Goal: Communication & Community: Answer question/provide support

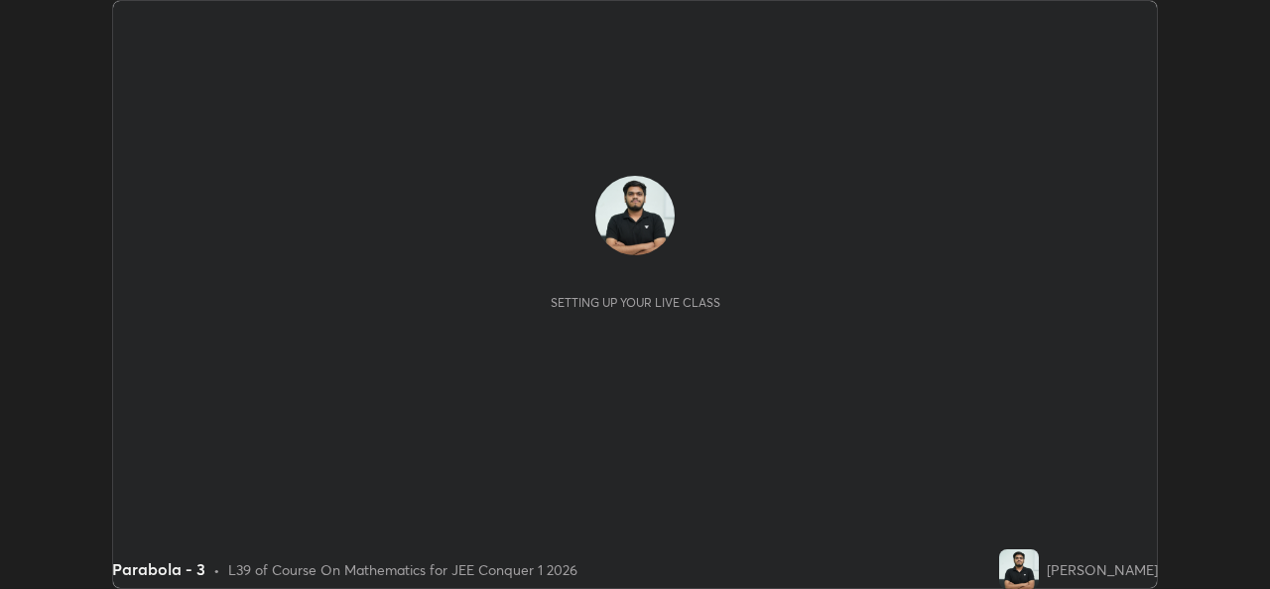
scroll to position [589, 1269]
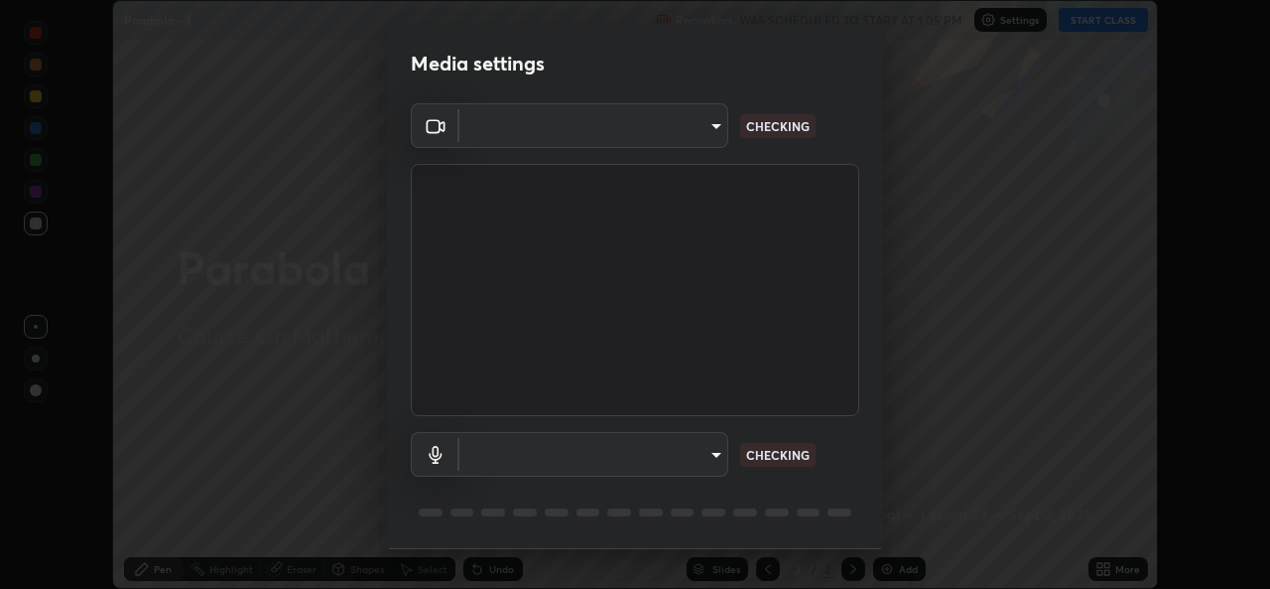
type input "b83fcbaa5aa05f3d9abd7ba45b5566f5f8b9b0dc3c34ab685f1834583bd00222"
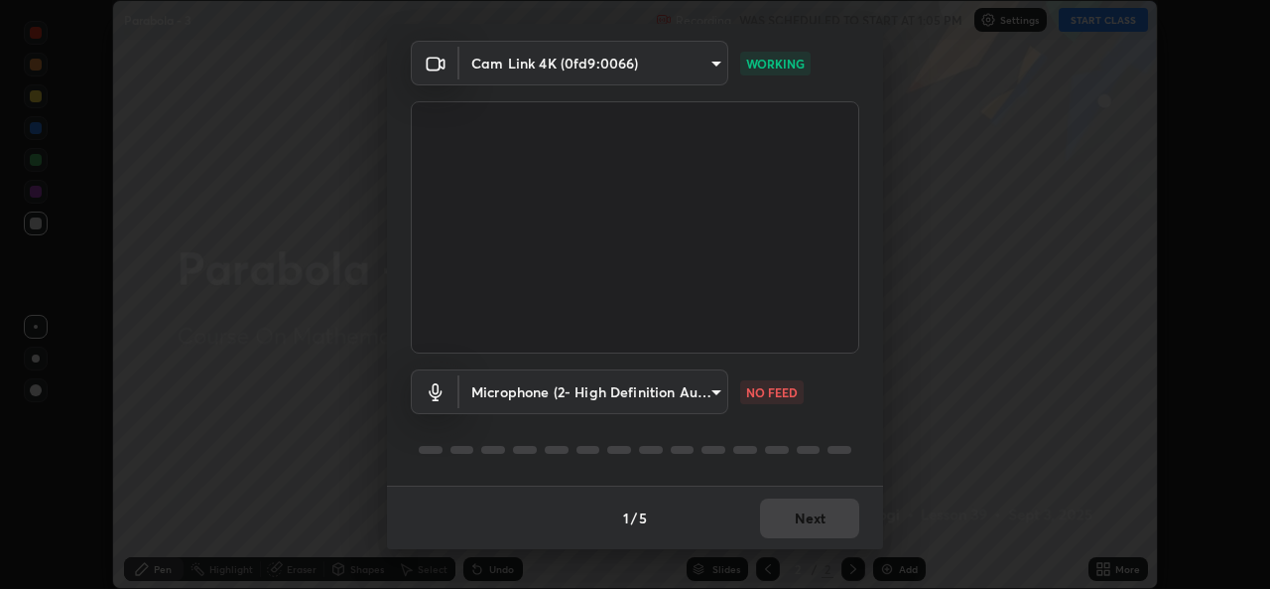
click at [694, 394] on body "Erase all Parabola - 3 Recording WAS SCHEDULED TO START AT 1:05 PM Settings STA…" at bounding box center [635, 294] width 1270 height 589
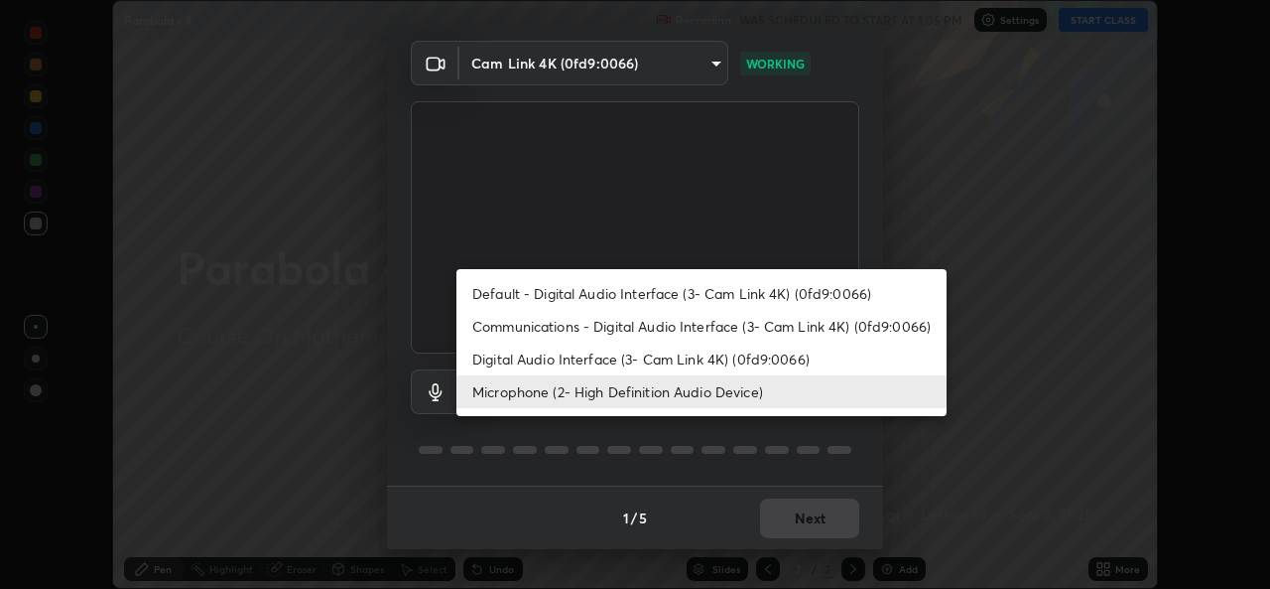
click at [668, 321] on li "Communications - Digital Audio Interface (3- Cam Link 4K) (0fd9:0066)" at bounding box center [702, 326] width 490 height 33
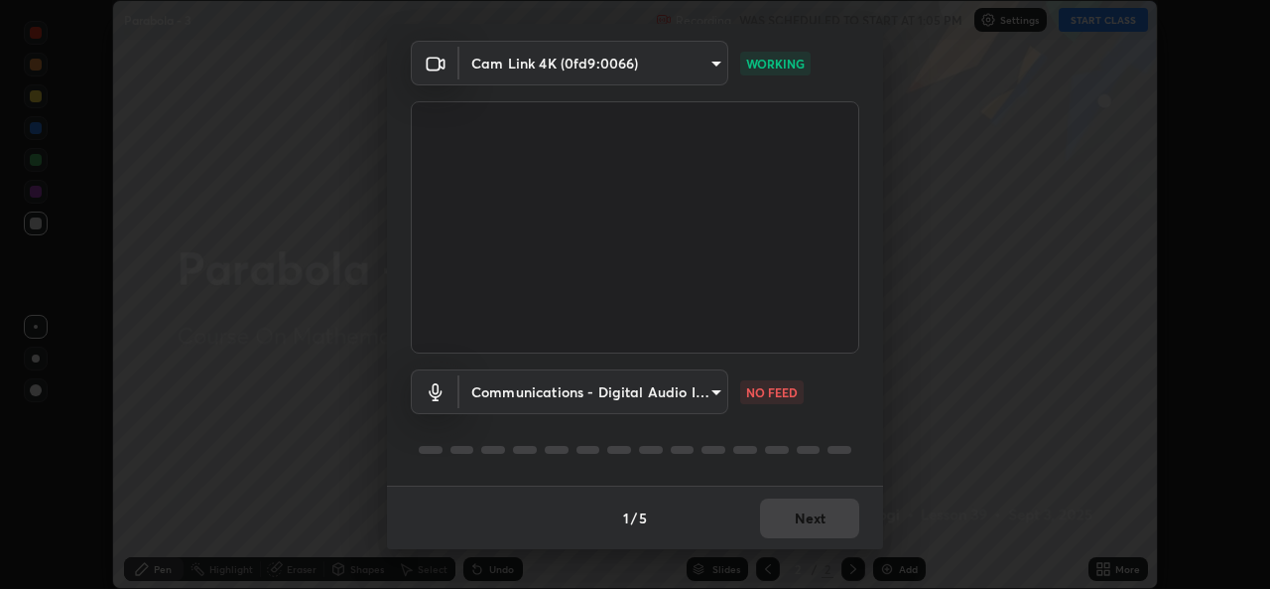
click at [651, 407] on body "Erase all Parabola - 3 Recording WAS SCHEDULED TO START AT 1:05 PM Settings STA…" at bounding box center [635, 294] width 1270 height 589
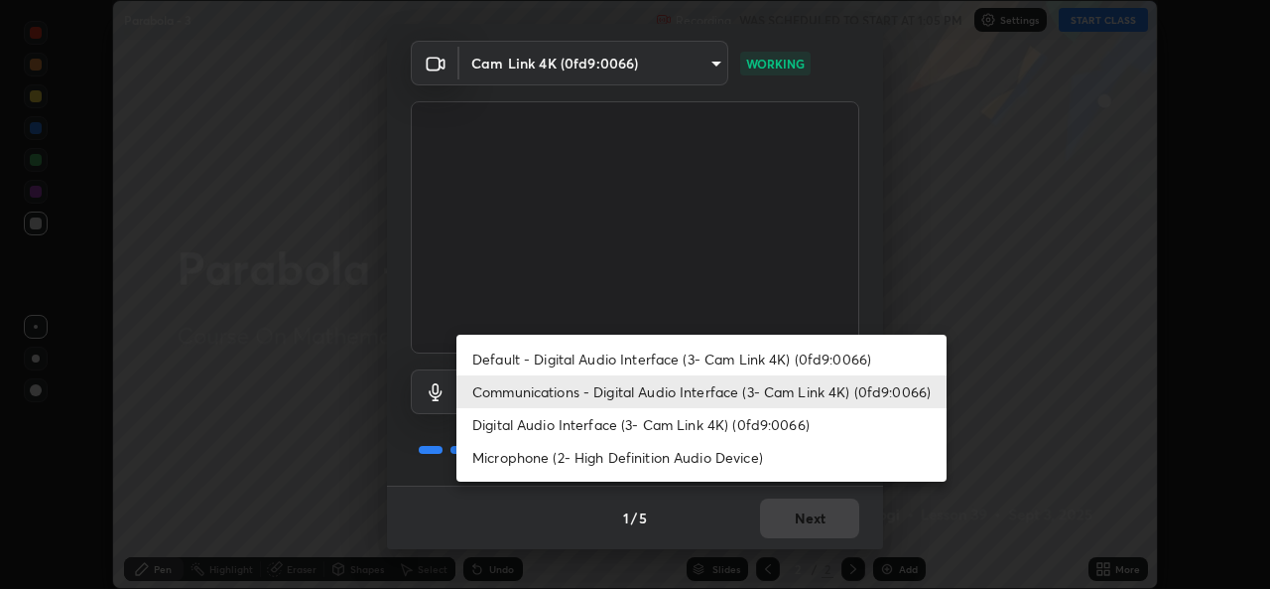
click at [655, 460] on li "Microphone (2- High Definition Audio Device)" at bounding box center [702, 457] width 490 height 33
type input "539d881b07cb98dc2f05a920cbd93df779e06b7cf5a3913fca54a35cce67d67e"
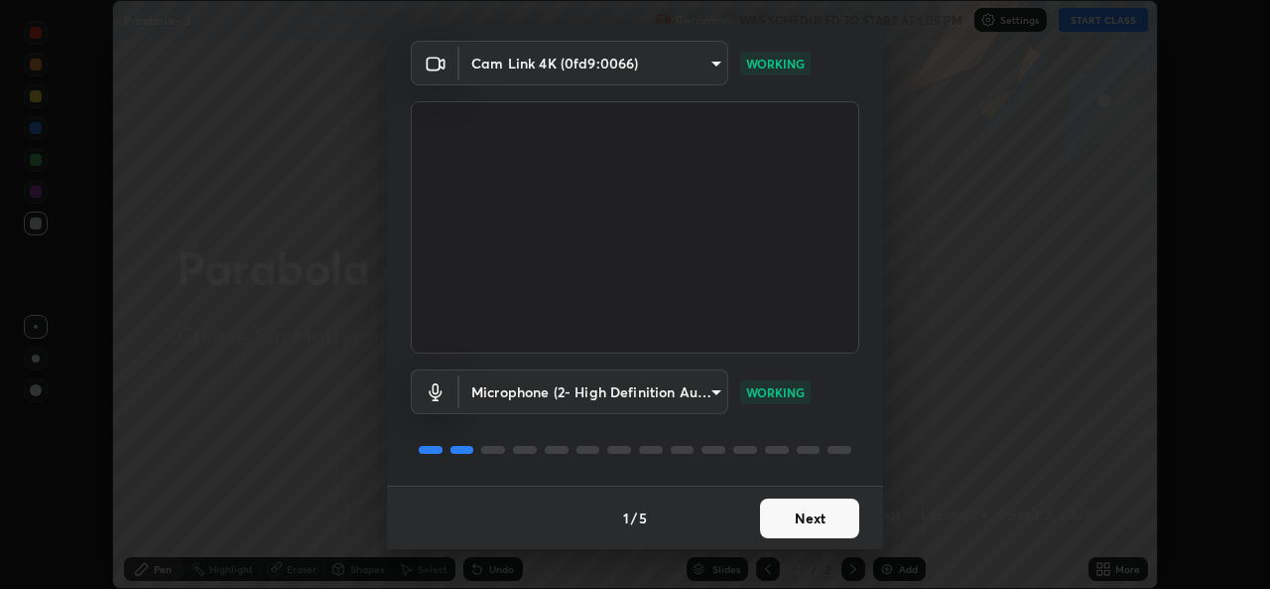
click at [814, 526] on button "Next" at bounding box center [809, 518] width 99 height 40
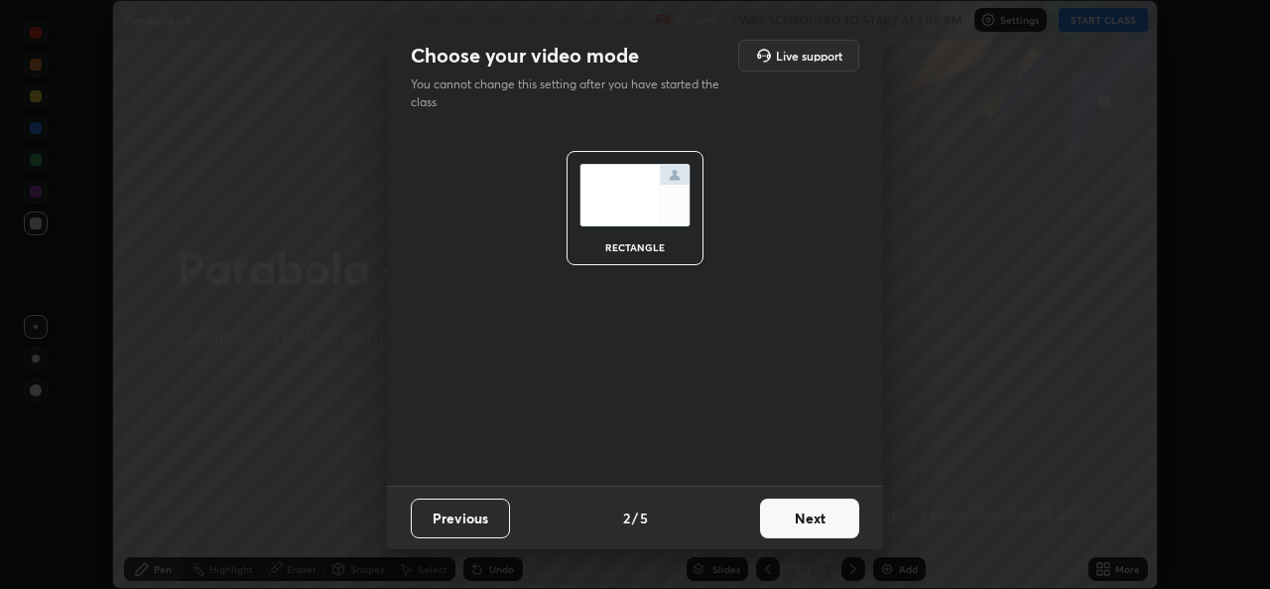
scroll to position [0, 0]
click at [814, 525] on button "Next" at bounding box center [809, 518] width 99 height 40
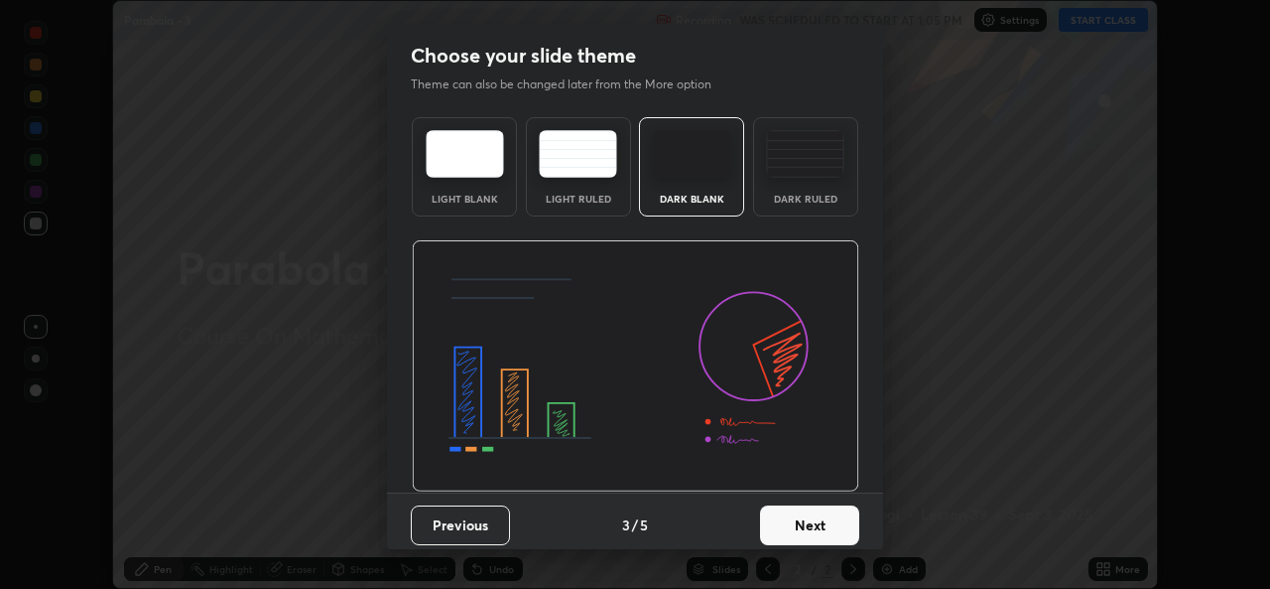
click at [819, 529] on button "Next" at bounding box center [809, 525] width 99 height 40
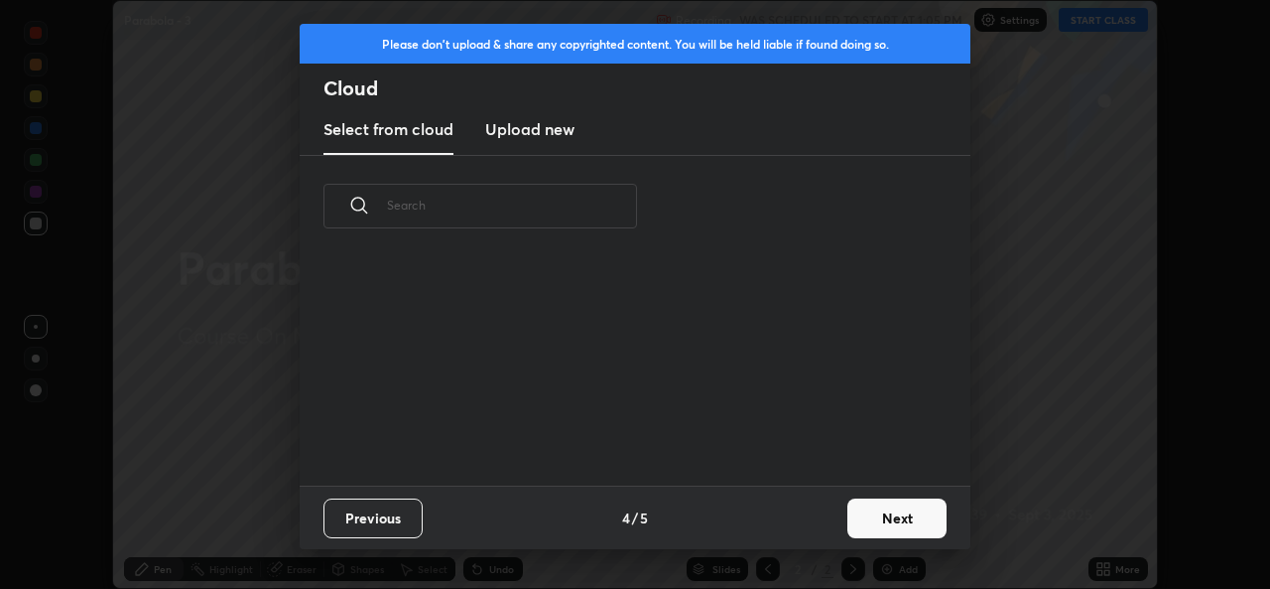
click at [838, 531] on div "Previous 4 / 5 Next" at bounding box center [635, 517] width 671 height 64
click at [876, 528] on button "Next" at bounding box center [897, 518] width 99 height 40
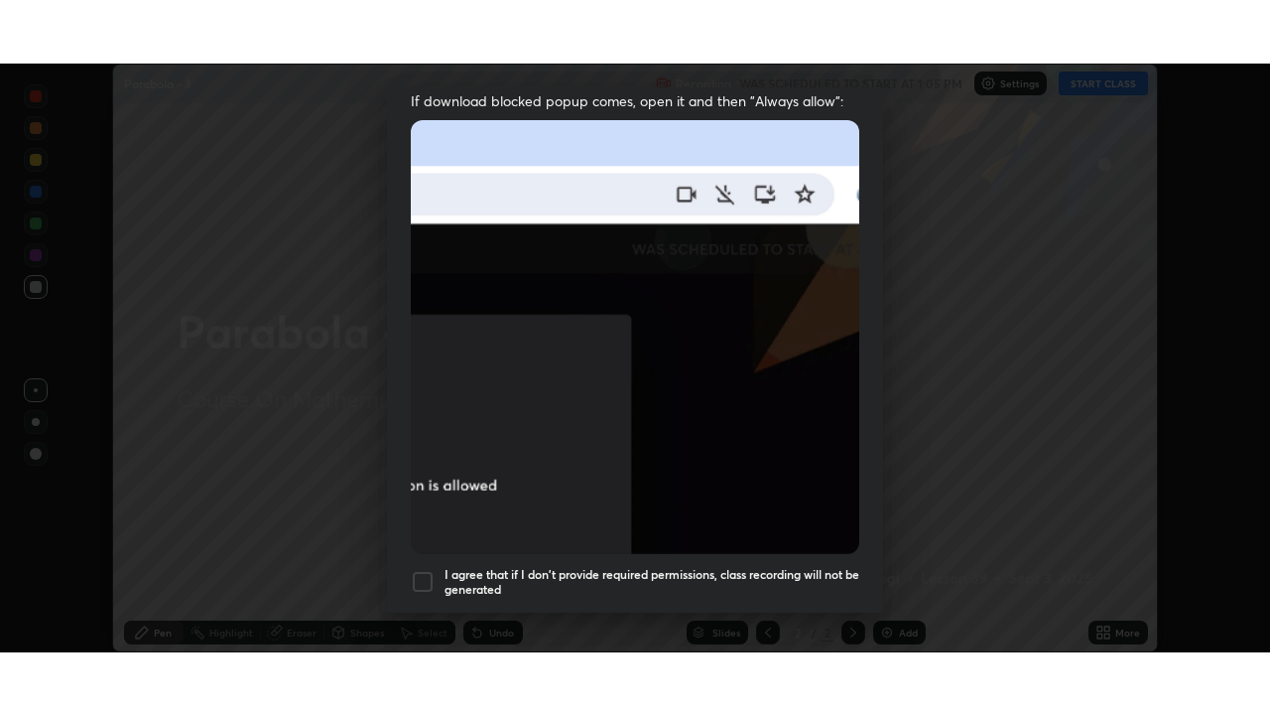
scroll to position [467, 0]
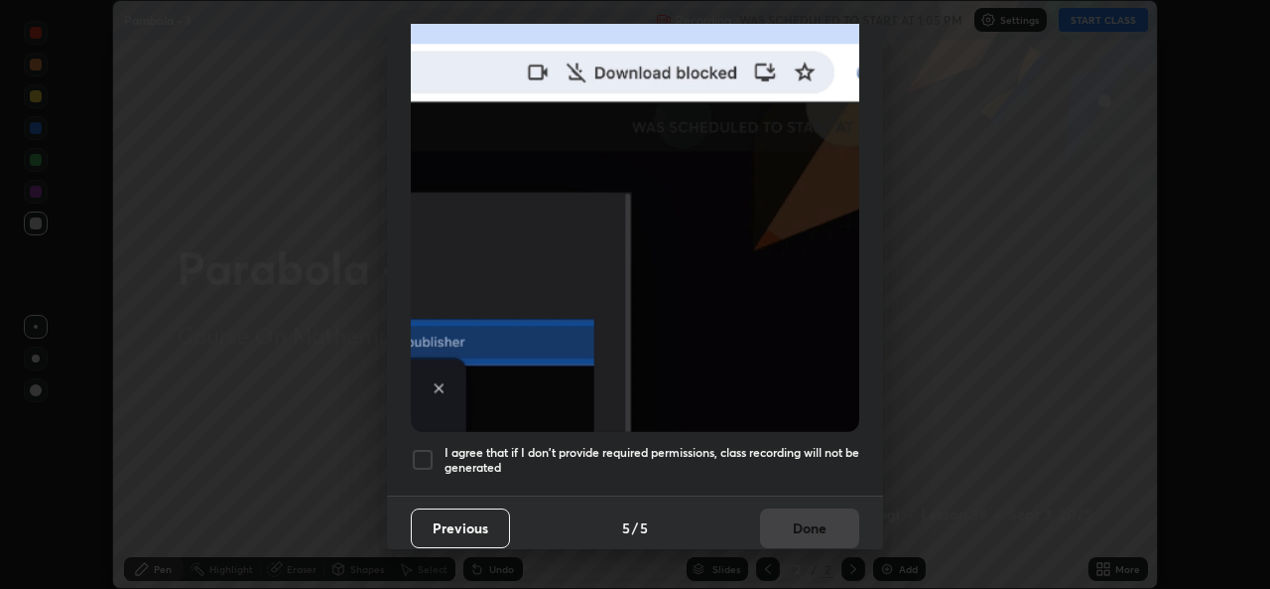
click at [416, 452] on div at bounding box center [423, 460] width 24 height 24
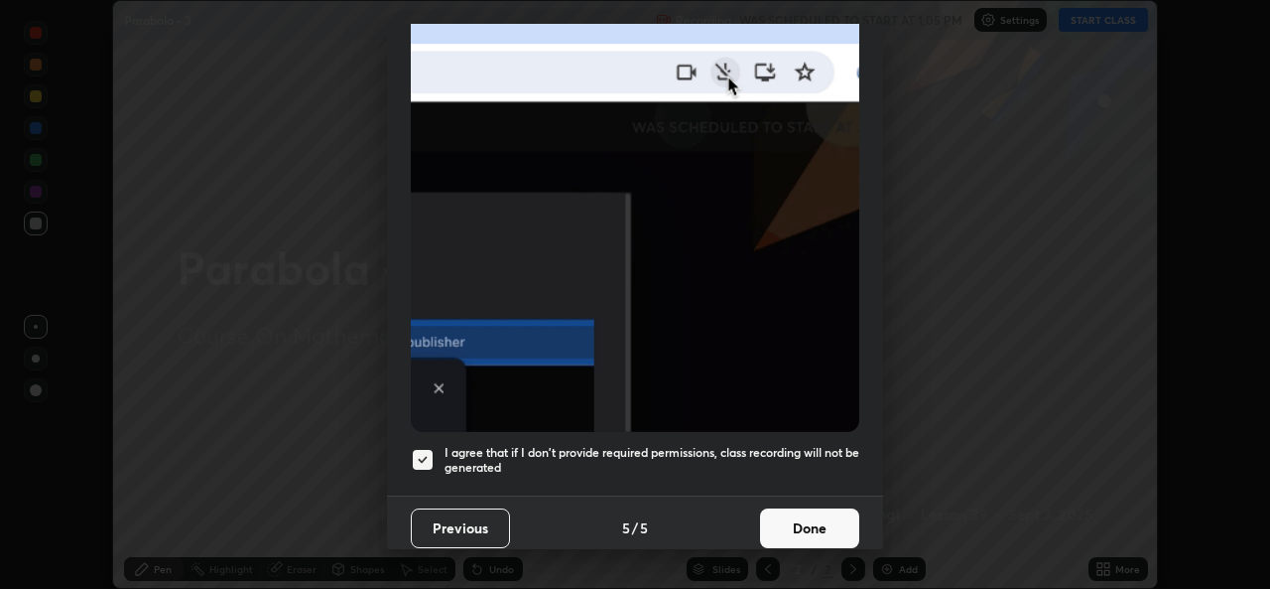
click at [810, 525] on button "Done" at bounding box center [809, 528] width 99 height 40
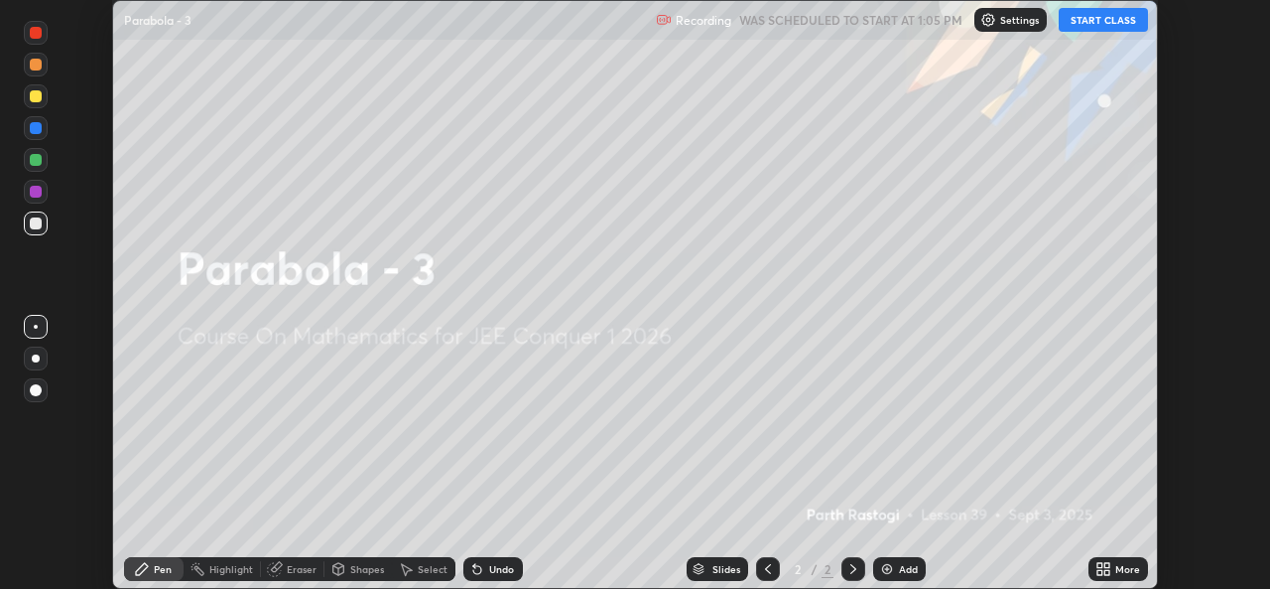
click at [1092, 16] on button "START CLASS" at bounding box center [1103, 20] width 89 height 24
click at [1107, 566] on icon at bounding box center [1107, 565] width 5 height 5
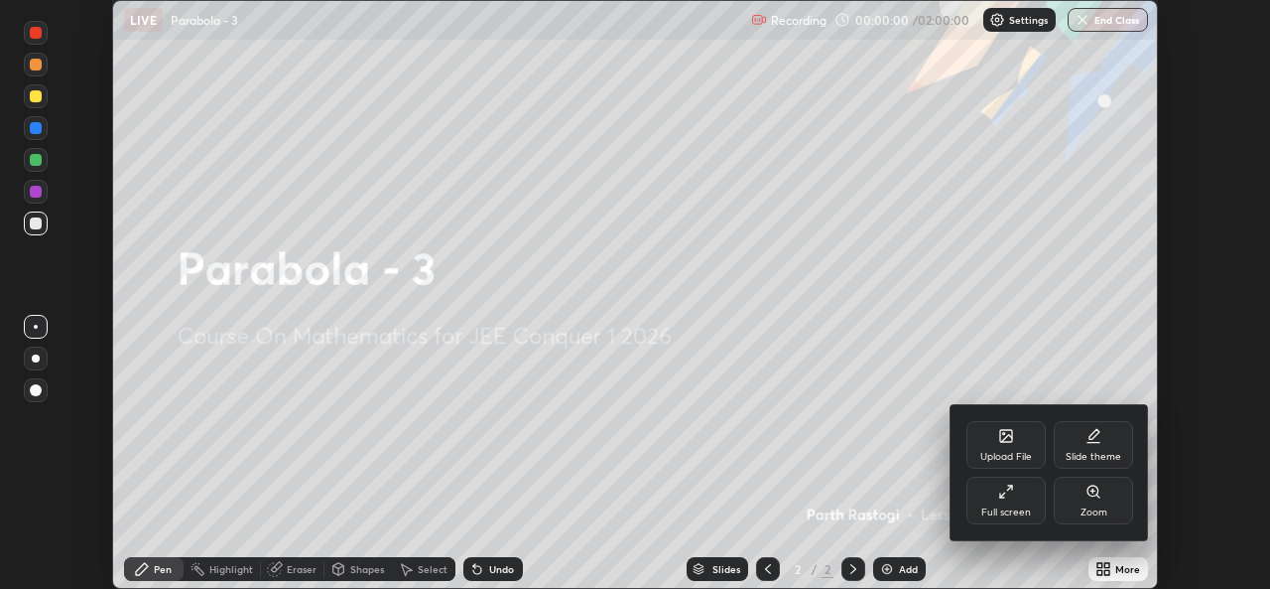
click at [1016, 521] on div "Full screen" at bounding box center [1006, 500] width 79 height 48
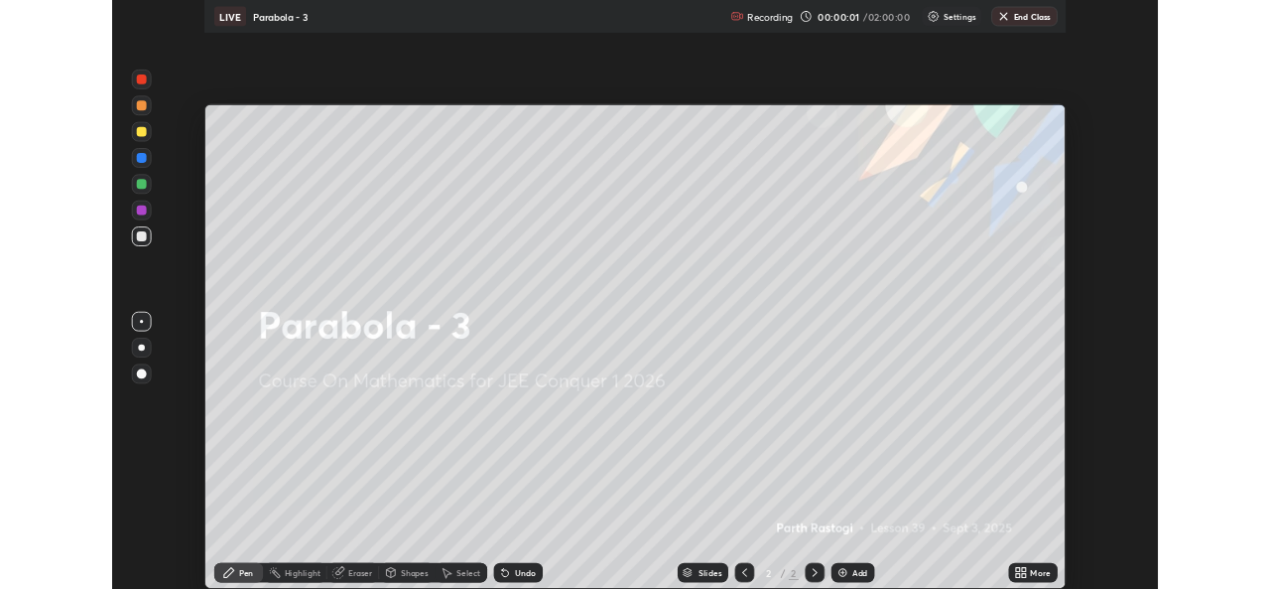
scroll to position [715, 1270]
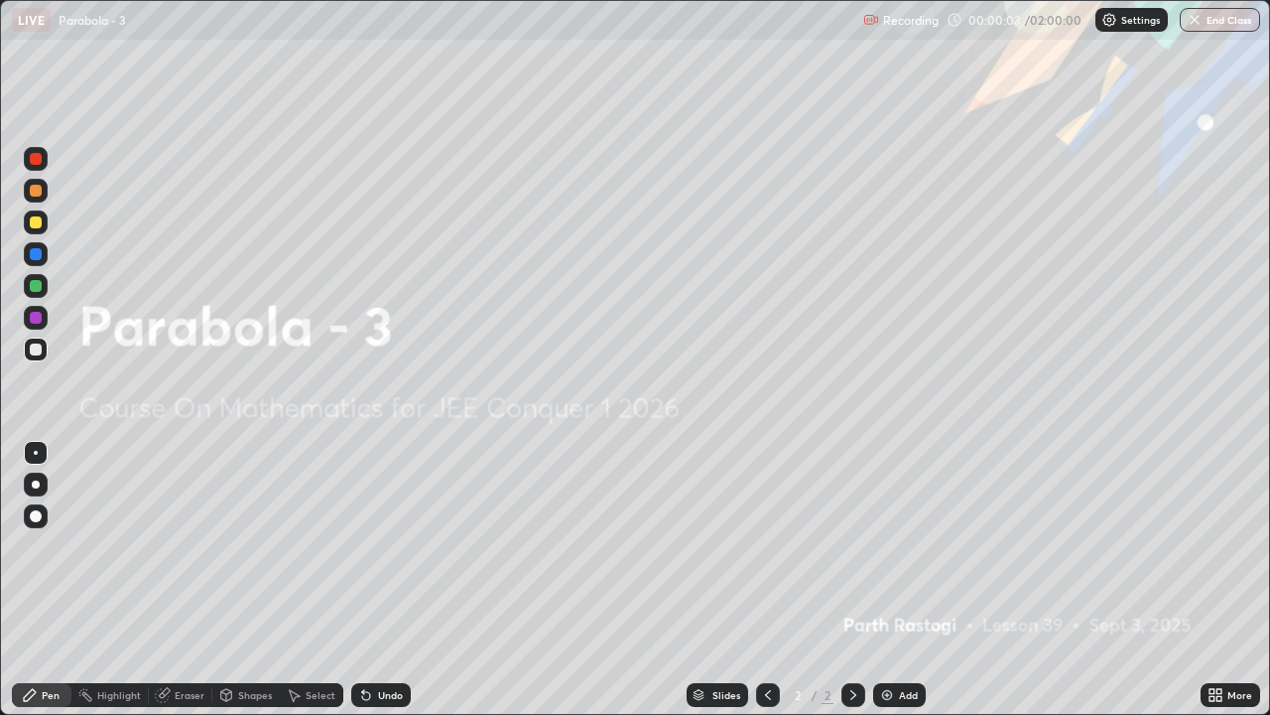
click at [909, 588] on div "Add" at bounding box center [908, 695] width 19 height 10
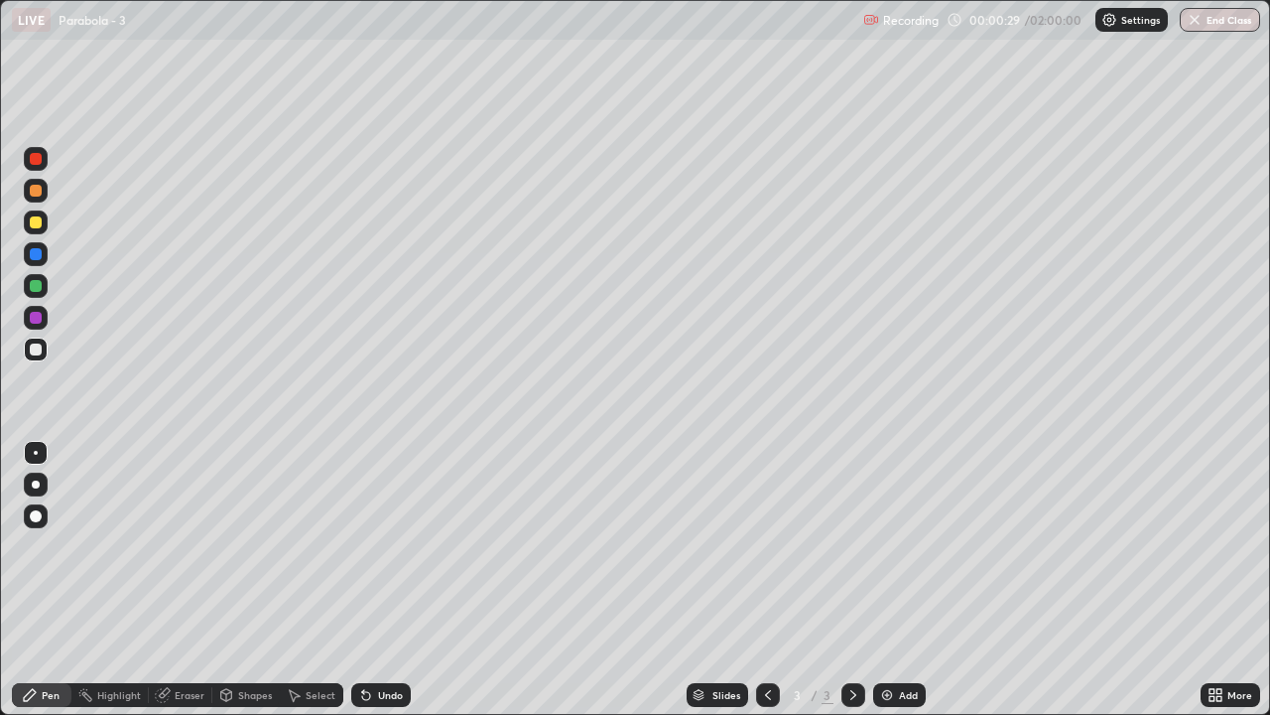
click at [36, 484] on div at bounding box center [36, 484] width 8 height 8
click at [900, 588] on div "Add" at bounding box center [908, 695] width 19 height 10
click at [37, 290] on div at bounding box center [36, 286] width 12 height 12
click at [382, 588] on div "Undo" at bounding box center [381, 695] width 60 height 24
click at [379, 588] on div "Undo" at bounding box center [381, 695] width 60 height 24
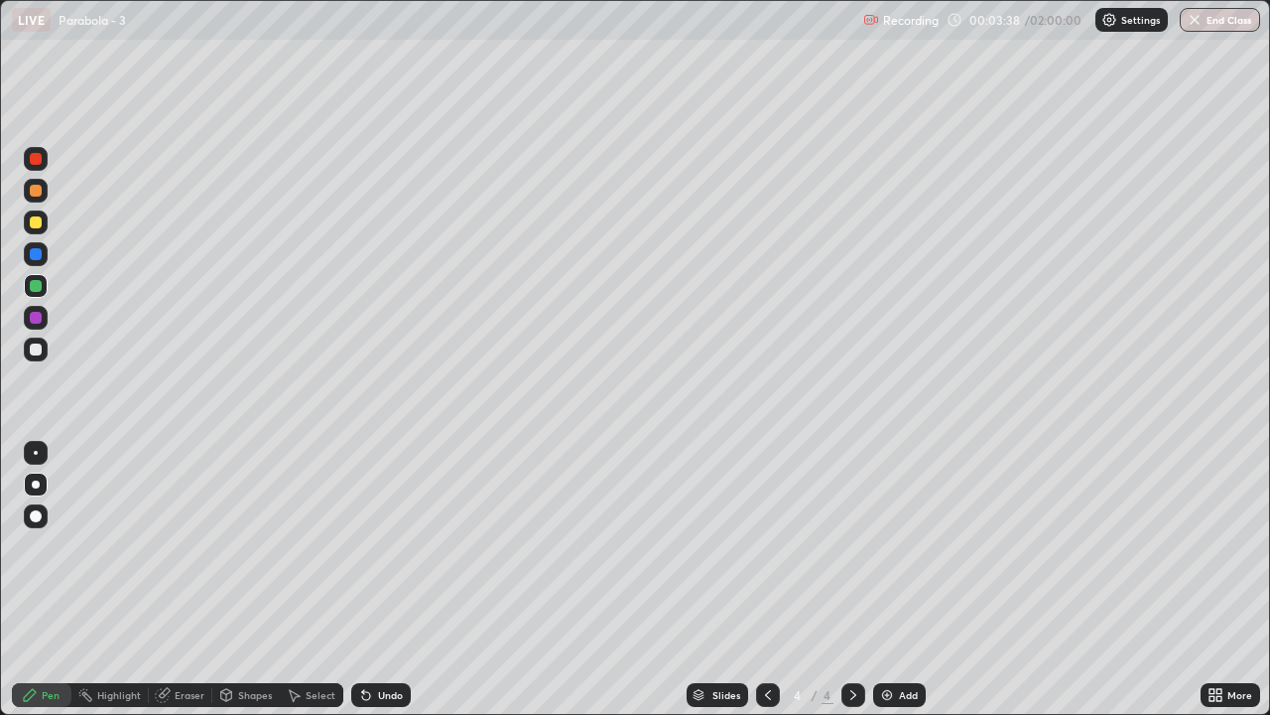
click at [390, 588] on div "Undo" at bounding box center [390, 695] width 25 height 10
click at [394, 588] on div "Undo" at bounding box center [390, 695] width 25 height 10
click at [762, 588] on div at bounding box center [768, 695] width 24 height 40
click at [248, 588] on div "Shapes" at bounding box center [255, 695] width 34 height 10
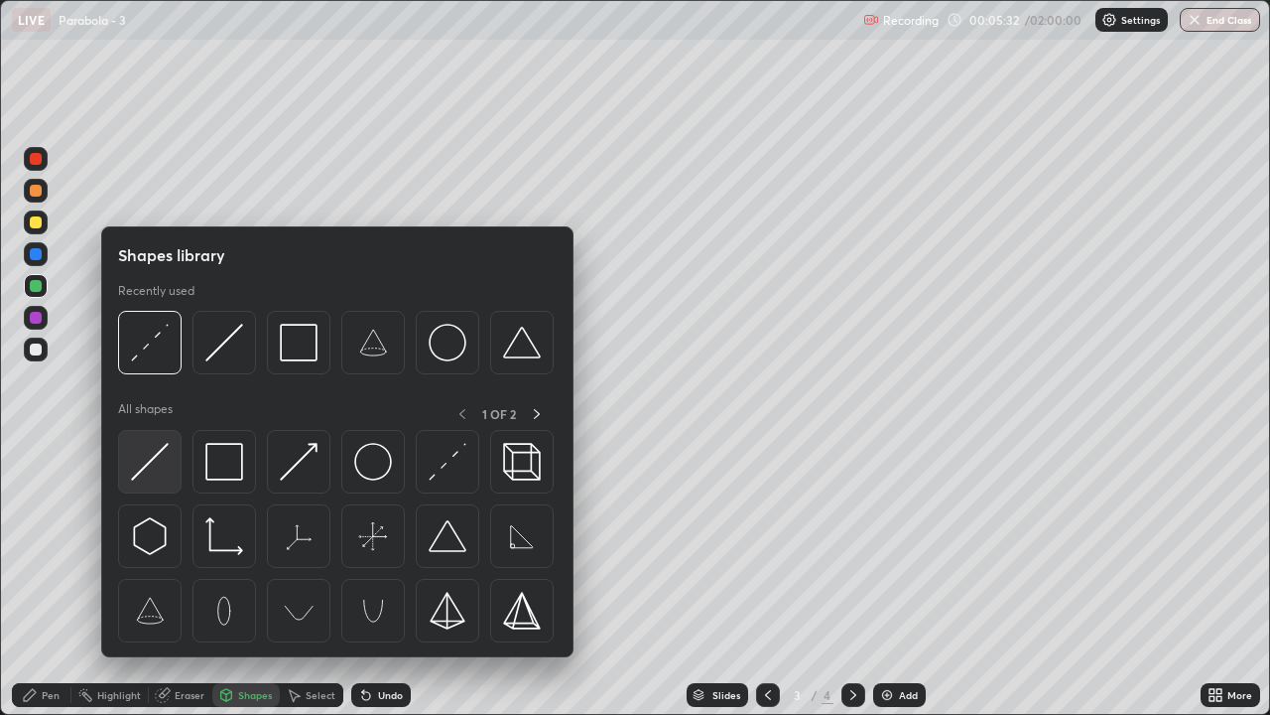
click at [153, 474] on img at bounding box center [150, 462] width 38 height 38
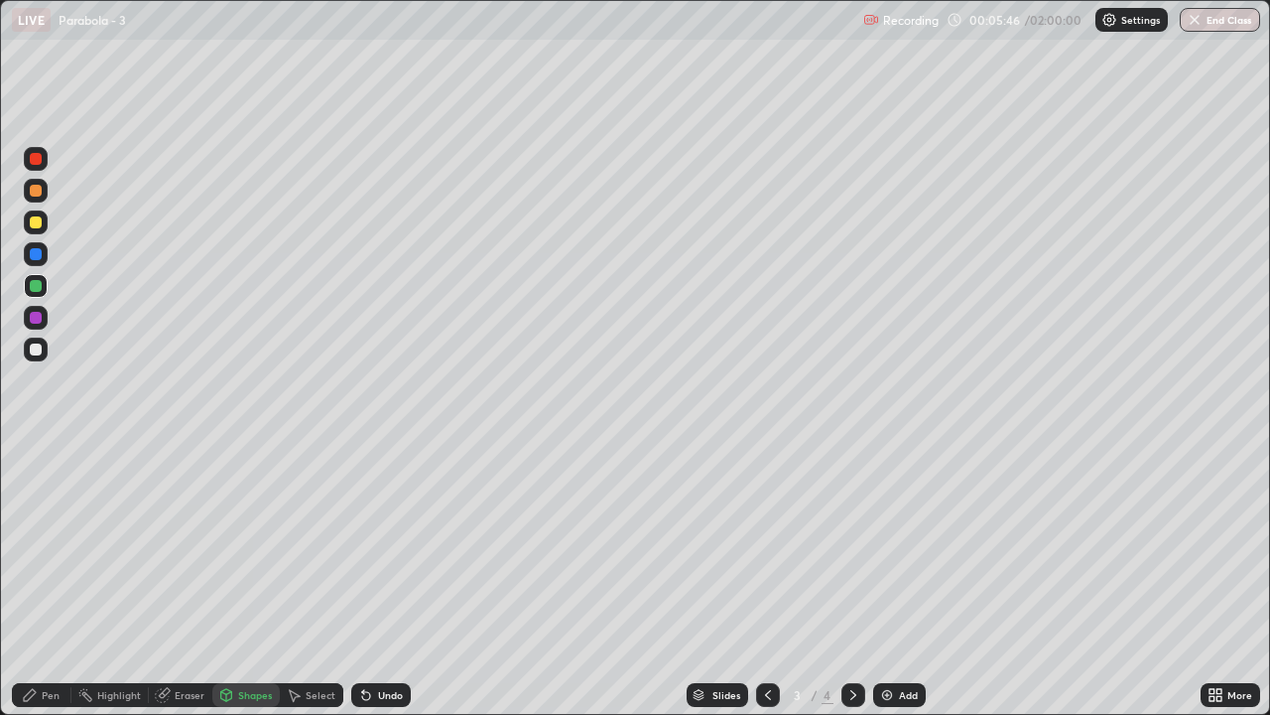
click at [44, 588] on div "Pen" at bounding box center [51, 695] width 18 height 10
click at [260, 588] on div "Shapes" at bounding box center [245, 695] width 67 height 24
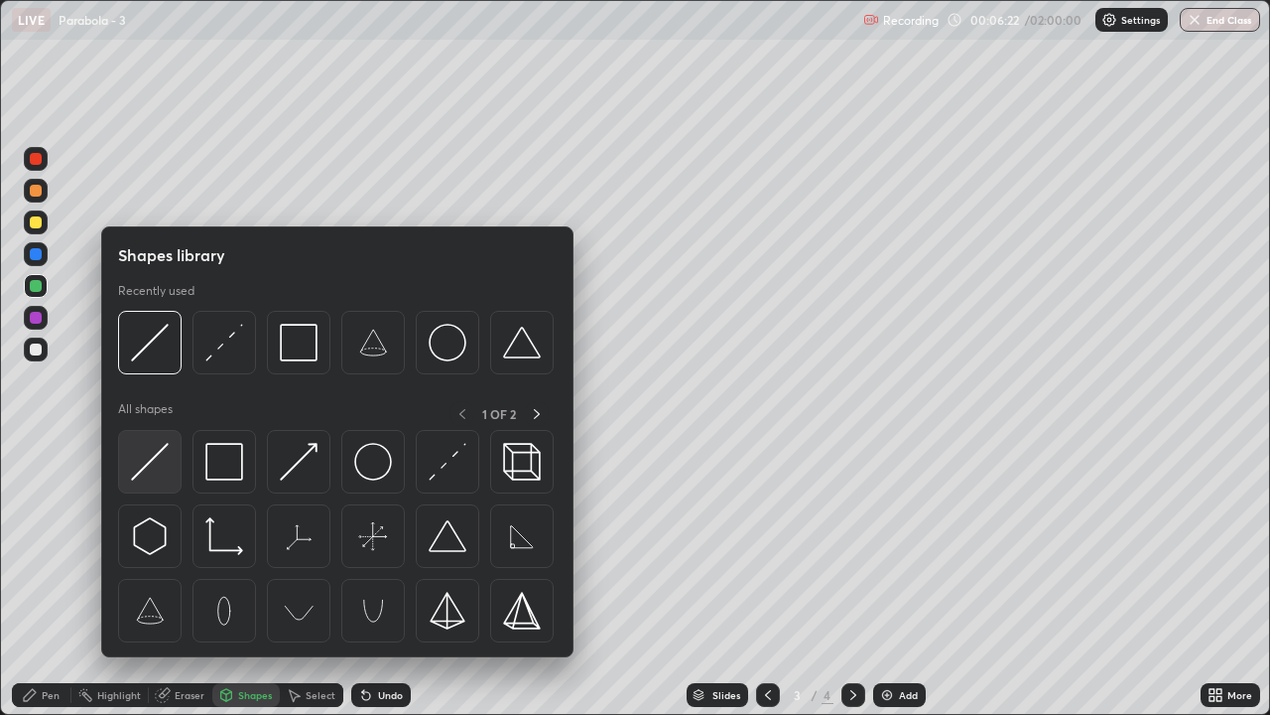
click at [157, 462] on img at bounding box center [150, 462] width 38 height 38
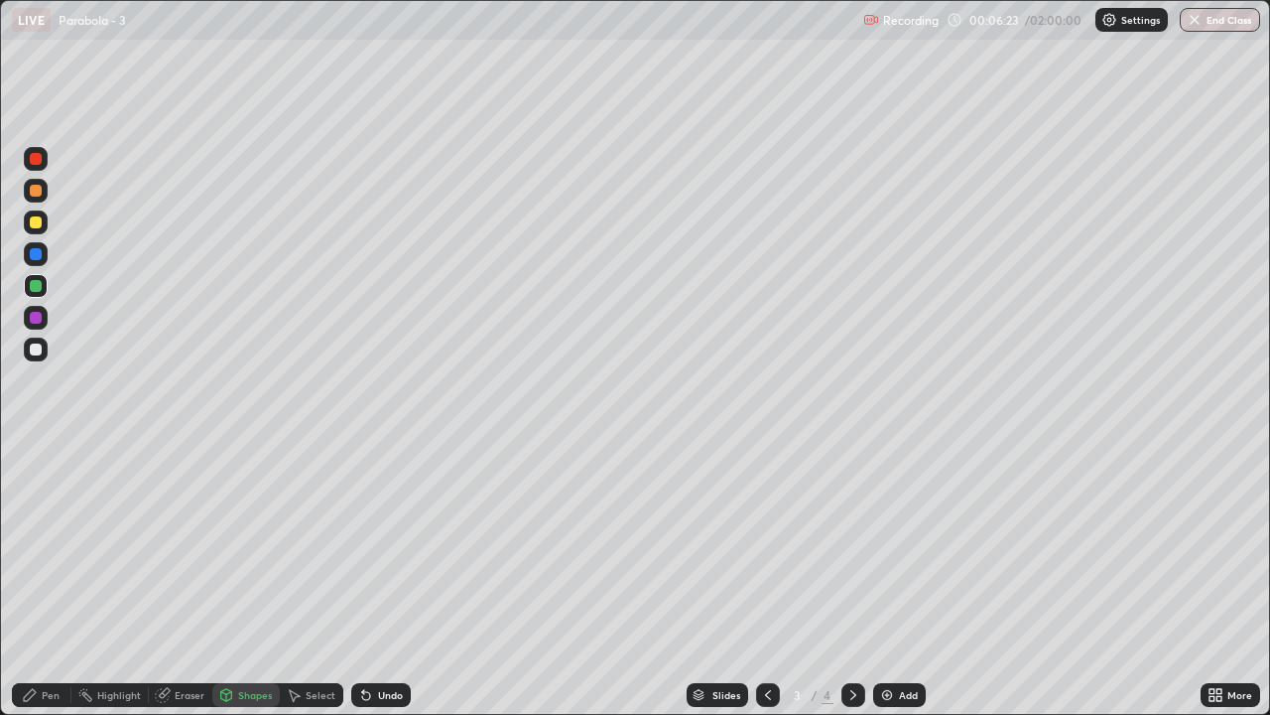
click at [38, 222] on div at bounding box center [36, 222] width 12 height 12
click at [45, 588] on div "Pen" at bounding box center [42, 695] width 60 height 24
click at [170, 588] on div "Eraser" at bounding box center [181, 695] width 64 height 24
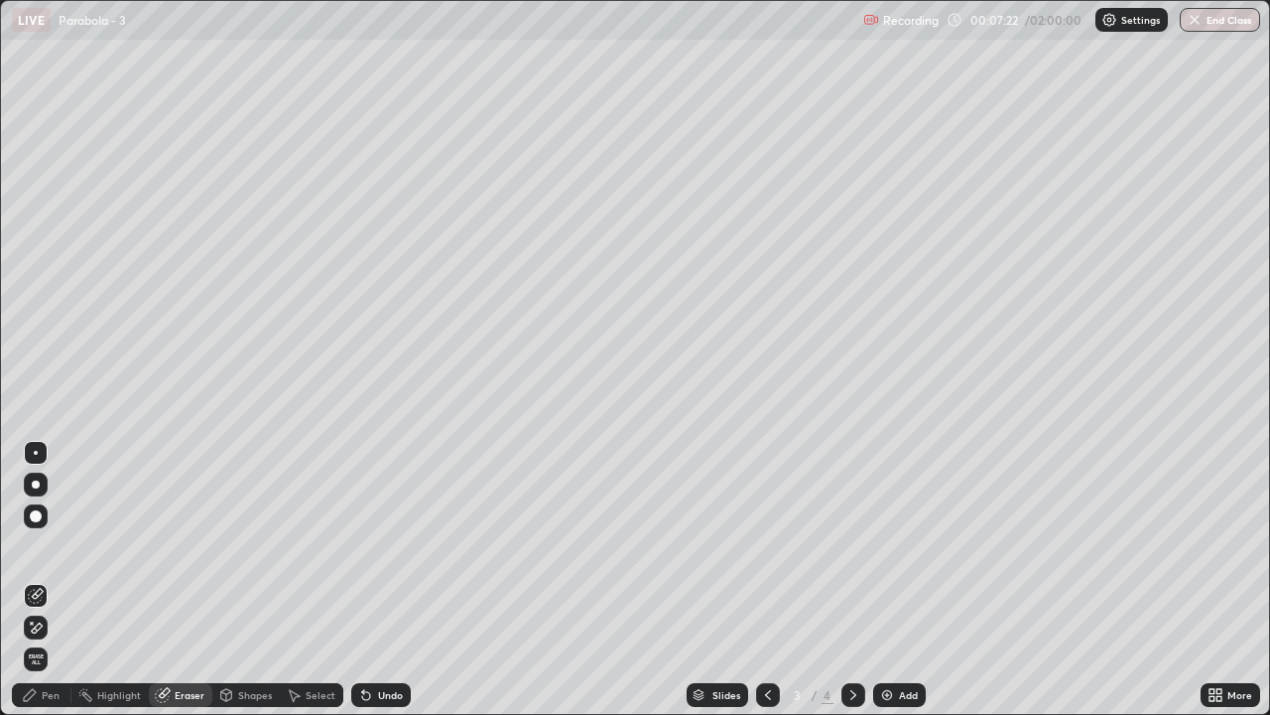
click at [44, 588] on div "Pen" at bounding box center [42, 695] width 60 height 24
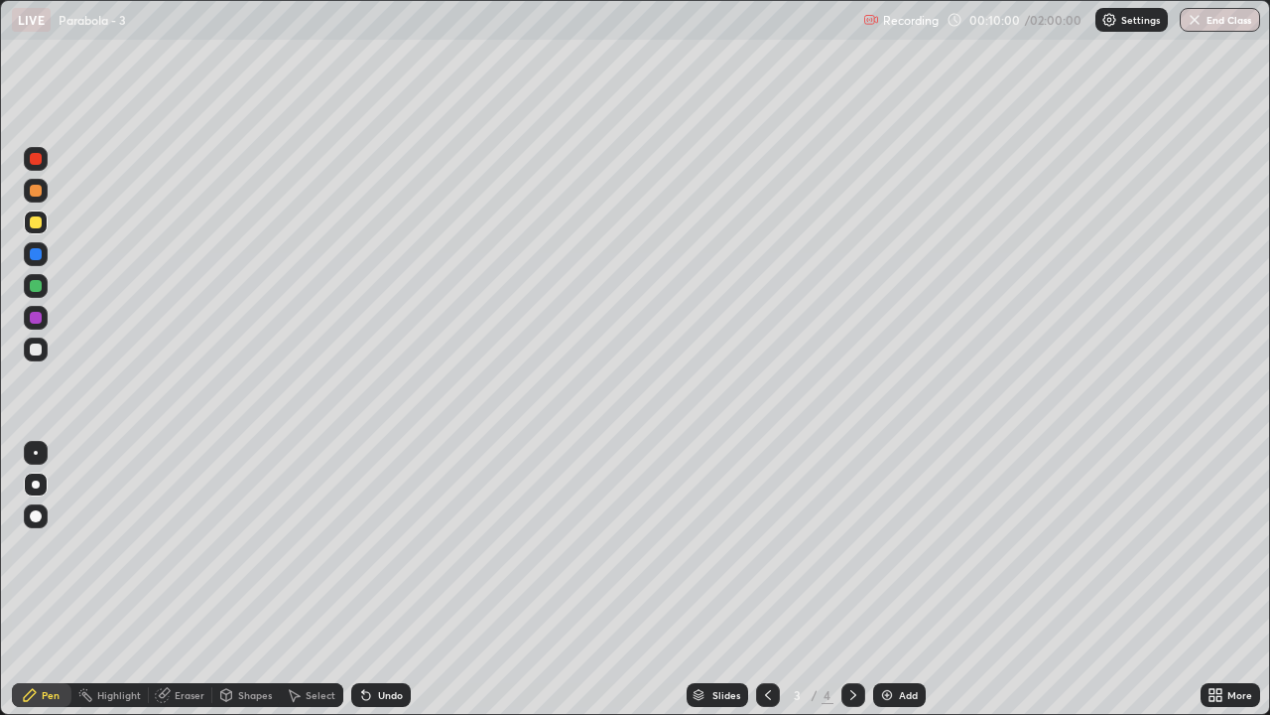
click at [883, 588] on div "Add" at bounding box center [899, 695] width 53 height 24
click at [234, 588] on div "Shapes" at bounding box center [245, 695] width 67 height 24
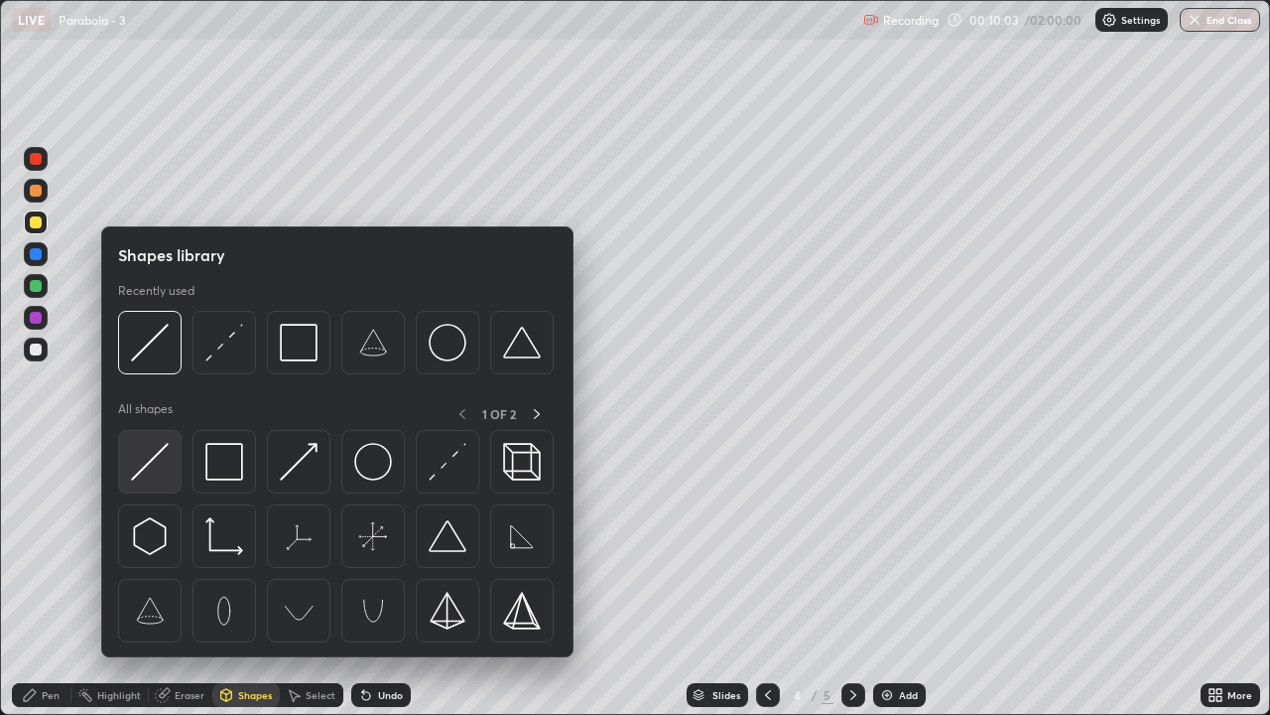
click at [155, 465] on img at bounding box center [150, 462] width 38 height 38
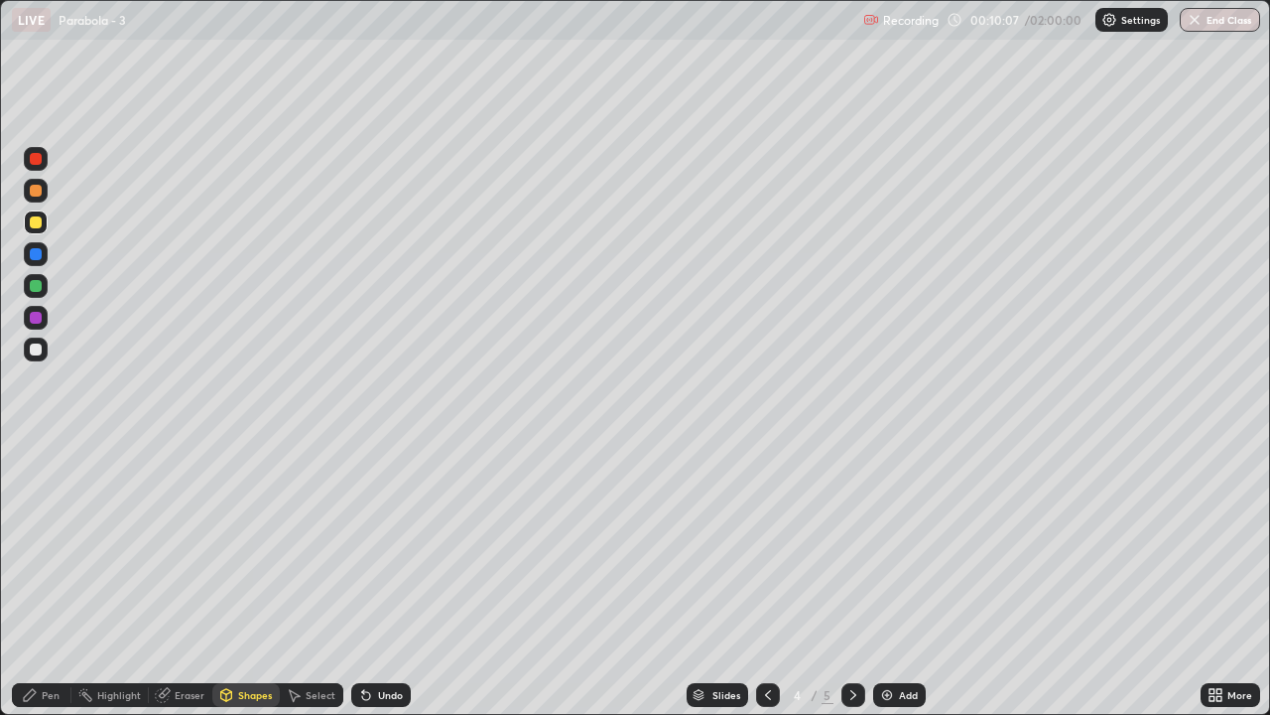
click at [35, 588] on div "Pen" at bounding box center [42, 695] width 60 height 24
click at [39, 352] on div at bounding box center [36, 349] width 12 height 12
click at [245, 588] on div "Shapes" at bounding box center [255, 695] width 34 height 10
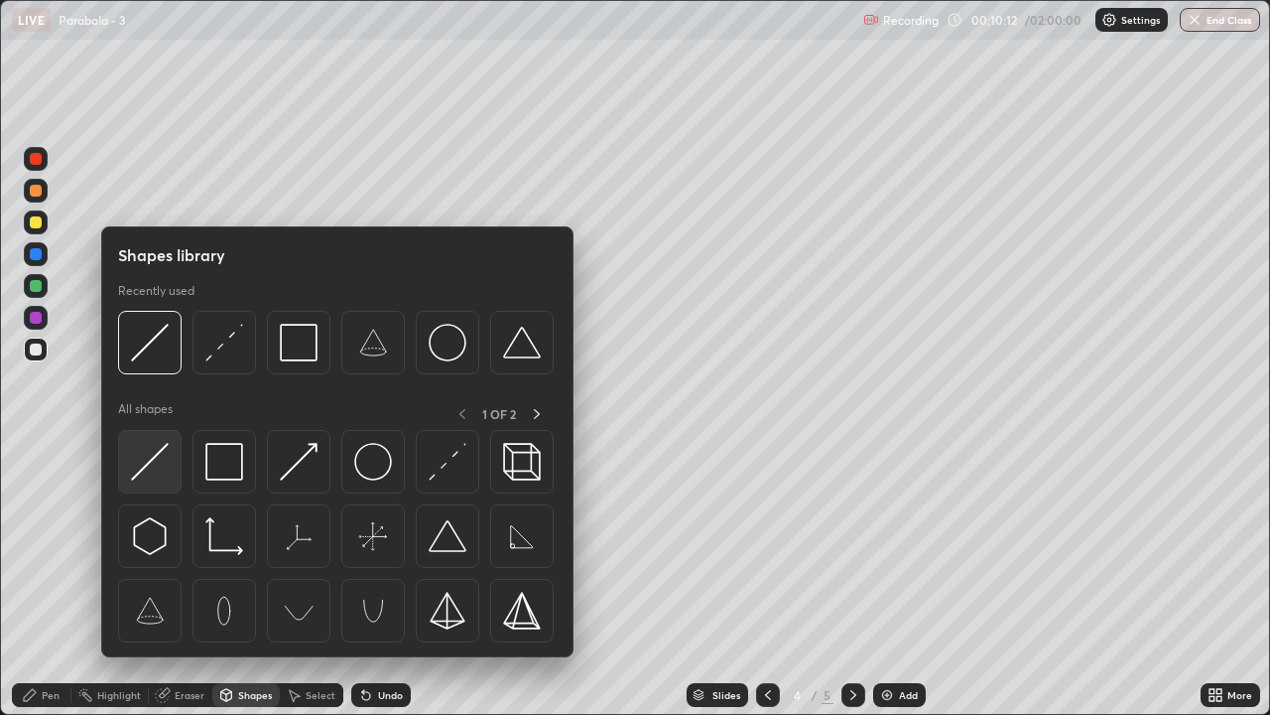
click at [141, 460] on img at bounding box center [150, 462] width 38 height 38
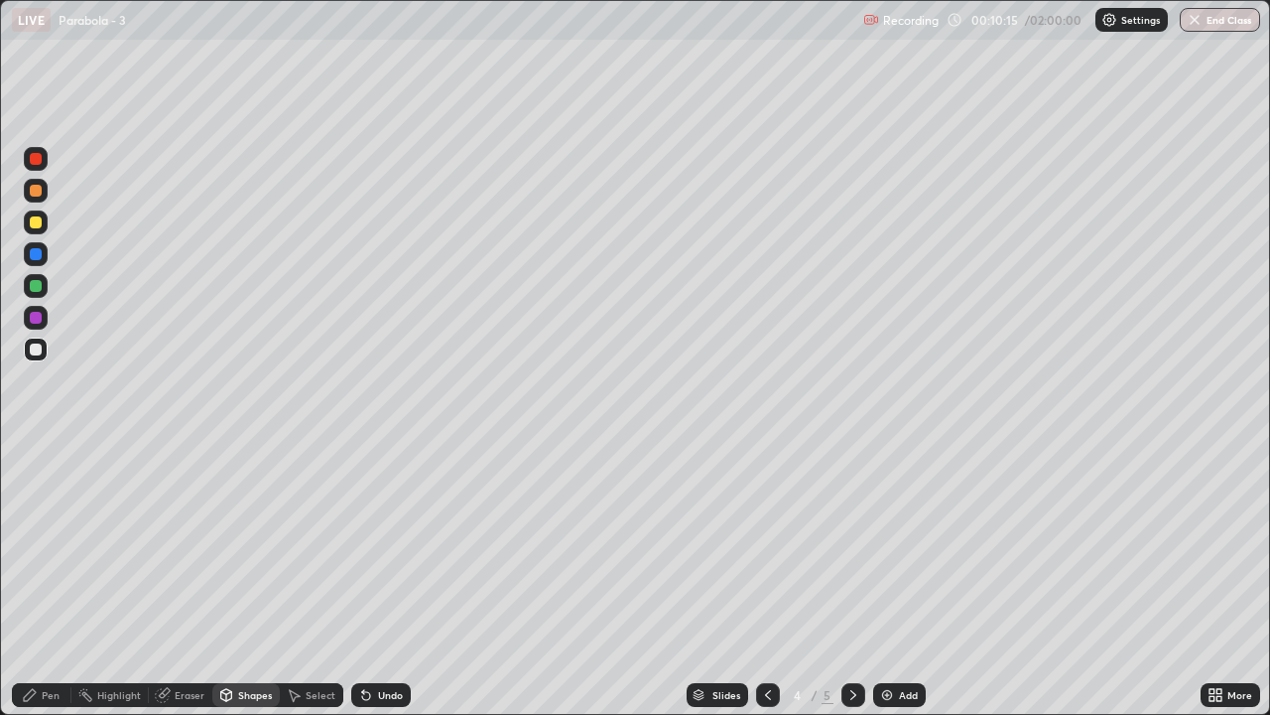
click at [251, 588] on div "Shapes" at bounding box center [245, 695] width 67 height 24
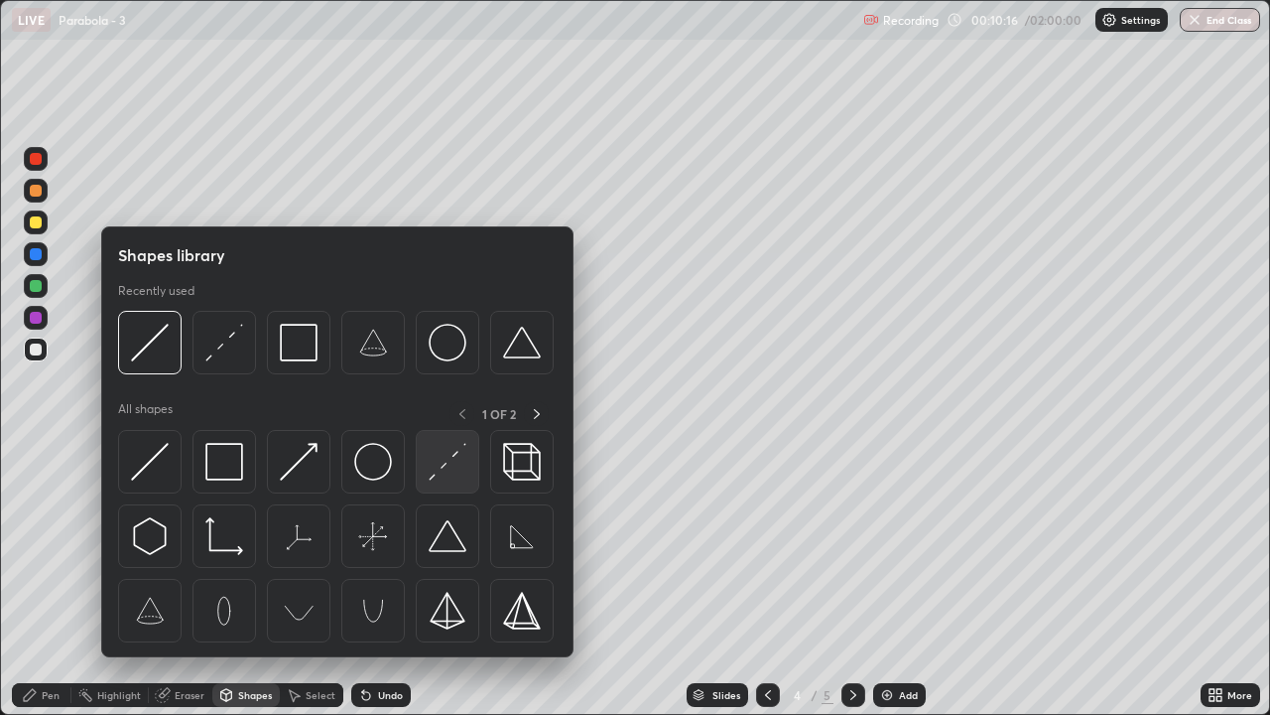
click at [460, 469] on img at bounding box center [448, 462] width 38 height 38
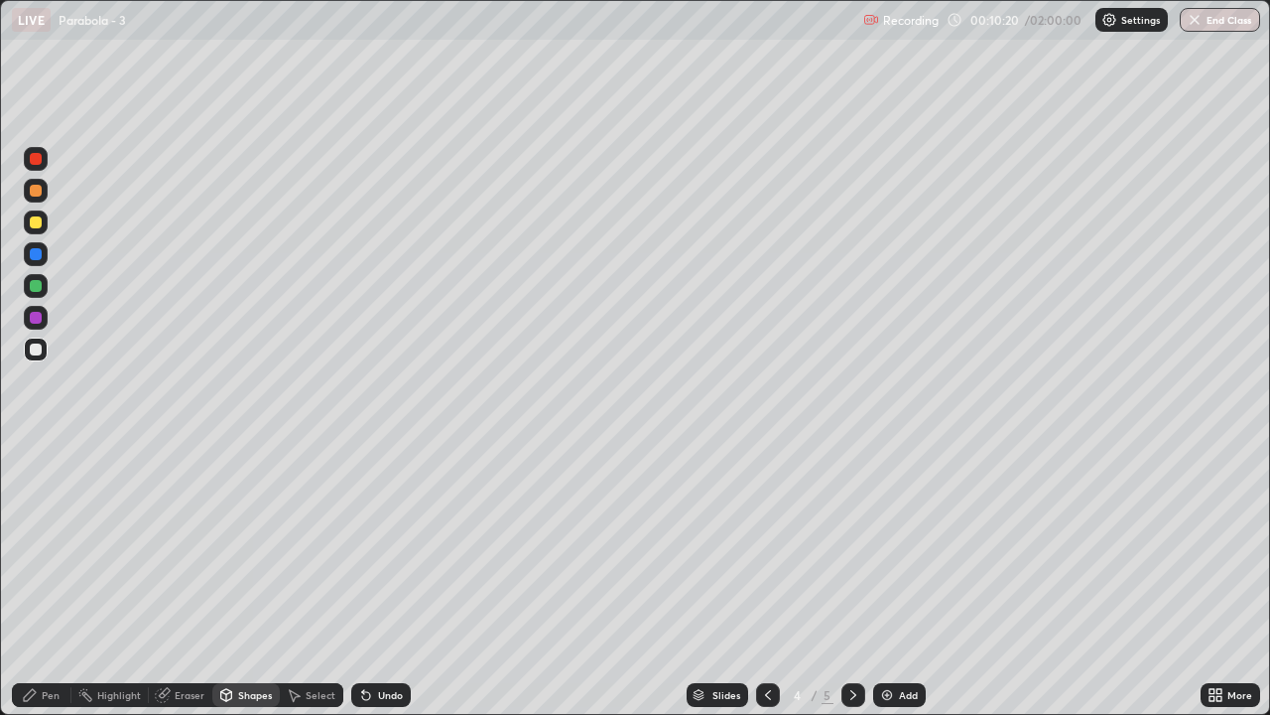
click at [35, 588] on div "Pen" at bounding box center [42, 695] width 60 height 24
click at [387, 588] on div "Undo" at bounding box center [390, 695] width 25 height 10
click at [766, 588] on icon at bounding box center [768, 695] width 16 height 16
click at [852, 588] on icon at bounding box center [854, 695] width 16 height 16
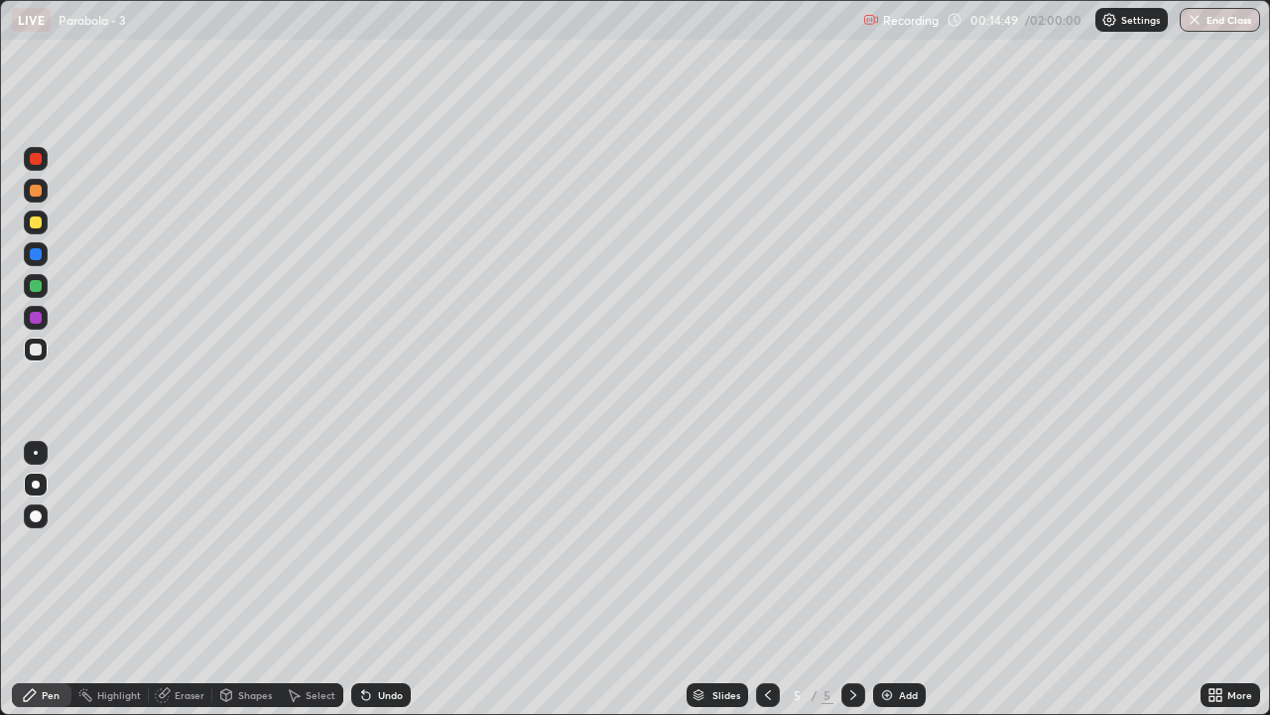
click at [38, 282] on div at bounding box center [36, 286] width 12 height 12
click at [37, 349] on div at bounding box center [36, 349] width 12 height 12
click at [914, 588] on div "Add" at bounding box center [899, 695] width 53 height 24
click at [248, 588] on div "Shapes" at bounding box center [245, 695] width 67 height 24
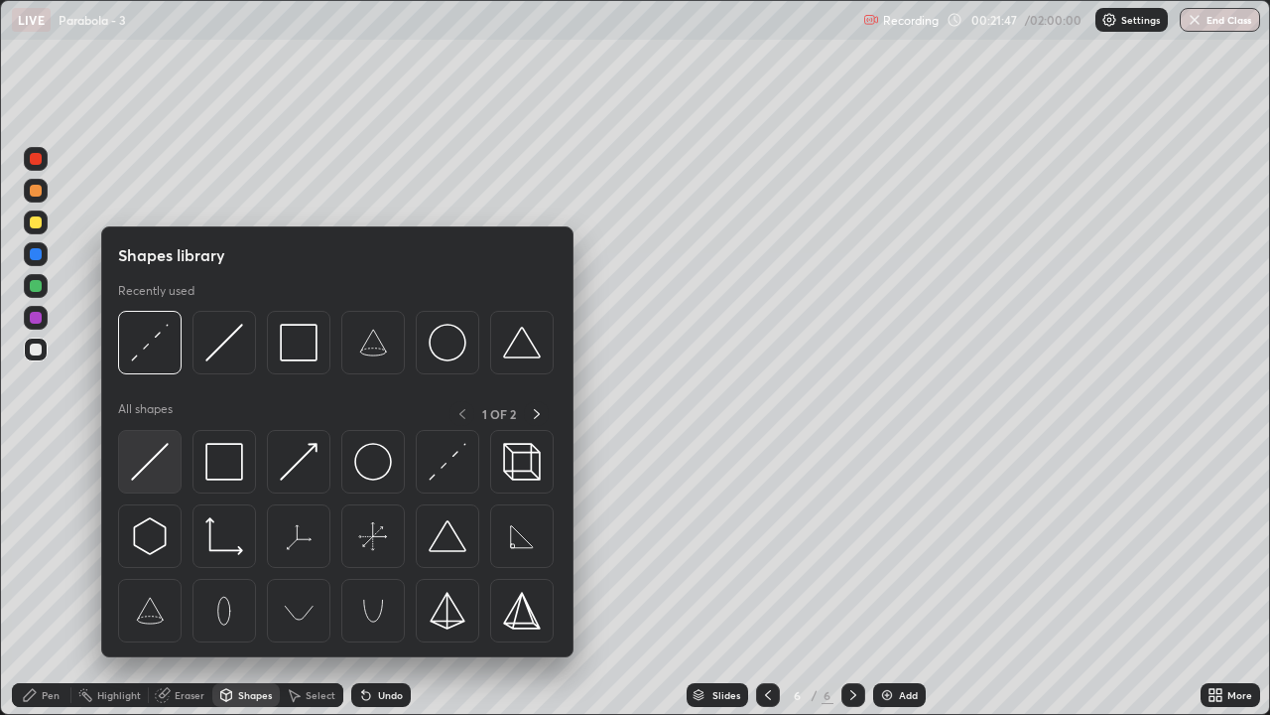
click at [153, 470] on img at bounding box center [150, 462] width 38 height 38
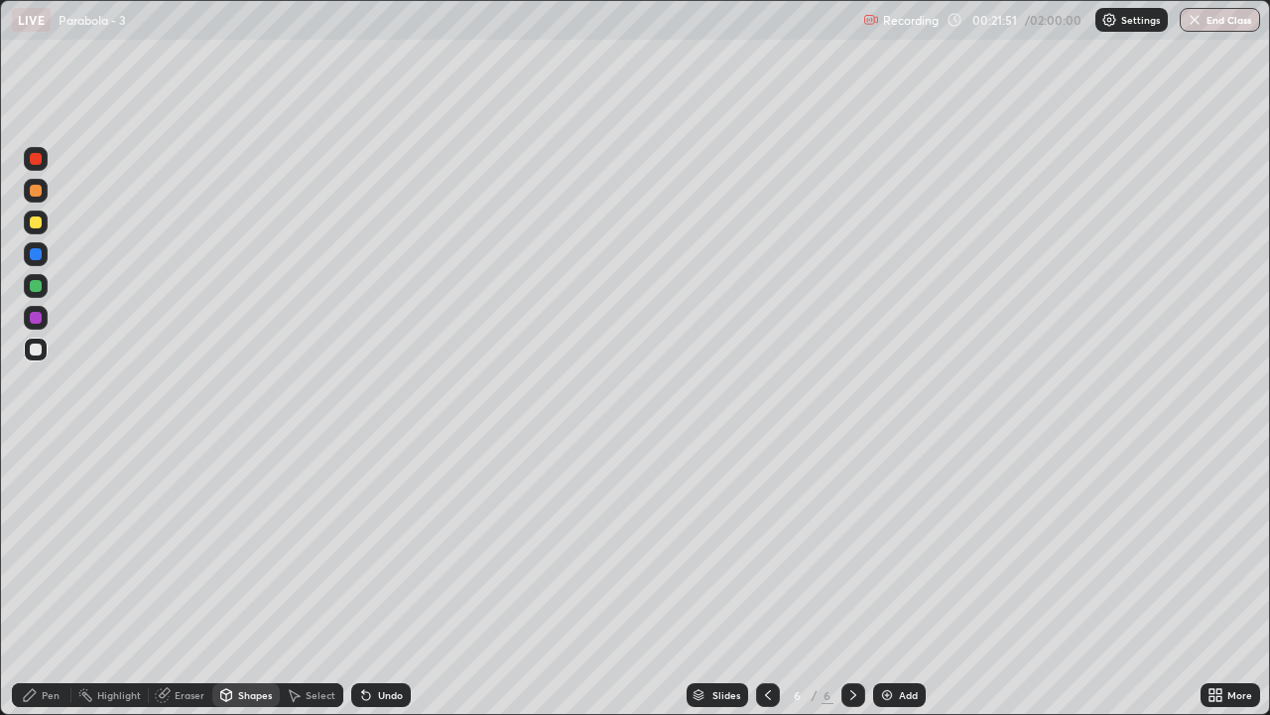
click at [51, 588] on div "Pen" at bounding box center [42, 695] width 60 height 24
click at [36, 286] on div at bounding box center [36, 286] width 12 height 12
click at [37, 349] on div at bounding box center [36, 349] width 12 height 12
click at [245, 588] on div "Shapes" at bounding box center [245, 695] width 67 height 24
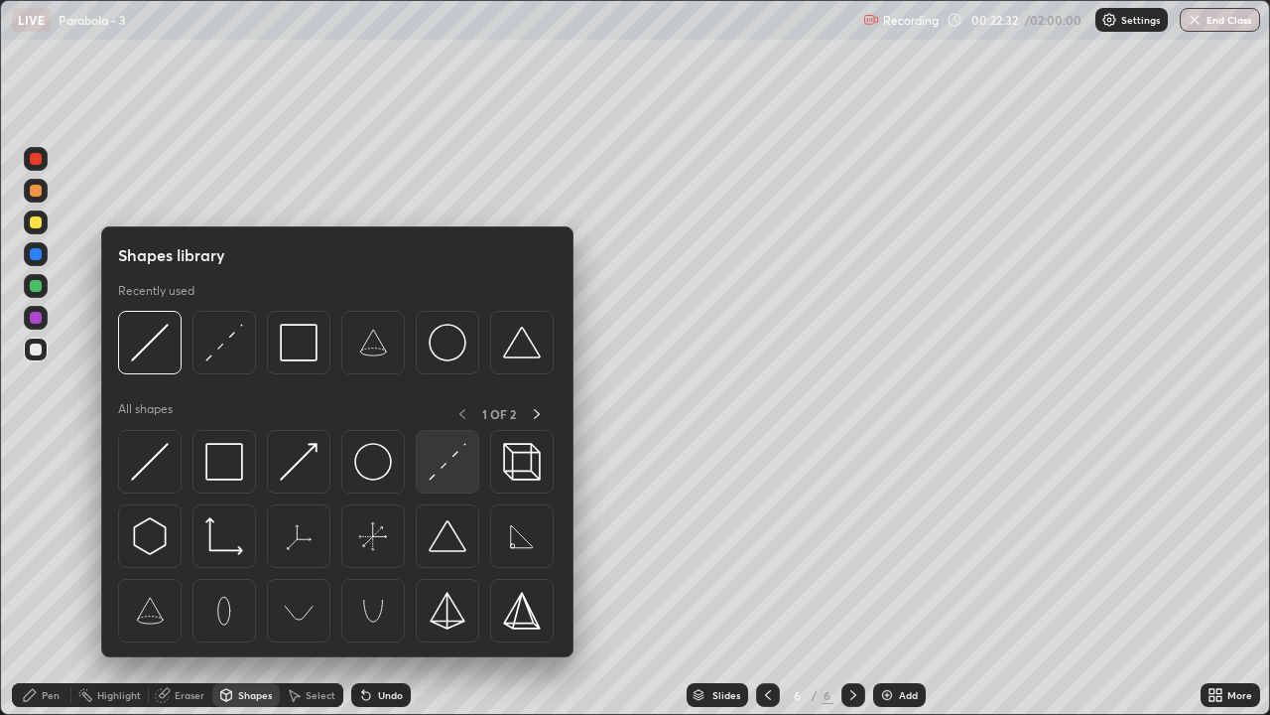
click at [450, 467] on img at bounding box center [448, 462] width 38 height 38
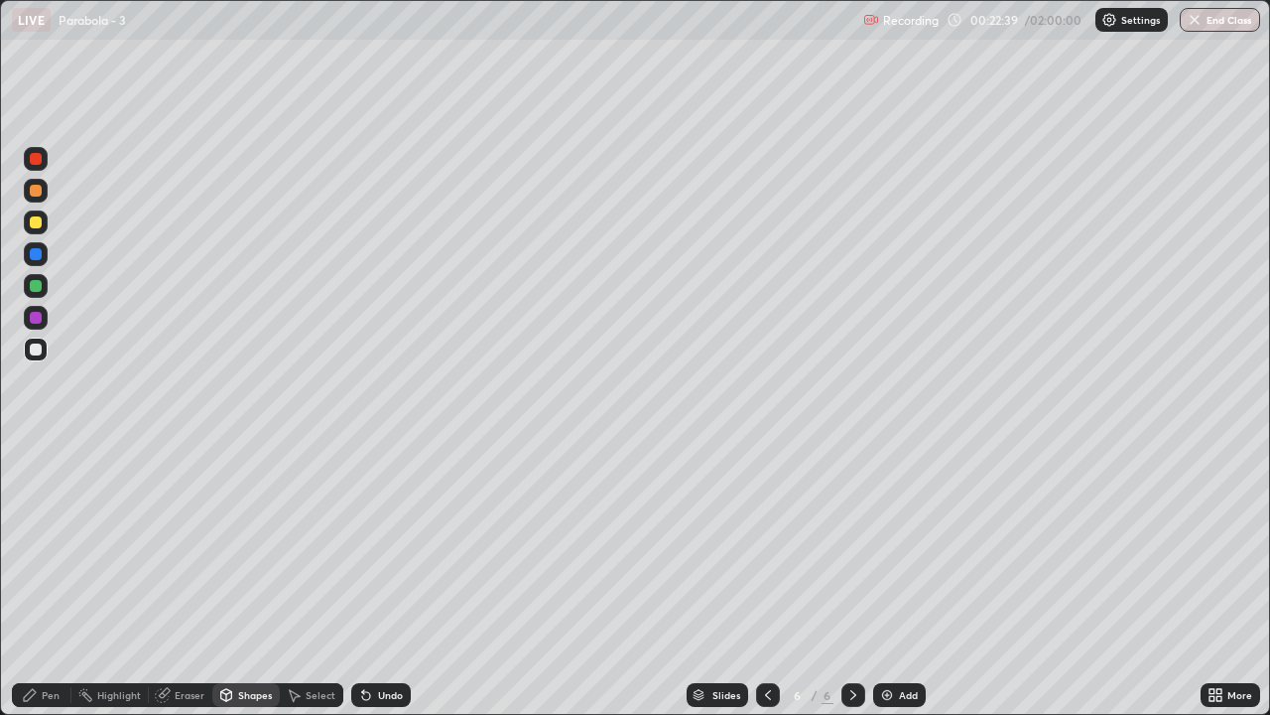
click at [48, 588] on div "Pen" at bounding box center [51, 695] width 18 height 10
click at [37, 291] on div at bounding box center [36, 286] width 12 height 12
click at [371, 588] on div "Undo" at bounding box center [381, 695] width 60 height 24
click at [34, 218] on div at bounding box center [36, 222] width 12 height 12
click at [374, 588] on div "Undo" at bounding box center [381, 695] width 60 height 24
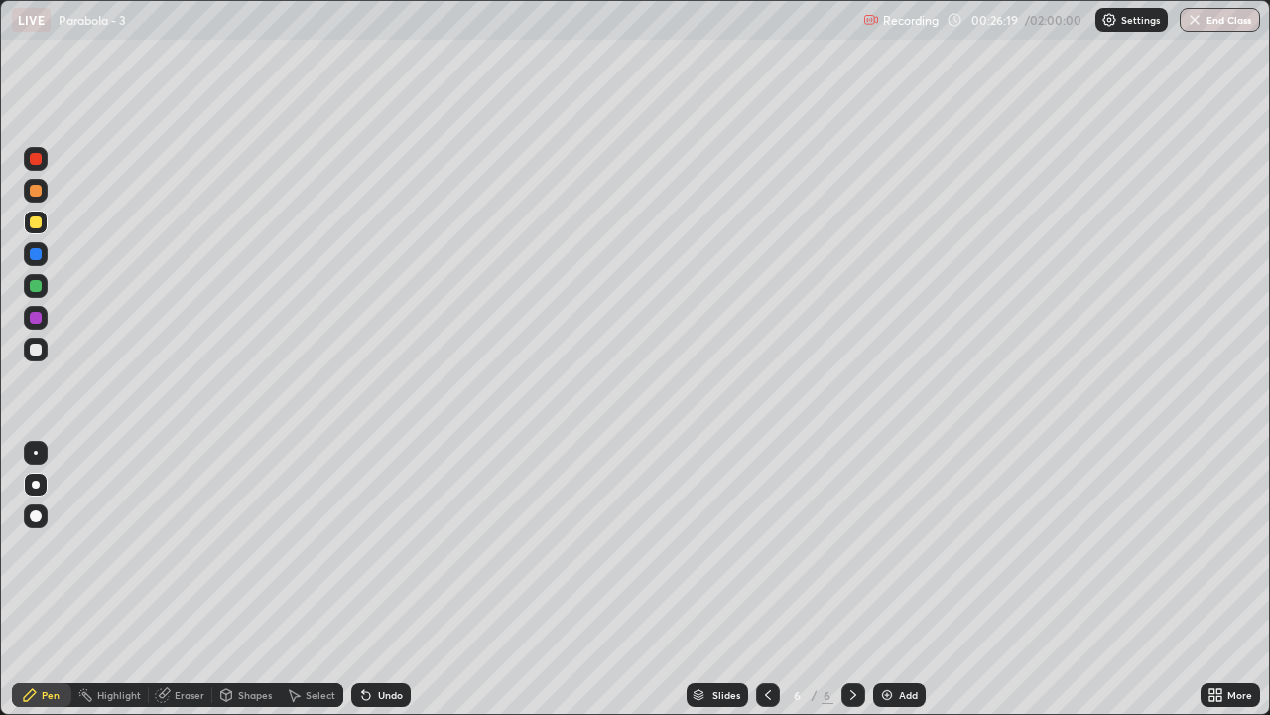
click at [895, 588] on div "Add" at bounding box center [899, 695] width 53 height 24
click at [37, 286] on div at bounding box center [36, 286] width 12 height 12
click at [374, 588] on div "Undo" at bounding box center [381, 695] width 60 height 24
click at [766, 588] on icon at bounding box center [768, 695] width 16 height 16
click at [849, 588] on icon at bounding box center [854, 695] width 16 height 16
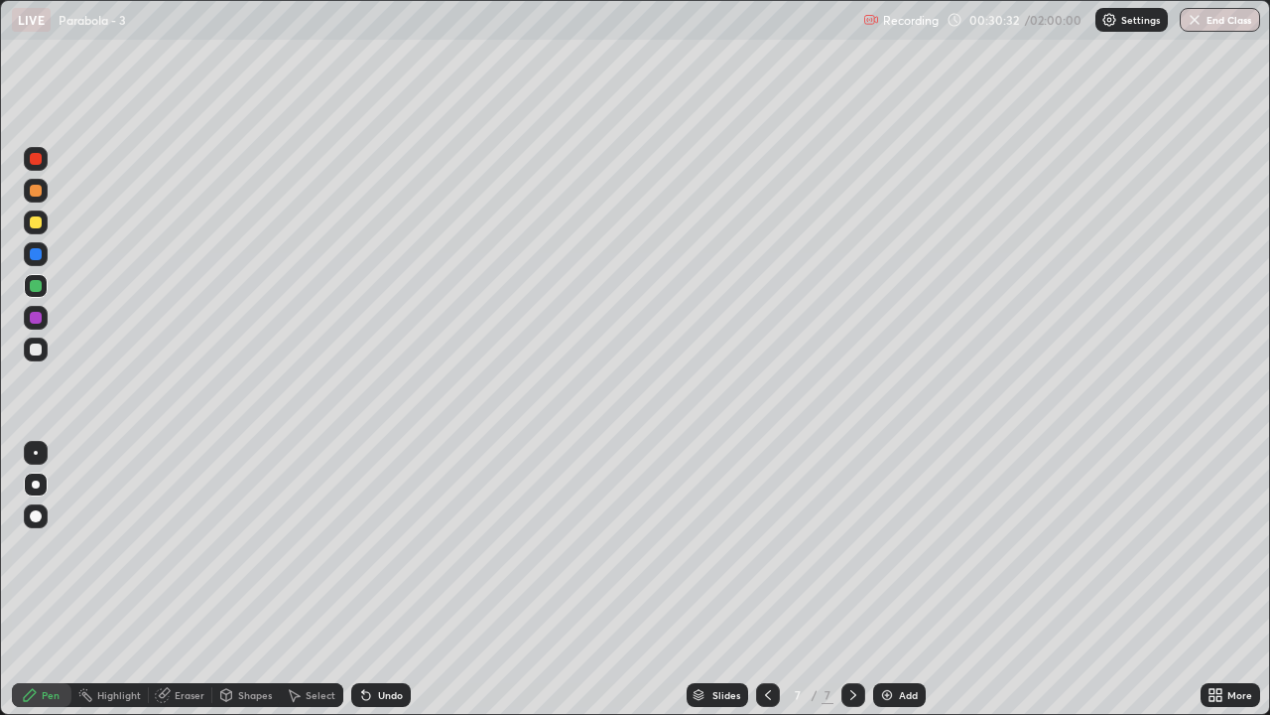
click at [766, 588] on icon at bounding box center [768, 695] width 16 height 16
click at [850, 588] on div at bounding box center [854, 695] width 24 height 24
click at [39, 357] on div at bounding box center [36, 349] width 24 height 24
click at [178, 588] on div "Eraser" at bounding box center [181, 695] width 64 height 24
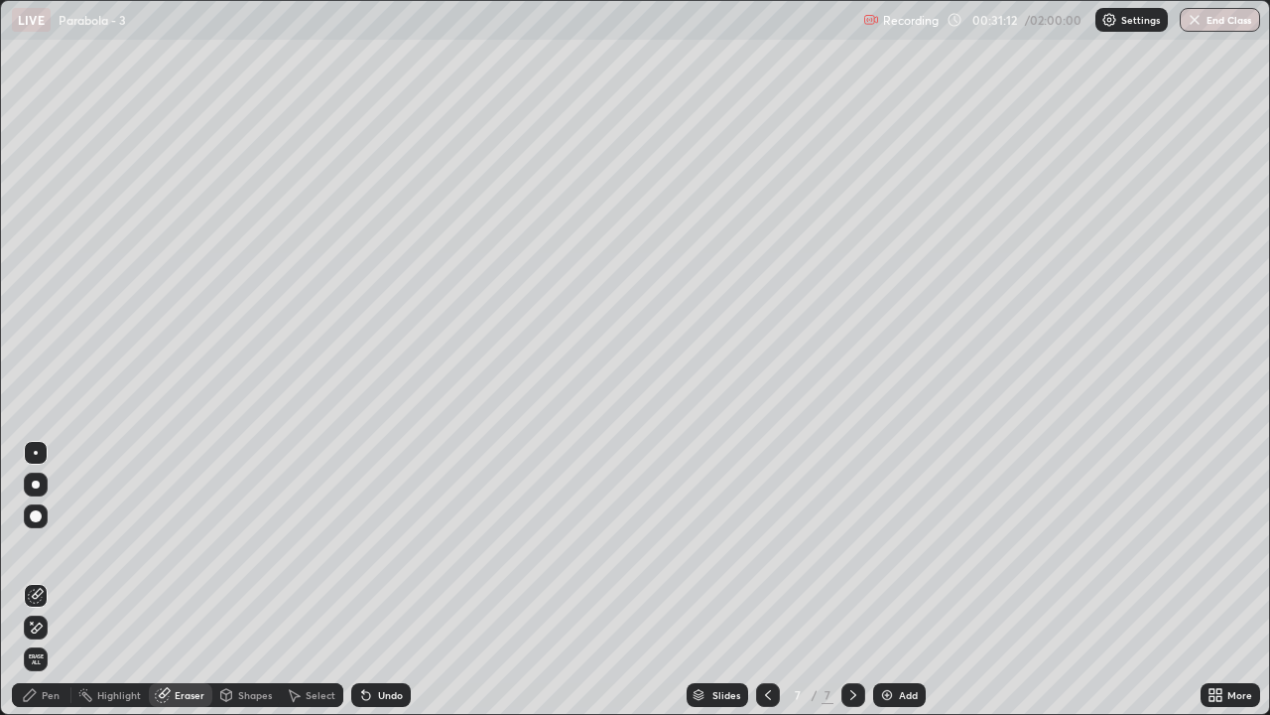
click at [48, 588] on div "Pen" at bounding box center [42, 695] width 60 height 24
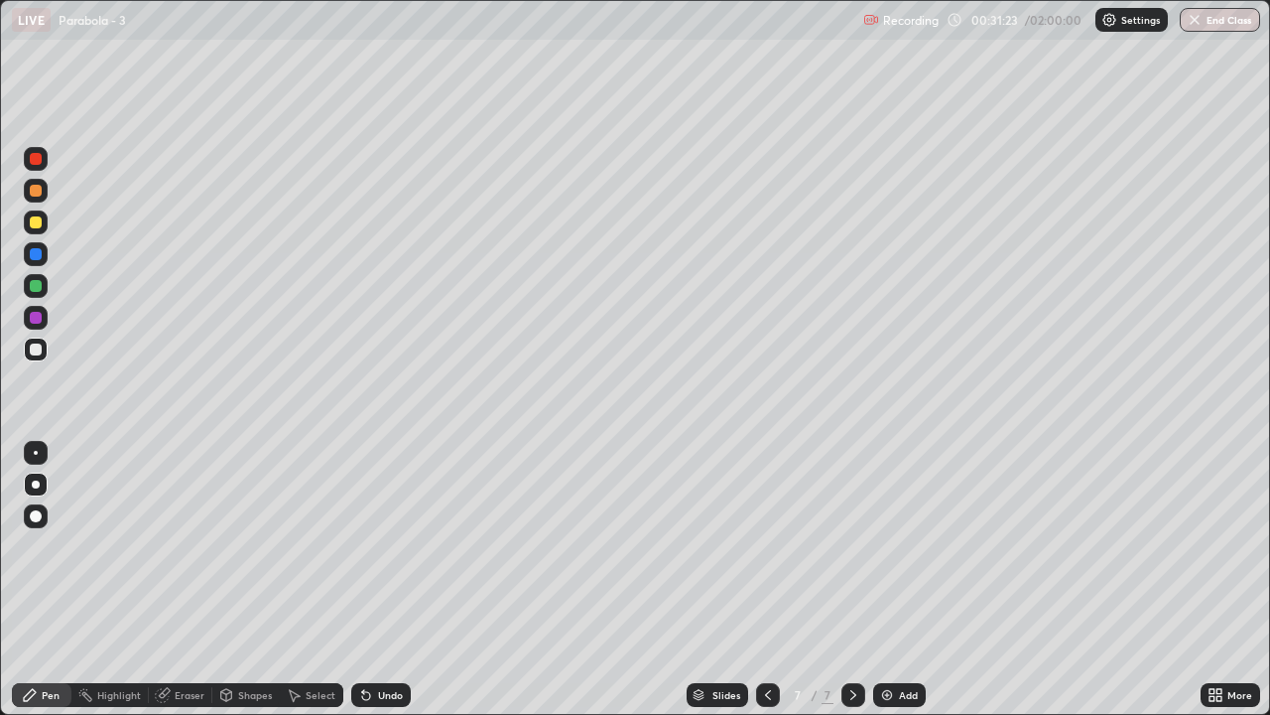
click at [766, 588] on div at bounding box center [768, 695] width 24 height 40
click at [855, 588] on div at bounding box center [854, 695] width 24 height 24
click at [766, 588] on icon at bounding box center [768, 695] width 16 height 16
click at [847, 588] on div at bounding box center [854, 695] width 24 height 24
click at [915, 588] on div "Add" at bounding box center [908, 695] width 19 height 10
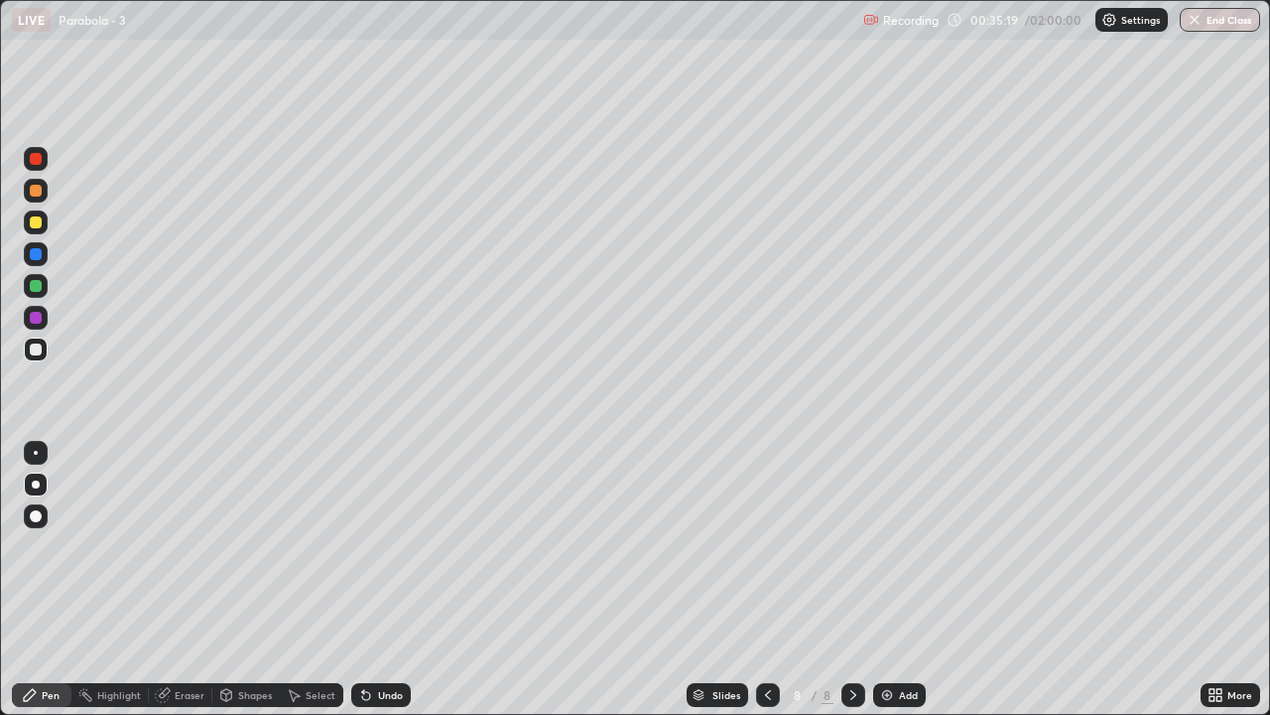
click at [40, 290] on div at bounding box center [36, 286] width 12 height 12
click at [242, 588] on div "Shapes" at bounding box center [245, 695] width 67 height 24
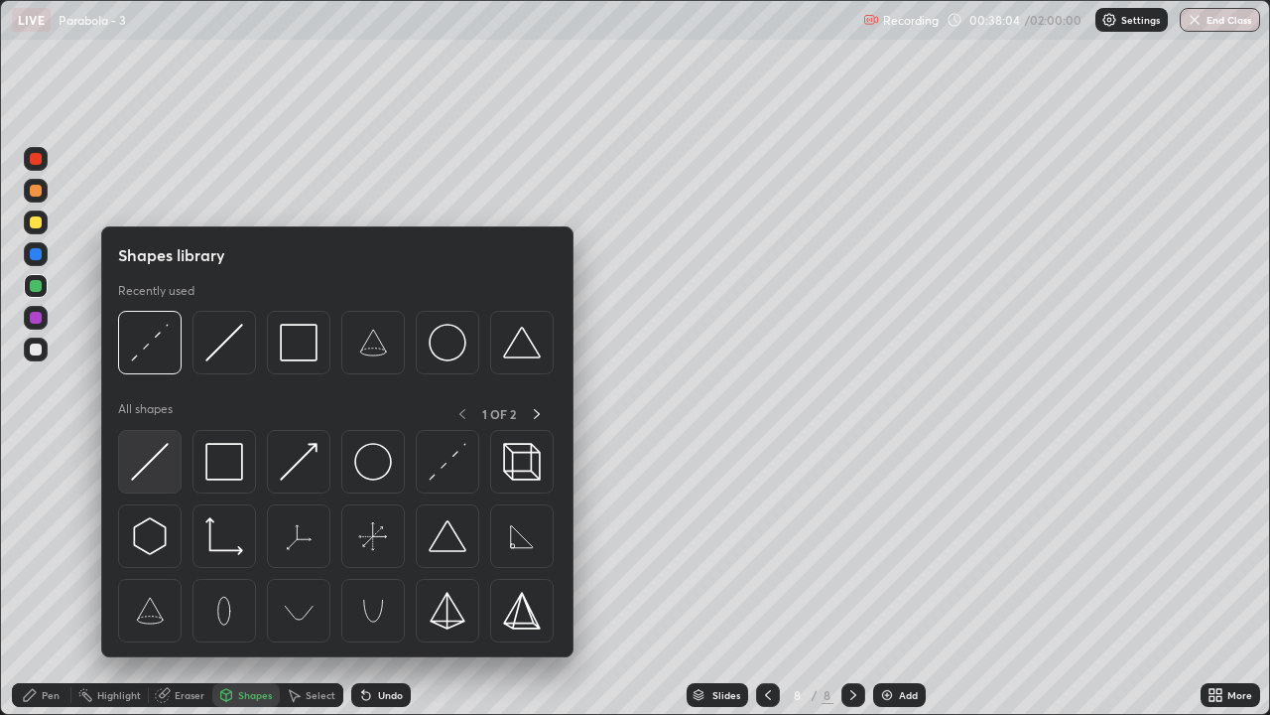
click at [153, 465] on img at bounding box center [150, 462] width 38 height 38
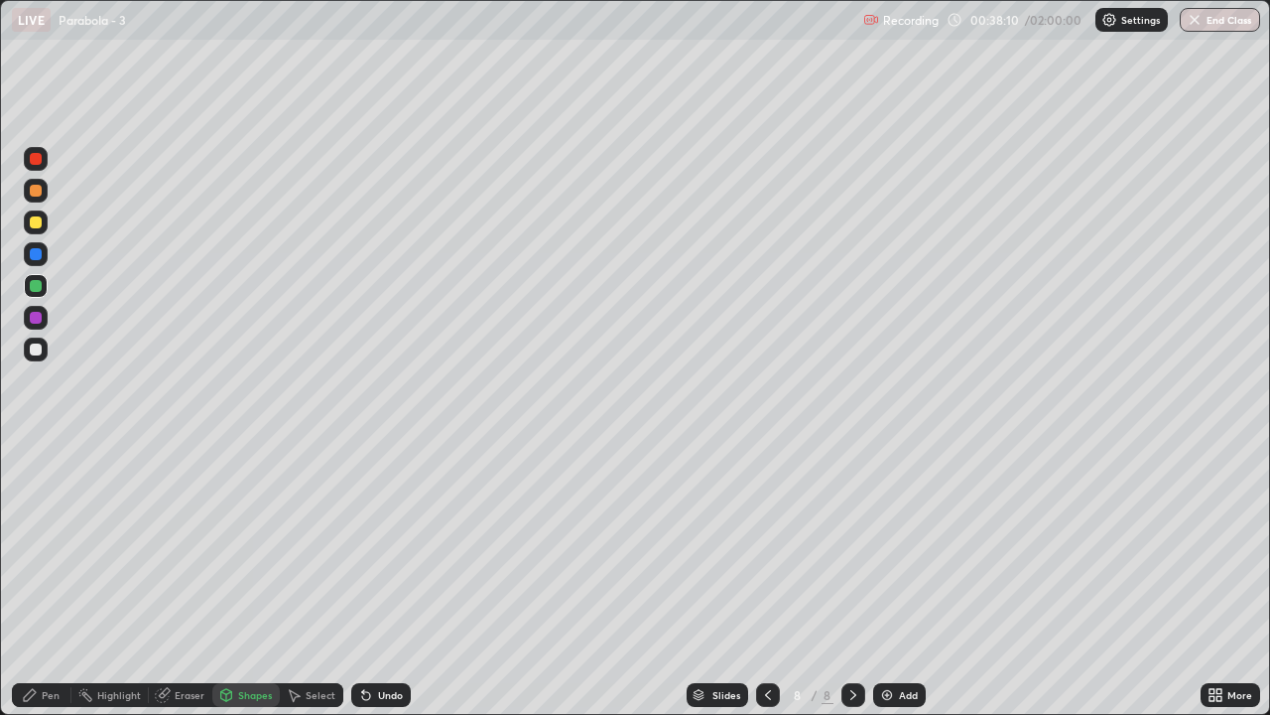
click at [39, 349] on div at bounding box center [36, 349] width 12 height 12
click at [380, 588] on div "Undo" at bounding box center [390, 695] width 25 height 10
click at [34, 222] on div at bounding box center [36, 222] width 12 height 12
click at [44, 588] on div "Pen" at bounding box center [51, 695] width 18 height 10
click at [30, 281] on div at bounding box center [36, 286] width 24 height 24
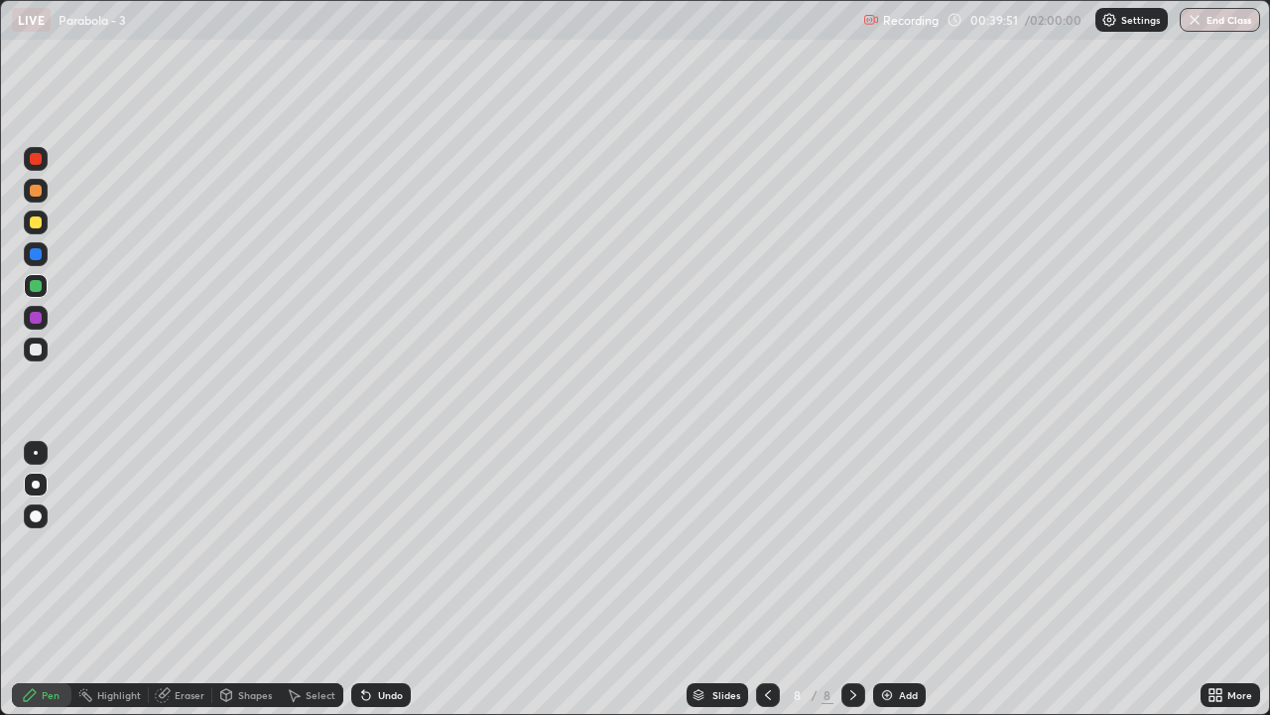
click at [307, 588] on div "Select" at bounding box center [312, 695] width 64 height 24
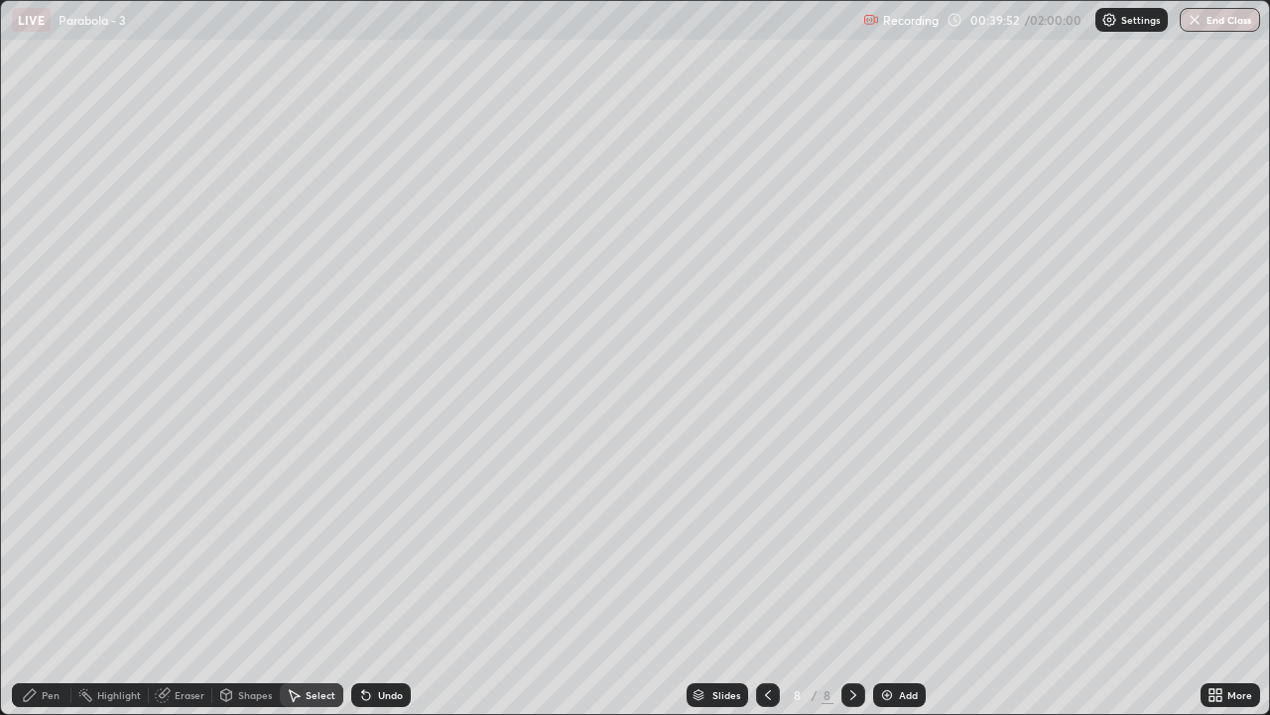
click at [257, 588] on div "Shapes" at bounding box center [245, 695] width 67 height 24
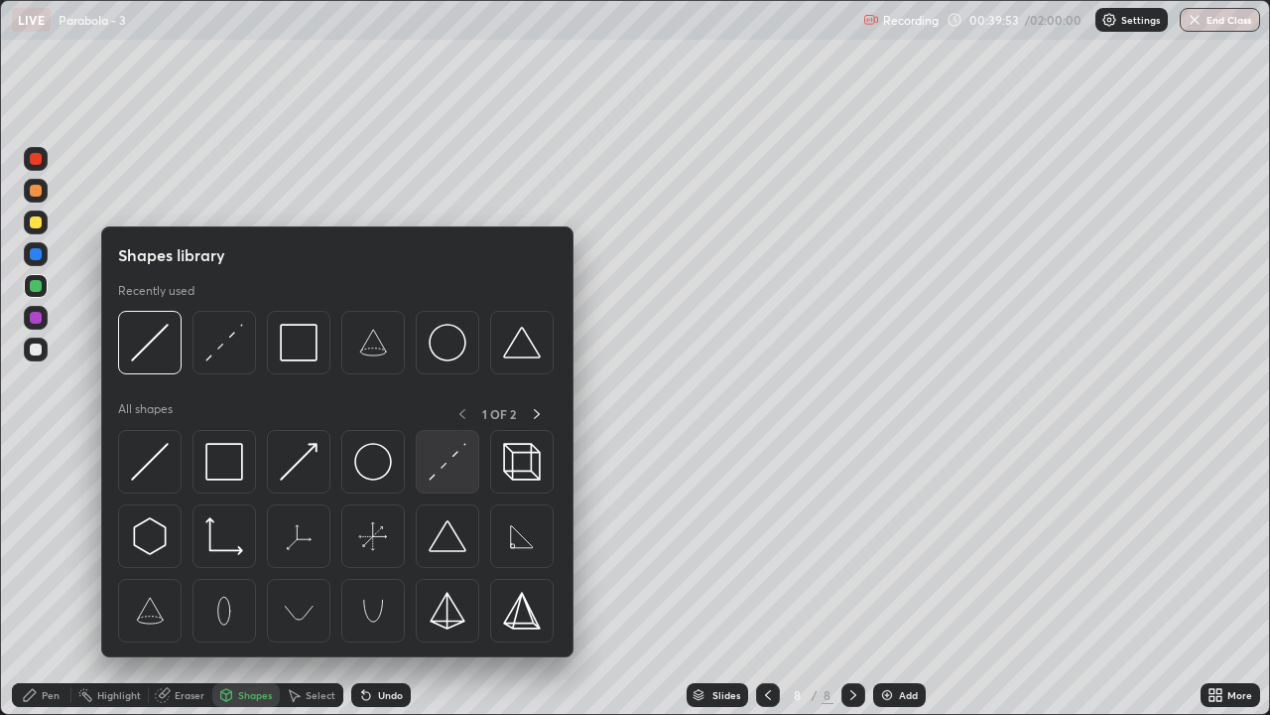
click at [457, 465] on img at bounding box center [448, 462] width 38 height 38
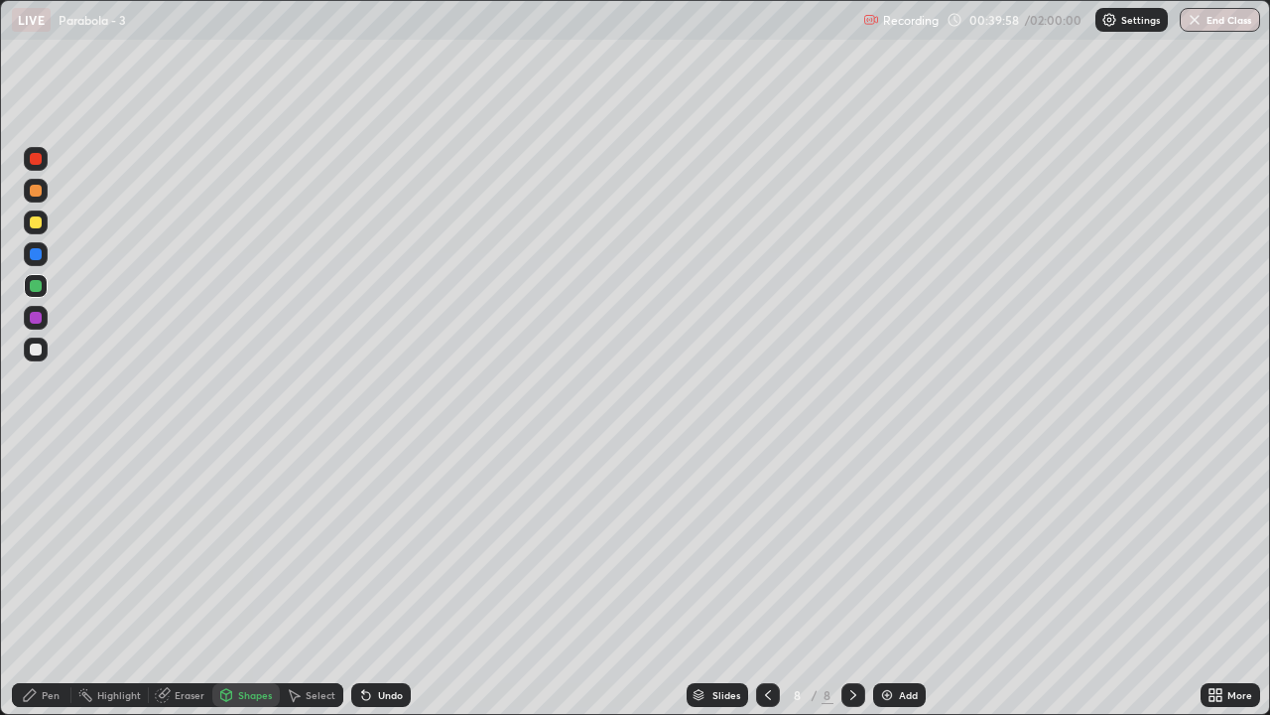
click at [36, 588] on icon at bounding box center [30, 695] width 16 height 16
click at [377, 588] on div "Undo" at bounding box center [381, 695] width 60 height 24
click at [375, 588] on div "Undo" at bounding box center [381, 695] width 60 height 24
click at [376, 588] on div "Undo" at bounding box center [381, 695] width 60 height 24
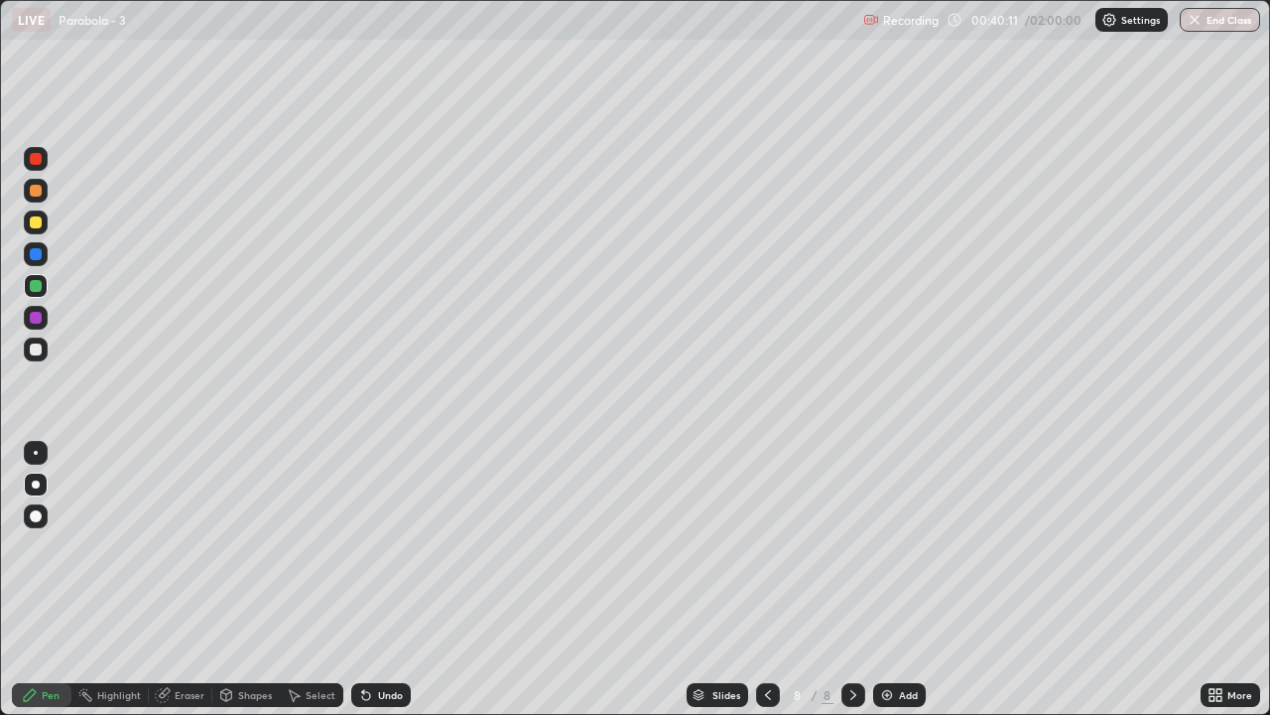
click at [55, 588] on div "Pen" at bounding box center [42, 695] width 60 height 24
click at [912, 588] on div "Add" at bounding box center [899, 695] width 53 height 24
click at [171, 588] on div "Eraser" at bounding box center [181, 695] width 64 height 24
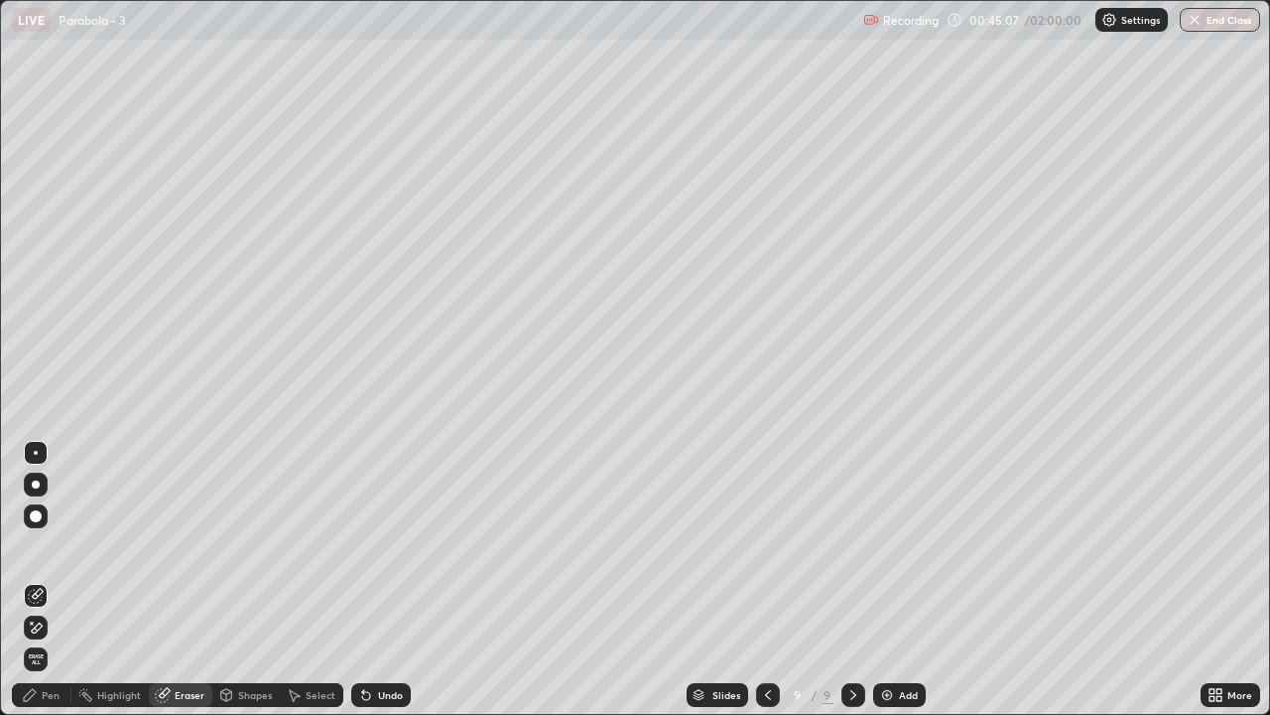
click at [33, 588] on icon at bounding box center [37, 627] width 11 height 10
click at [42, 588] on div "Pen" at bounding box center [42, 695] width 60 height 24
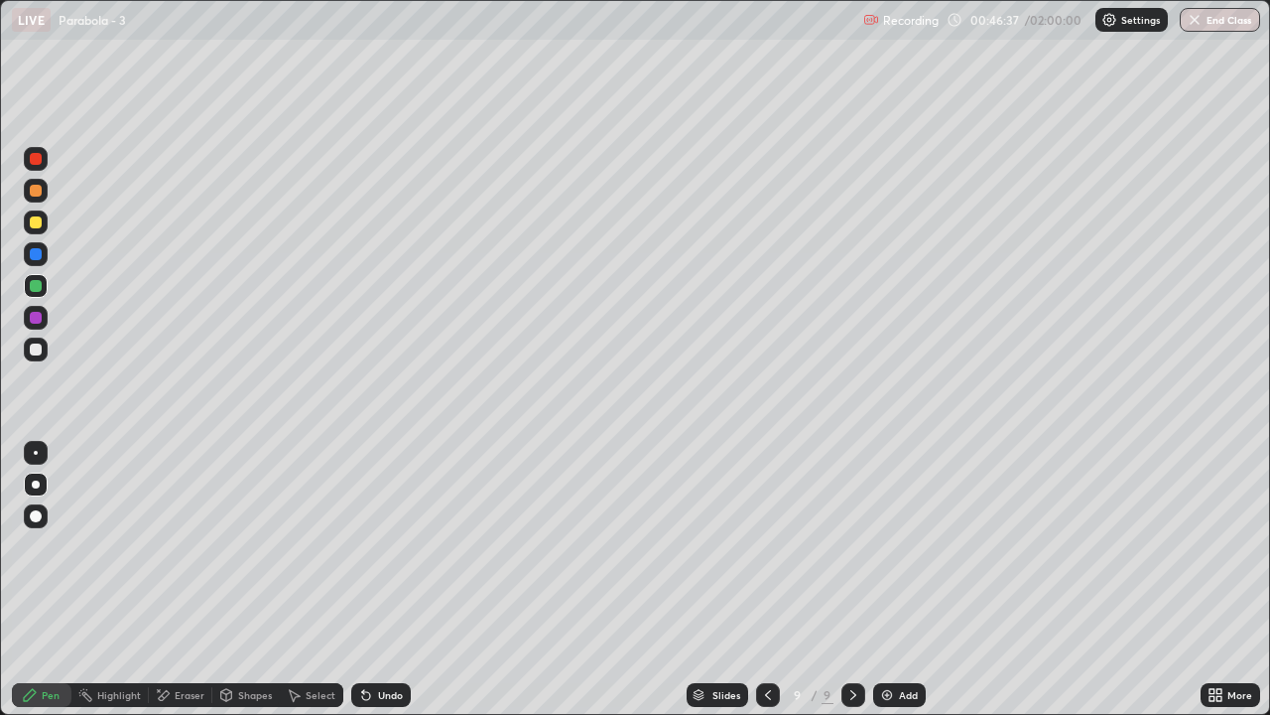
click at [178, 588] on div "Eraser" at bounding box center [190, 695] width 30 height 10
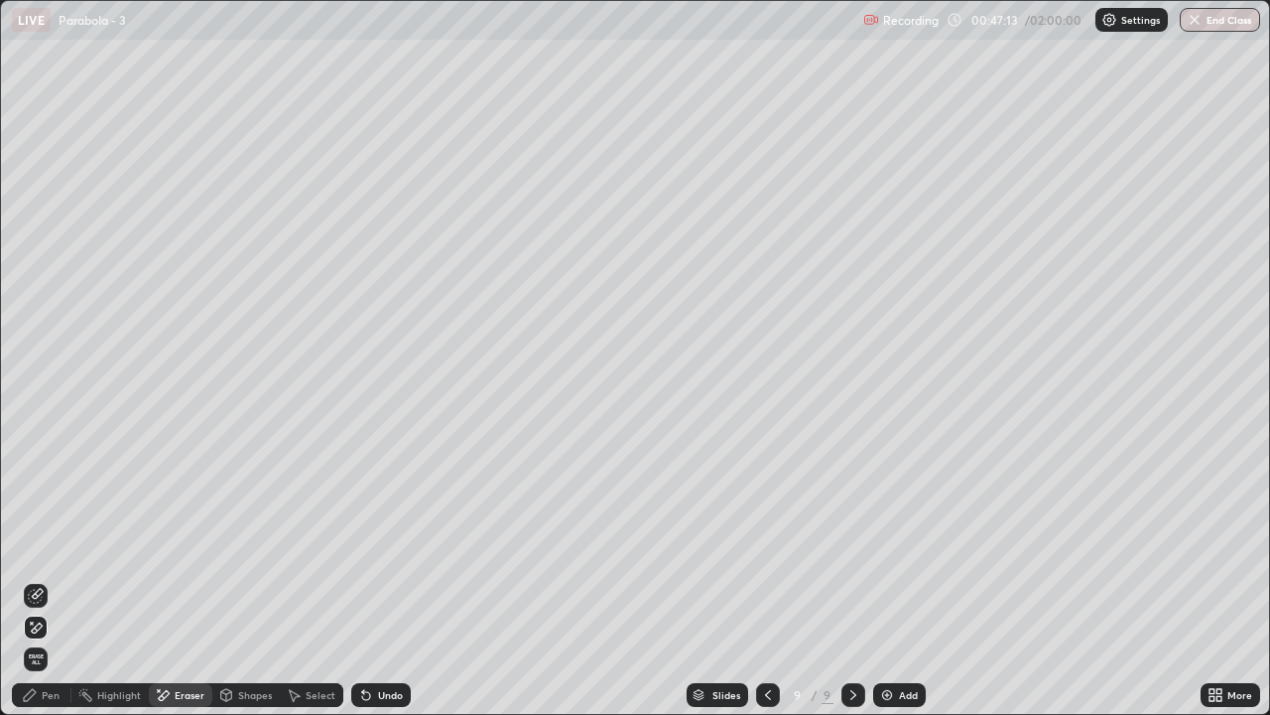
click at [43, 588] on div "Pen" at bounding box center [51, 695] width 18 height 10
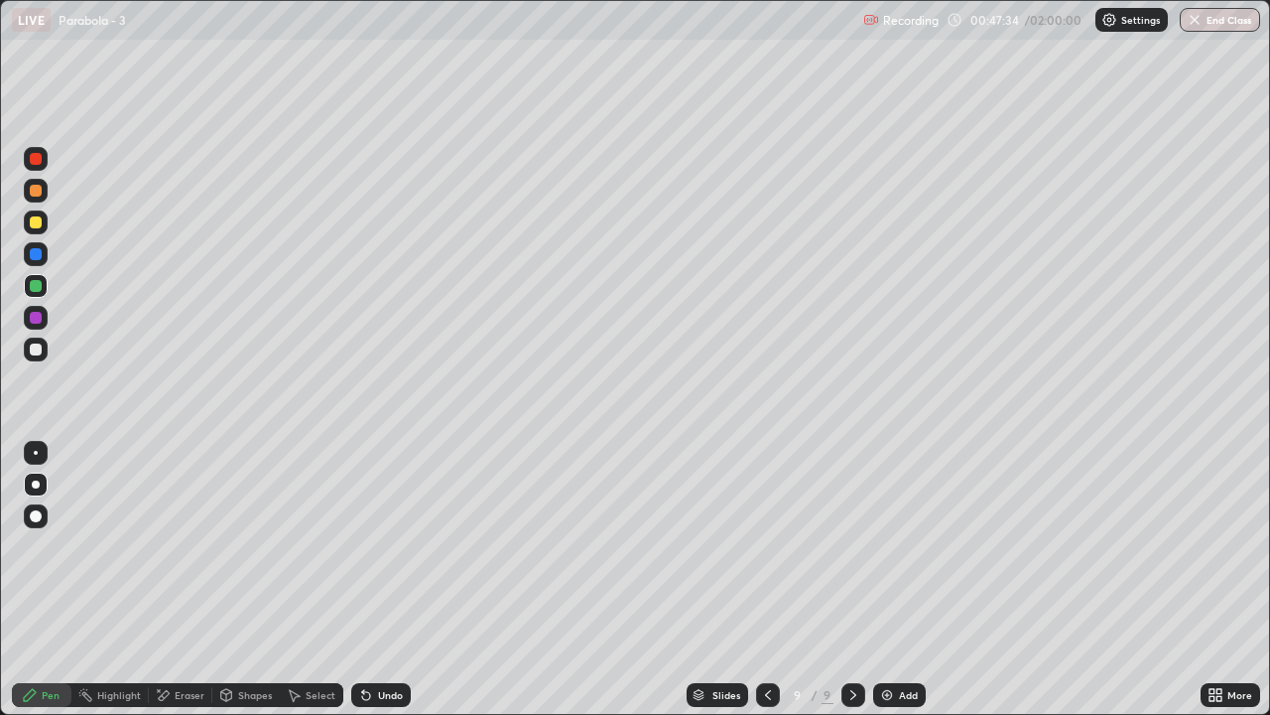
click at [35, 283] on div at bounding box center [36, 286] width 12 height 12
click at [38, 351] on div at bounding box center [36, 349] width 12 height 12
click at [240, 588] on div "Shapes" at bounding box center [245, 695] width 67 height 24
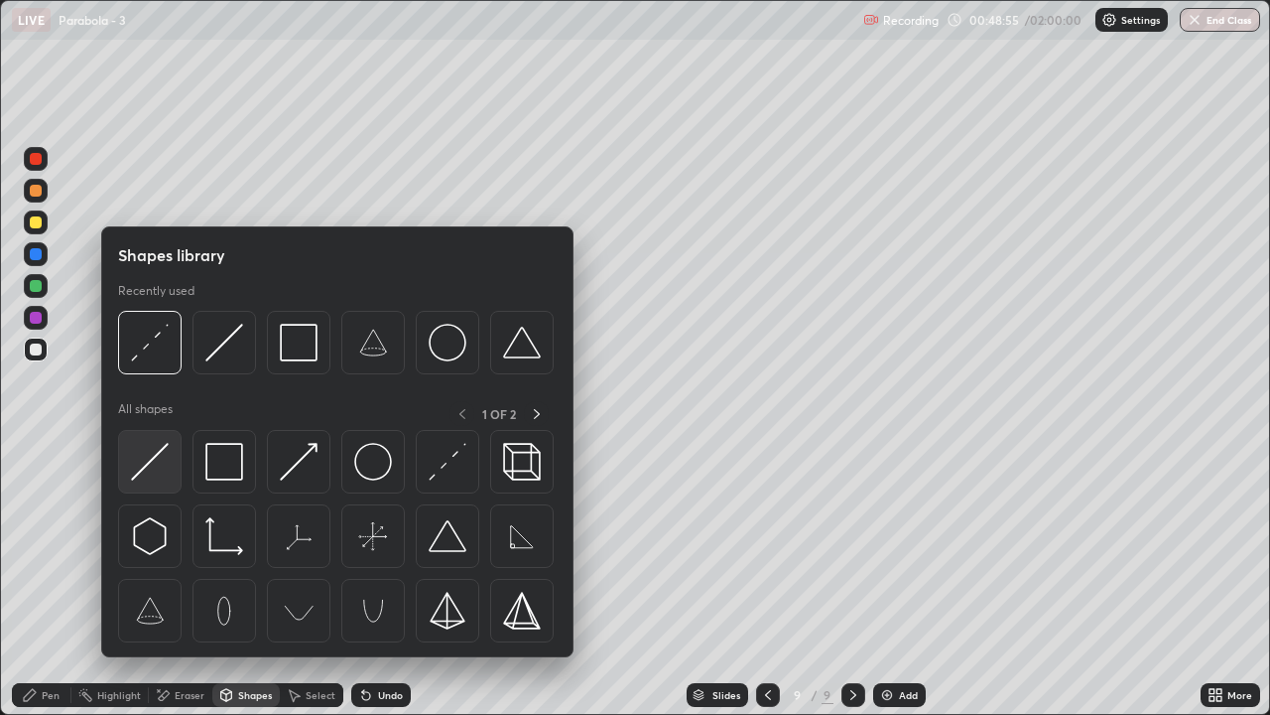
click at [153, 455] on img at bounding box center [150, 462] width 38 height 38
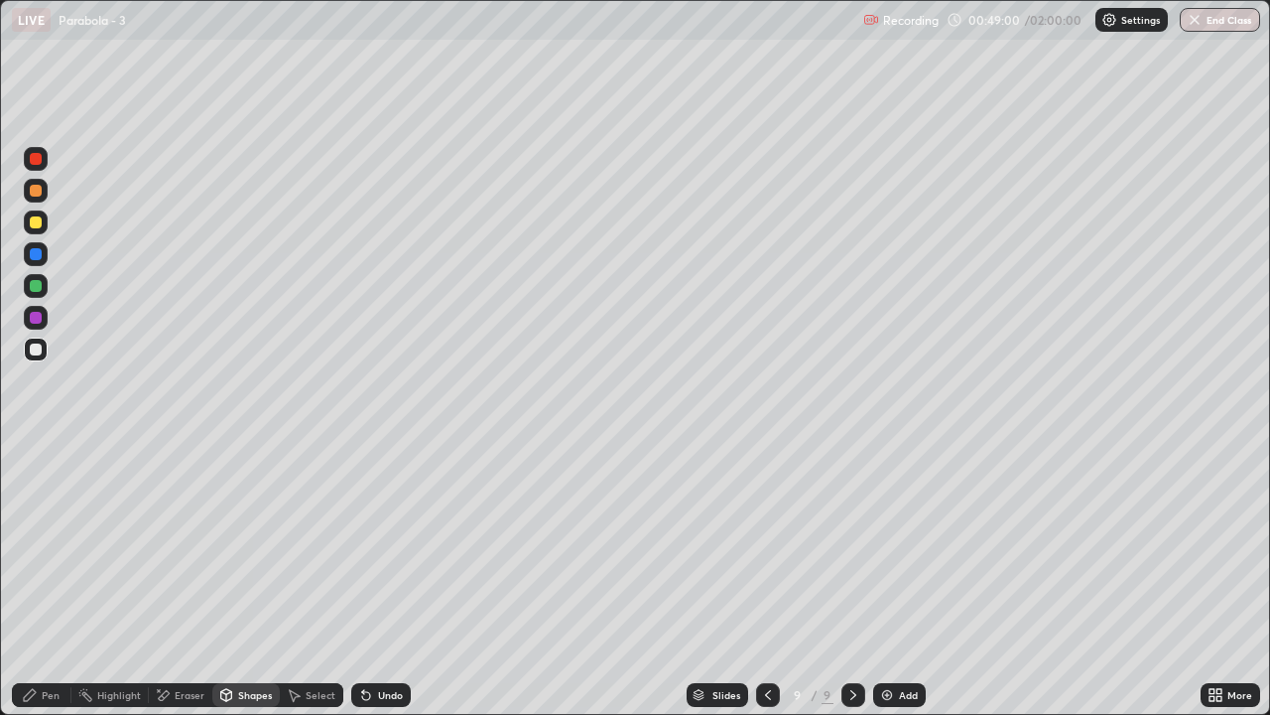
click at [46, 588] on div "Pen" at bounding box center [42, 695] width 60 height 24
click at [246, 588] on div "Shapes" at bounding box center [255, 695] width 34 height 10
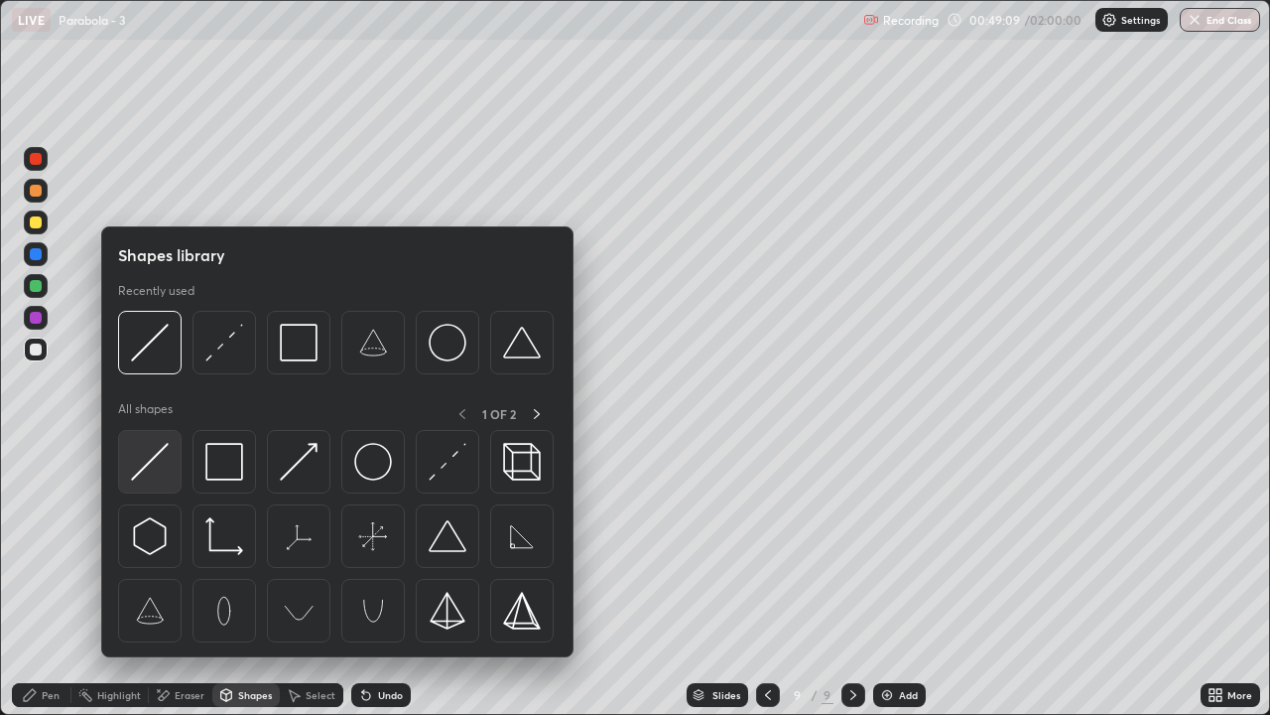
click at [149, 463] on img at bounding box center [150, 462] width 38 height 38
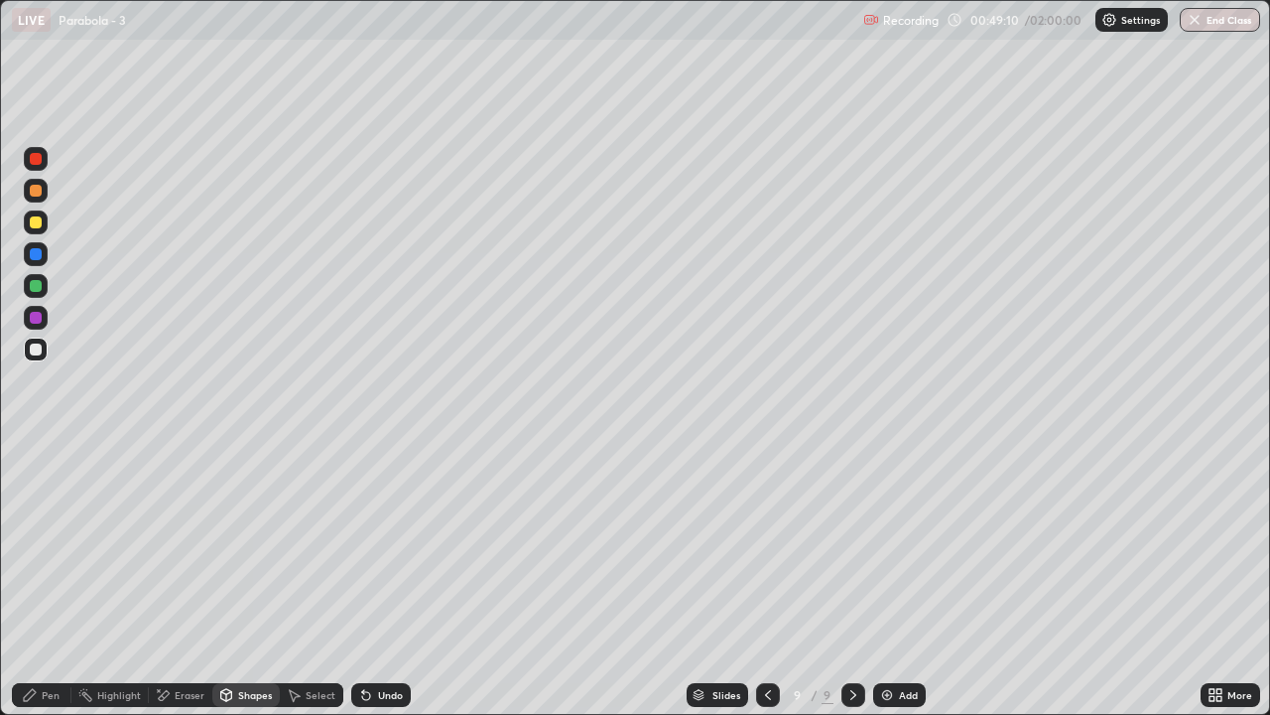
click at [28, 225] on div at bounding box center [36, 222] width 24 height 24
click at [40, 588] on div "Pen" at bounding box center [42, 695] width 60 height 24
click at [395, 588] on div "Undo" at bounding box center [390, 695] width 25 height 10
click at [255, 588] on div "Shapes" at bounding box center [245, 695] width 67 height 24
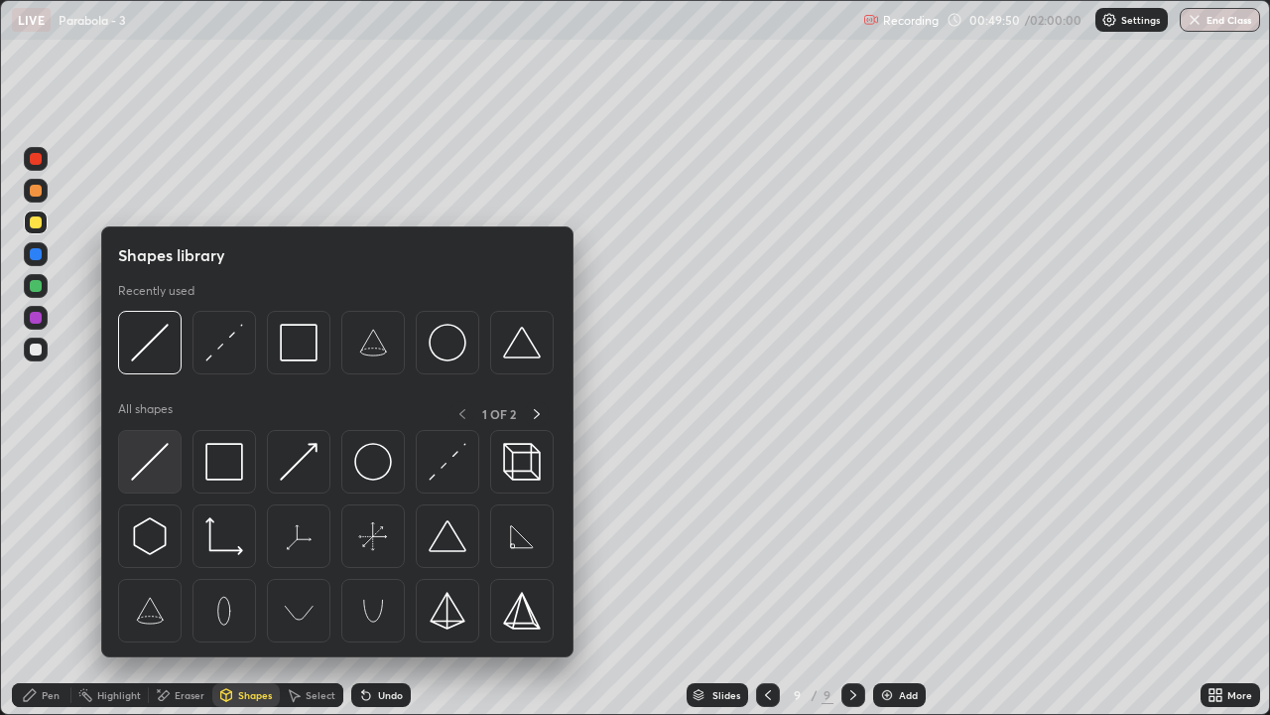
click at [147, 472] on img at bounding box center [150, 462] width 38 height 38
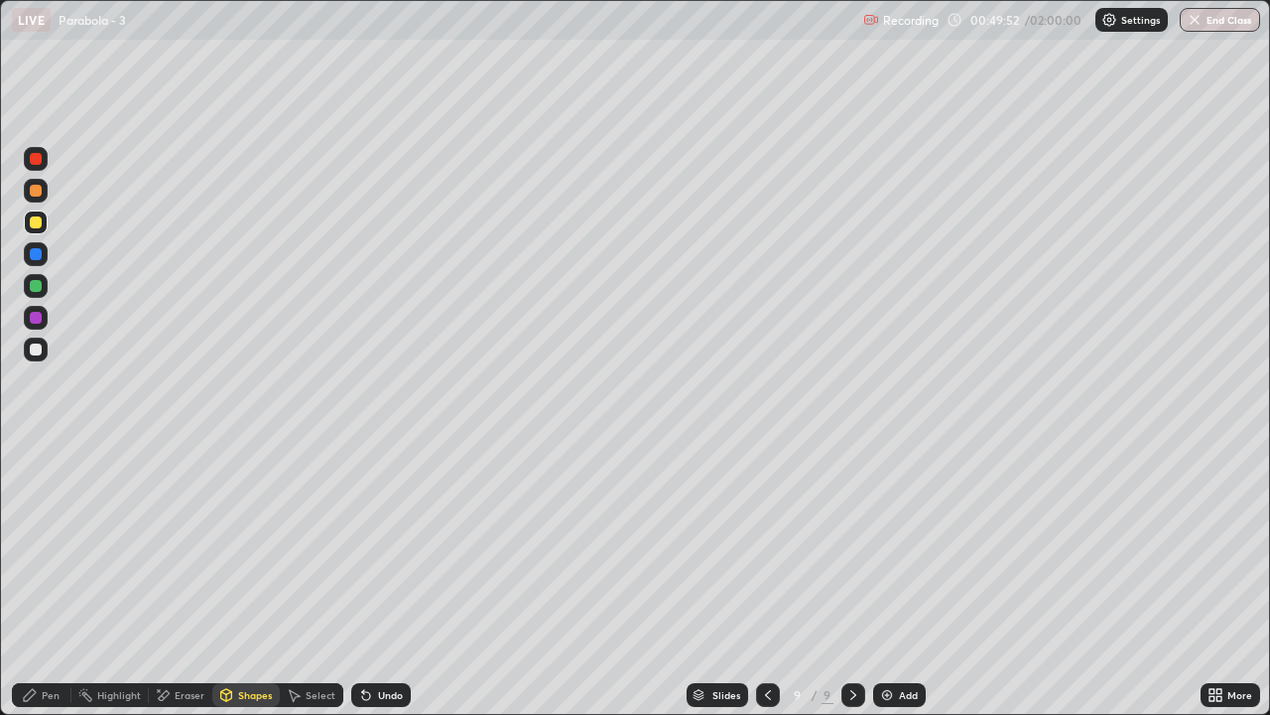
click at [37, 588] on div "Pen" at bounding box center [42, 695] width 60 height 24
click at [34, 283] on div at bounding box center [36, 286] width 12 height 12
click at [34, 227] on div at bounding box center [36, 222] width 12 height 12
click at [38, 187] on div at bounding box center [36, 191] width 12 height 12
click at [236, 588] on div "Shapes" at bounding box center [245, 695] width 67 height 24
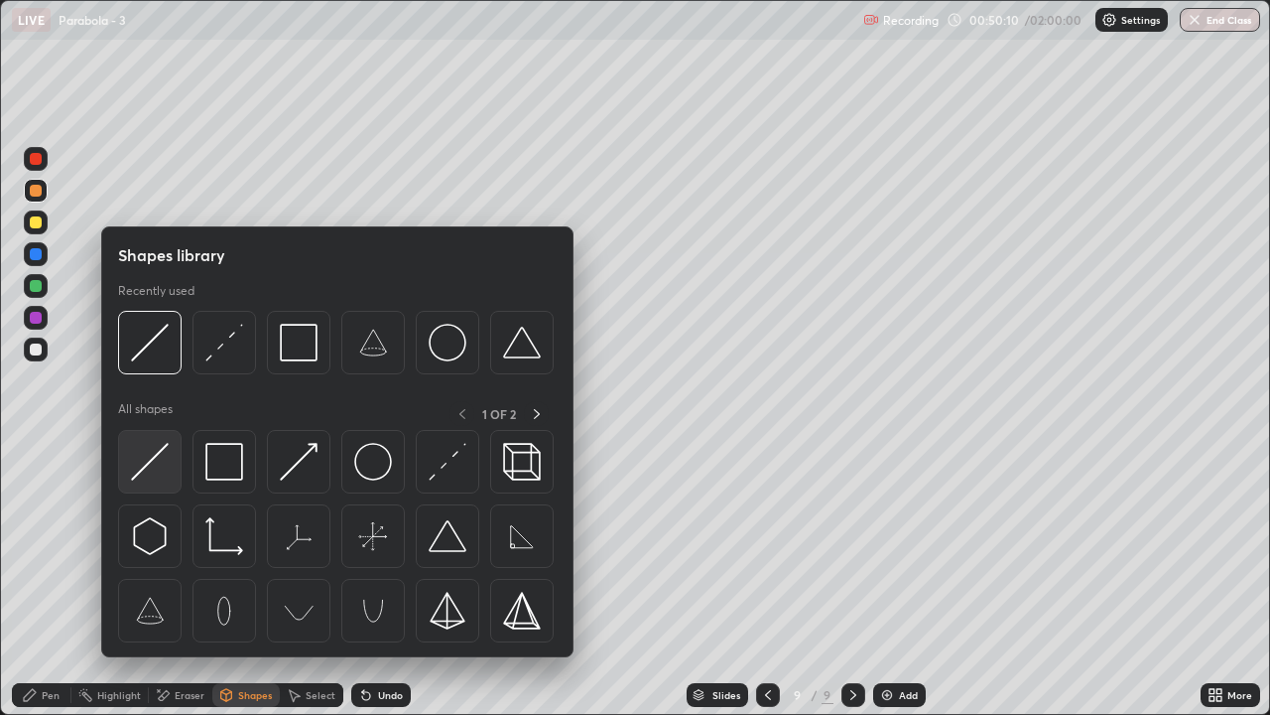
click at [149, 467] on img at bounding box center [150, 462] width 38 height 38
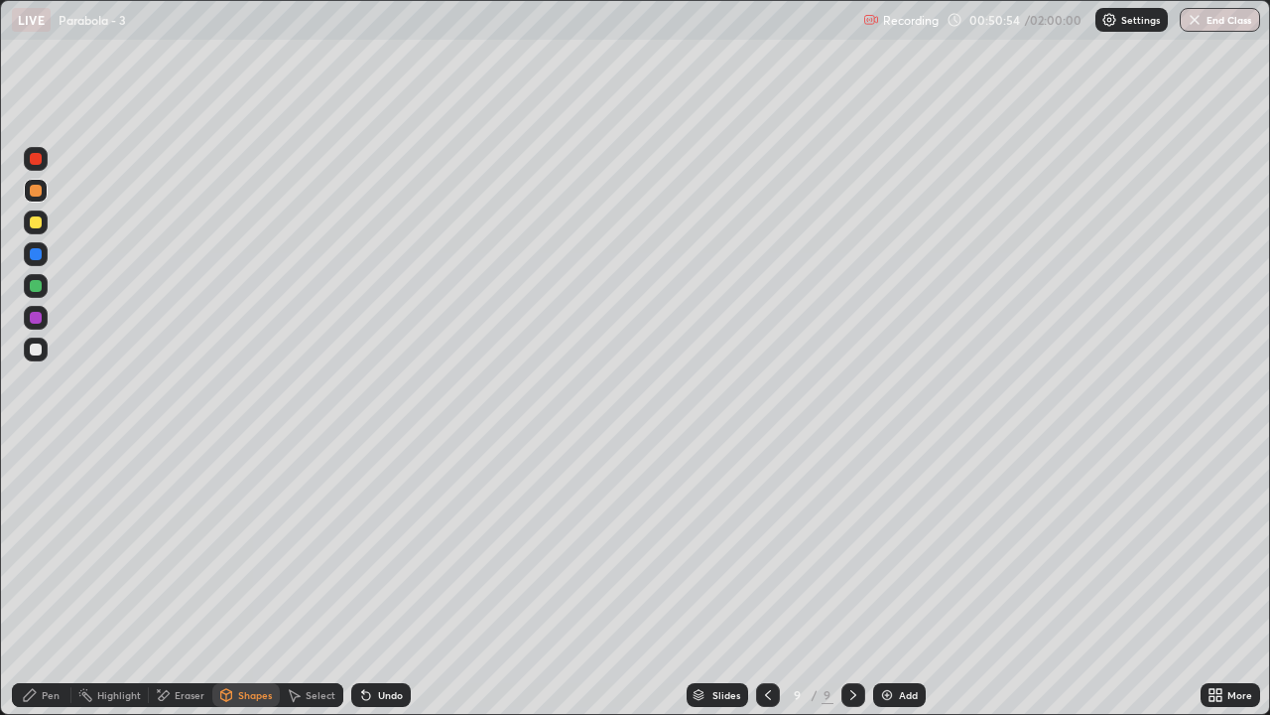
click at [382, 588] on div "Undo" at bounding box center [390, 695] width 25 height 10
click at [385, 588] on div "Undo" at bounding box center [381, 695] width 60 height 24
click at [388, 588] on div "Undo" at bounding box center [390, 695] width 25 height 10
click at [386, 588] on div "Undo" at bounding box center [381, 695] width 60 height 24
click at [379, 588] on div "Undo" at bounding box center [381, 695] width 60 height 24
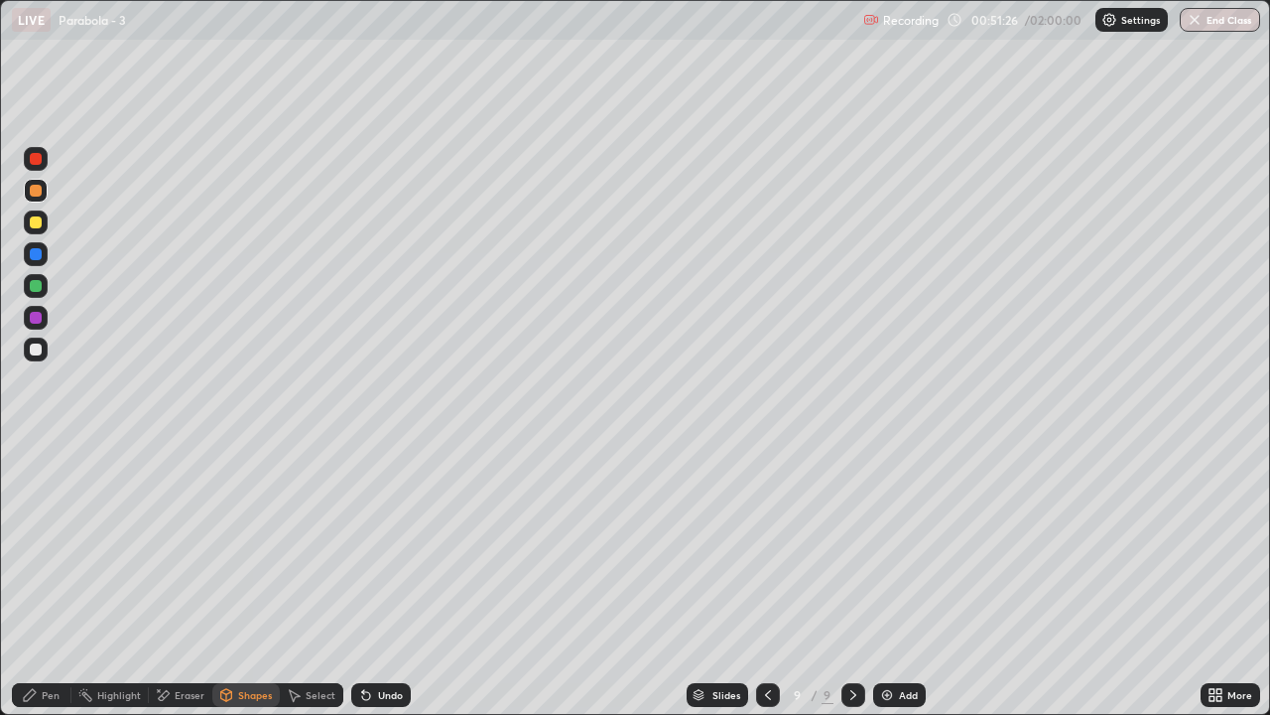
click at [45, 588] on div "Pen" at bounding box center [42, 695] width 60 height 24
click at [395, 588] on div "Undo" at bounding box center [390, 695] width 25 height 10
click at [393, 588] on div "Undo" at bounding box center [381, 695] width 60 height 24
click at [902, 588] on div "Add" at bounding box center [899, 695] width 53 height 24
click at [39, 288] on div at bounding box center [36, 286] width 12 height 12
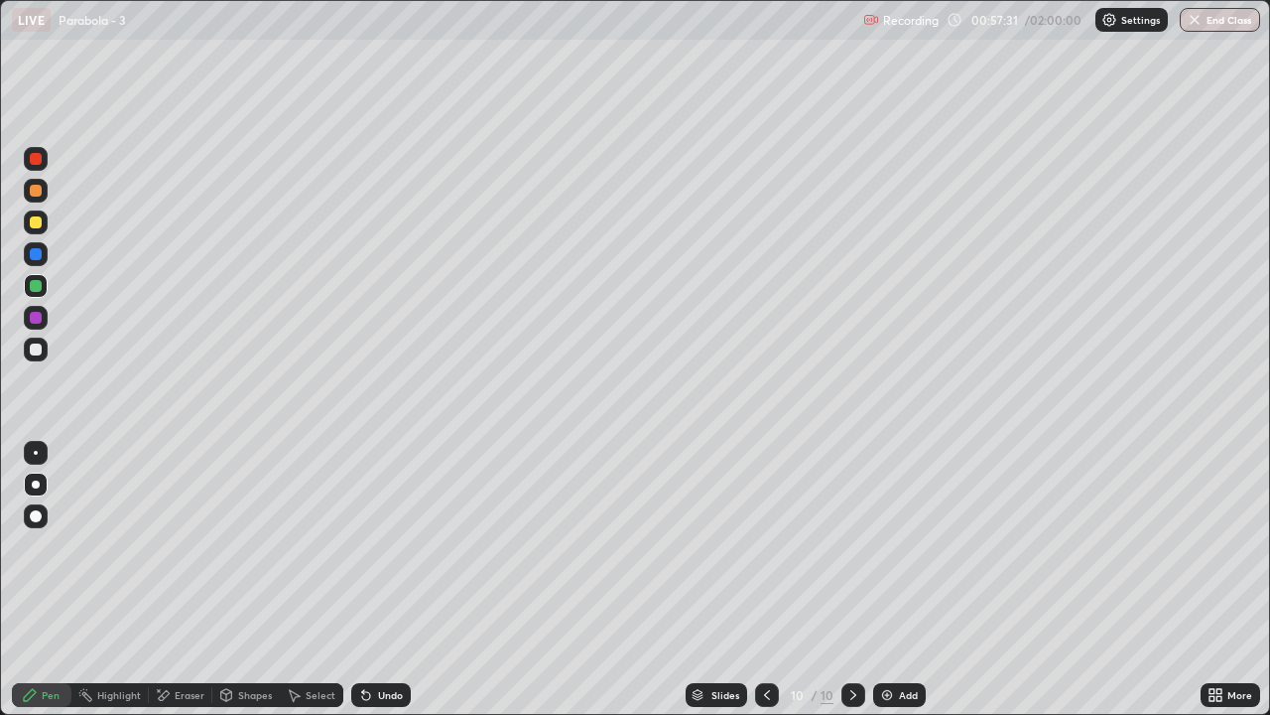
click at [379, 588] on div "Undo" at bounding box center [381, 695] width 60 height 24
click at [385, 588] on div "Undo" at bounding box center [390, 695] width 25 height 10
click at [35, 351] on div at bounding box center [36, 349] width 12 height 12
click at [759, 588] on icon at bounding box center [767, 695] width 16 height 16
click at [902, 588] on div "Add" at bounding box center [899, 695] width 53 height 24
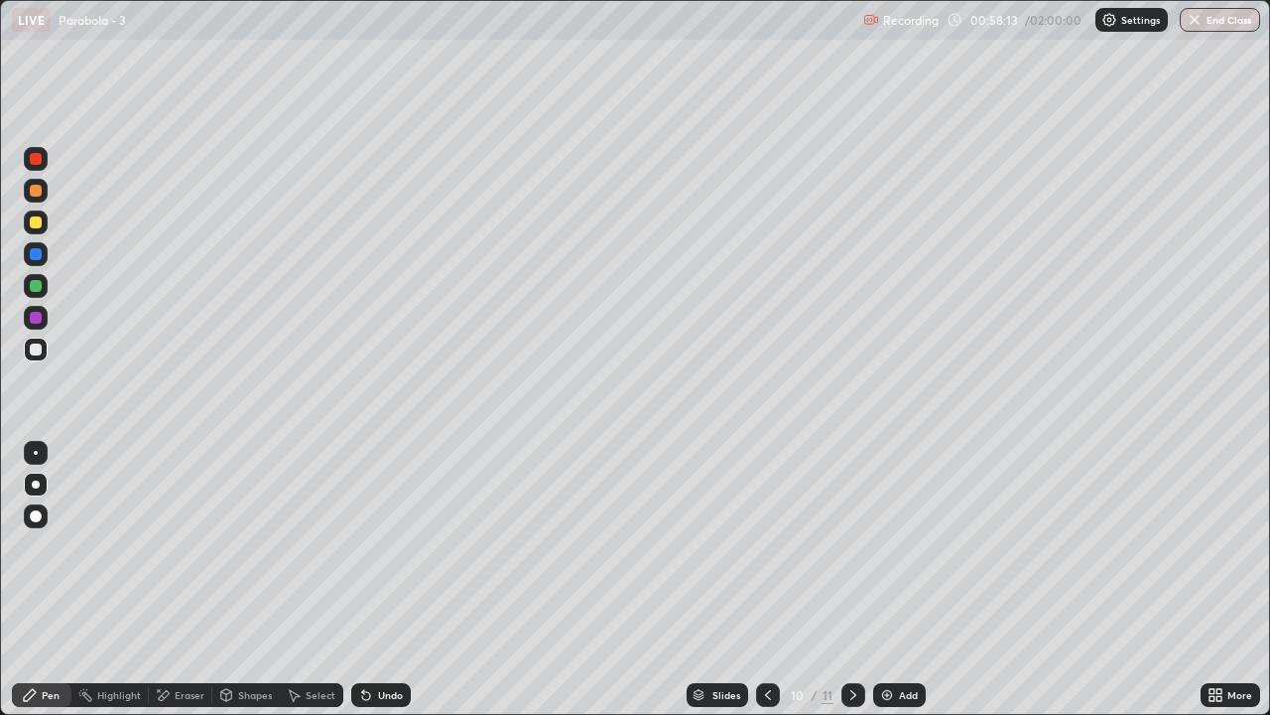
click at [234, 588] on div "Shapes" at bounding box center [245, 695] width 67 height 24
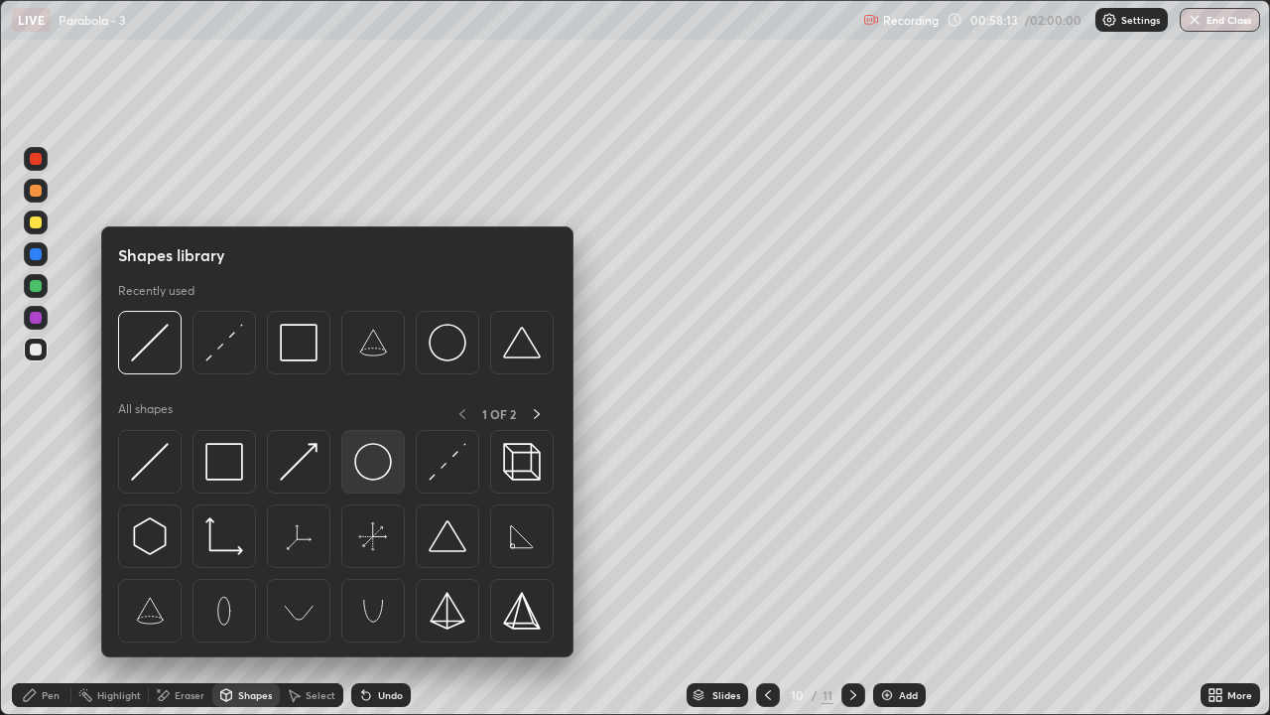
click at [377, 460] on img at bounding box center [373, 462] width 38 height 38
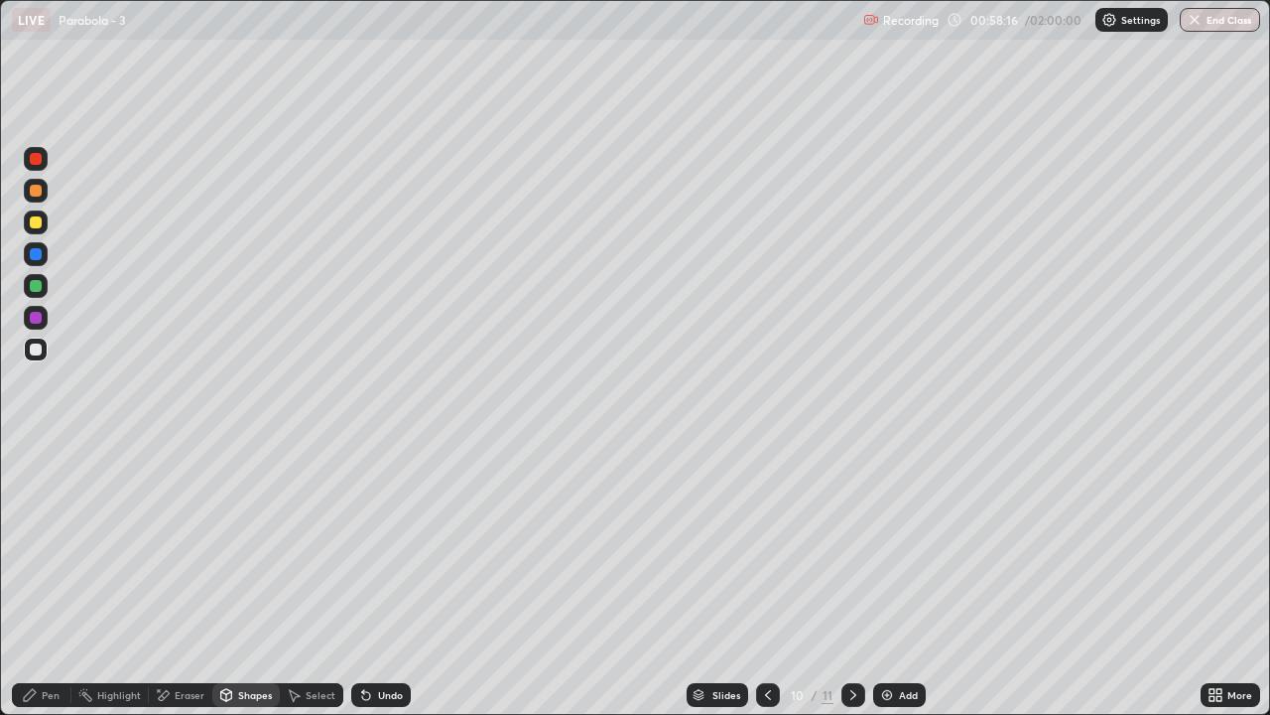
click at [251, 588] on div "Shapes" at bounding box center [255, 695] width 34 height 10
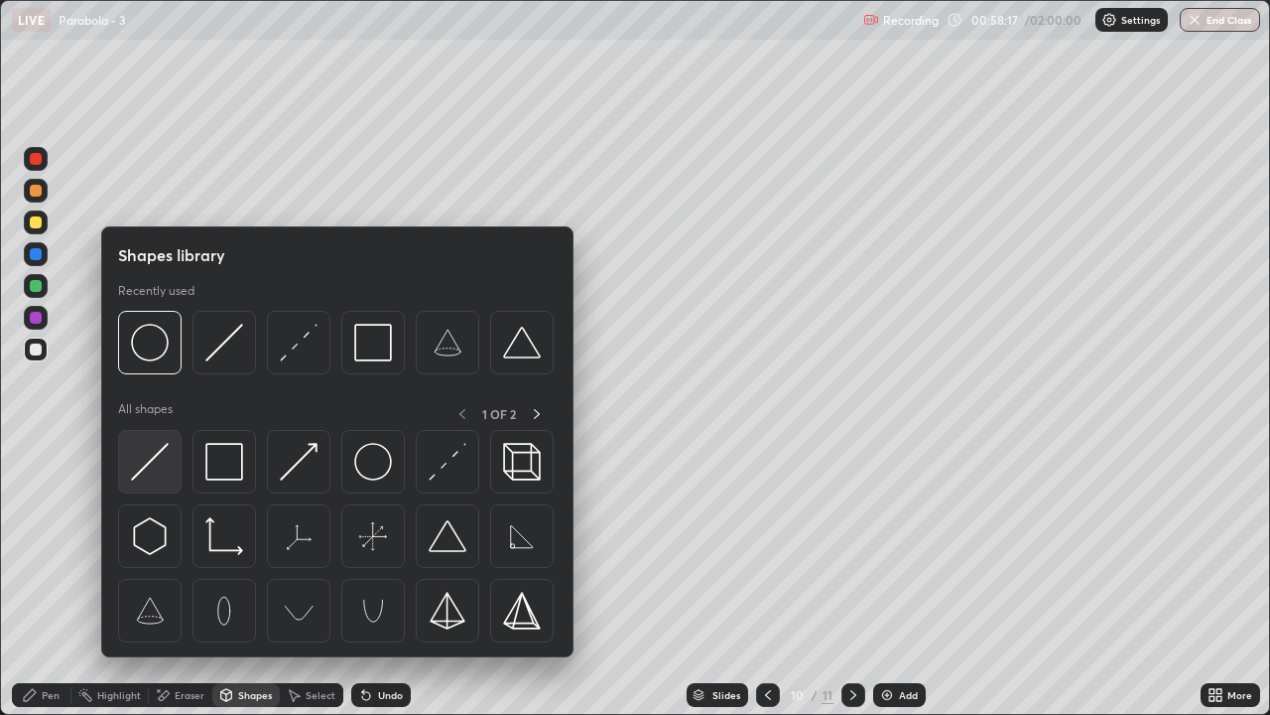
click at [158, 462] on img at bounding box center [150, 462] width 38 height 38
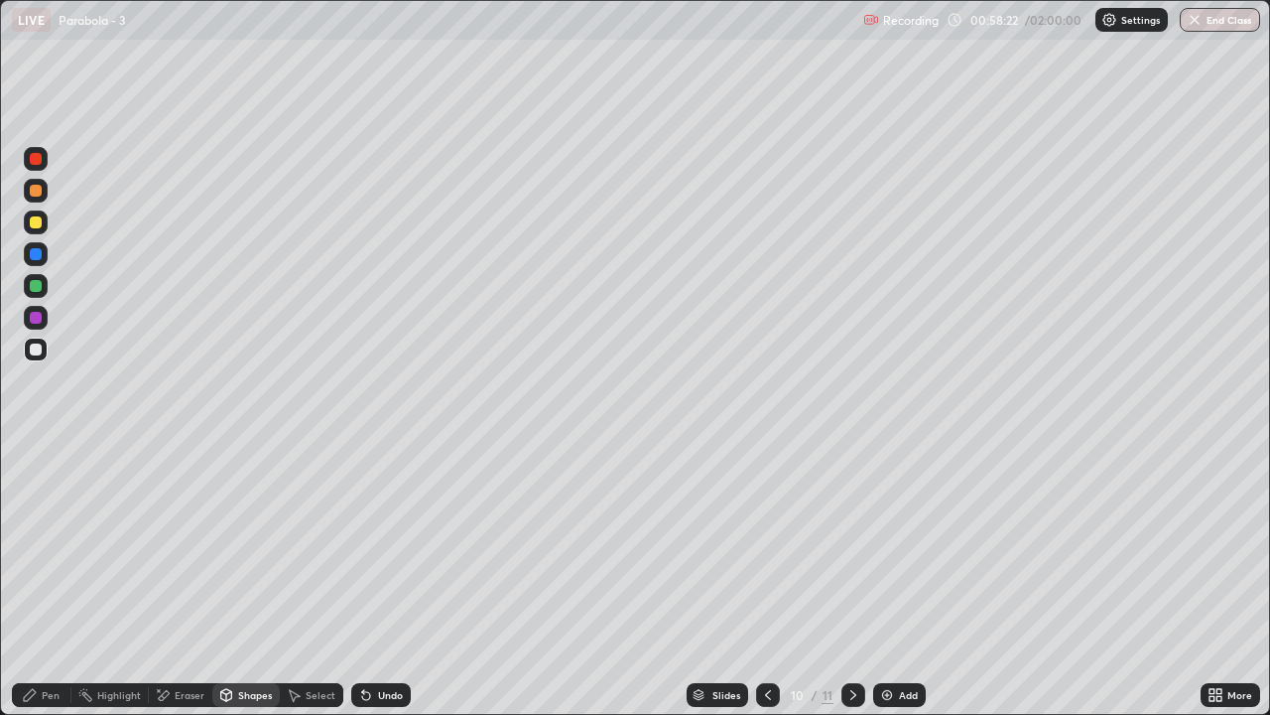
click at [42, 588] on div "Pen" at bounding box center [42, 695] width 60 height 24
click at [30, 221] on div at bounding box center [36, 222] width 12 height 12
click at [175, 588] on div "Eraser" at bounding box center [190, 695] width 30 height 10
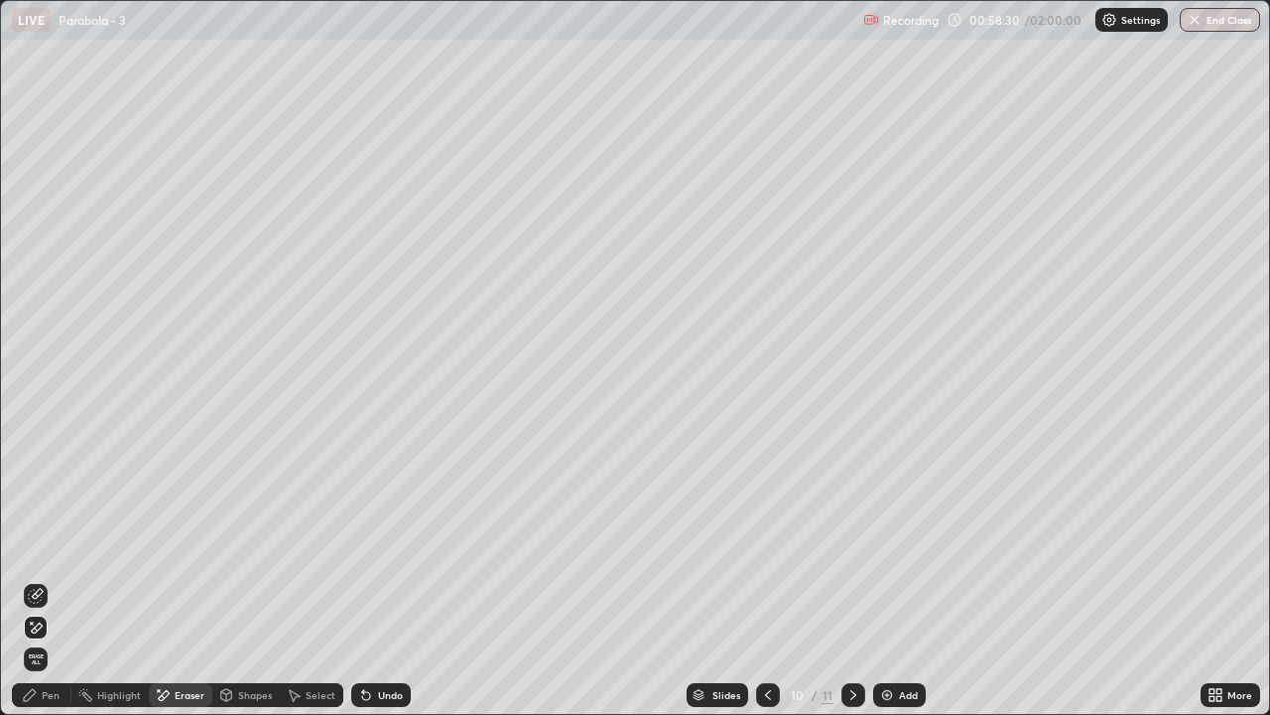
click at [27, 588] on div at bounding box center [36, 596] width 24 height 24
click at [38, 588] on div "Pen" at bounding box center [42, 695] width 60 height 24
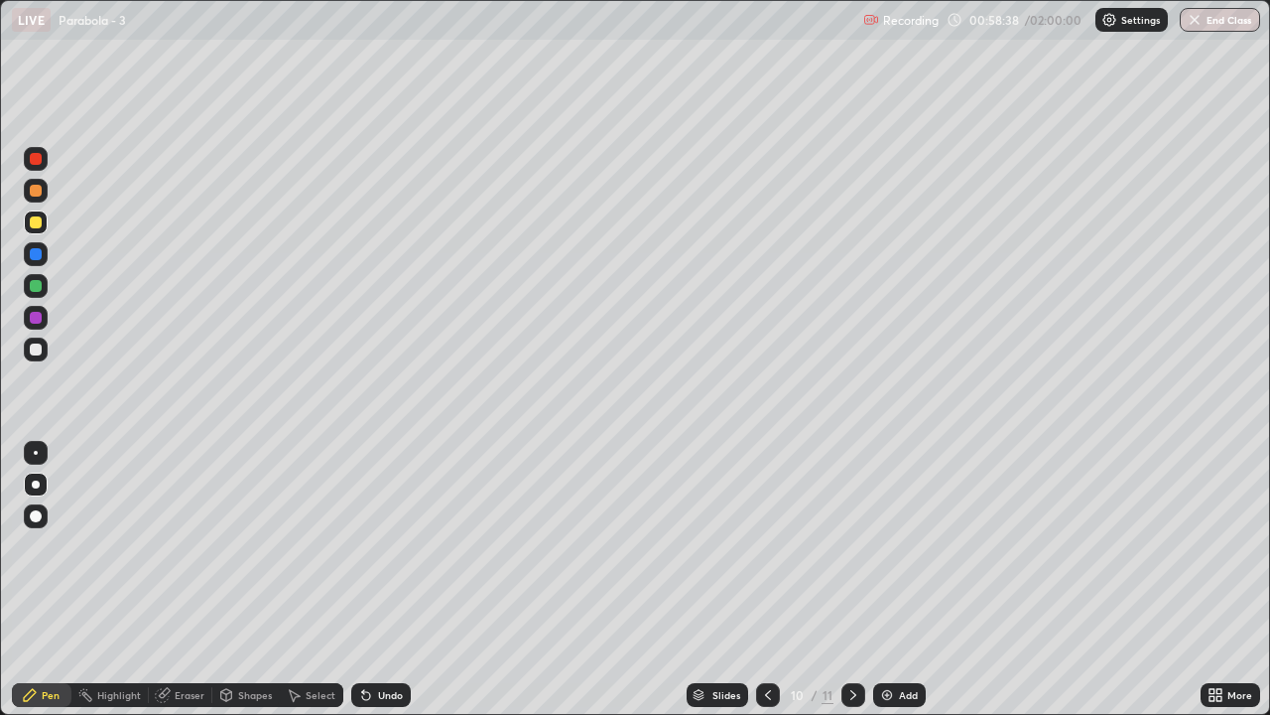
click at [768, 588] on div at bounding box center [768, 695] width 24 height 24
click at [846, 588] on div at bounding box center [854, 695] width 24 height 40
click at [119, 588] on div "Highlight" at bounding box center [109, 695] width 77 height 24
click at [37, 588] on icon at bounding box center [36, 634] width 12 height 0
click at [38, 189] on div at bounding box center [36, 191] width 12 height 12
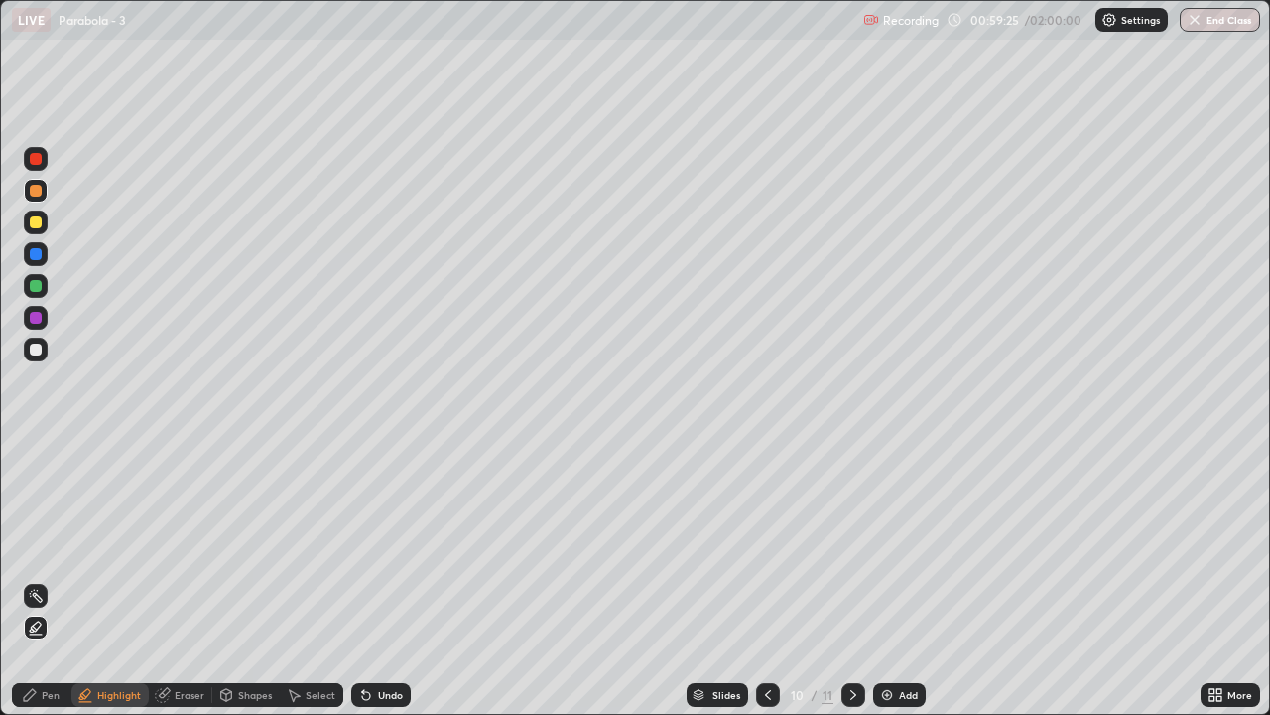
click at [386, 588] on div "Undo" at bounding box center [381, 695] width 60 height 24
click at [384, 588] on div "Undo" at bounding box center [381, 695] width 60 height 24
click at [40, 588] on div "Pen" at bounding box center [42, 695] width 60 height 24
click at [43, 350] on div at bounding box center [36, 349] width 24 height 24
click at [761, 588] on div at bounding box center [768, 695] width 24 height 40
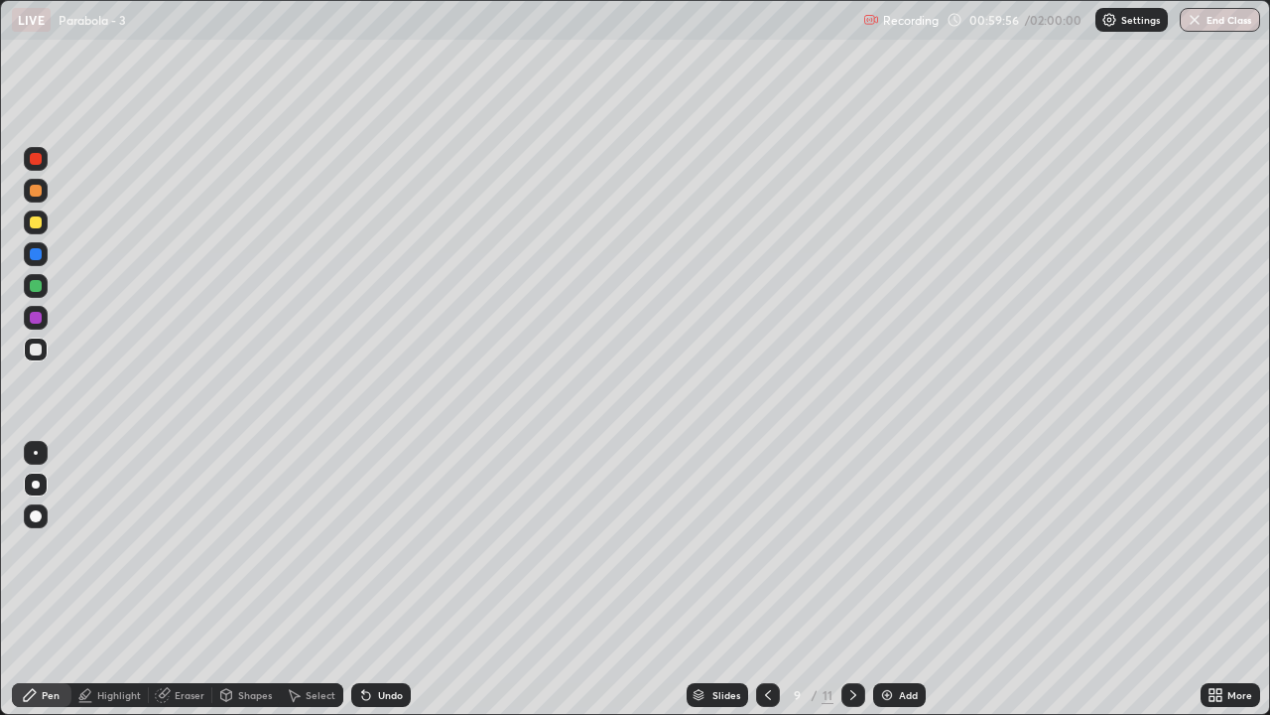
click at [847, 588] on div at bounding box center [854, 695] width 24 height 24
click at [766, 588] on icon at bounding box center [768, 695] width 16 height 16
click at [849, 588] on icon at bounding box center [854, 695] width 16 height 16
click at [385, 588] on div "Undo" at bounding box center [390, 695] width 25 height 10
click at [382, 588] on div "Undo" at bounding box center [381, 695] width 60 height 24
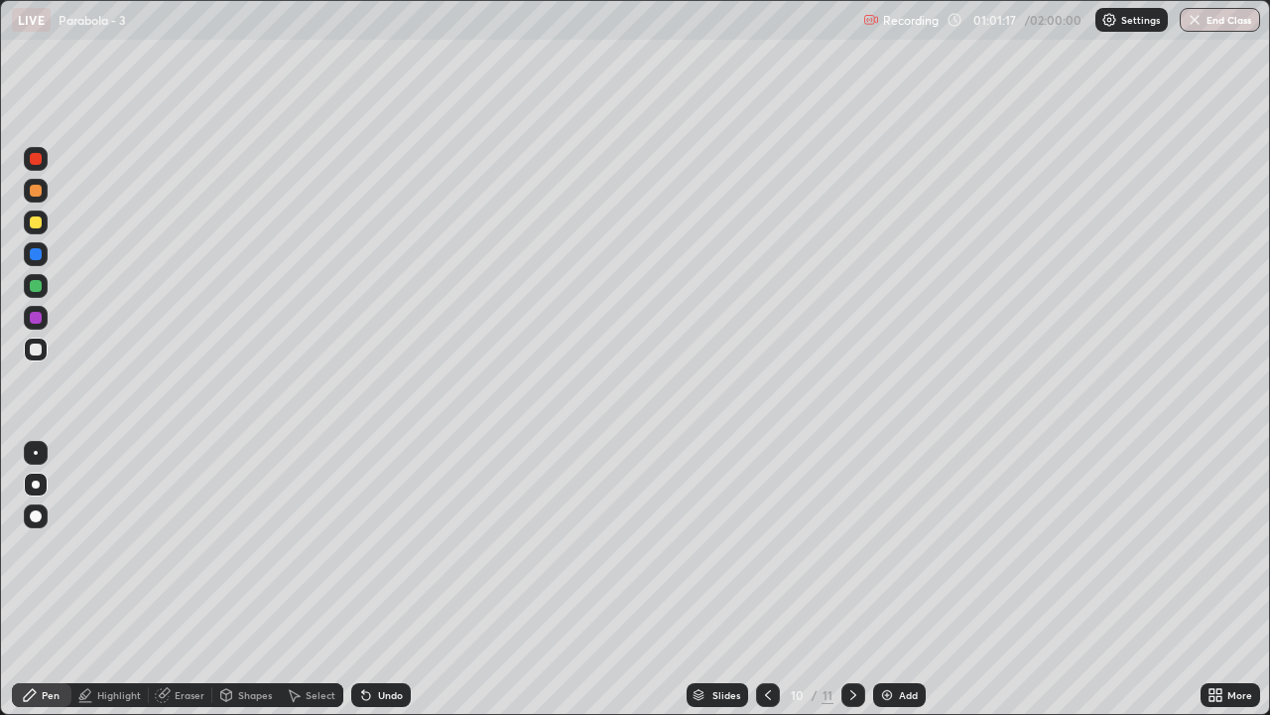
click at [314, 588] on div "Select" at bounding box center [321, 695] width 30 height 10
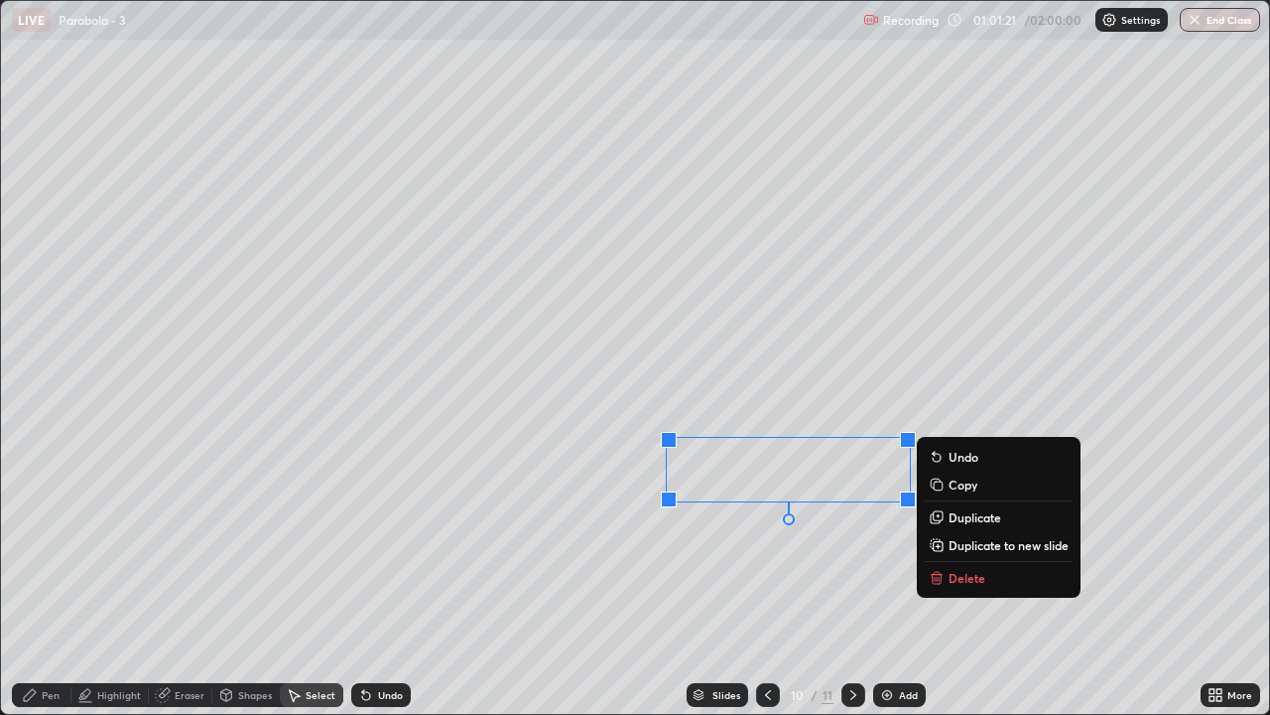
click at [40, 588] on div "Pen" at bounding box center [42, 695] width 60 height 24
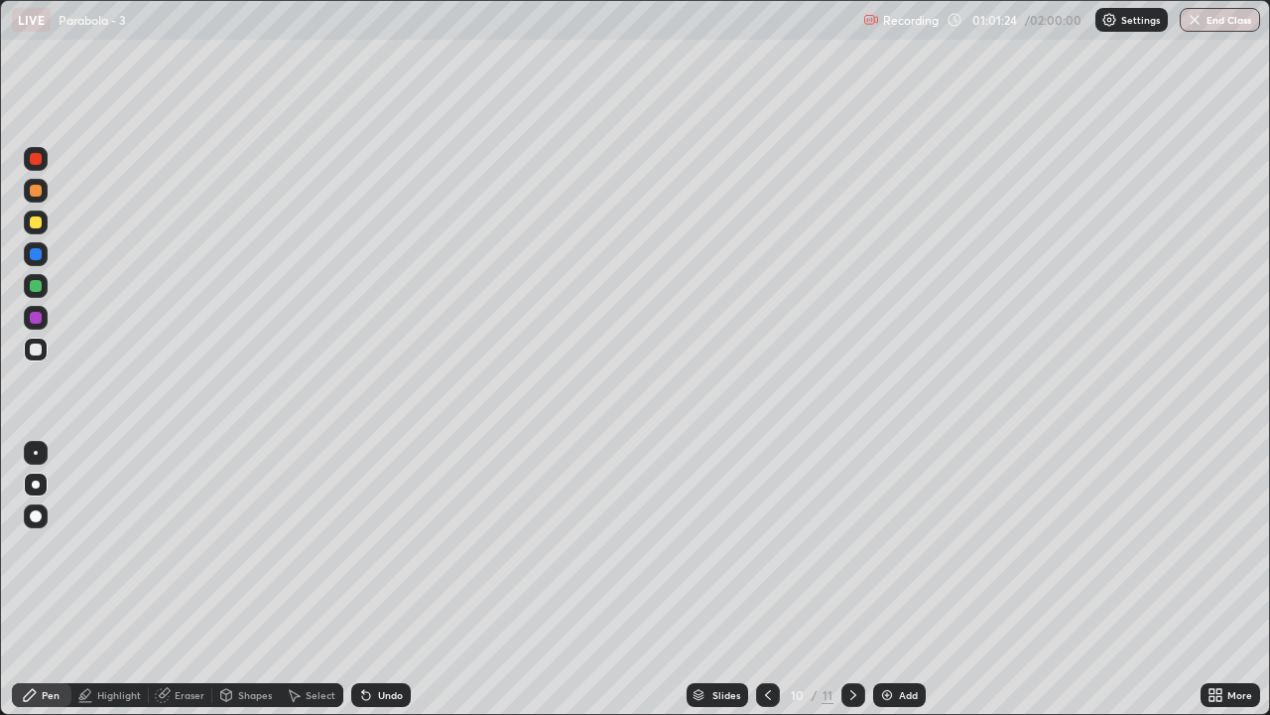
click at [1219, 588] on icon at bounding box center [1219, 698] width 5 height 5
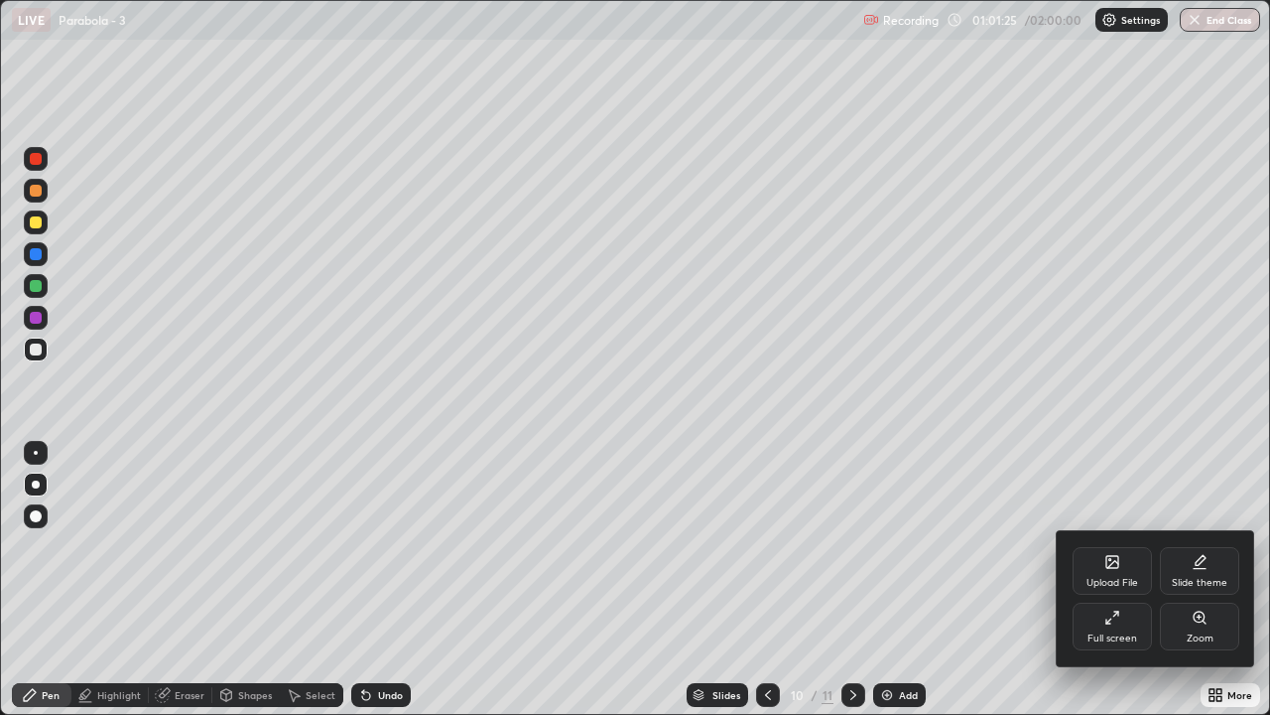
click at [1124, 588] on div "Full screen" at bounding box center [1113, 638] width 50 height 10
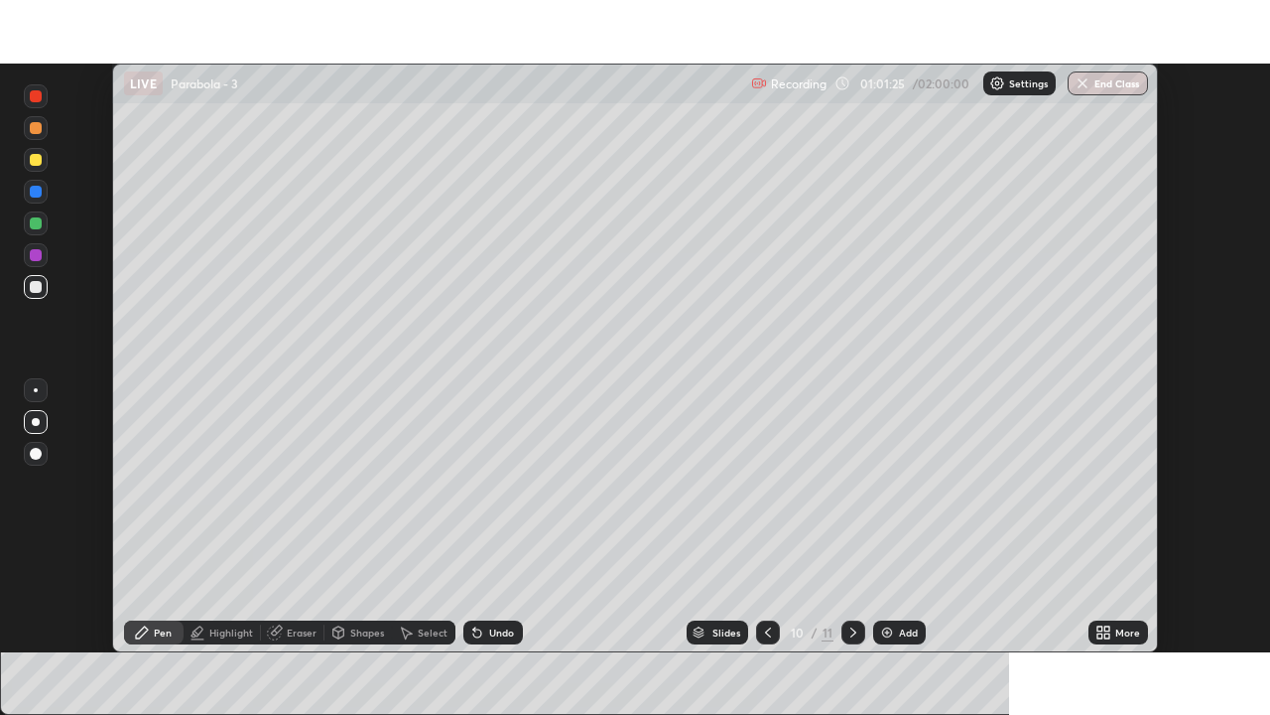
scroll to position [98657, 97975]
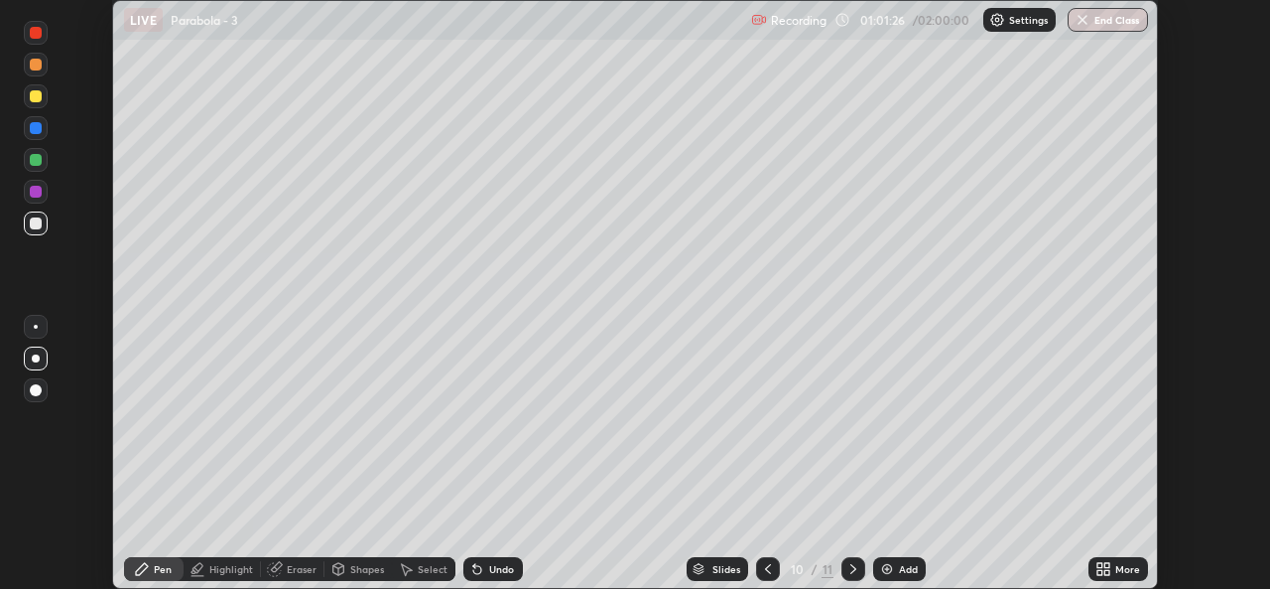
click at [1115, 574] on div "More" at bounding box center [1119, 569] width 60 height 24
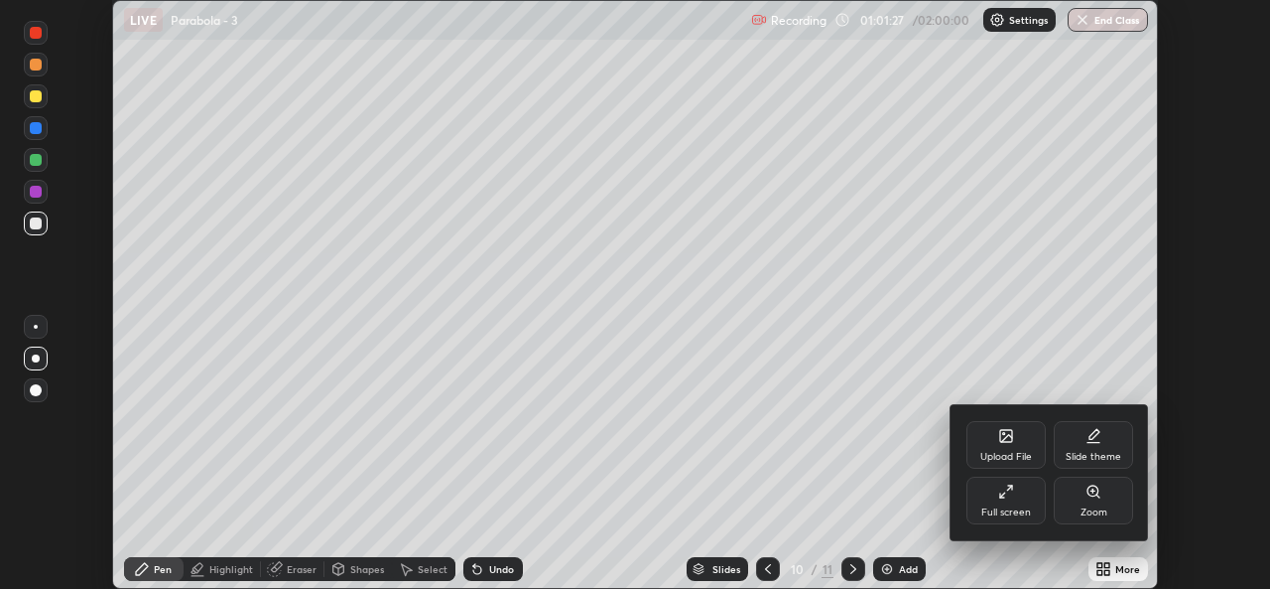
click at [1022, 510] on div "Full screen" at bounding box center [1007, 512] width 50 height 10
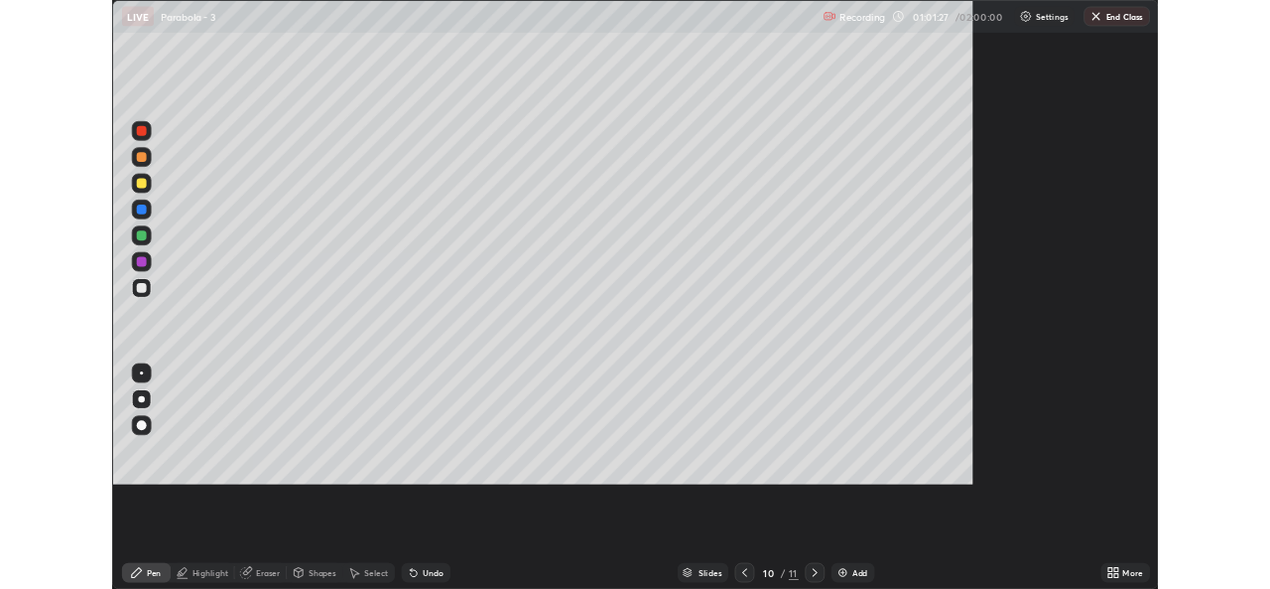
scroll to position [715, 1270]
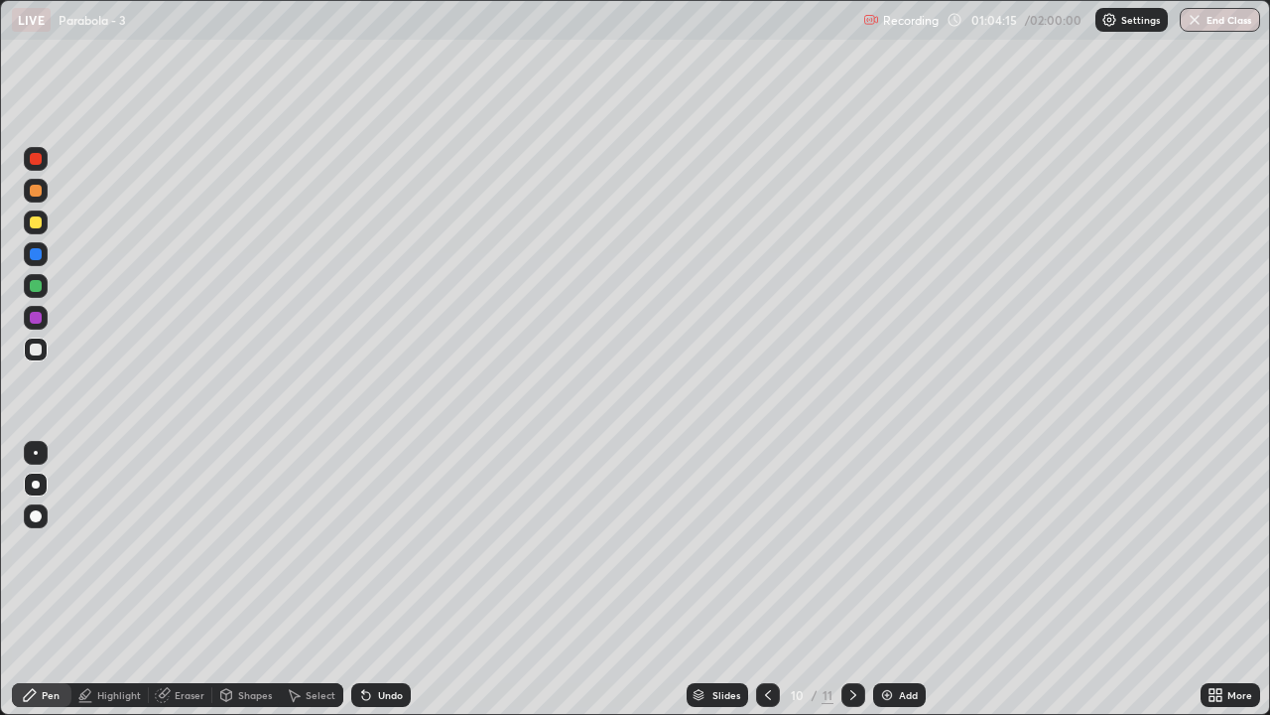
click at [855, 588] on div at bounding box center [854, 695] width 24 height 24
click at [38, 283] on div at bounding box center [36, 286] width 12 height 12
click at [37, 588] on div "Pen" at bounding box center [42, 695] width 60 height 24
click at [34, 358] on div at bounding box center [36, 349] width 24 height 24
click at [900, 588] on div "Add" at bounding box center [899, 695] width 53 height 24
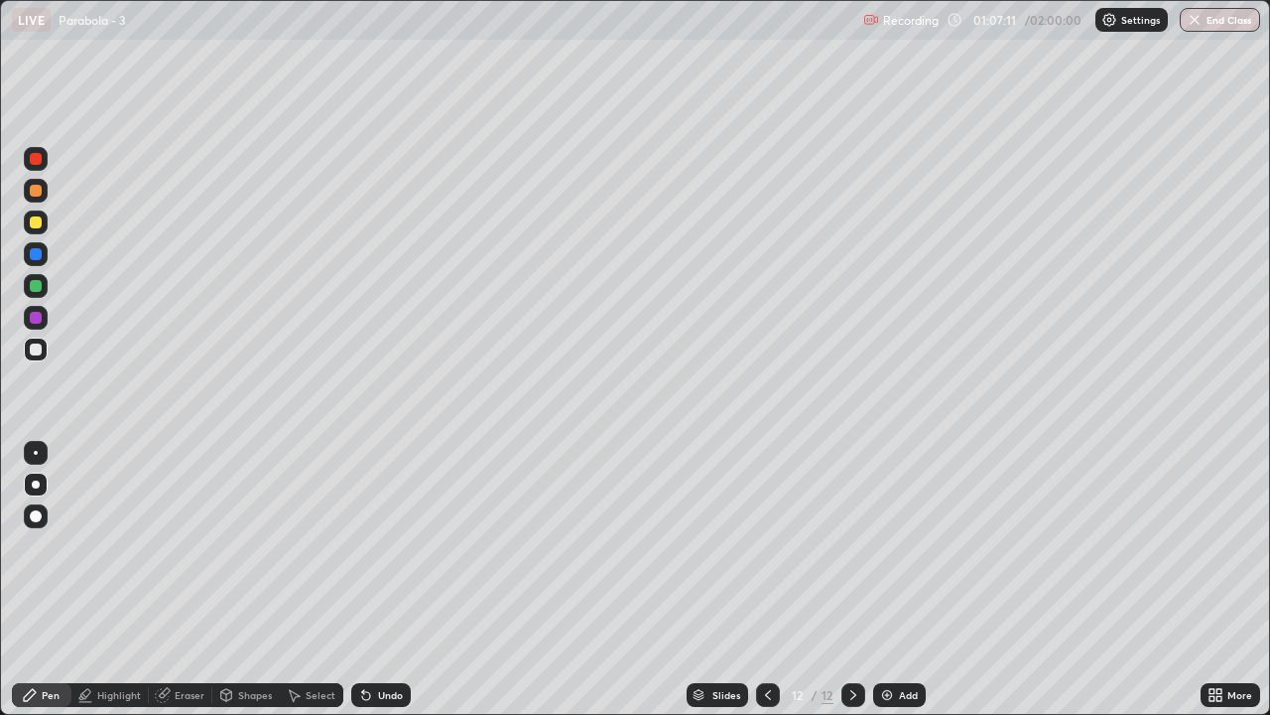
click at [36, 294] on div at bounding box center [36, 286] width 24 height 24
click at [35, 354] on div at bounding box center [36, 349] width 12 height 12
click at [383, 588] on div "Undo" at bounding box center [390, 695] width 25 height 10
click at [177, 588] on div "Eraser" at bounding box center [181, 695] width 64 height 24
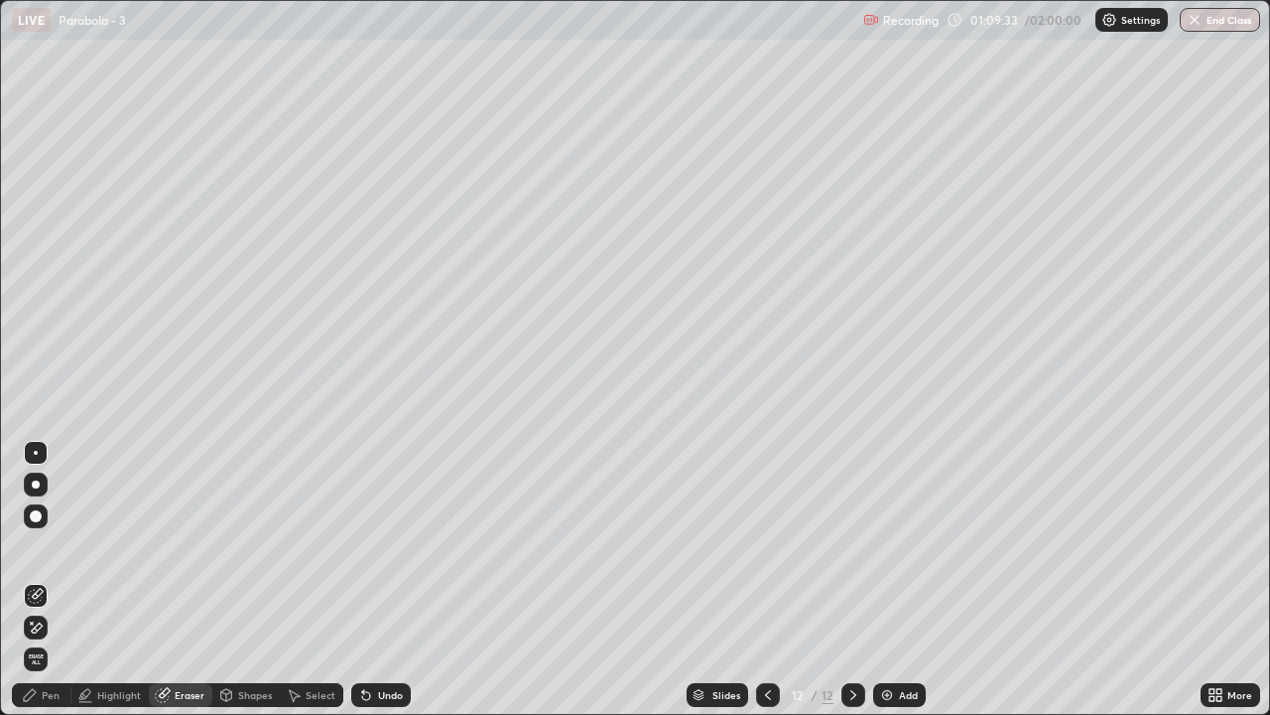
click at [36, 588] on div "Pen" at bounding box center [42, 695] width 60 height 24
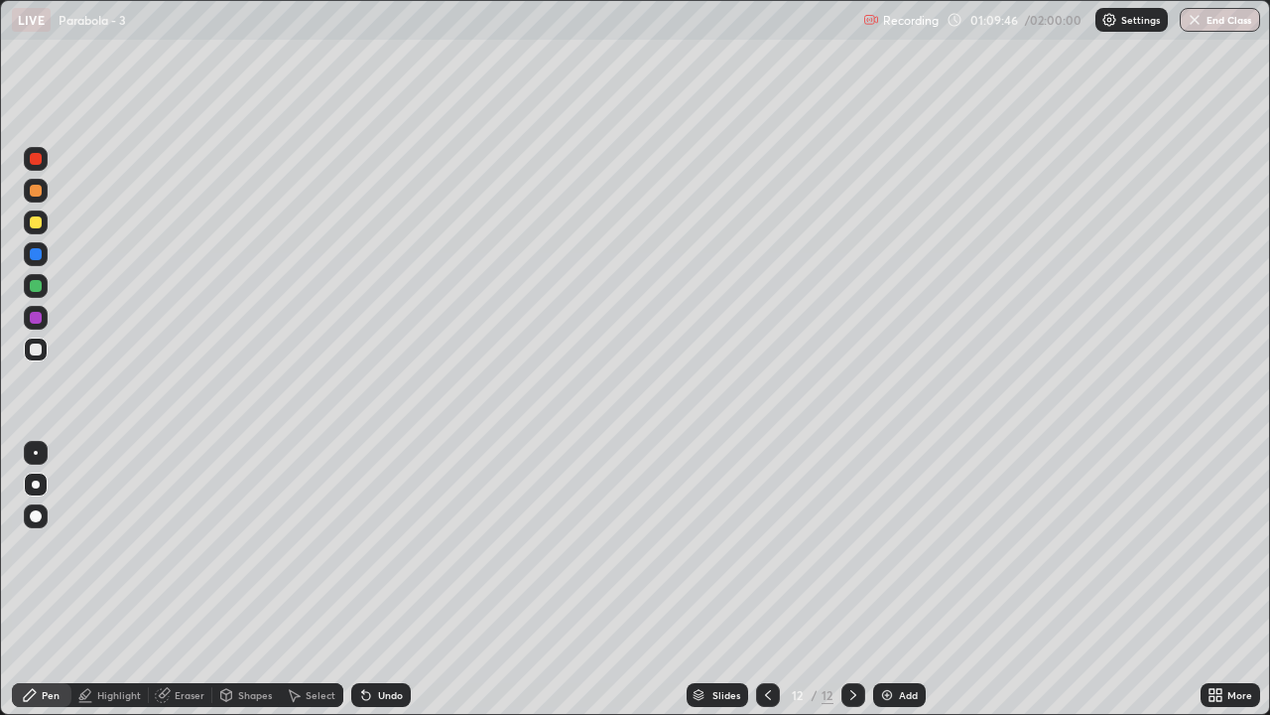
click at [371, 588] on div "Undo" at bounding box center [381, 695] width 60 height 24
click at [378, 588] on div "Undo" at bounding box center [381, 695] width 60 height 24
click at [380, 588] on div "Undo" at bounding box center [381, 695] width 60 height 24
click at [773, 588] on div at bounding box center [768, 695] width 24 height 40
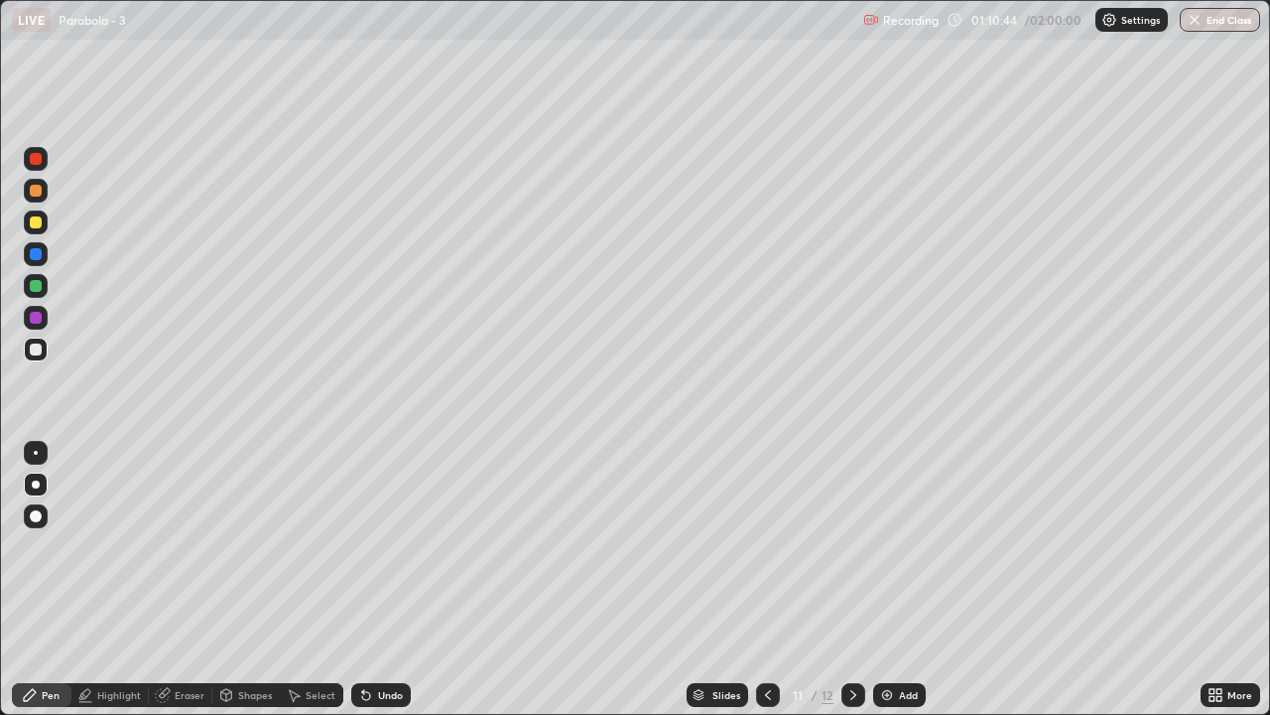
click at [849, 588] on div at bounding box center [854, 695] width 24 height 40
click at [768, 588] on icon at bounding box center [768, 695] width 6 height 10
click at [849, 588] on icon at bounding box center [854, 695] width 16 height 16
click at [764, 588] on icon at bounding box center [768, 695] width 16 height 16
click at [844, 588] on div at bounding box center [854, 695] width 24 height 40
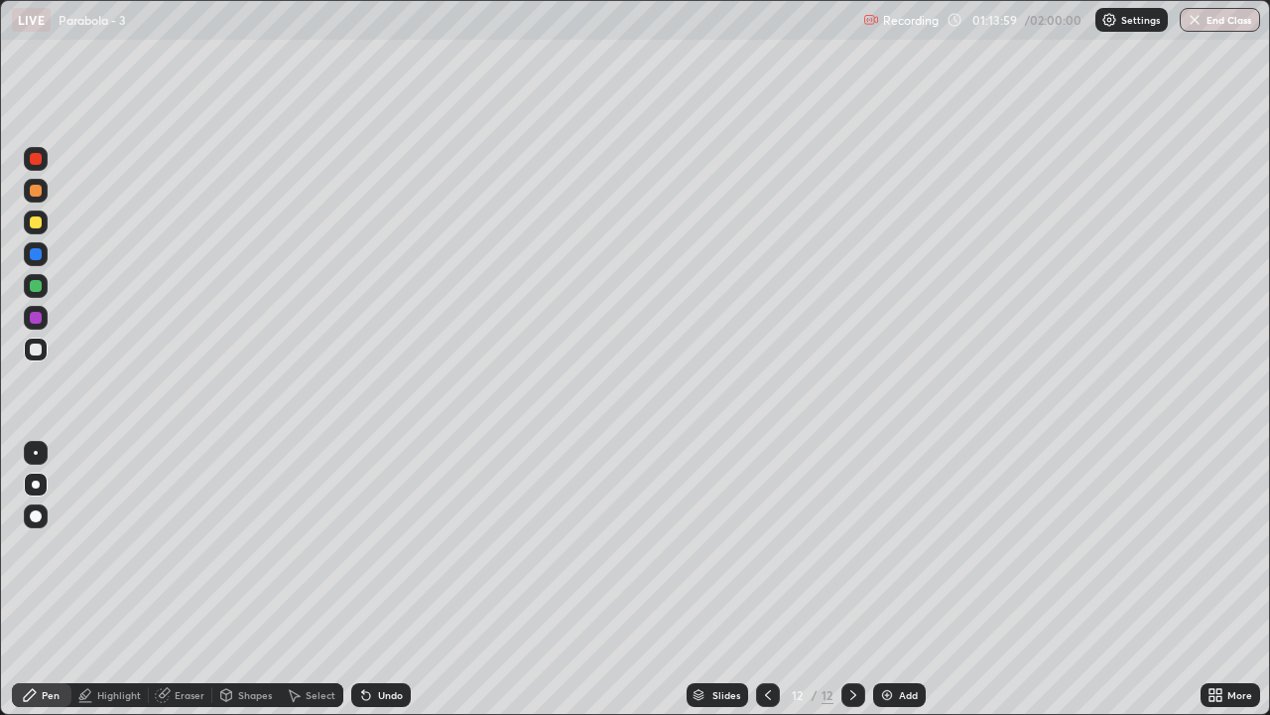
click at [903, 588] on div "Add" at bounding box center [899, 695] width 53 height 24
click at [41, 287] on div at bounding box center [36, 286] width 12 height 12
click at [234, 588] on div "Shapes" at bounding box center [245, 695] width 67 height 24
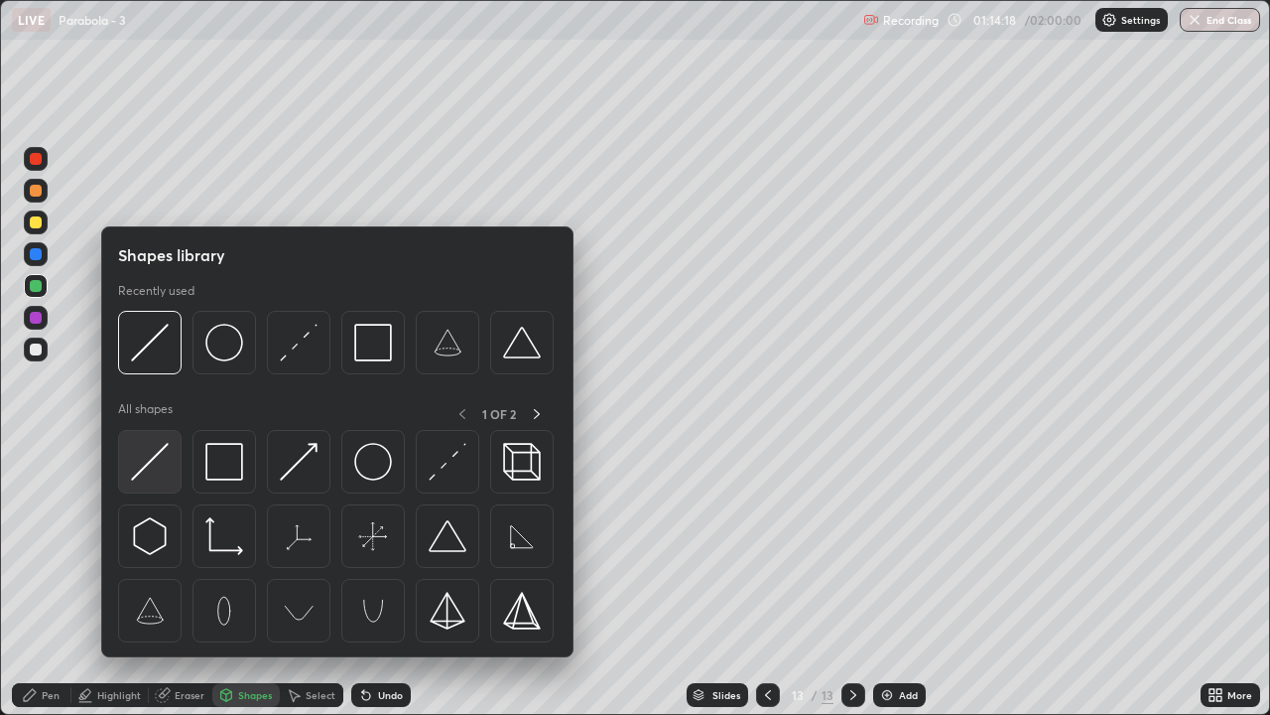
click at [149, 461] on img at bounding box center [150, 462] width 38 height 38
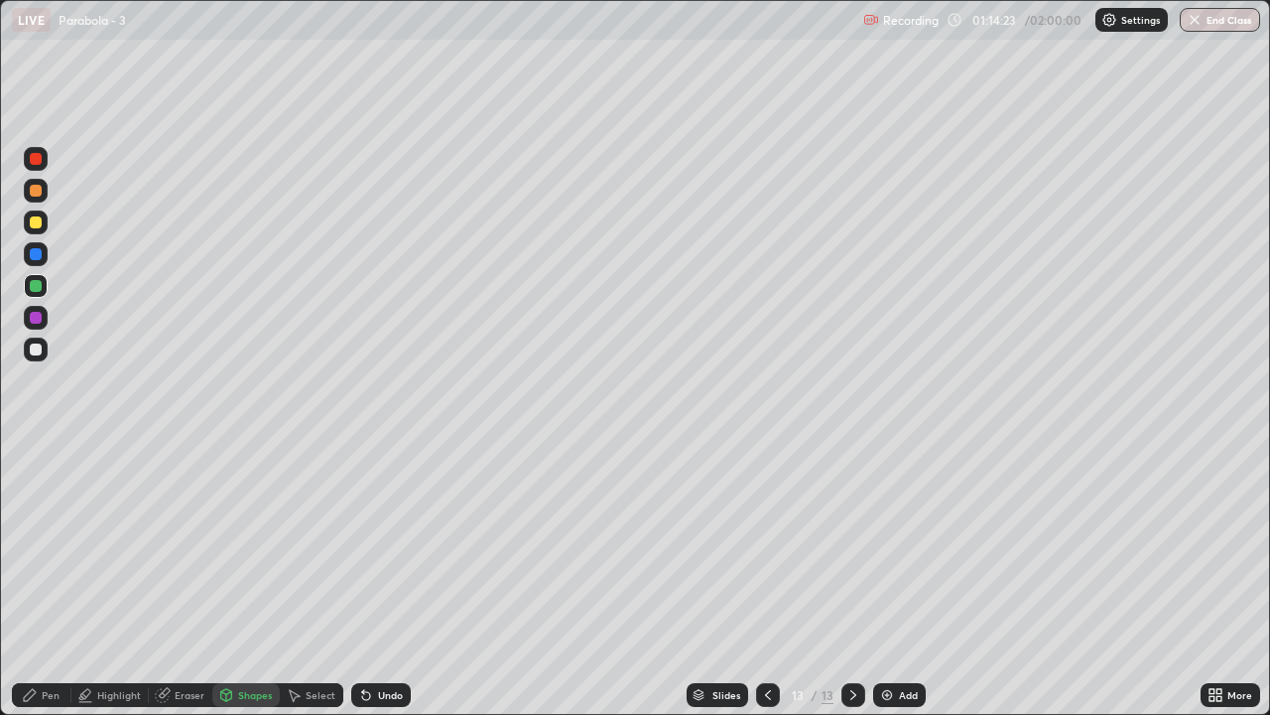
click at [38, 350] on div at bounding box center [36, 349] width 12 height 12
click at [34, 588] on div "Pen" at bounding box center [42, 695] width 60 height 24
click at [37, 351] on div at bounding box center [36, 349] width 12 height 12
click at [256, 588] on div "Shapes" at bounding box center [255, 695] width 34 height 10
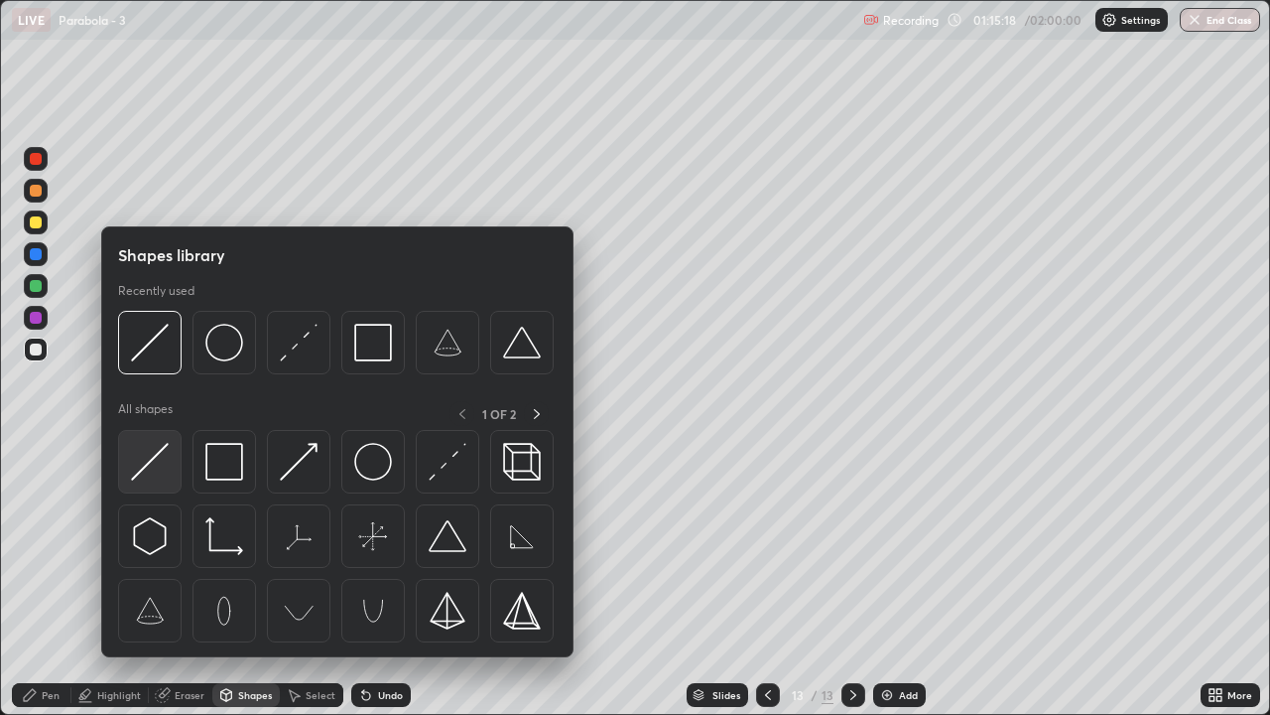
click at [160, 464] on img at bounding box center [150, 462] width 38 height 38
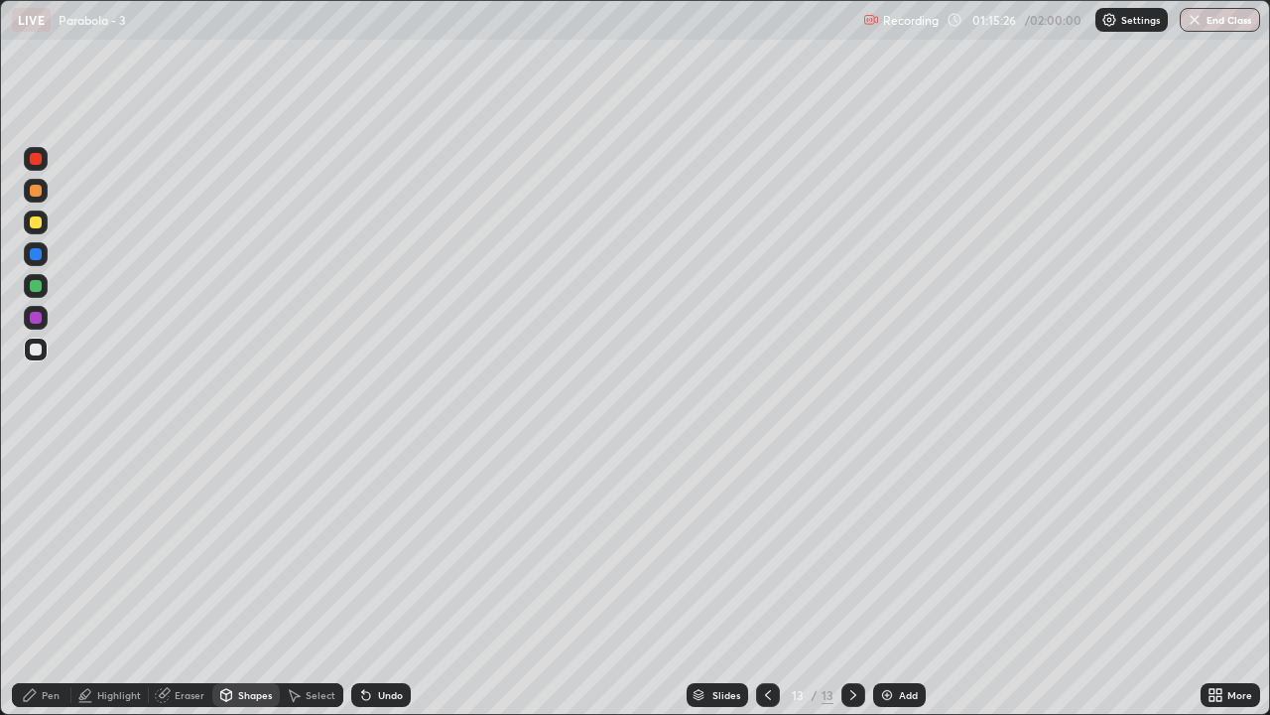
click at [394, 588] on div "Undo" at bounding box center [381, 695] width 60 height 24
click at [33, 222] on div at bounding box center [36, 222] width 12 height 12
click at [42, 588] on div "Pen" at bounding box center [42, 695] width 60 height 24
click at [34, 345] on div at bounding box center [36, 349] width 12 height 12
click at [36, 224] on div at bounding box center [36, 222] width 12 height 12
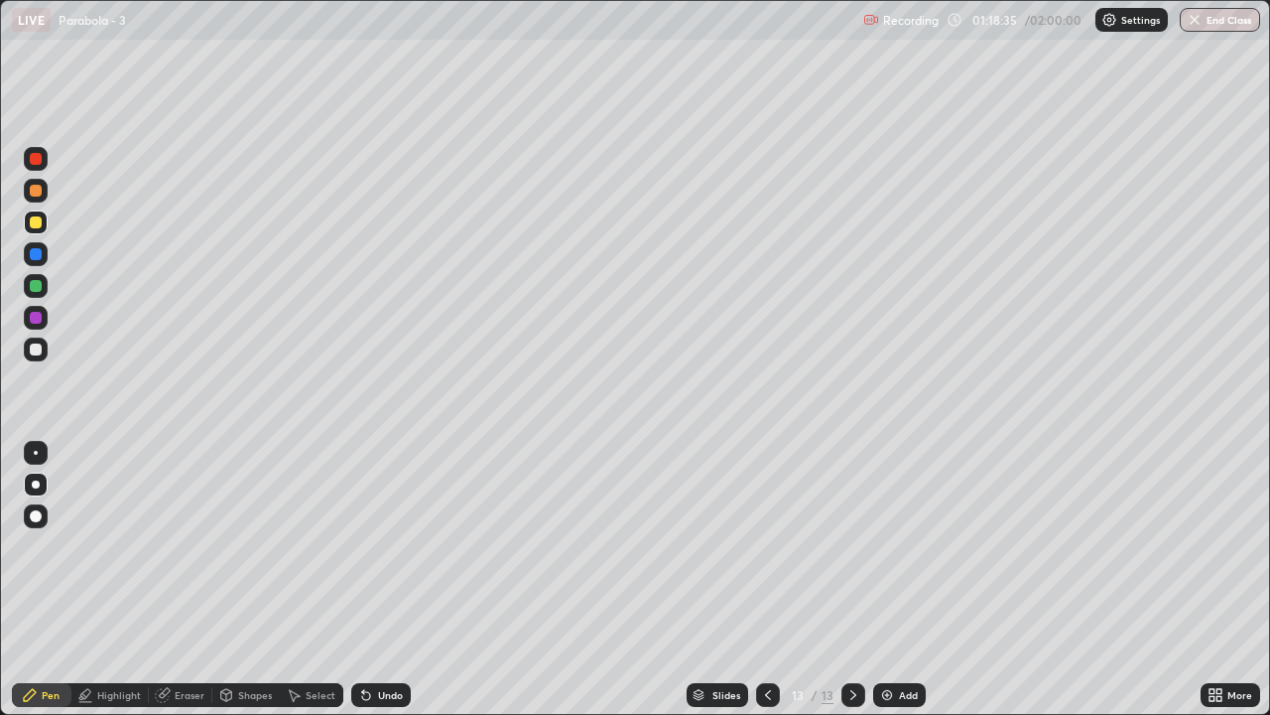
click at [378, 588] on div "Undo" at bounding box center [390, 695] width 25 height 10
click at [369, 588] on div "Undo" at bounding box center [381, 695] width 60 height 24
click at [895, 588] on div "Add" at bounding box center [899, 695] width 53 height 24
click at [36, 350] on div at bounding box center [36, 349] width 12 height 12
click at [768, 588] on div at bounding box center [768, 695] width 24 height 24
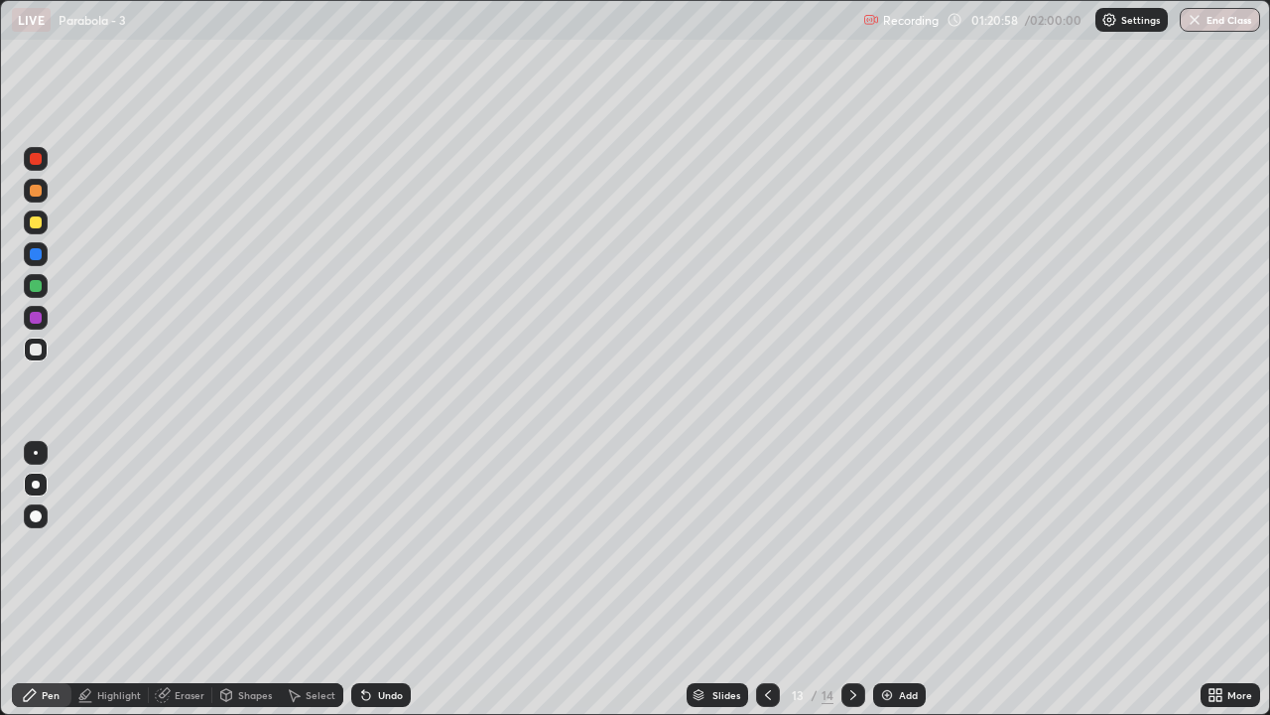
click at [852, 588] on icon at bounding box center [854, 695] width 16 height 16
click at [30, 351] on div at bounding box center [36, 349] width 12 height 12
click at [384, 588] on div "Undo" at bounding box center [381, 695] width 60 height 24
click at [34, 282] on div at bounding box center [36, 286] width 12 height 12
click at [319, 588] on div "Select" at bounding box center [321, 695] width 30 height 10
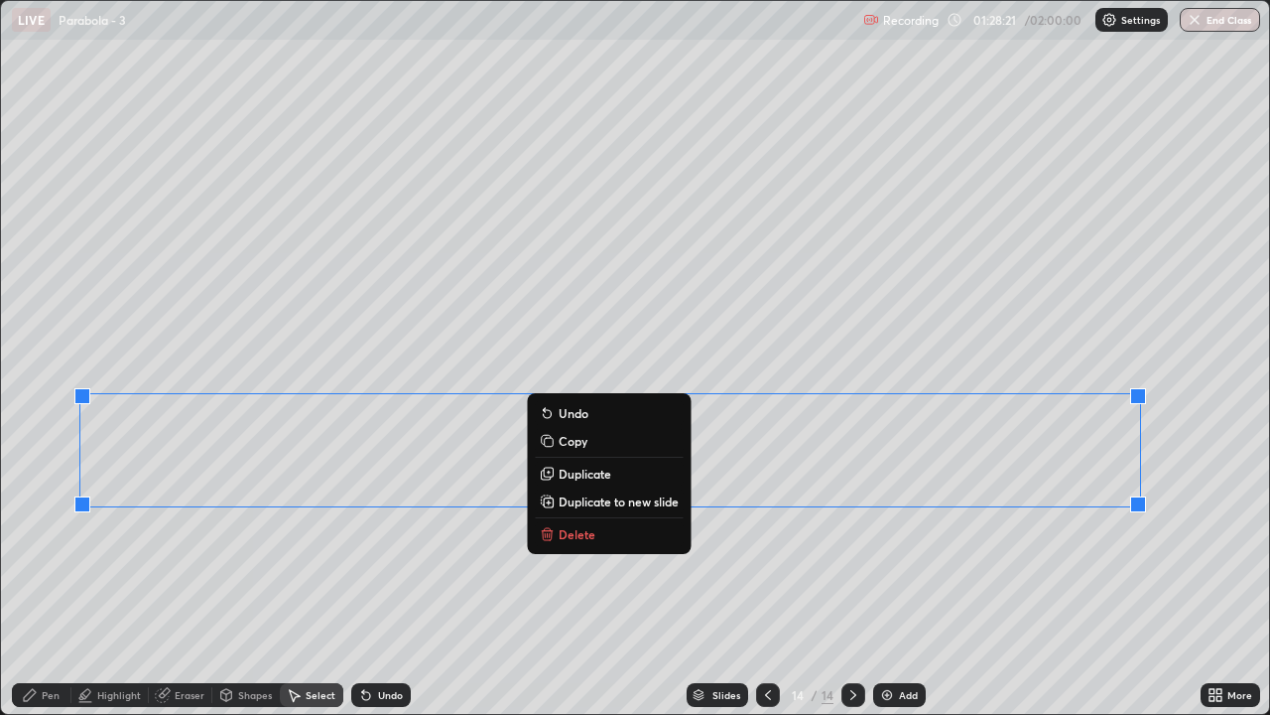
click at [629, 510] on button "Duplicate to new slide" at bounding box center [609, 501] width 148 height 24
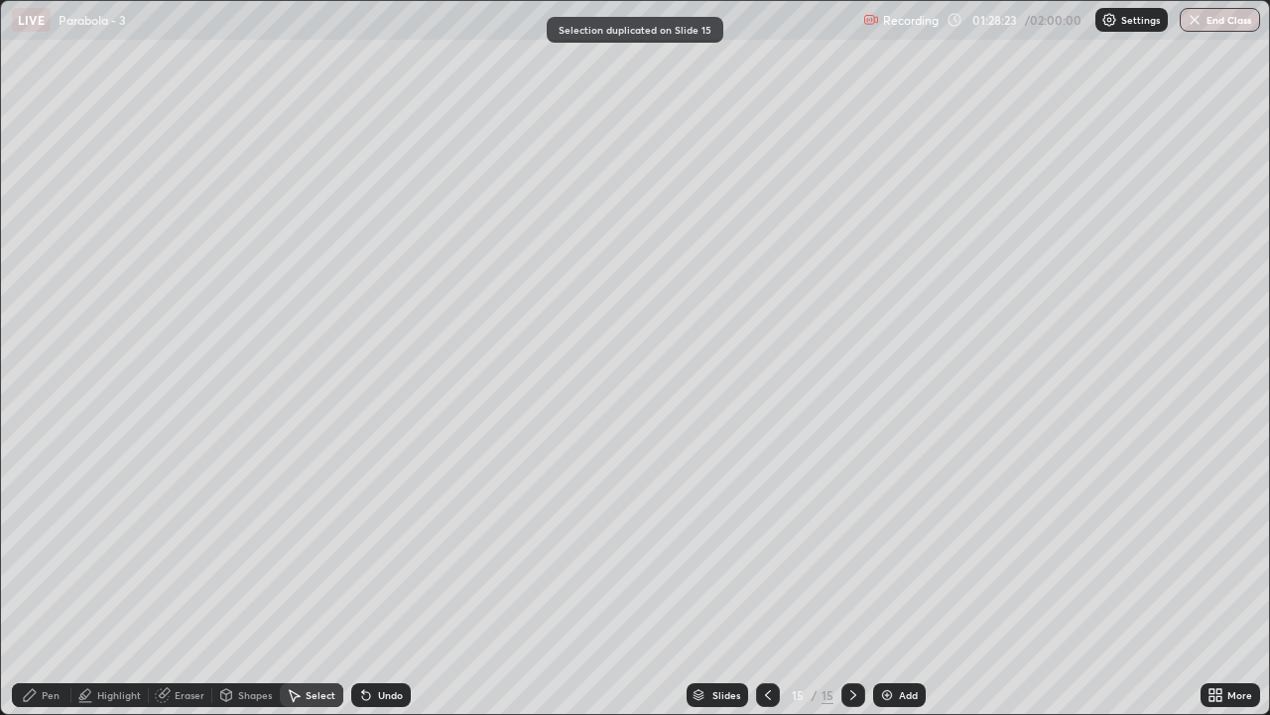
click at [175, 588] on div "Eraser" at bounding box center [181, 695] width 64 height 24
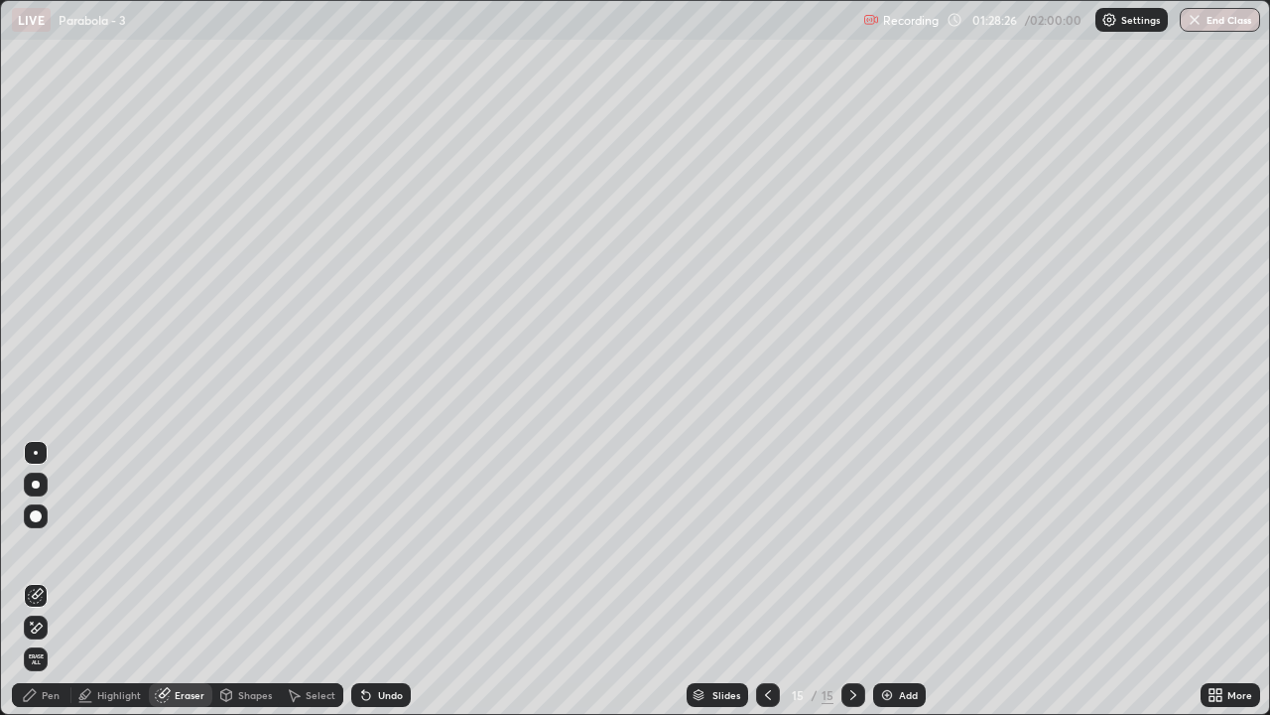
click at [322, 588] on div "Select" at bounding box center [312, 695] width 64 height 24
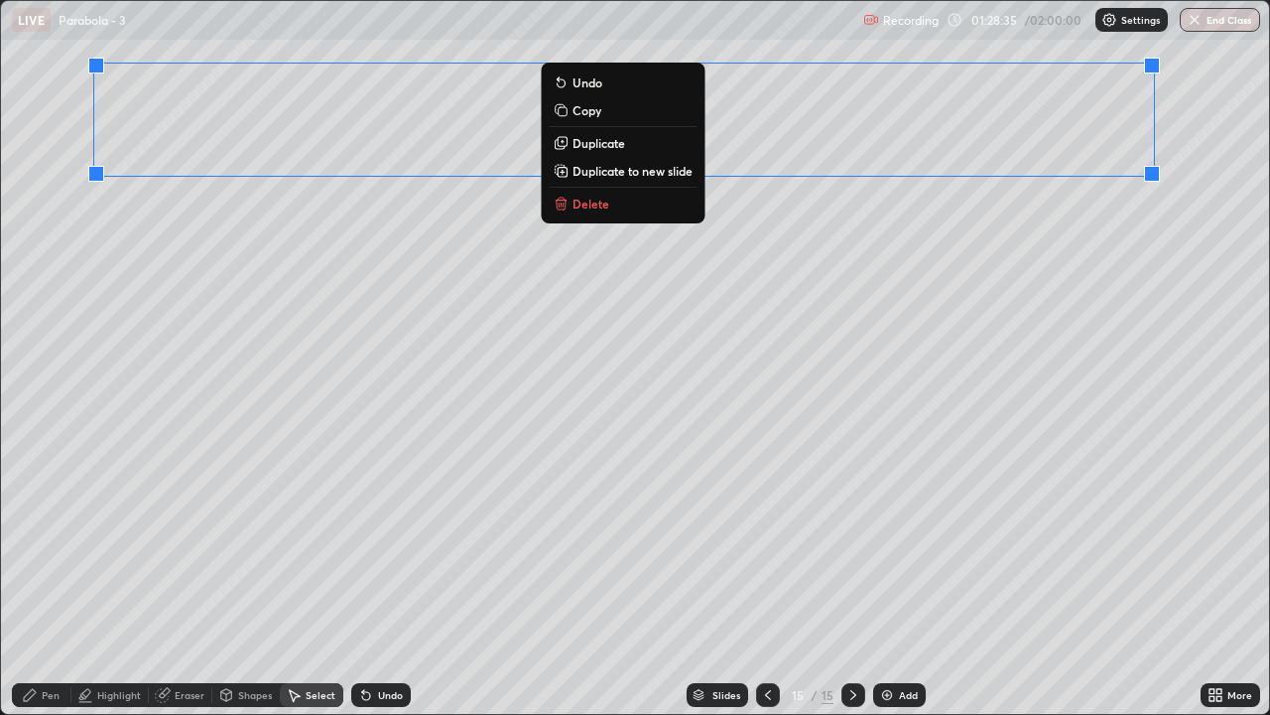
click at [49, 588] on div "Pen" at bounding box center [51, 695] width 18 height 10
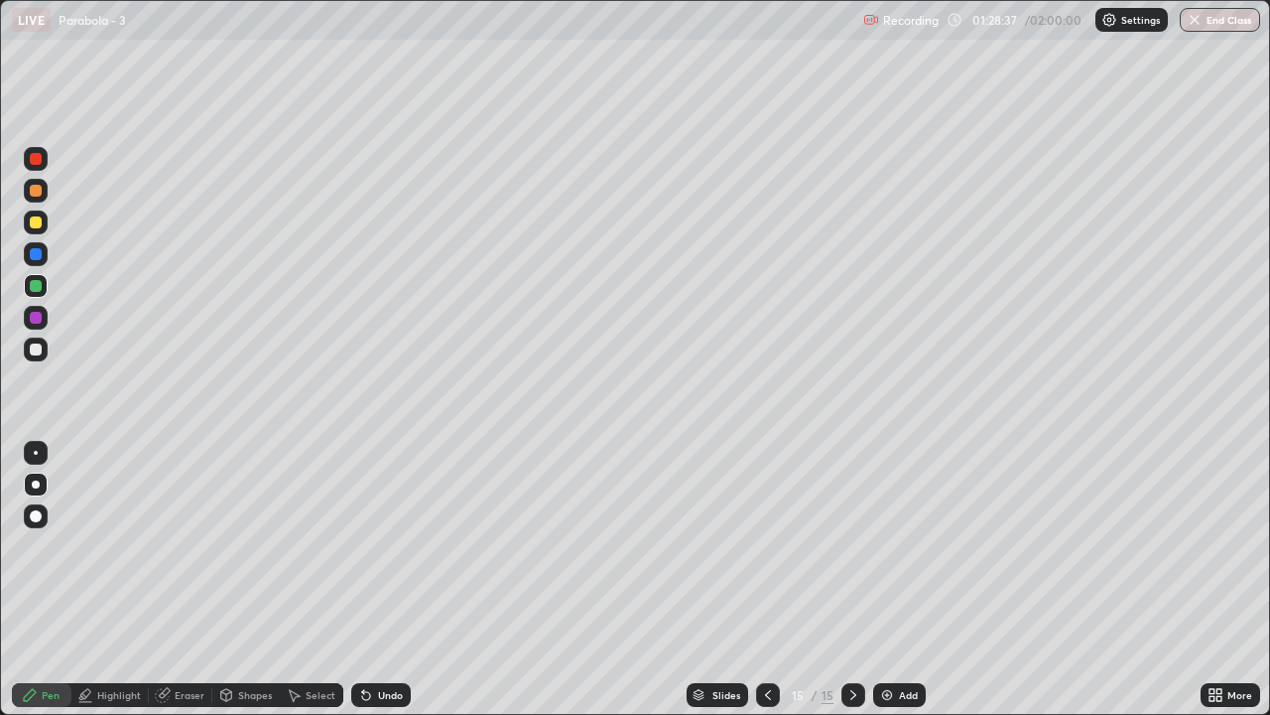
click at [36, 344] on div at bounding box center [36, 349] width 12 height 12
click at [1219, 588] on icon at bounding box center [1219, 698] width 5 height 5
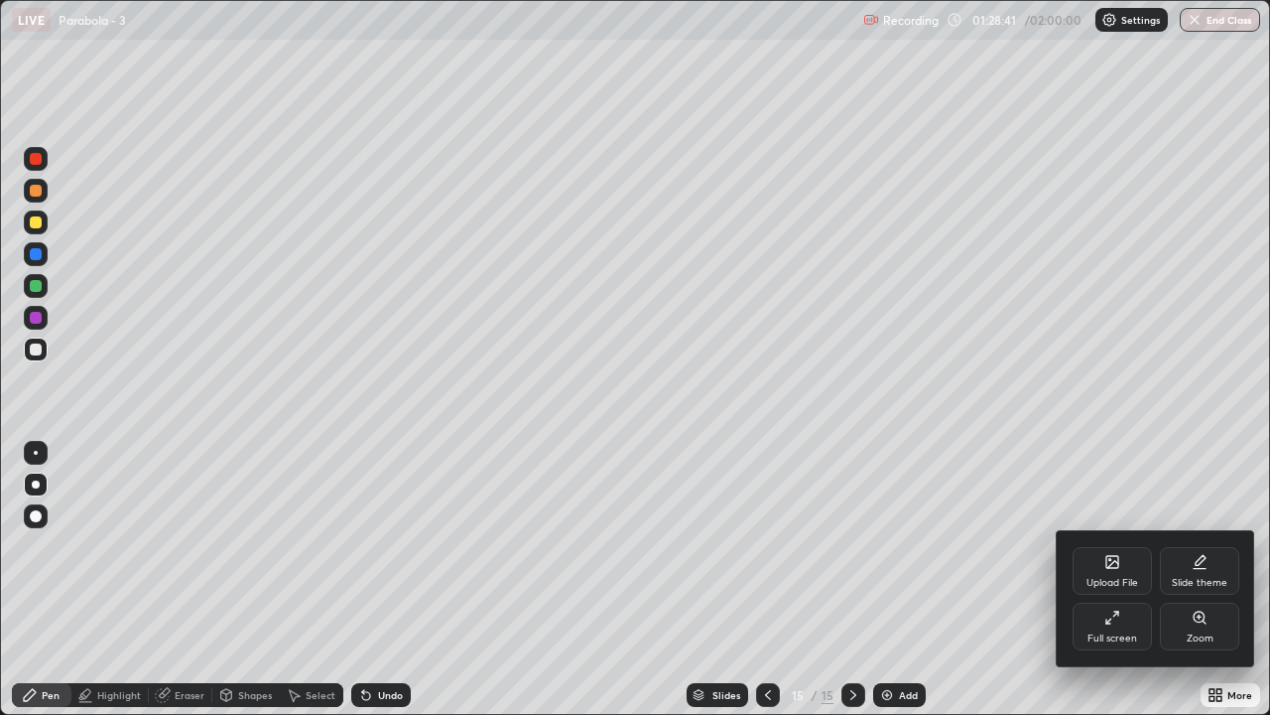
click at [1112, 588] on div "Full screen" at bounding box center [1112, 626] width 79 height 48
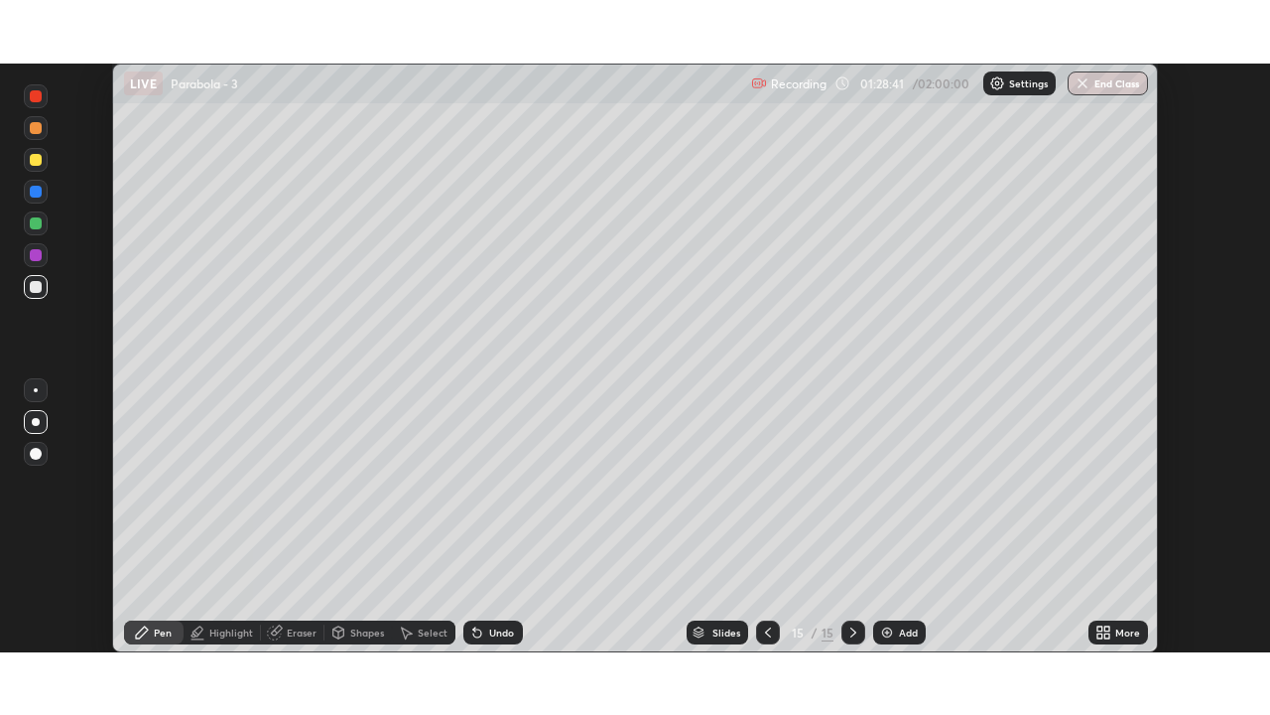
scroll to position [98657, 97975]
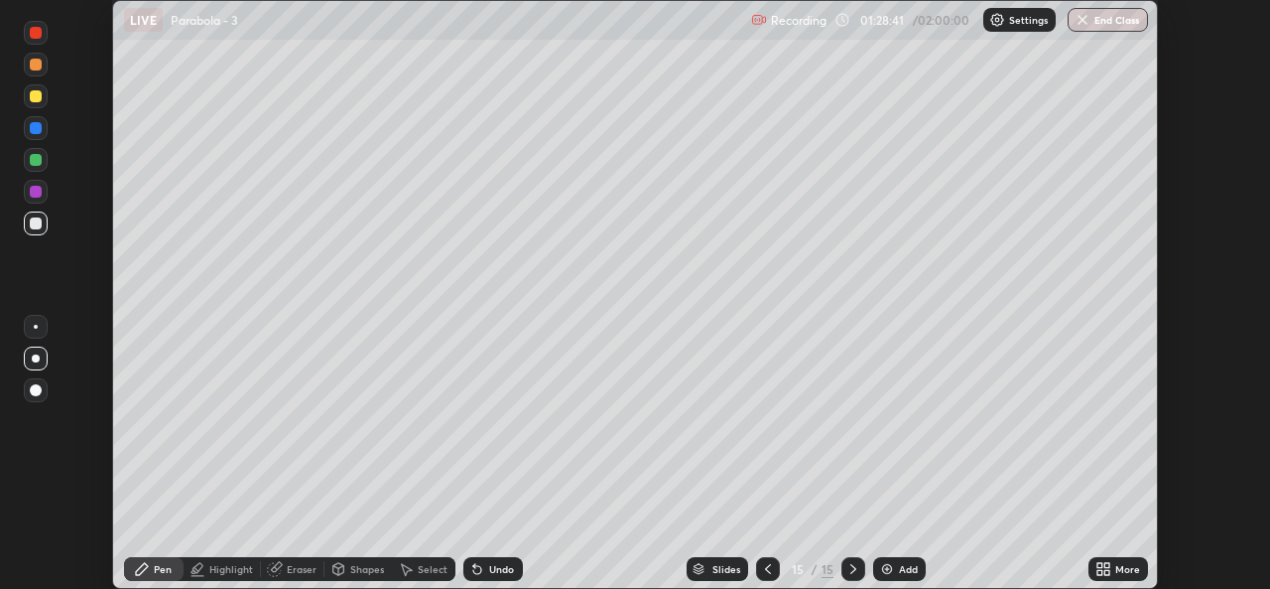
click at [1107, 573] on icon at bounding box center [1107, 572] width 5 height 5
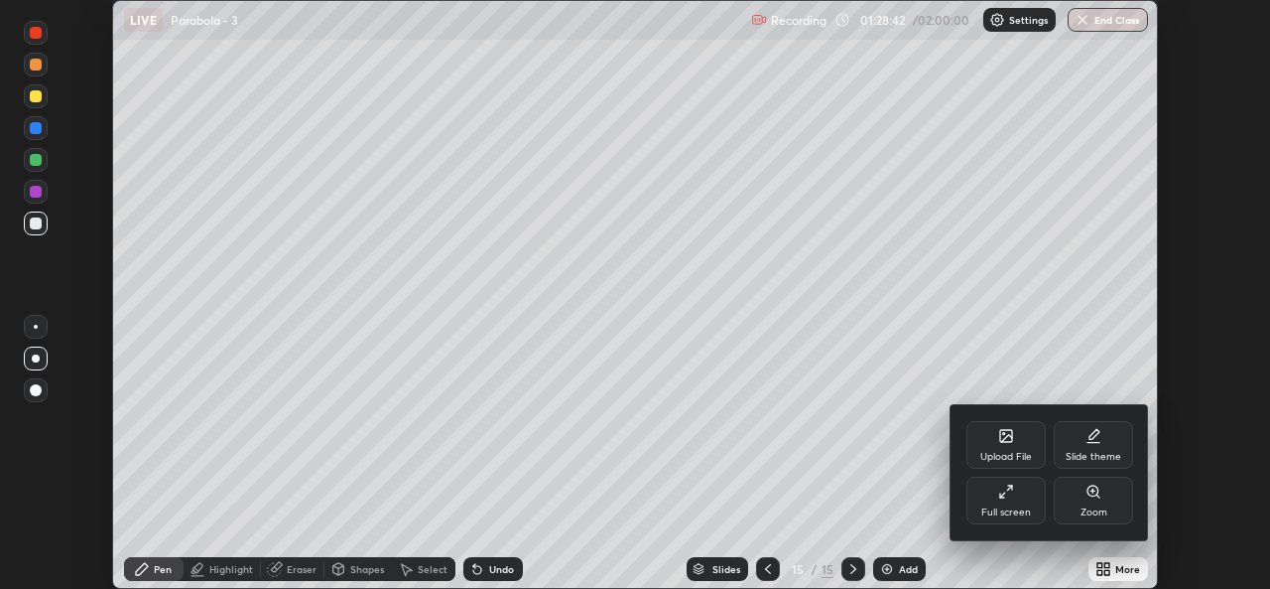
click at [1019, 503] on div "Full screen" at bounding box center [1006, 500] width 79 height 48
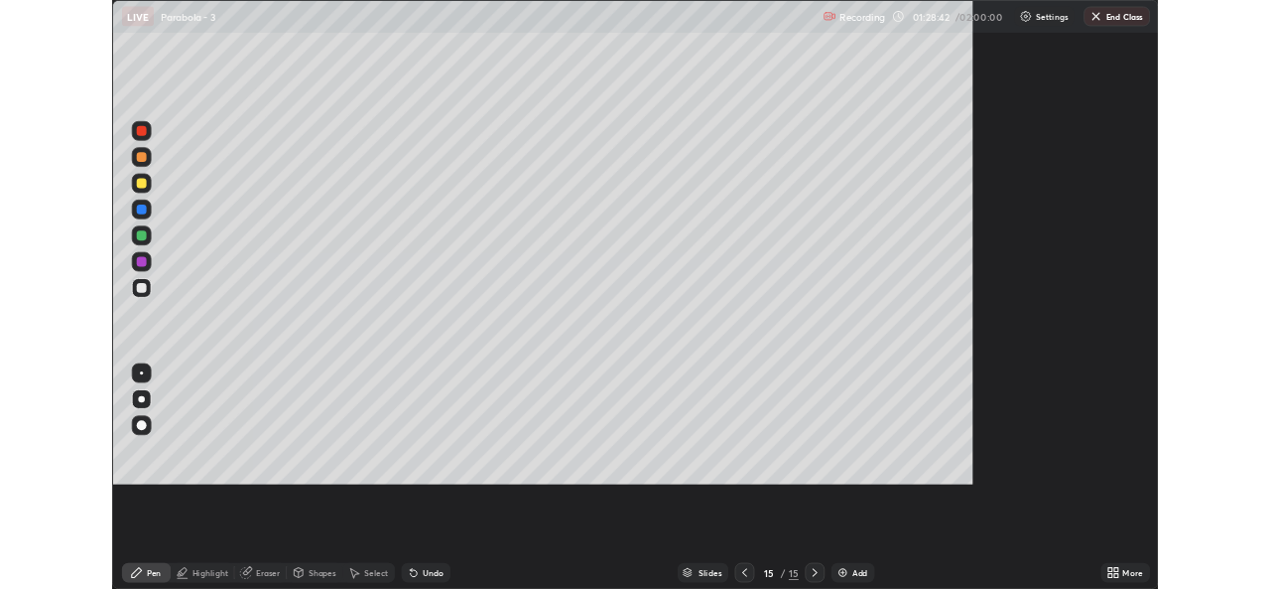
scroll to position [715, 1270]
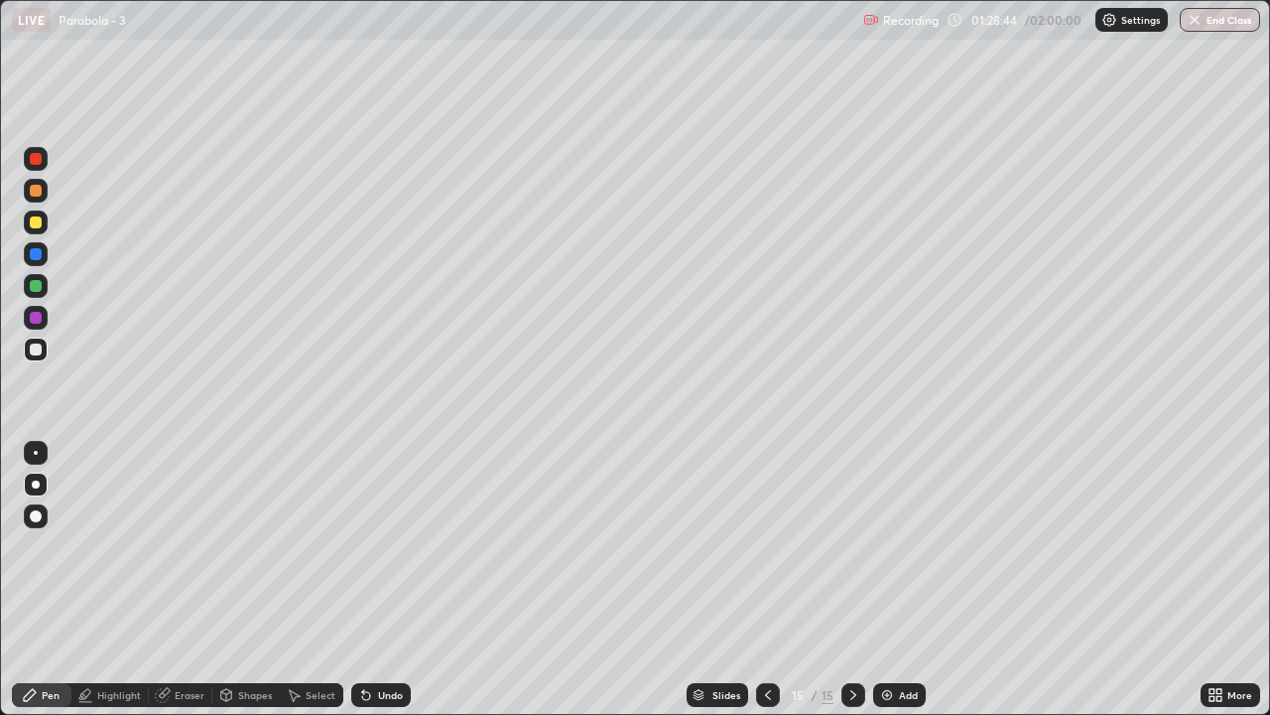
click at [322, 588] on div "Select" at bounding box center [321, 695] width 30 height 10
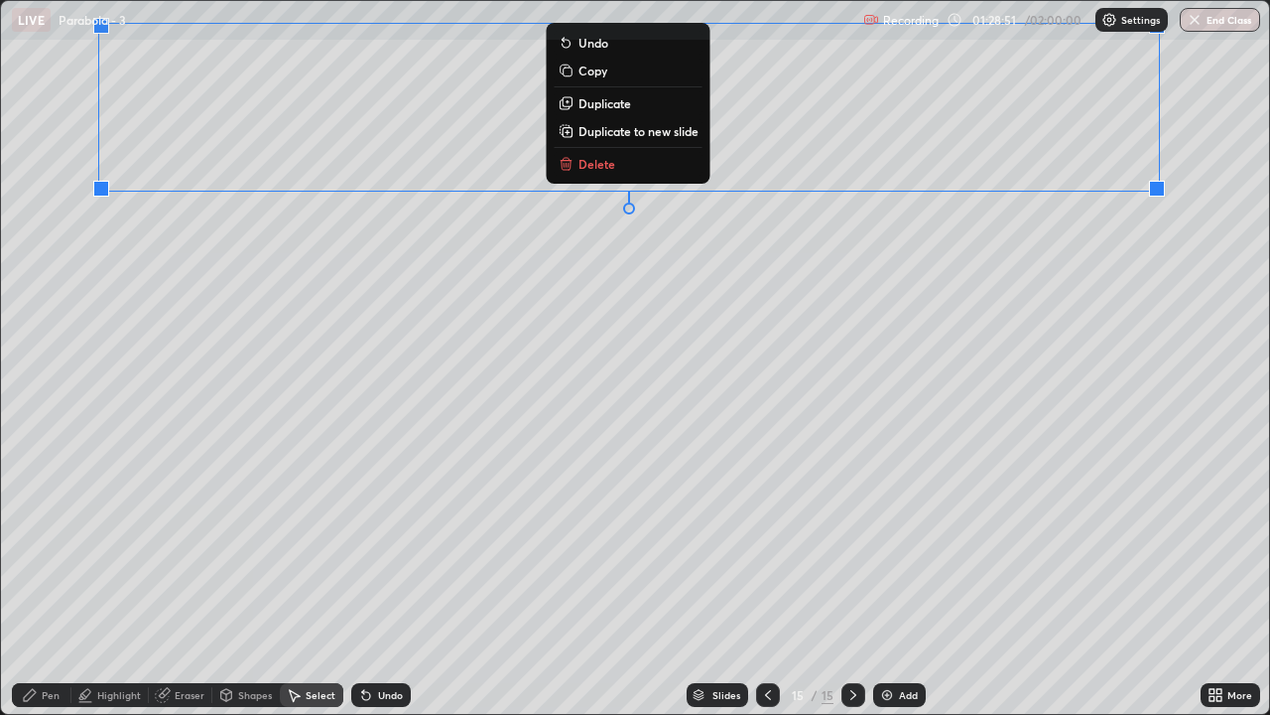
click at [1229, 588] on div "More" at bounding box center [1231, 695] width 60 height 24
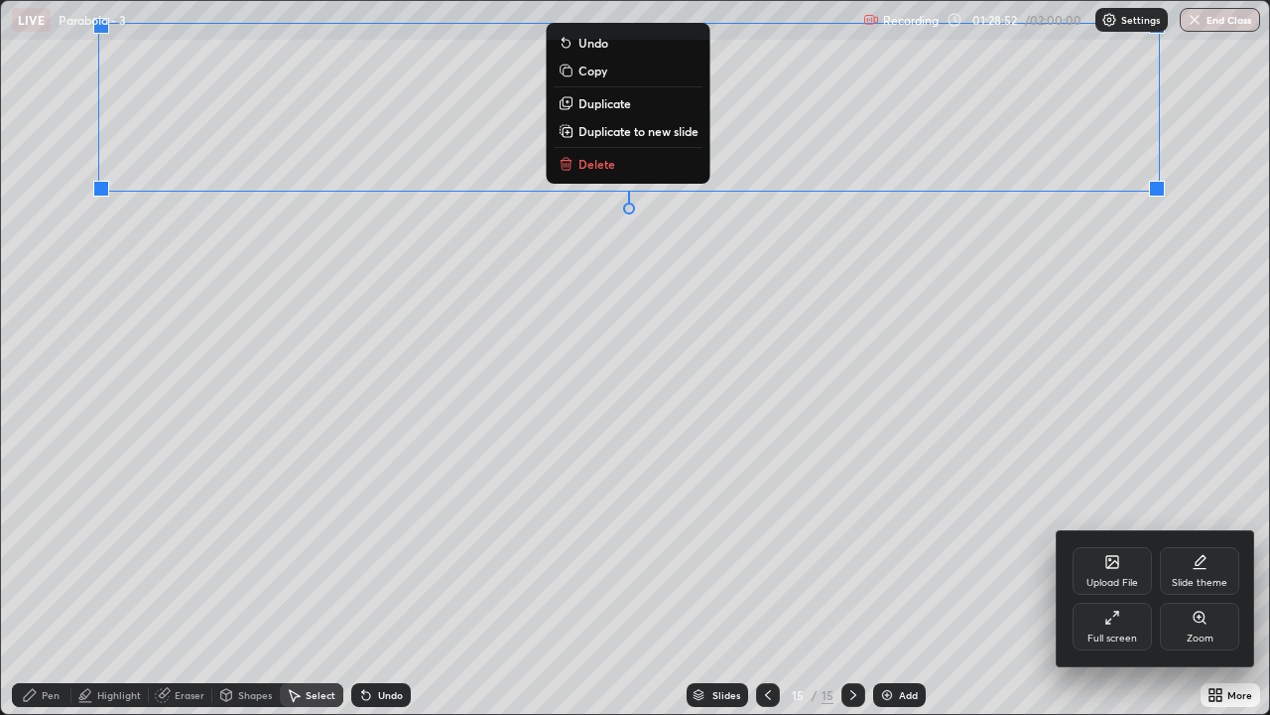
click at [1113, 588] on div "Full screen" at bounding box center [1113, 638] width 50 height 10
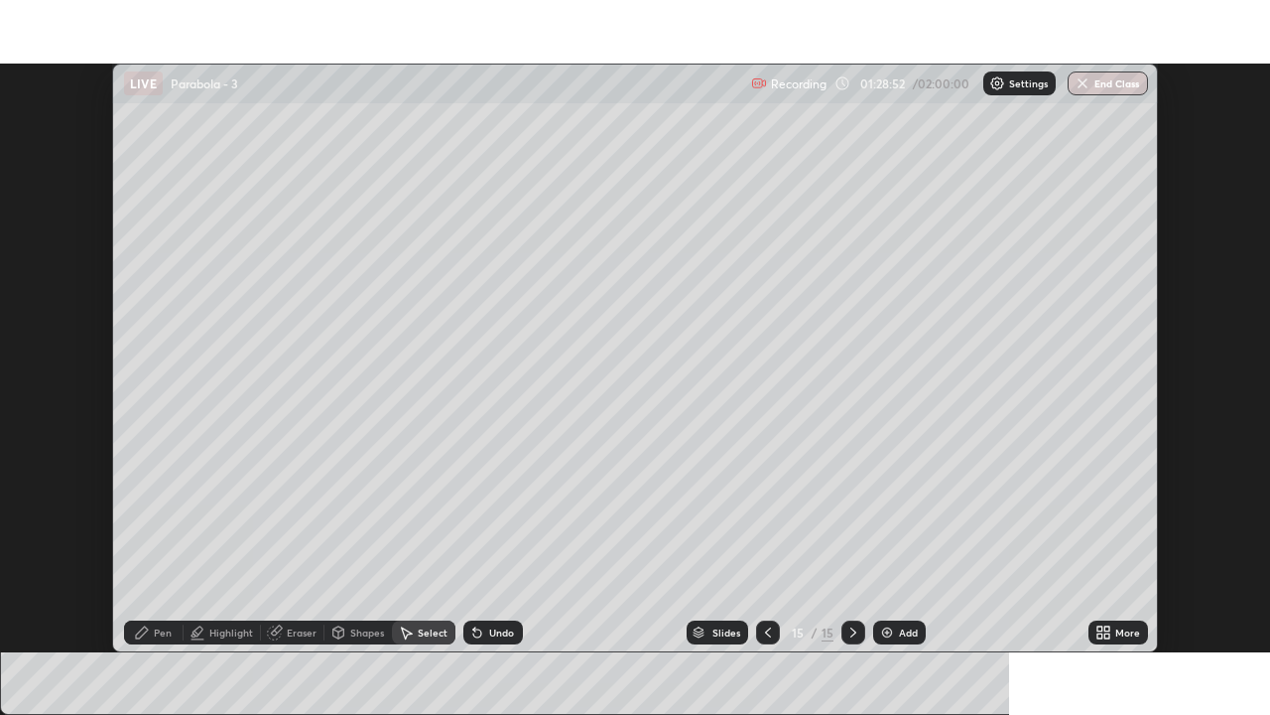
scroll to position [98657, 97975]
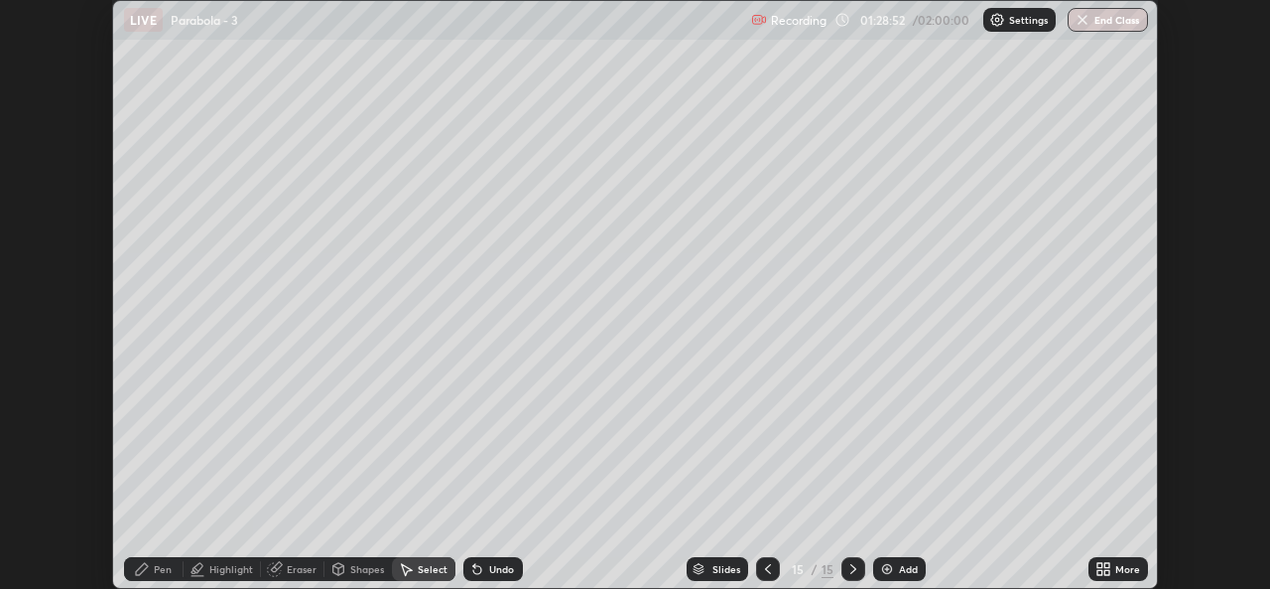
click at [1119, 569] on div "More" at bounding box center [1128, 569] width 25 height 10
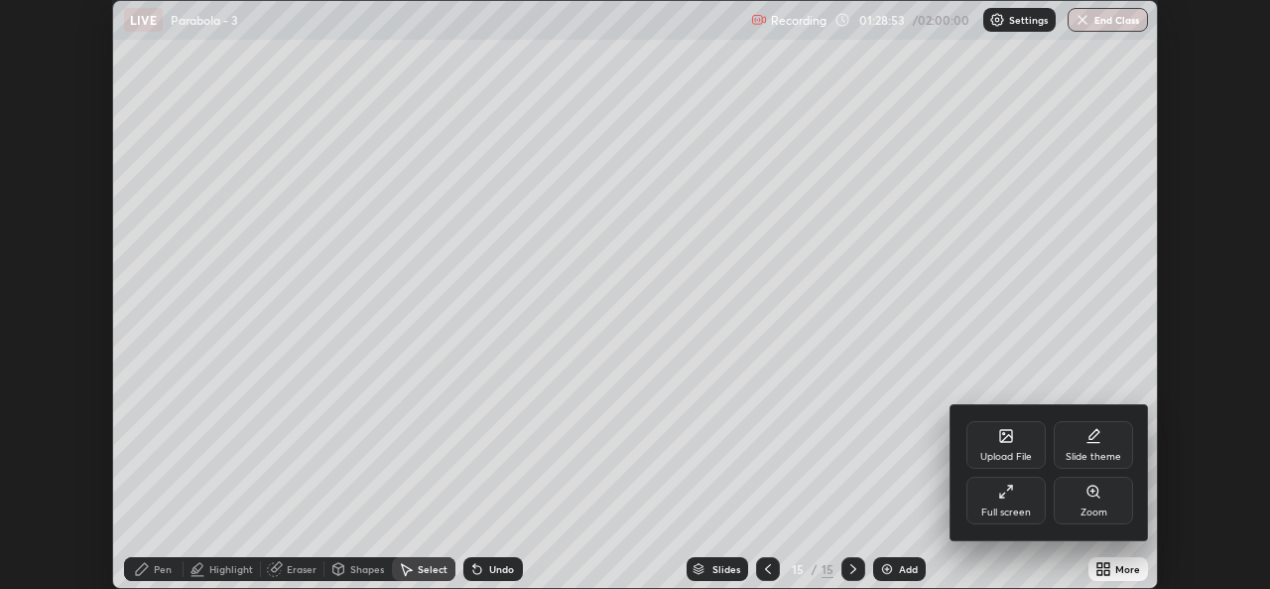
click at [1009, 509] on div "Full screen" at bounding box center [1007, 512] width 50 height 10
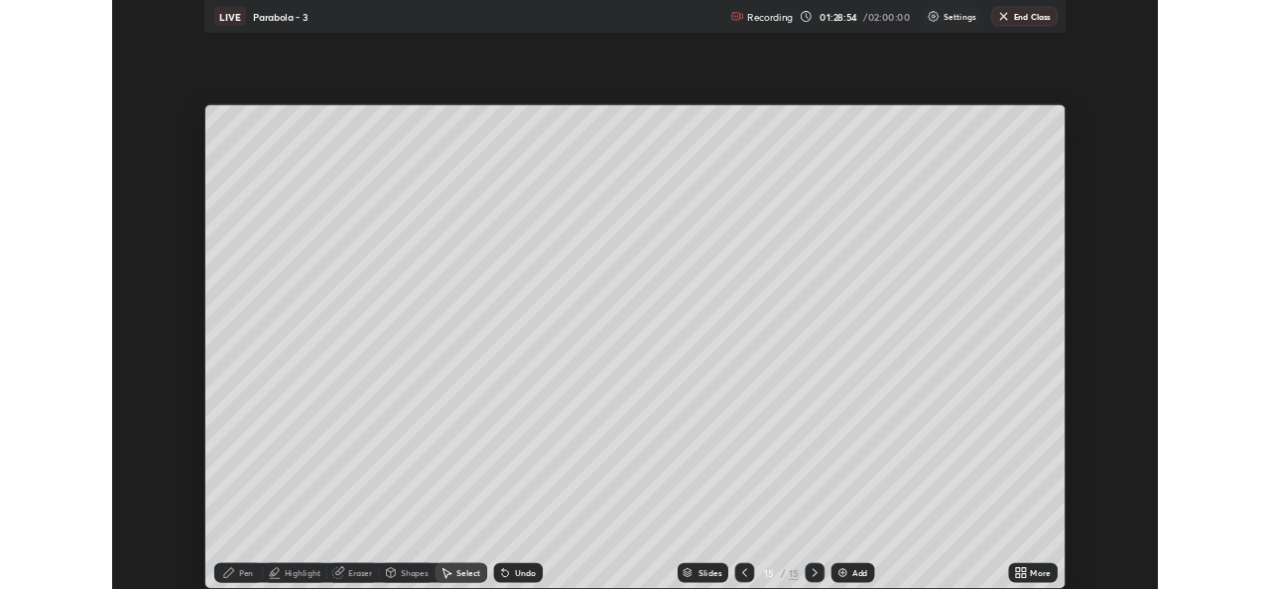
scroll to position [715, 1270]
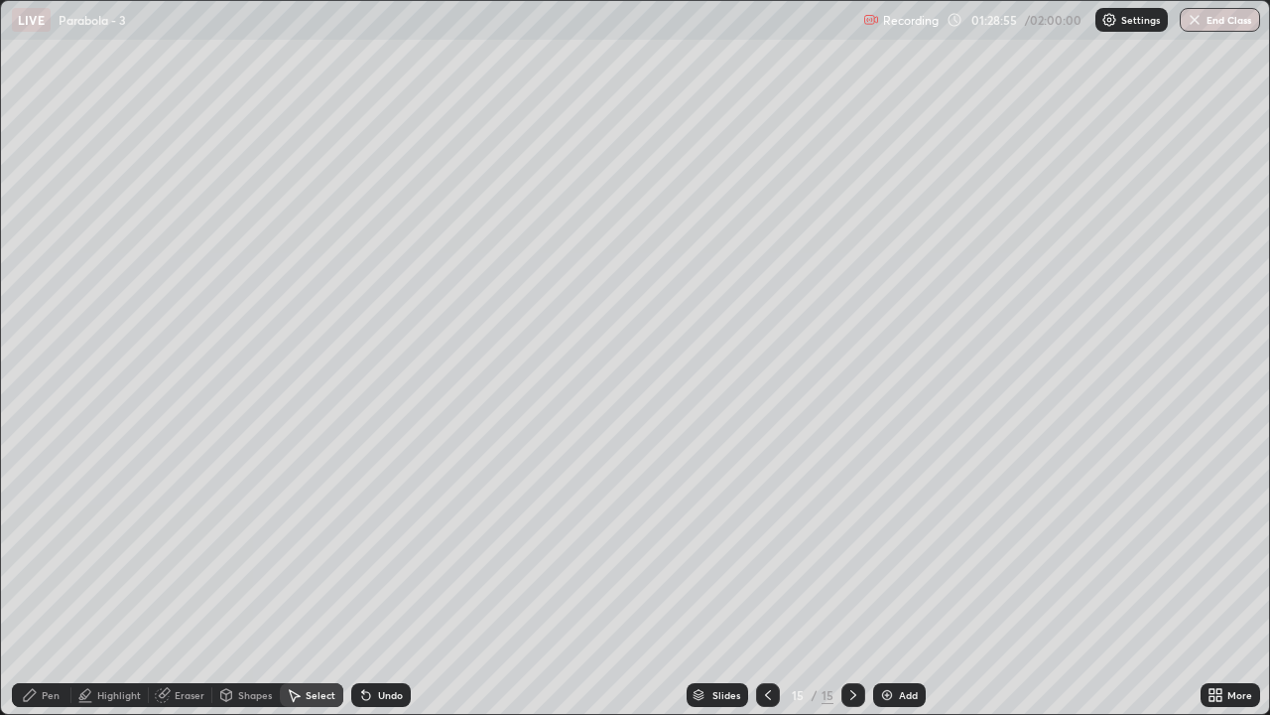
click at [45, 588] on div "Pen" at bounding box center [42, 695] width 60 height 24
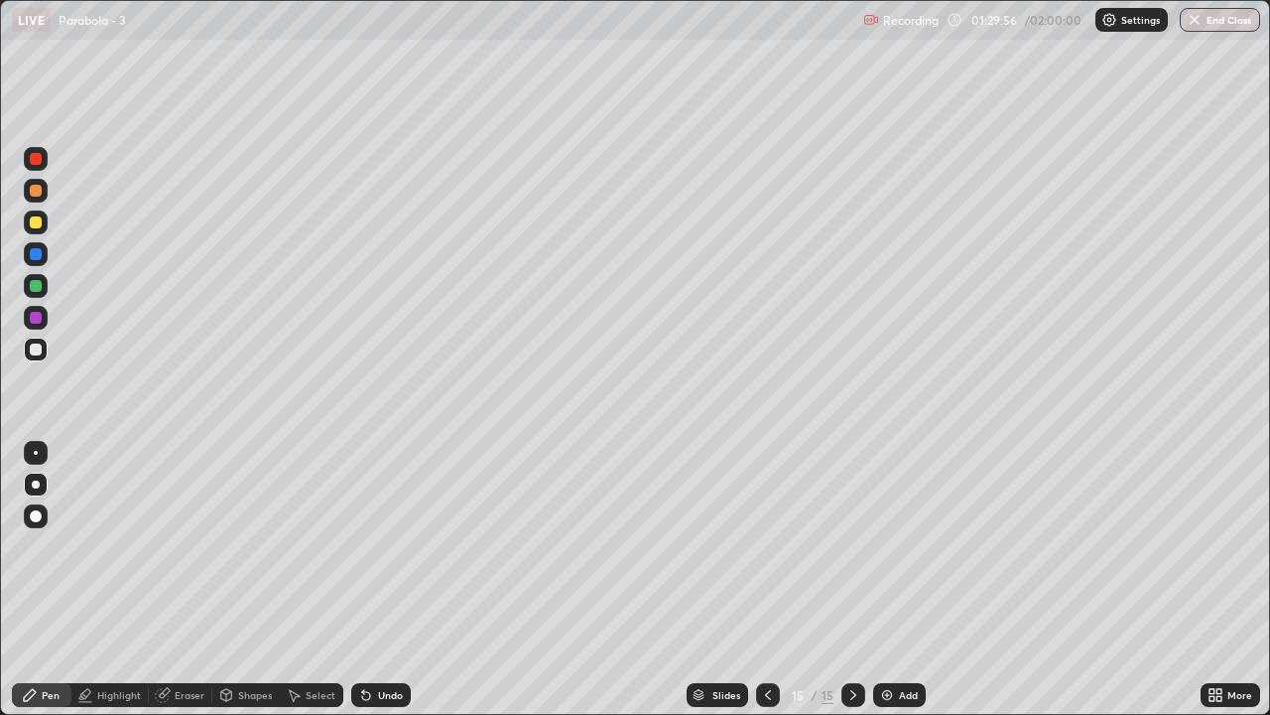
click at [772, 588] on div at bounding box center [768, 695] width 24 height 24
click at [318, 588] on div "Select" at bounding box center [321, 695] width 30 height 10
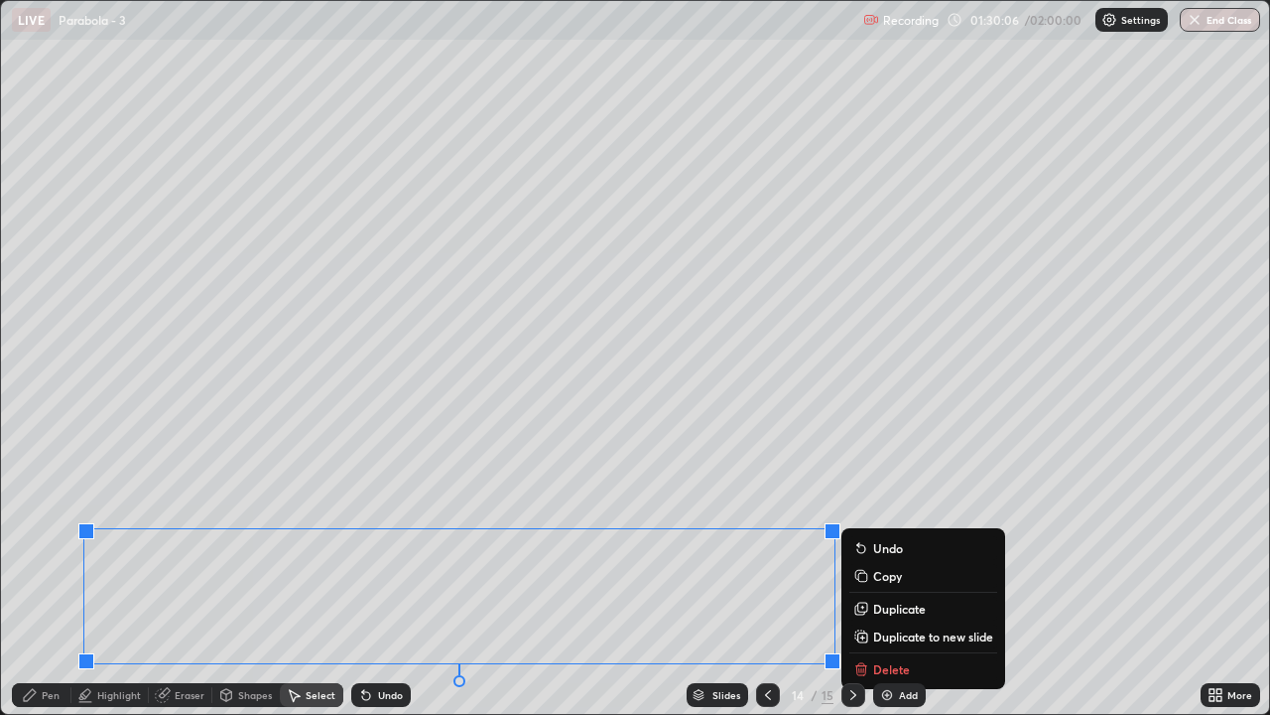
click at [850, 588] on div at bounding box center [854, 695] width 24 height 24
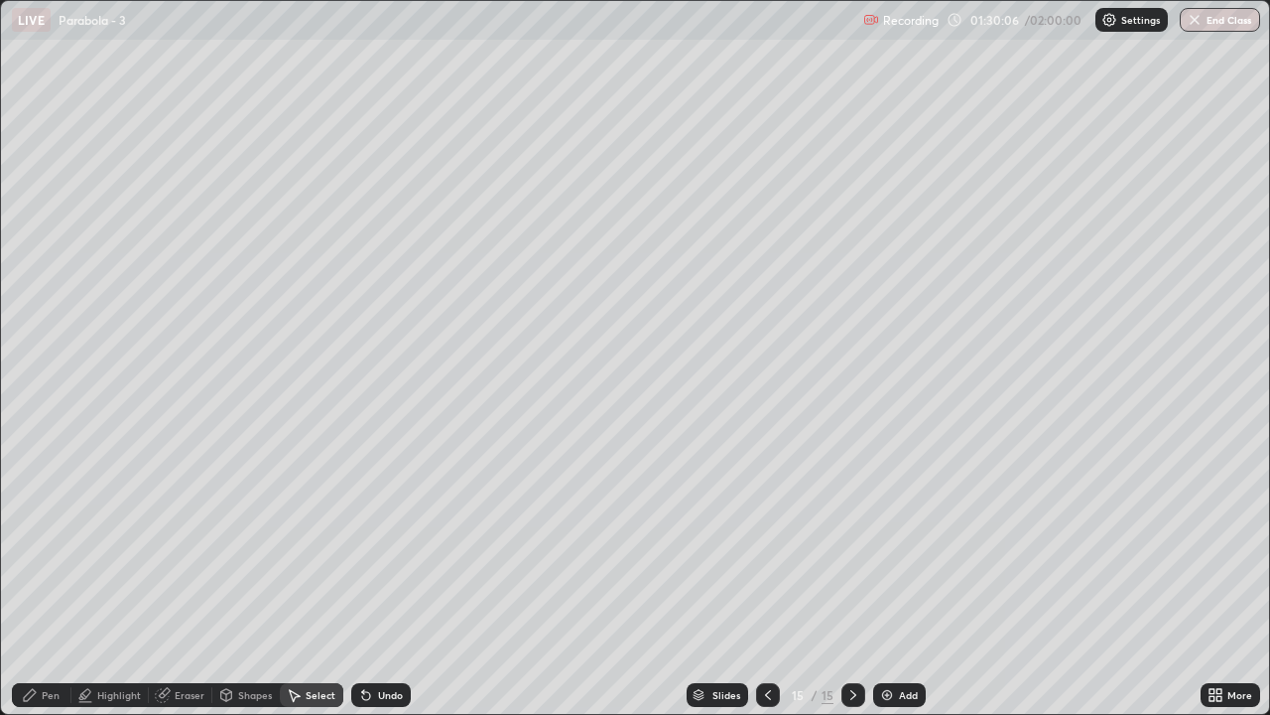
click at [900, 588] on div "Add" at bounding box center [899, 695] width 53 height 24
click at [36, 588] on div "Pen" at bounding box center [42, 695] width 60 height 24
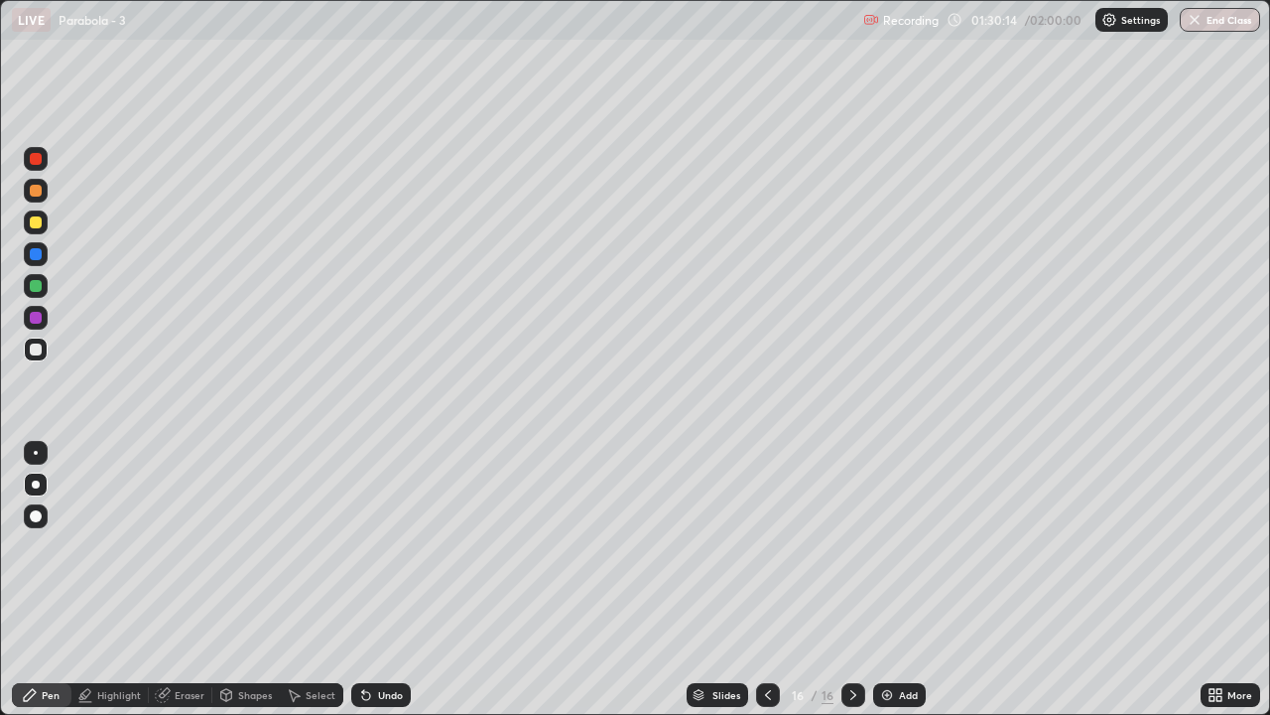
click at [306, 588] on div "Select" at bounding box center [321, 695] width 30 height 10
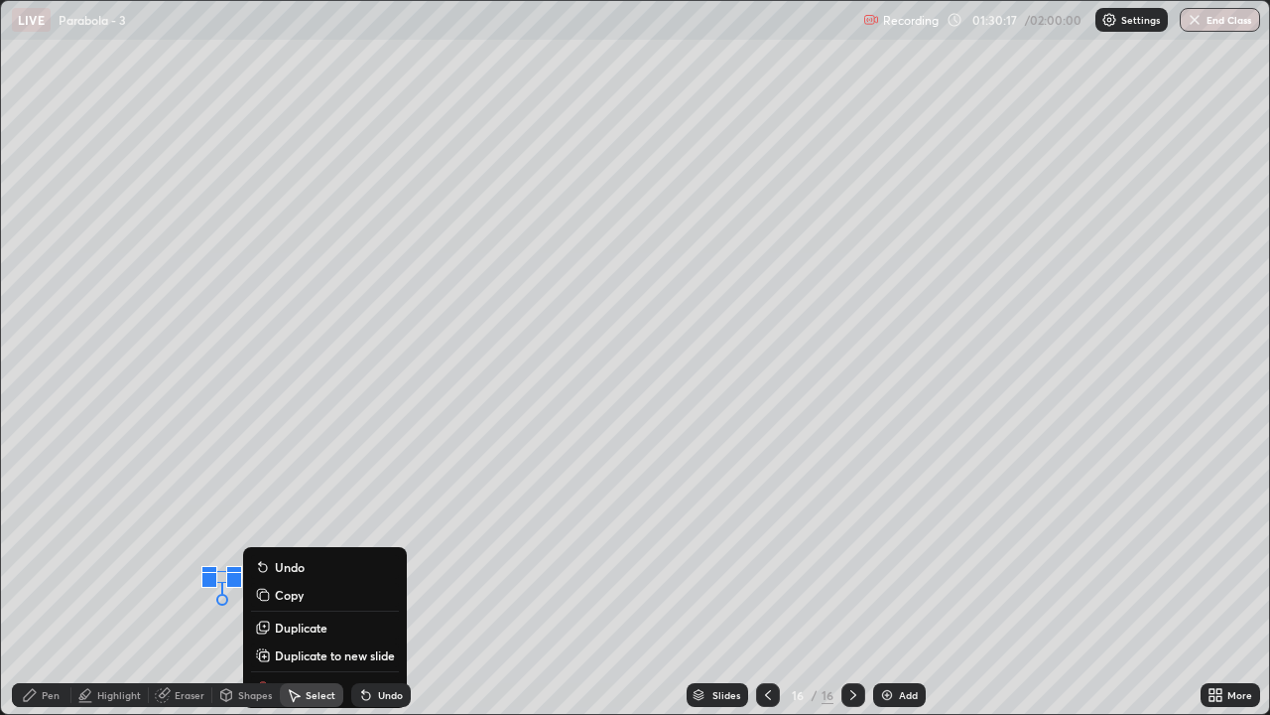
click at [460, 503] on div "0 ° Undo Copy Duplicate Duplicate to new slide Delete" at bounding box center [635, 357] width 1268 height 713
click at [382, 588] on div "Undo" at bounding box center [381, 695] width 60 height 24
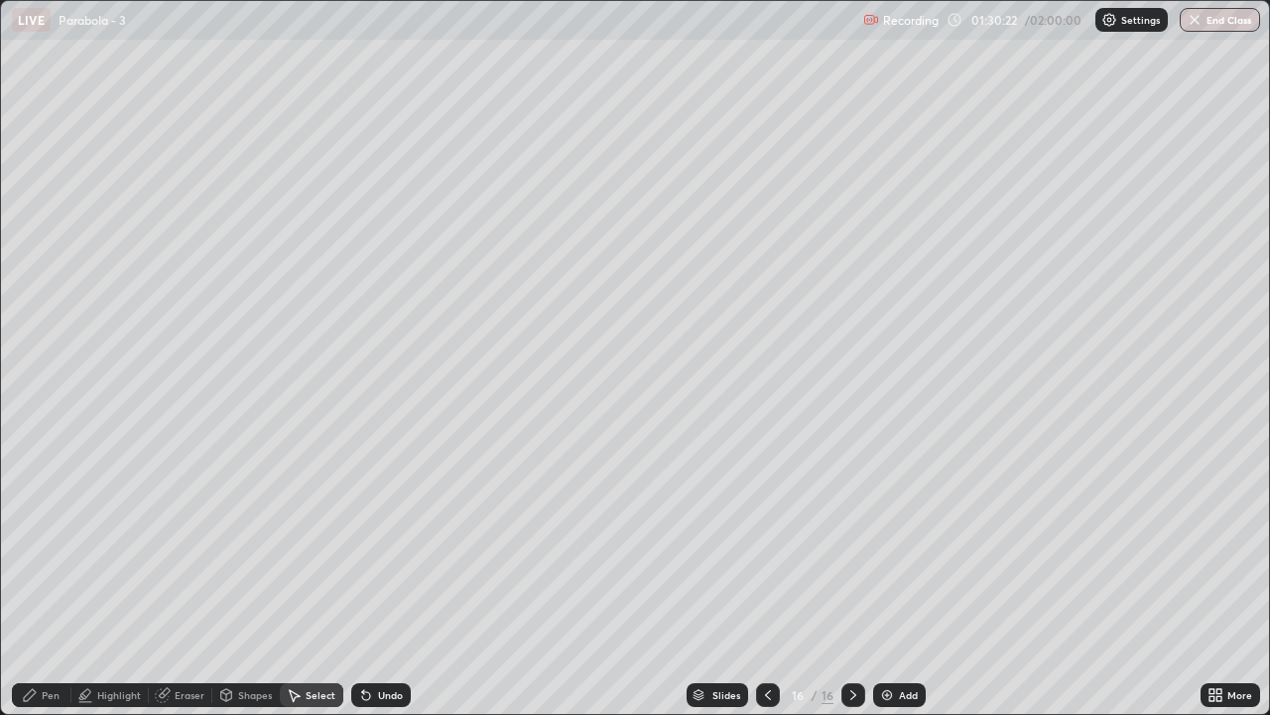
click at [32, 588] on icon at bounding box center [30, 695] width 16 height 16
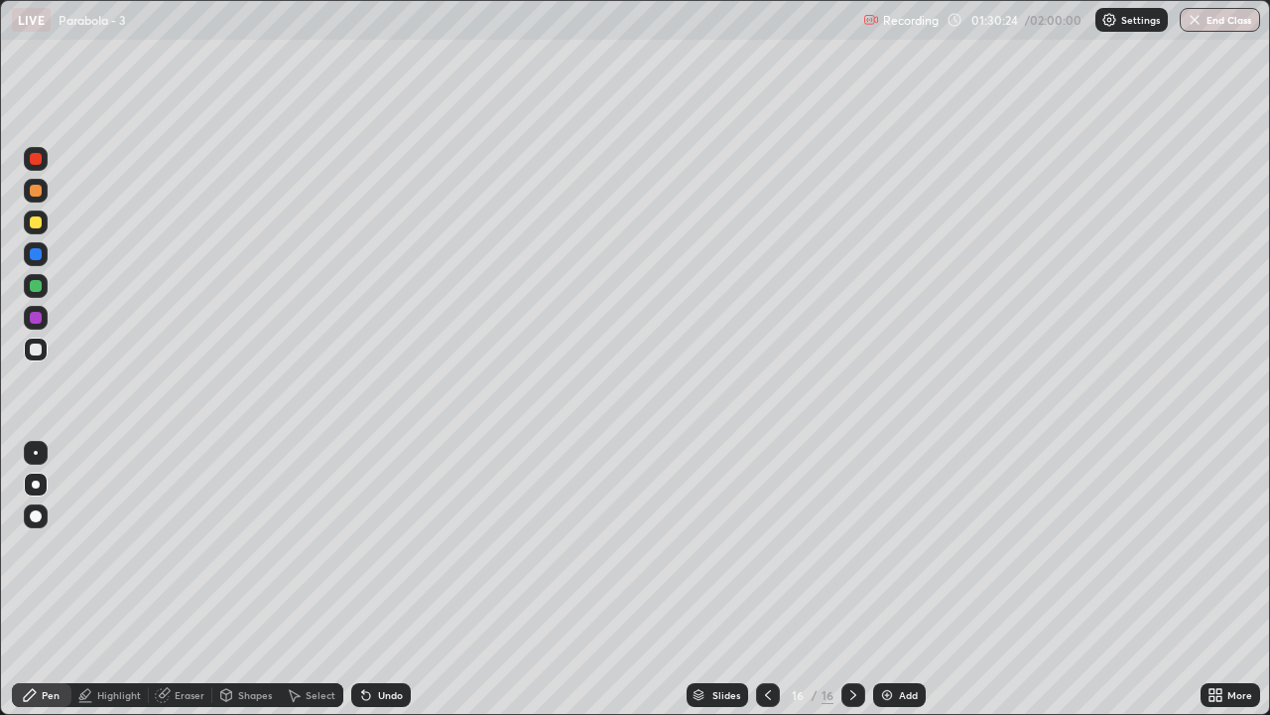
click at [308, 588] on div "Select" at bounding box center [321, 695] width 30 height 10
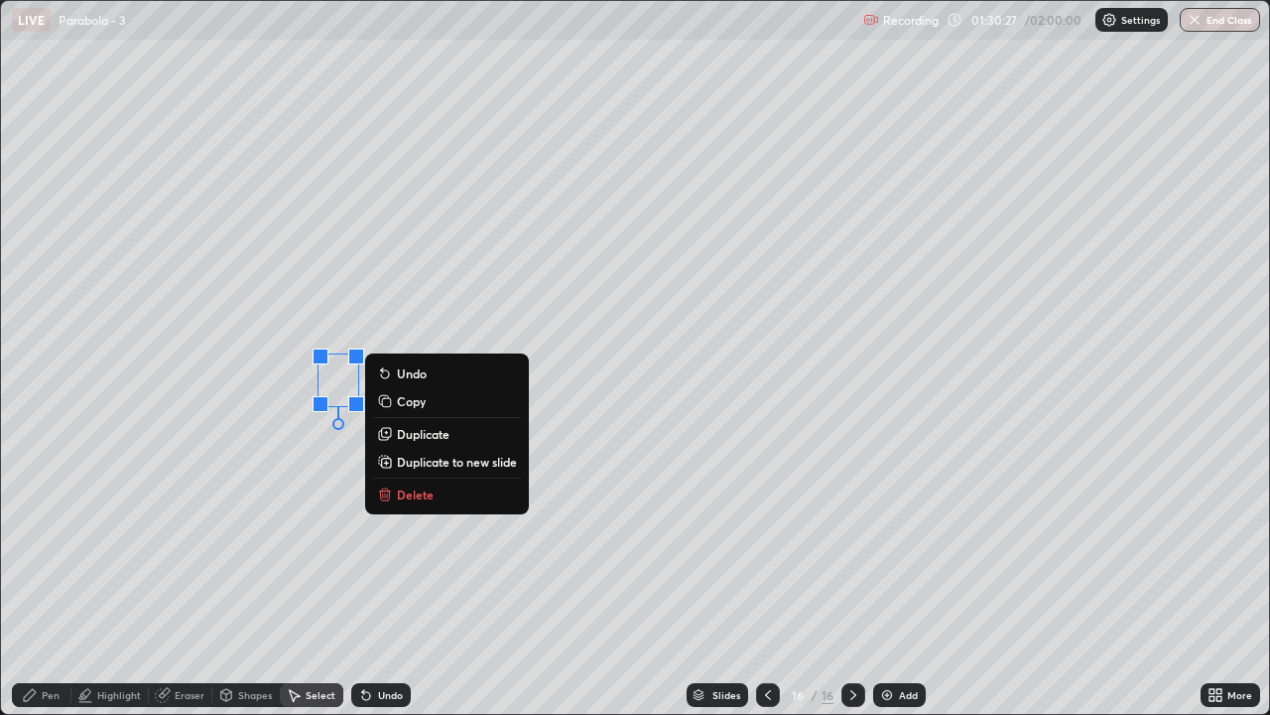
click at [763, 588] on icon at bounding box center [768, 695] width 16 height 16
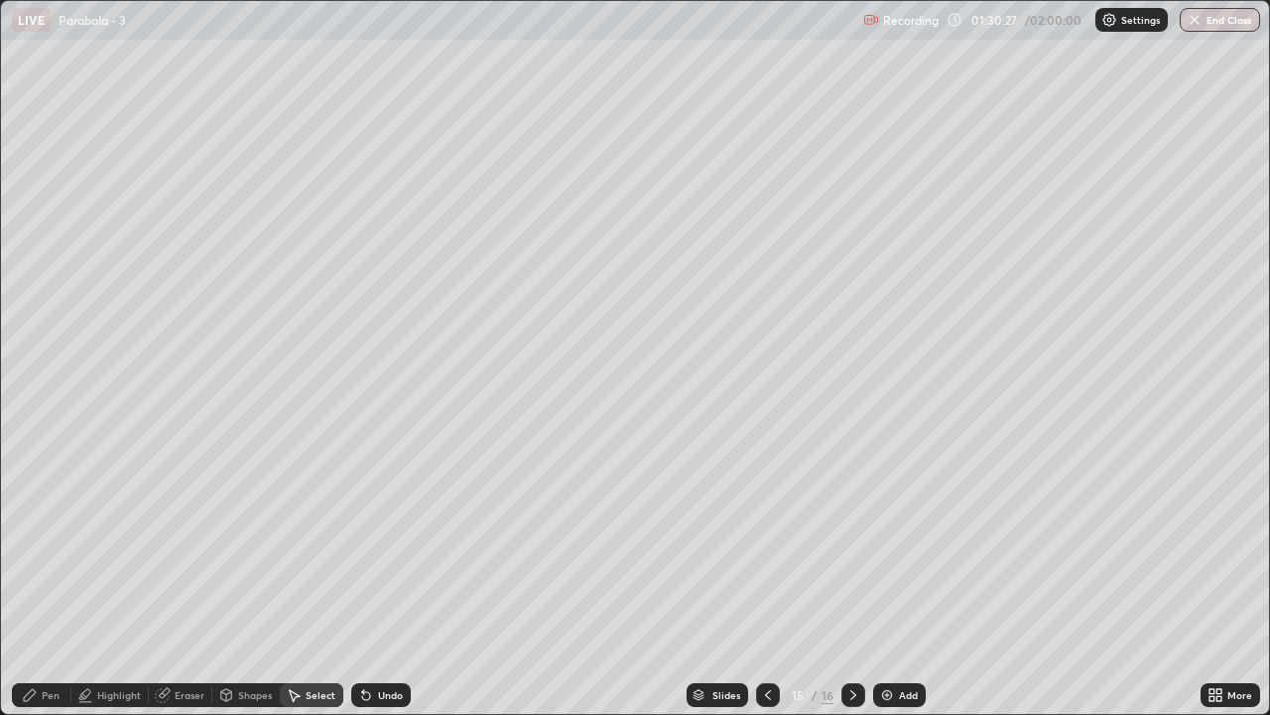
click at [767, 588] on div at bounding box center [768, 695] width 24 height 40
click at [323, 588] on div "Select" at bounding box center [312, 695] width 64 height 24
click at [230, 528] on div "0 ° Undo Copy Duplicate Duplicate to new slide Delete" at bounding box center [635, 357] width 1268 height 713
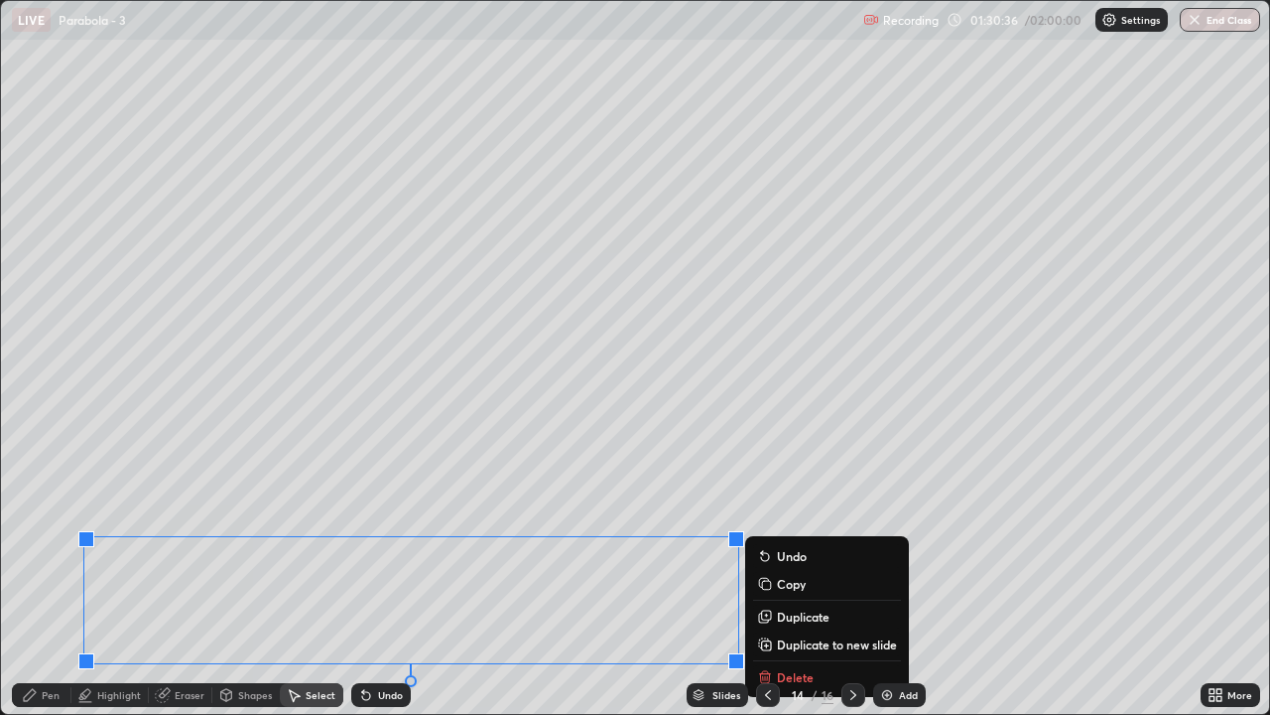
click at [671, 588] on div "0 ° Undo Copy Duplicate Duplicate to new slide Delete" at bounding box center [635, 357] width 1268 height 713
click at [963, 517] on div "0 ° Undo Copy Duplicate Duplicate to new slide Delete" at bounding box center [635, 357] width 1268 height 713
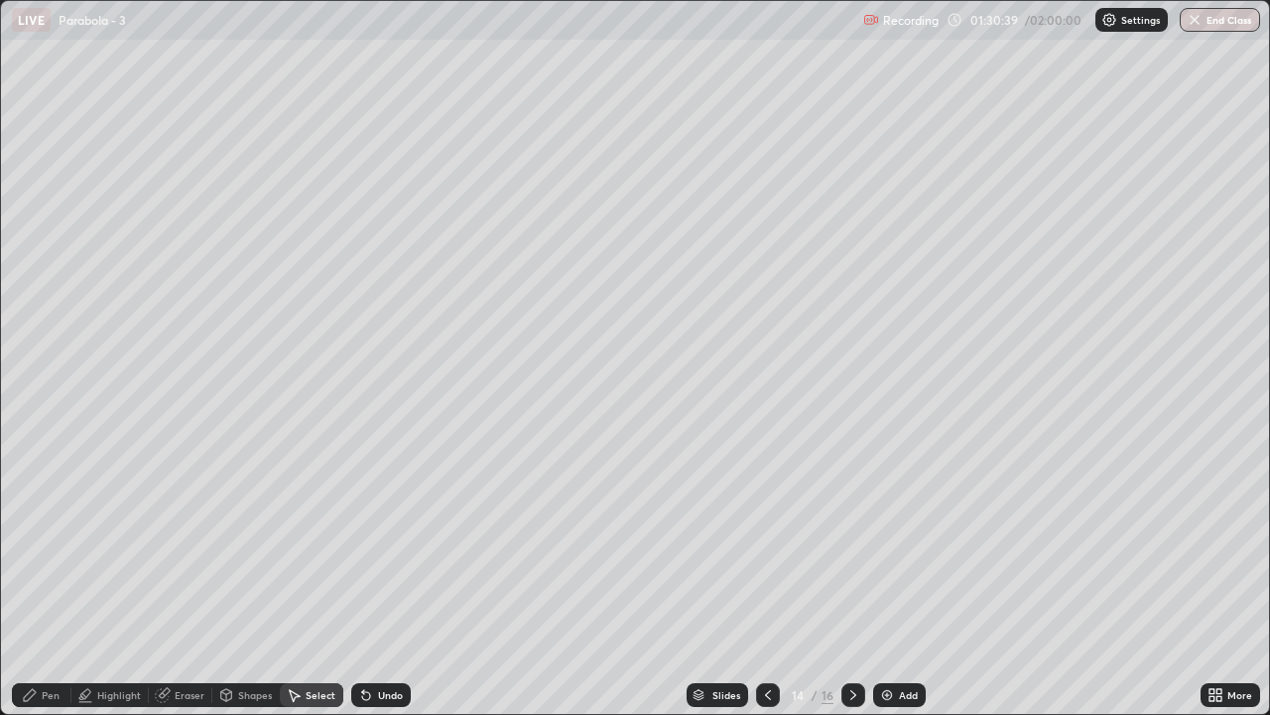
click at [377, 588] on div "Undo" at bounding box center [381, 695] width 60 height 24
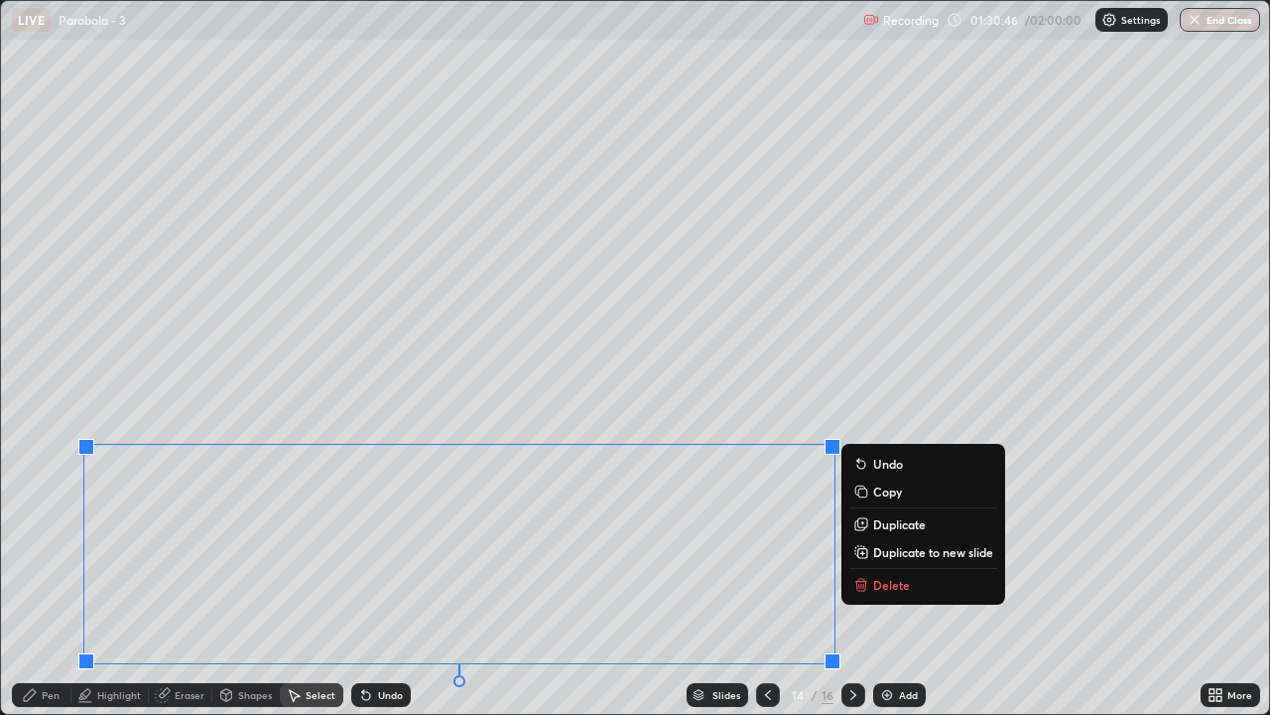
click at [875, 488] on p "Copy" at bounding box center [887, 491] width 29 height 16
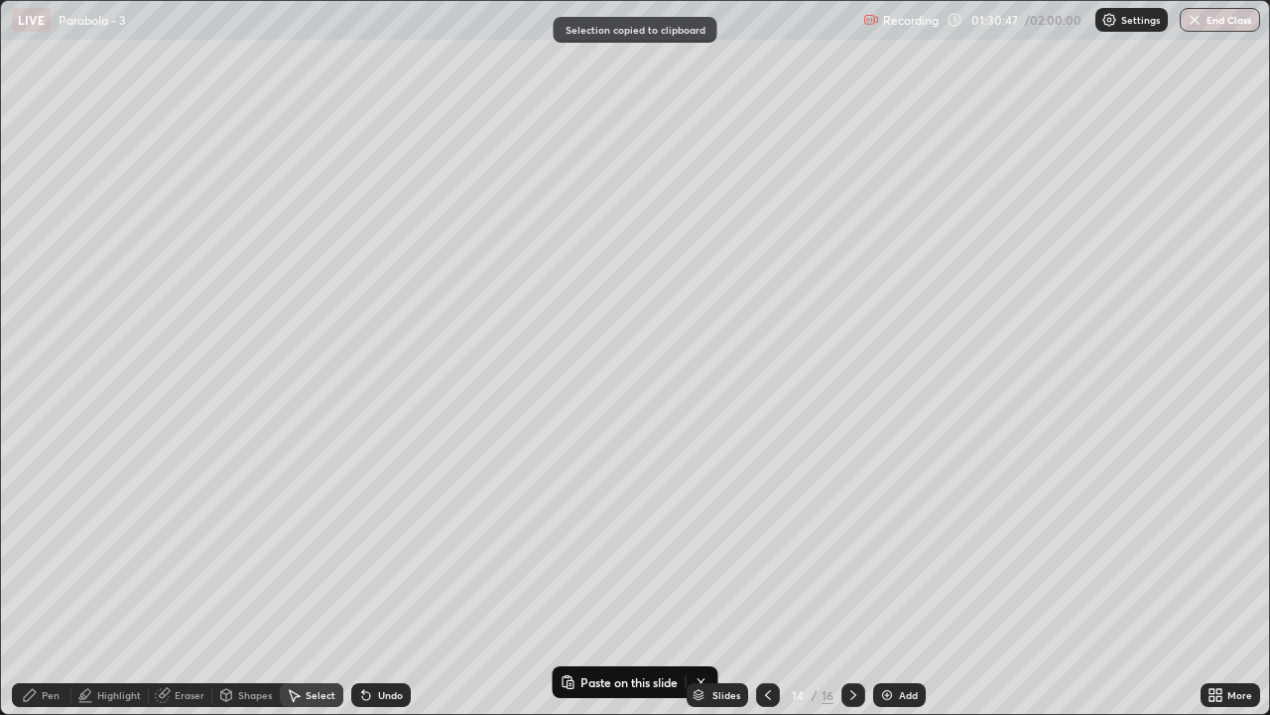
click at [852, 588] on div at bounding box center [854, 695] width 24 height 40
click at [855, 588] on div at bounding box center [854, 695] width 24 height 40
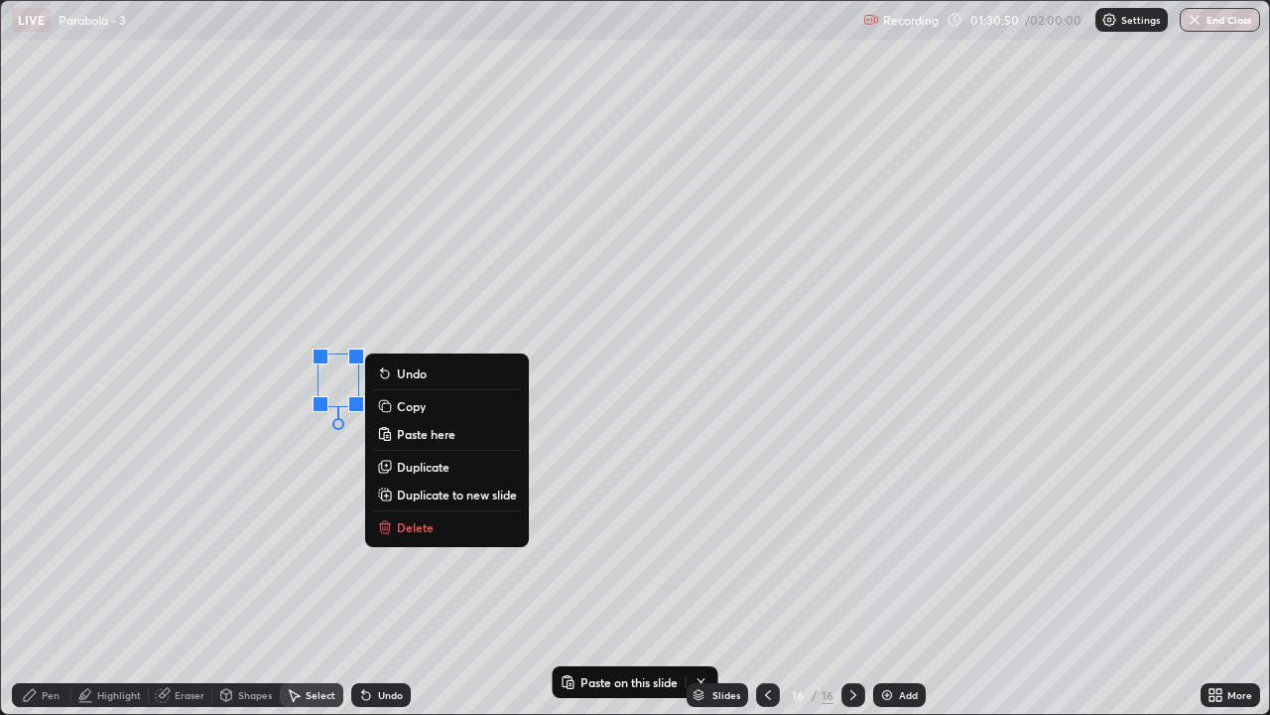
click at [442, 434] on p "Paste here" at bounding box center [426, 434] width 59 height 16
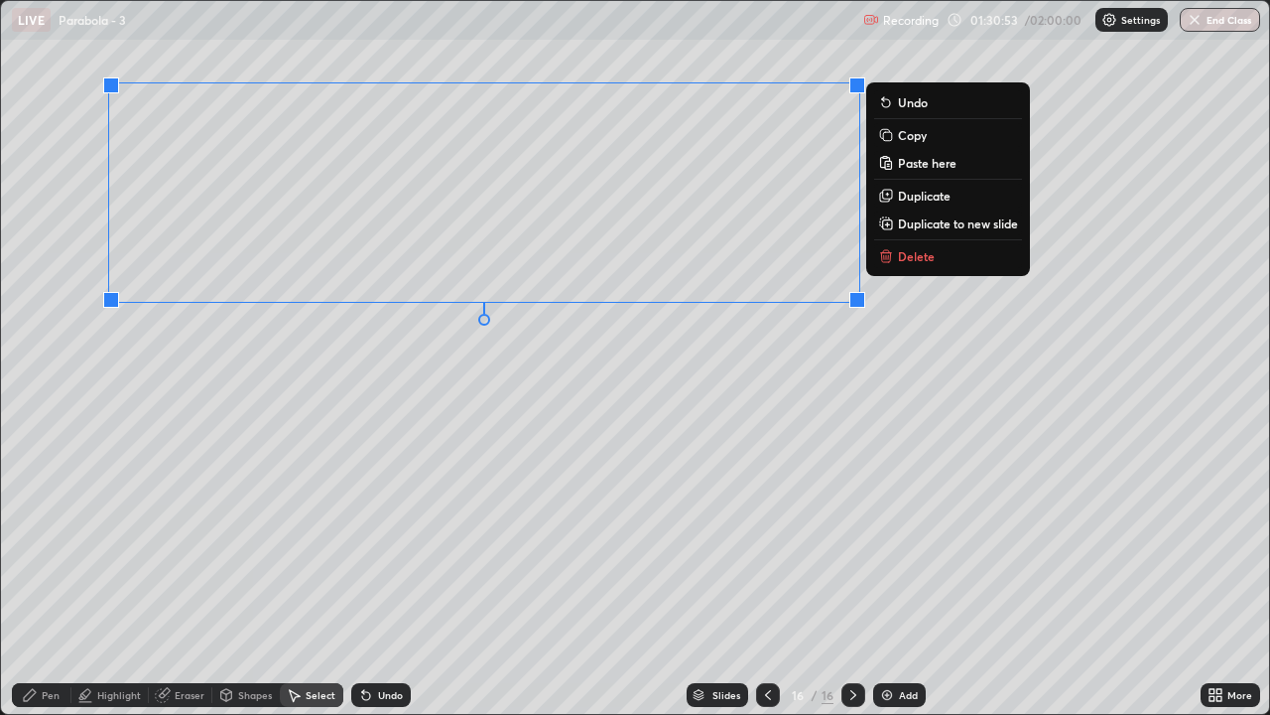
click at [173, 588] on div "Eraser" at bounding box center [181, 695] width 64 height 24
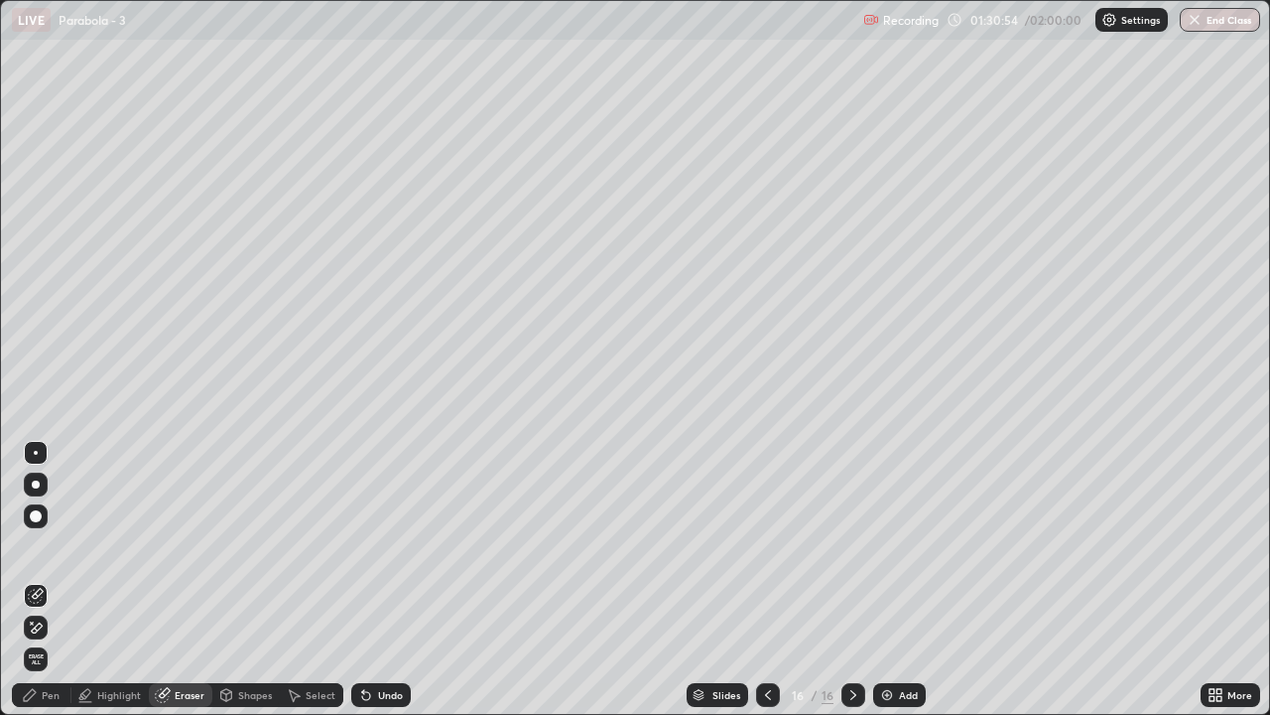
click at [34, 588] on icon at bounding box center [36, 627] width 16 height 17
click at [316, 588] on div "Select" at bounding box center [312, 695] width 64 height 24
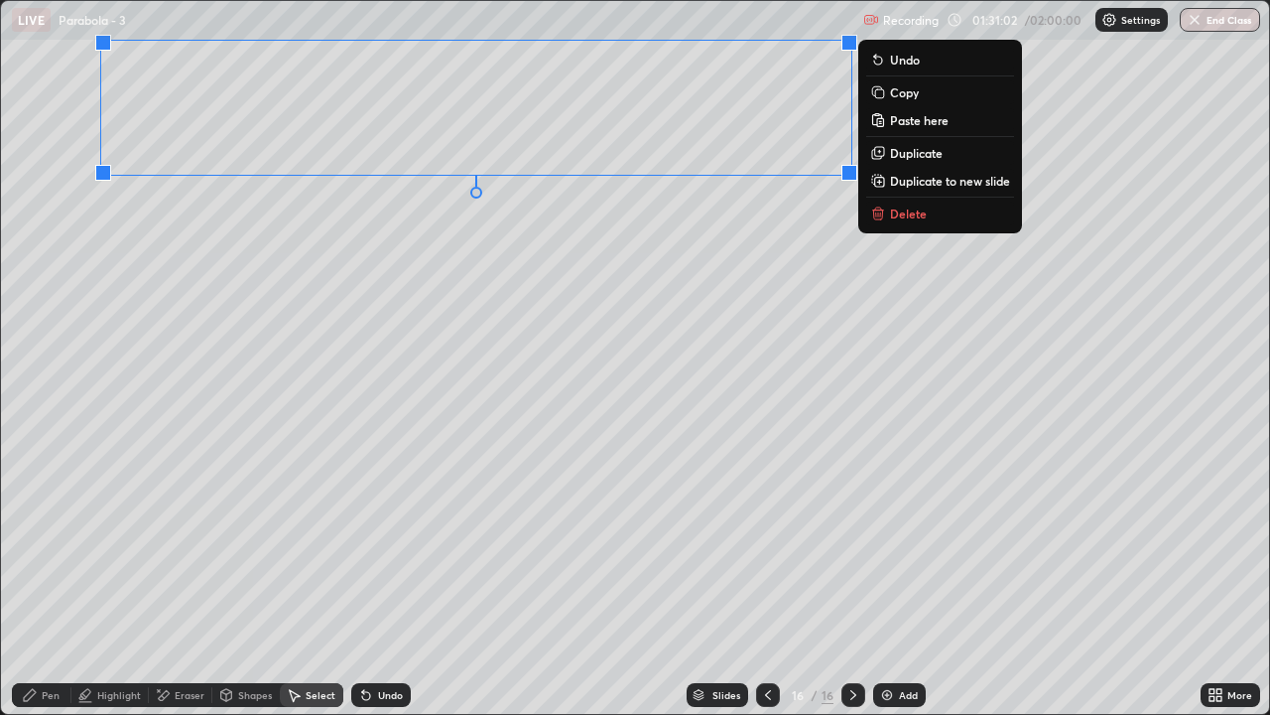
click at [1219, 588] on icon at bounding box center [1219, 698] width 5 height 5
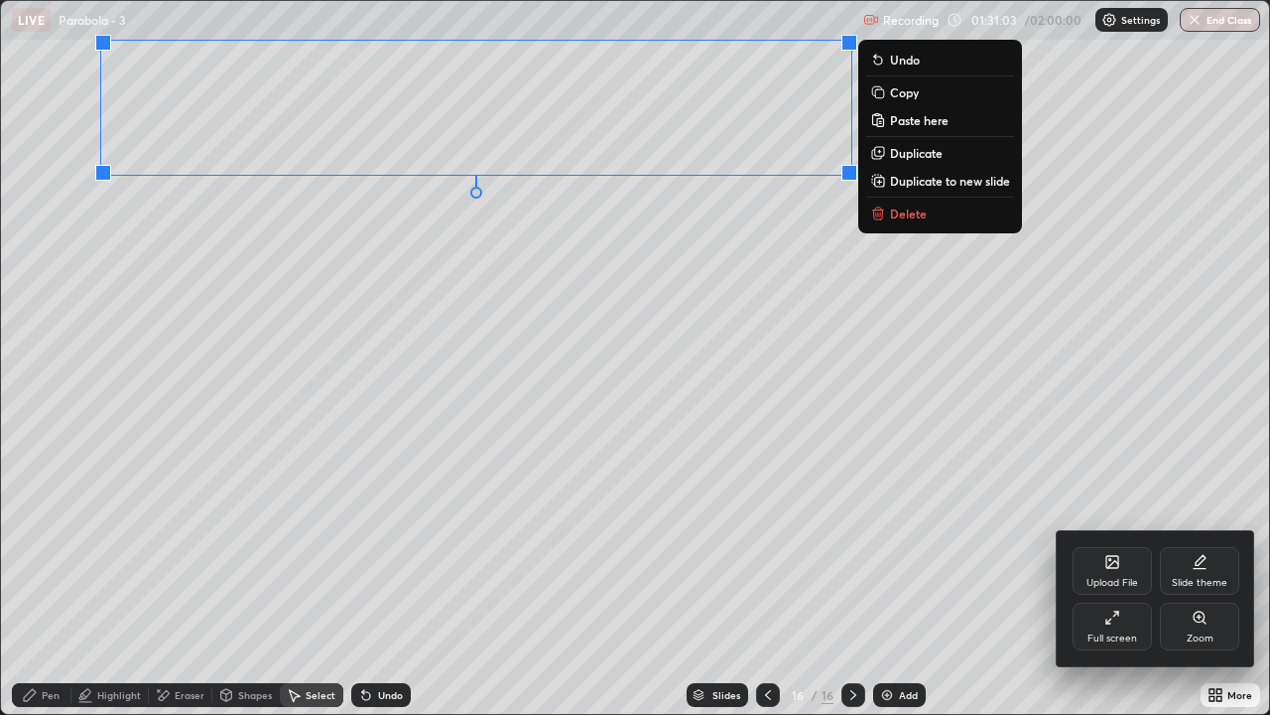
click at [1091, 588] on div "Full screen" at bounding box center [1113, 638] width 50 height 10
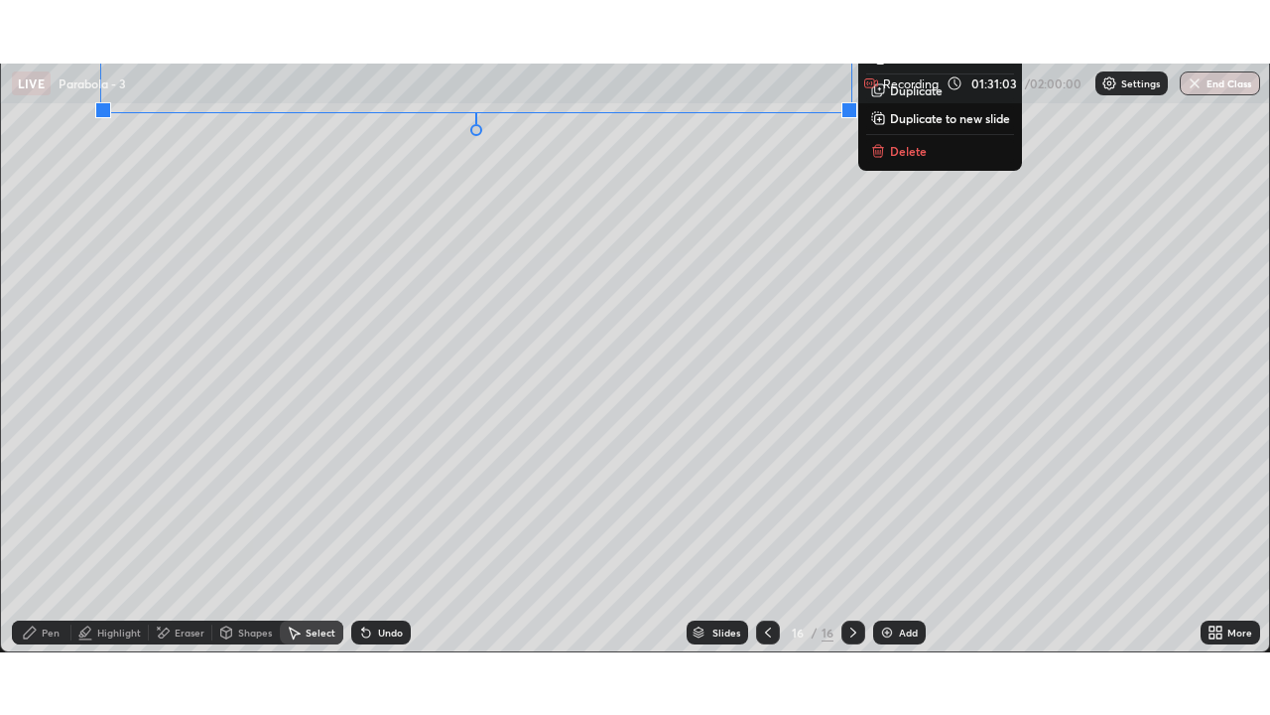
scroll to position [98657, 97975]
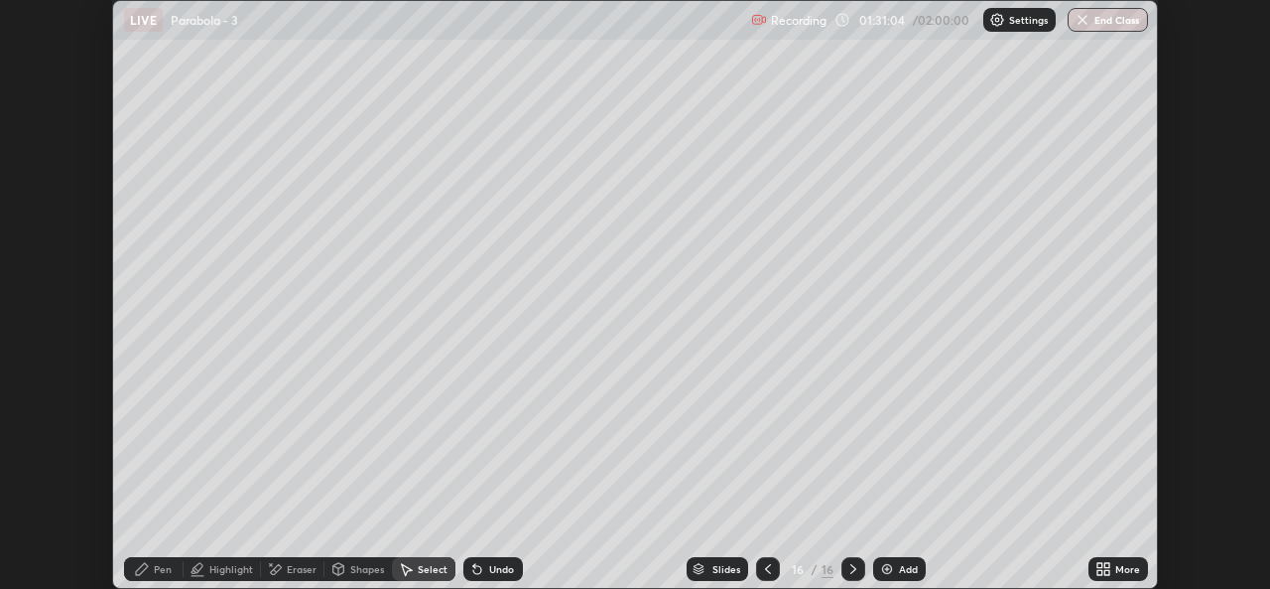
click at [1107, 565] on icon at bounding box center [1107, 565] width 5 height 5
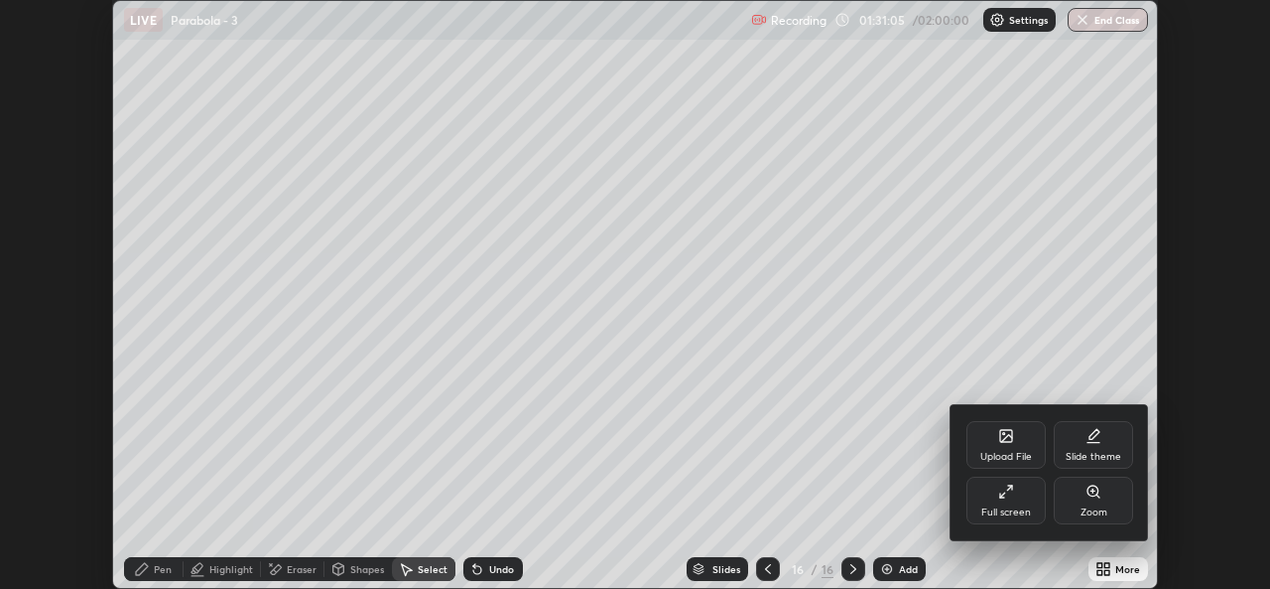
click at [991, 514] on div "Full screen" at bounding box center [1007, 512] width 50 height 10
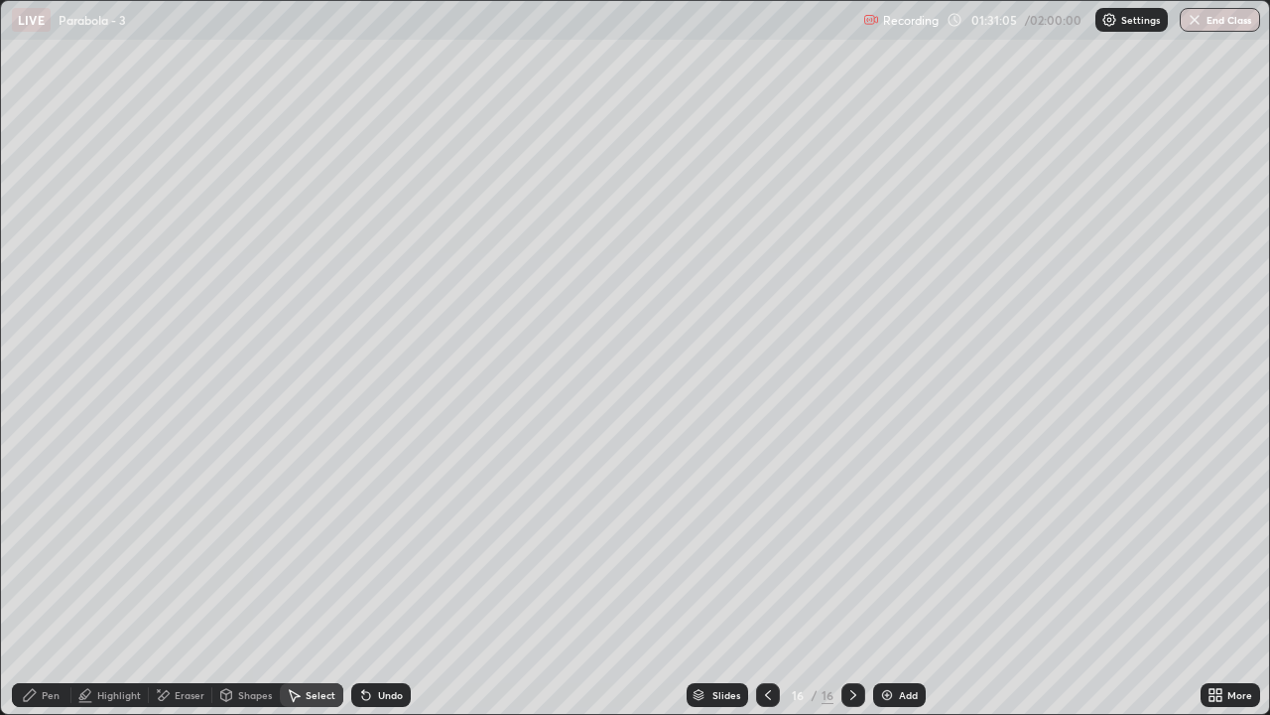
scroll to position [715, 1270]
click at [34, 588] on icon at bounding box center [30, 695] width 16 height 16
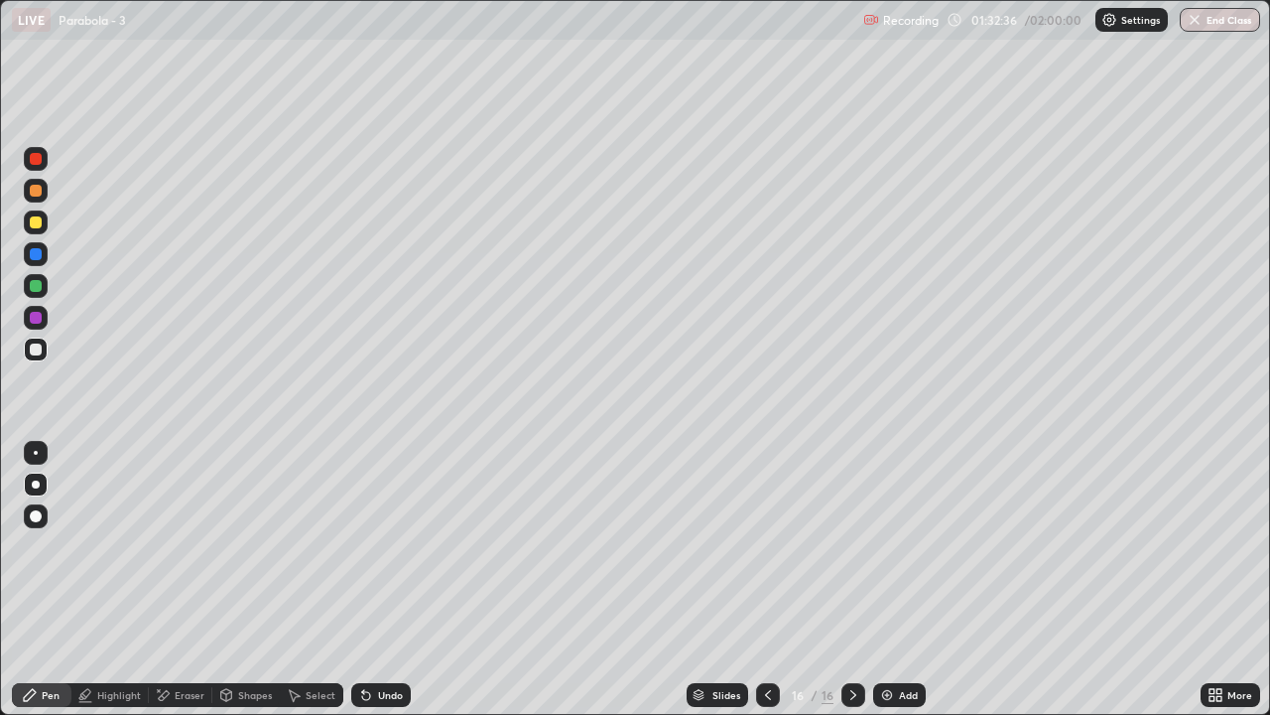
click at [58, 588] on div "Pen" at bounding box center [42, 695] width 60 height 24
click at [34, 349] on div at bounding box center [36, 349] width 12 height 12
click at [244, 588] on div "Shapes" at bounding box center [245, 695] width 67 height 24
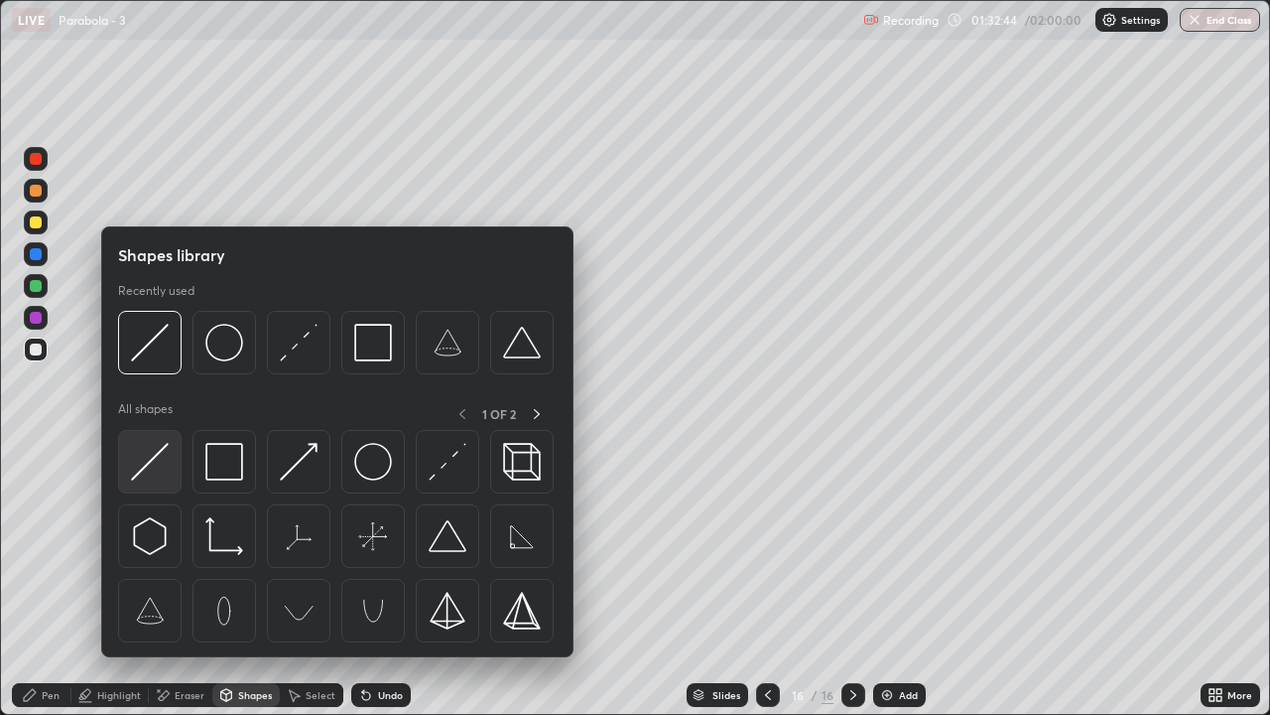
click at [138, 455] on img at bounding box center [150, 462] width 38 height 38
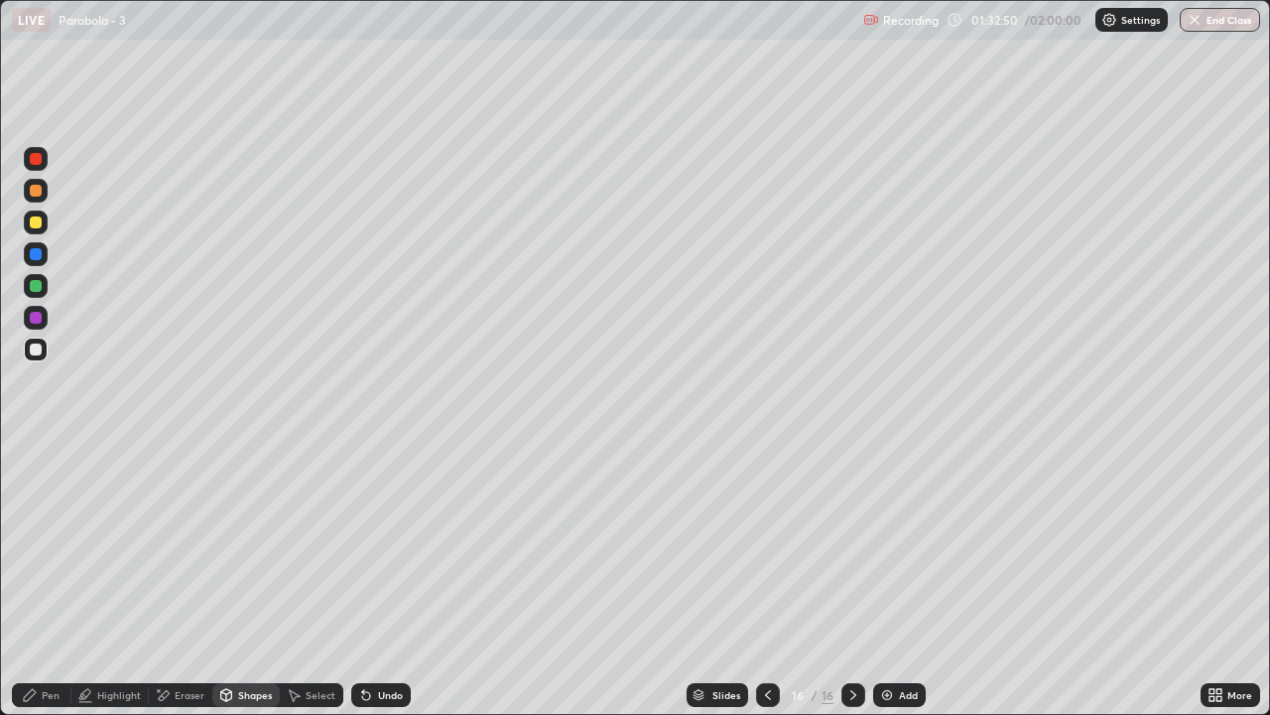
click at [45, 588] on div "Pen" at bounding box center [42, 695] width 60 height 24
click at [177, 588] on div "Eraser" at bounding box center [181, 695] width 64 height 24
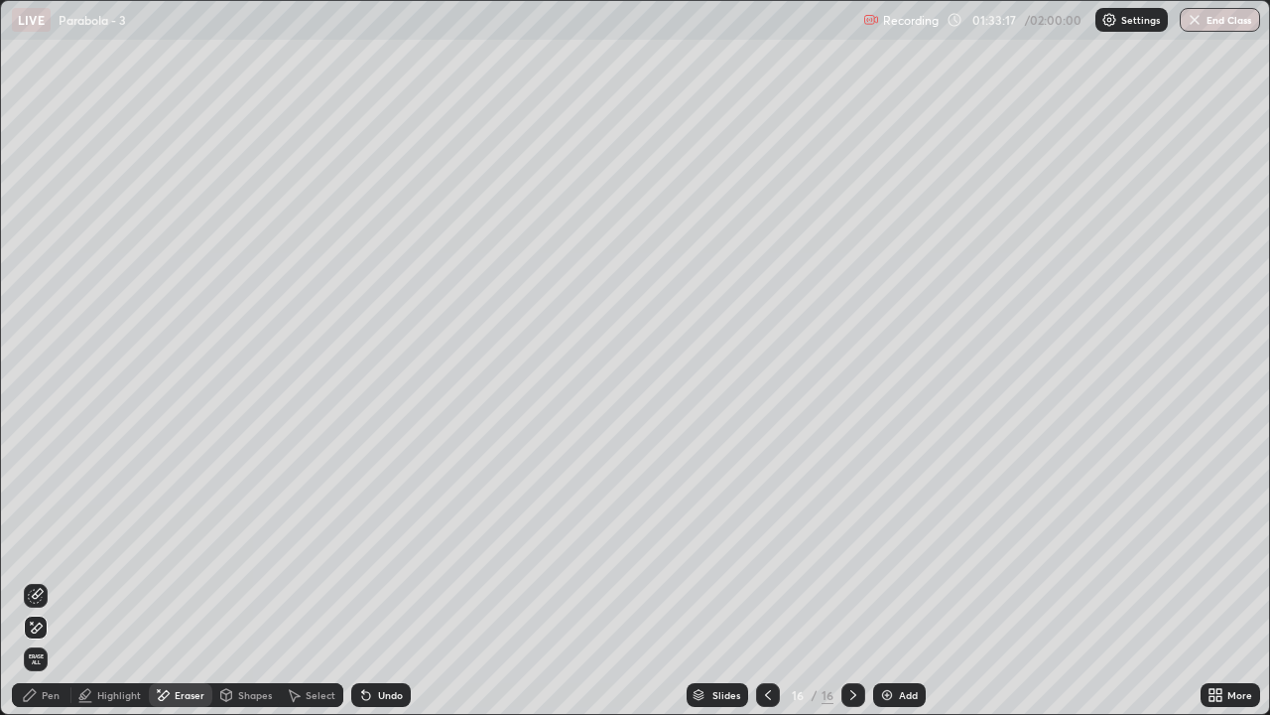
click at [45, 588] on div "Pen" at bounding box center [42, 695] width 60 height 24
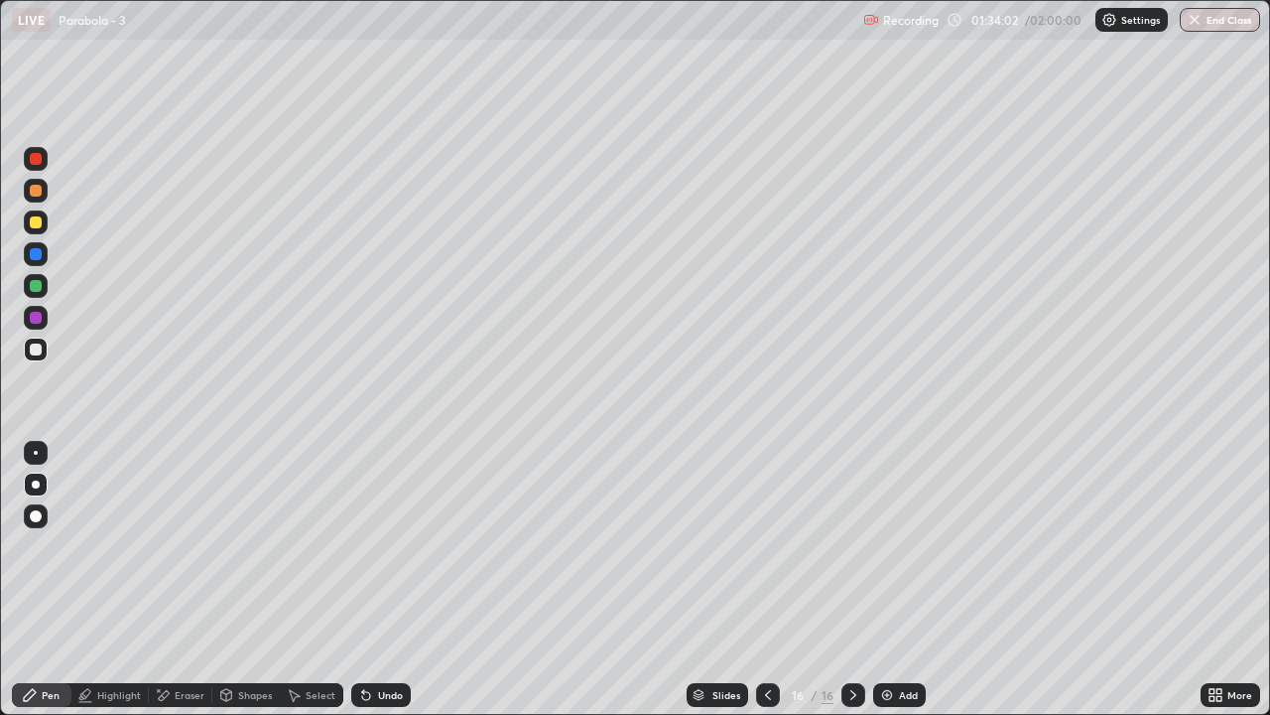
click at [384, 588] on div "Undo" at bounding box center [390, 695] width 25 height 10
click at [167, 588] on icon at bounding box center [163, 695] width 16 height 17
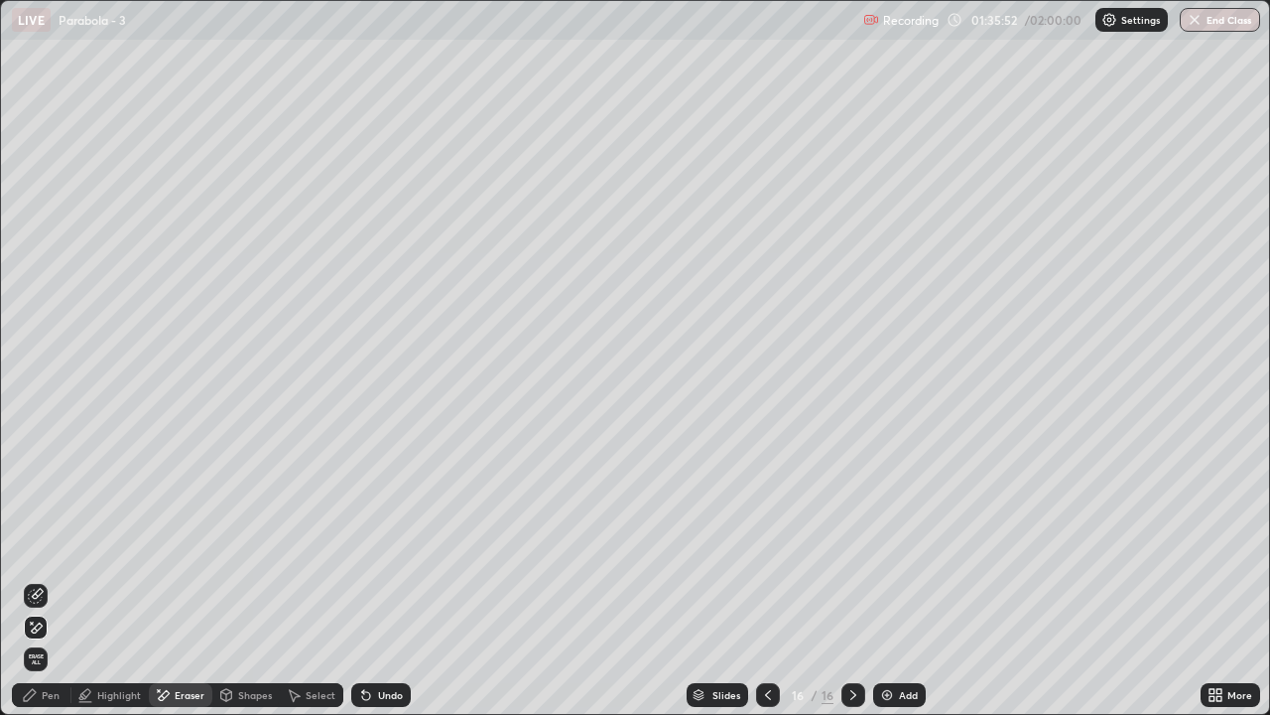
click at [52, 588] on div "Pen" at bounding box center [42, 695] width 60 height 24
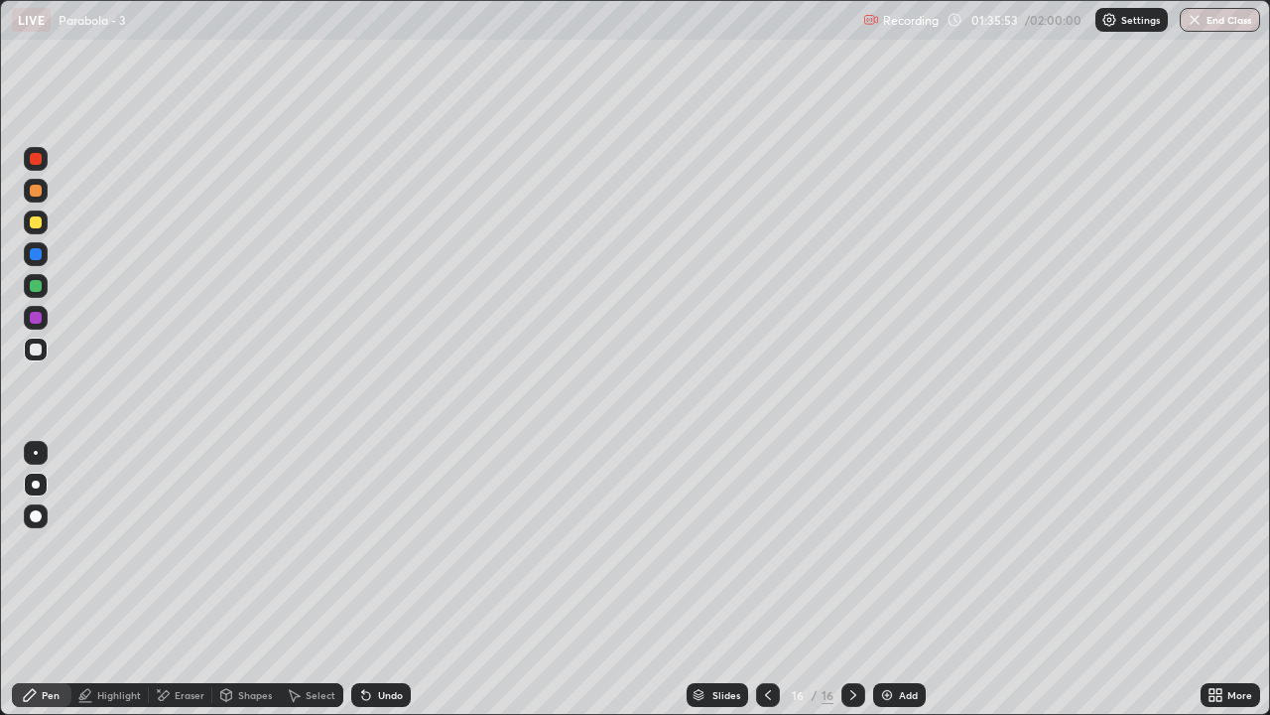
click at [182, 588] on div "Eraser" at bounding box center [190, 695] width 30 height 10
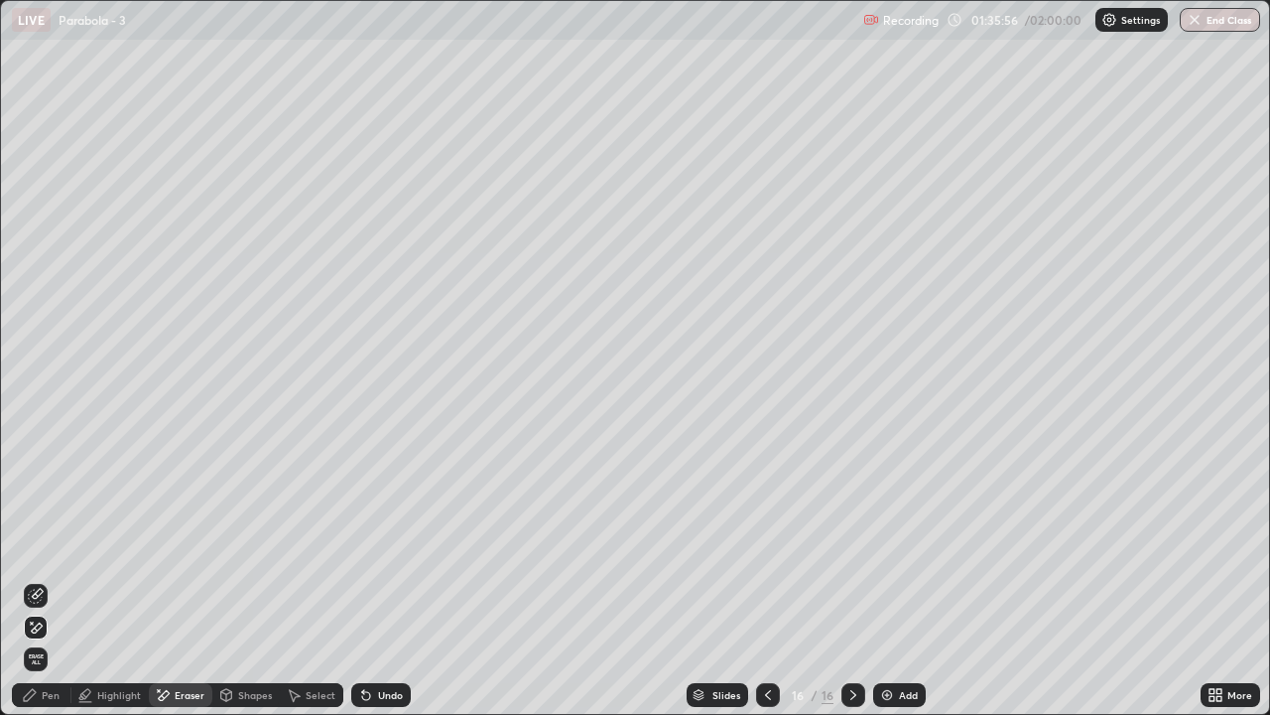
click at [55, 588] on div "Pen" at bounding box center [42, 695] width 60 height 24
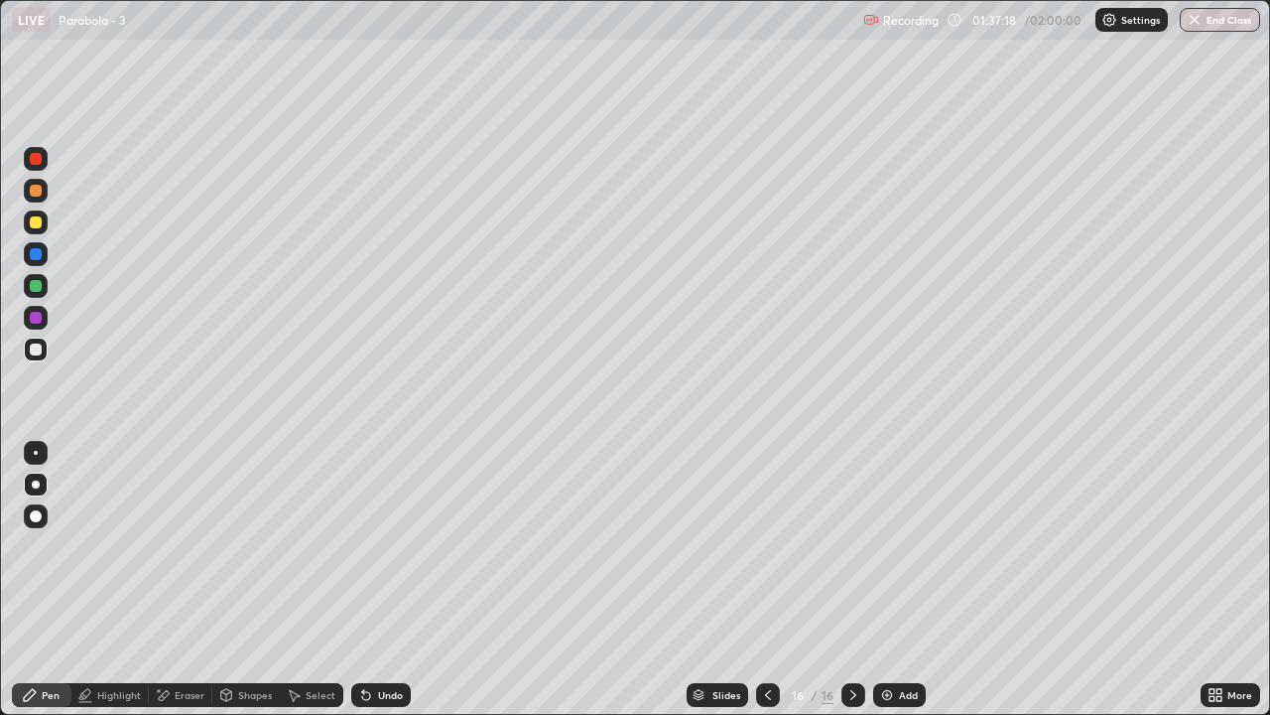
click at [178, 588] on div "Eraser" at bounding box center [190, 695] width 30 height 10
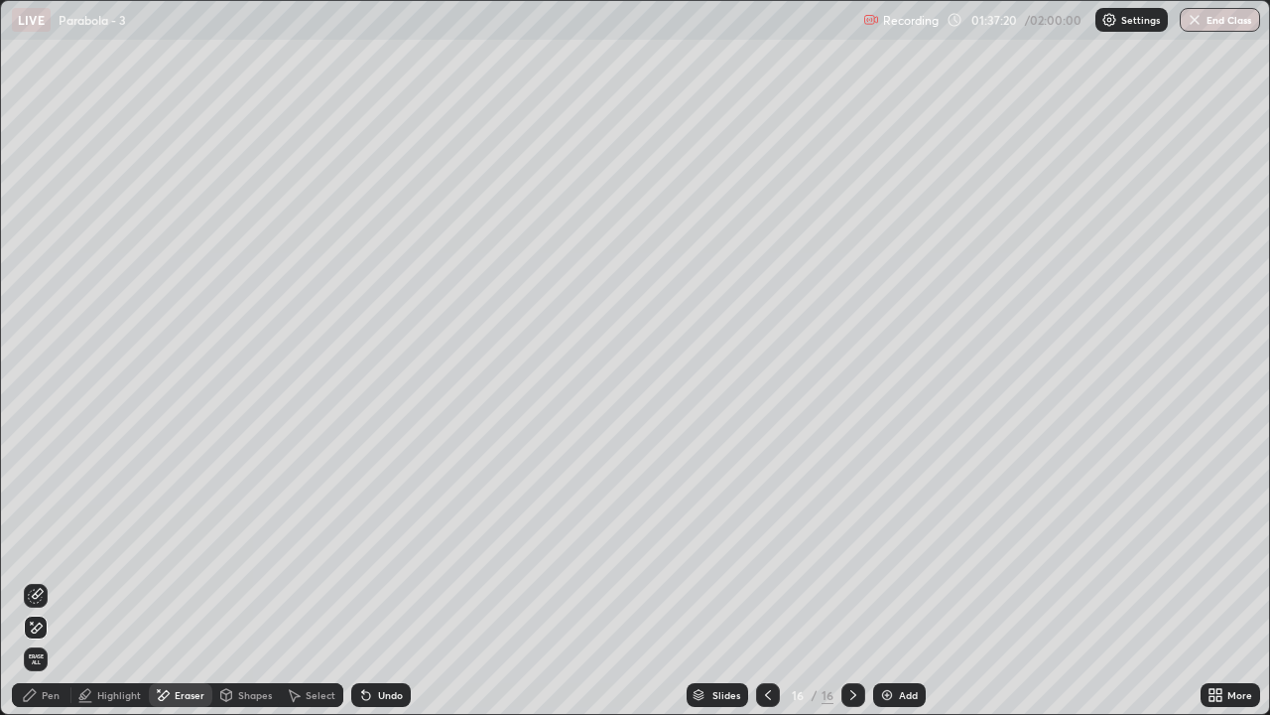
click at [50, 588] on div "Pen" at bounding box center [51, 695] width 18 height 10
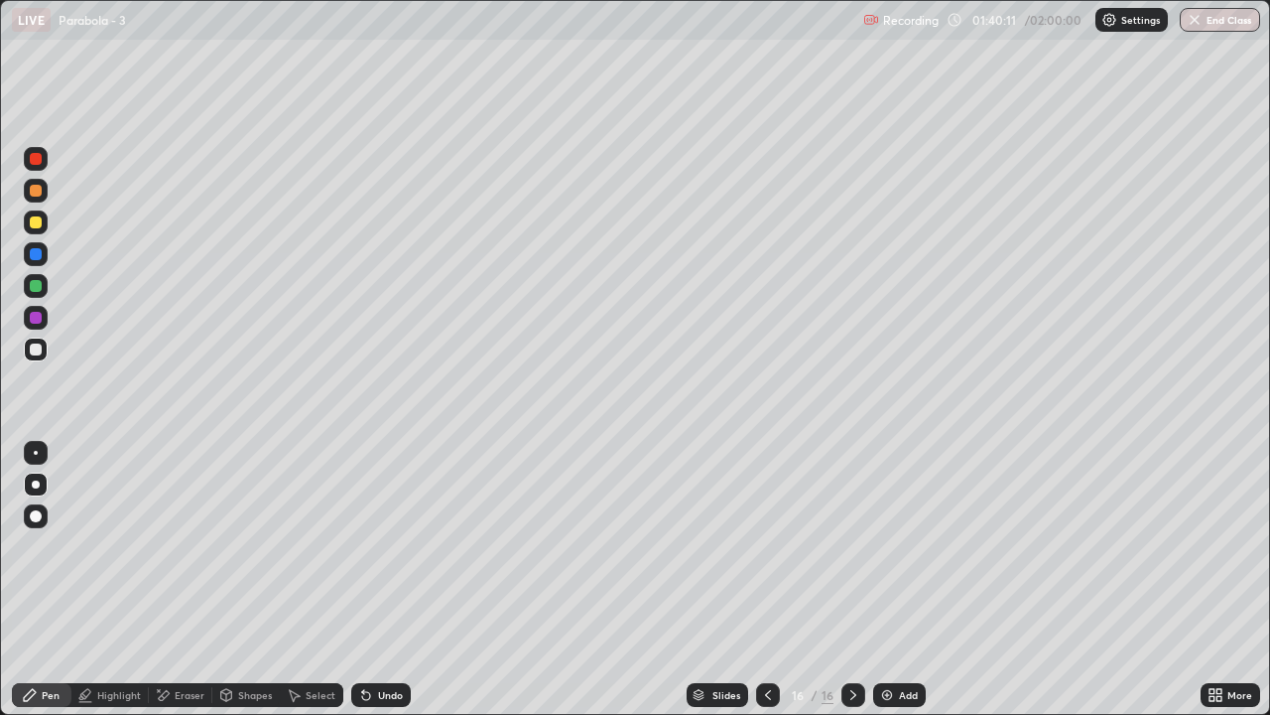
click at [900, 588] on div "Add" at bounding box center [899, 695] width 53 height 24
click at [37, 286] on div at bounding box center [36, 286] width 12 height 12
click at [385, 588] on div "Undo" at bounding box center [390, 695] width 25 height 10
click at [768, 588] on icon at bounding box center [768, 695] width 16 height 16
click at [768, 588] on div at bounding box center [768, 695] width 24 height 40
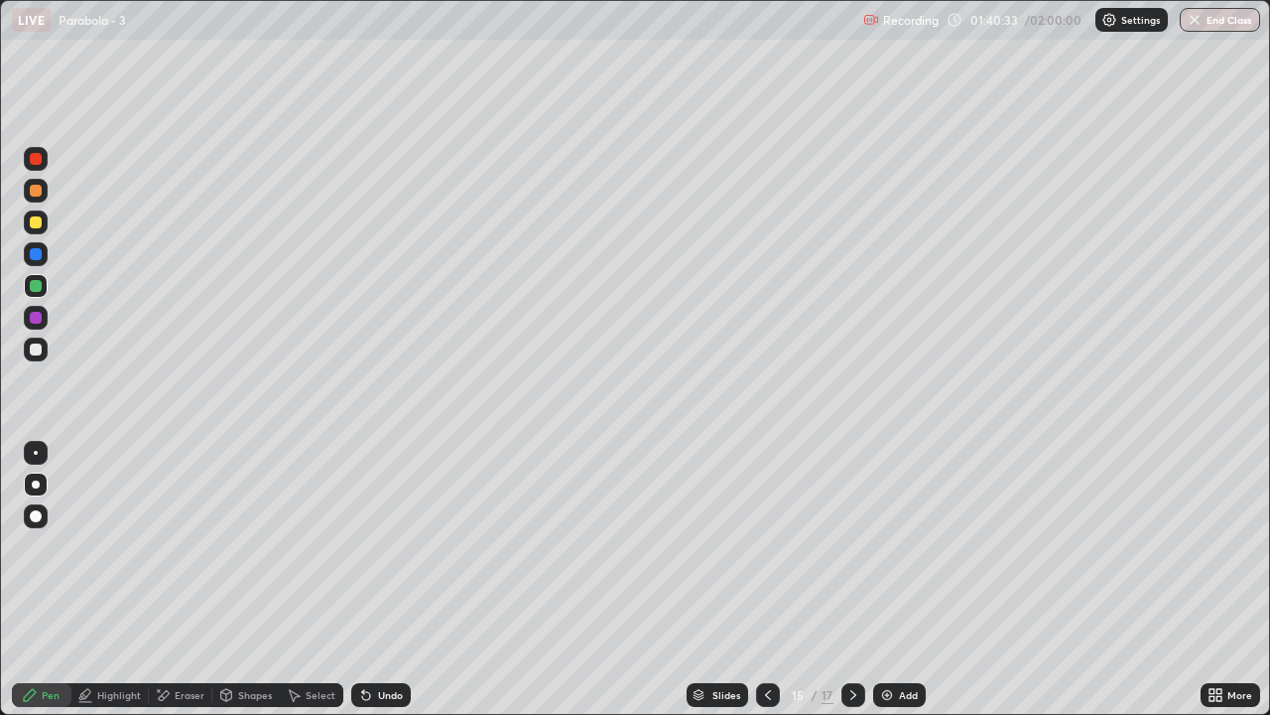
click at [851, 588] on div at bounding box center [854, 695] width 24 height 40
click at [854, 588] on icon at bounding box center [854, 695] width 16 height 16
click at [175, 588] on div "Eraser" at bounding box center [190, 695] width 30 height 10
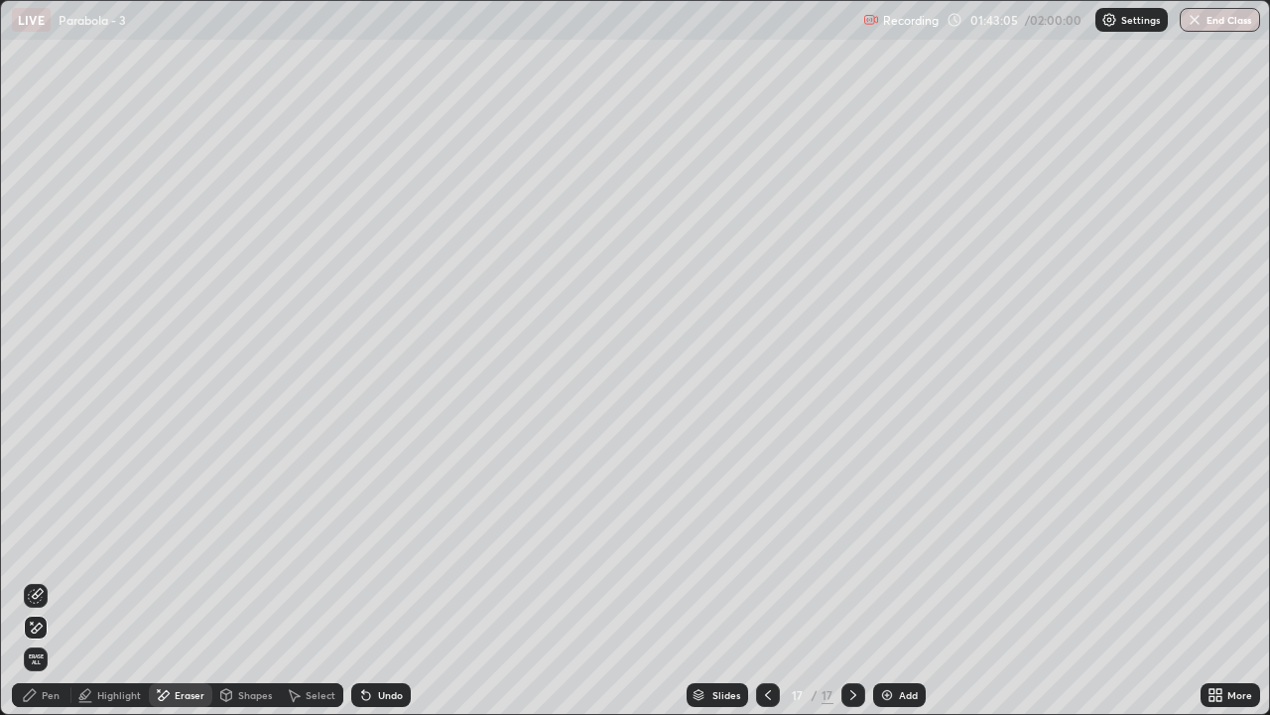
click at [44, 588] on div "Pen" at bounding box center [42, 695] width 60 height 24
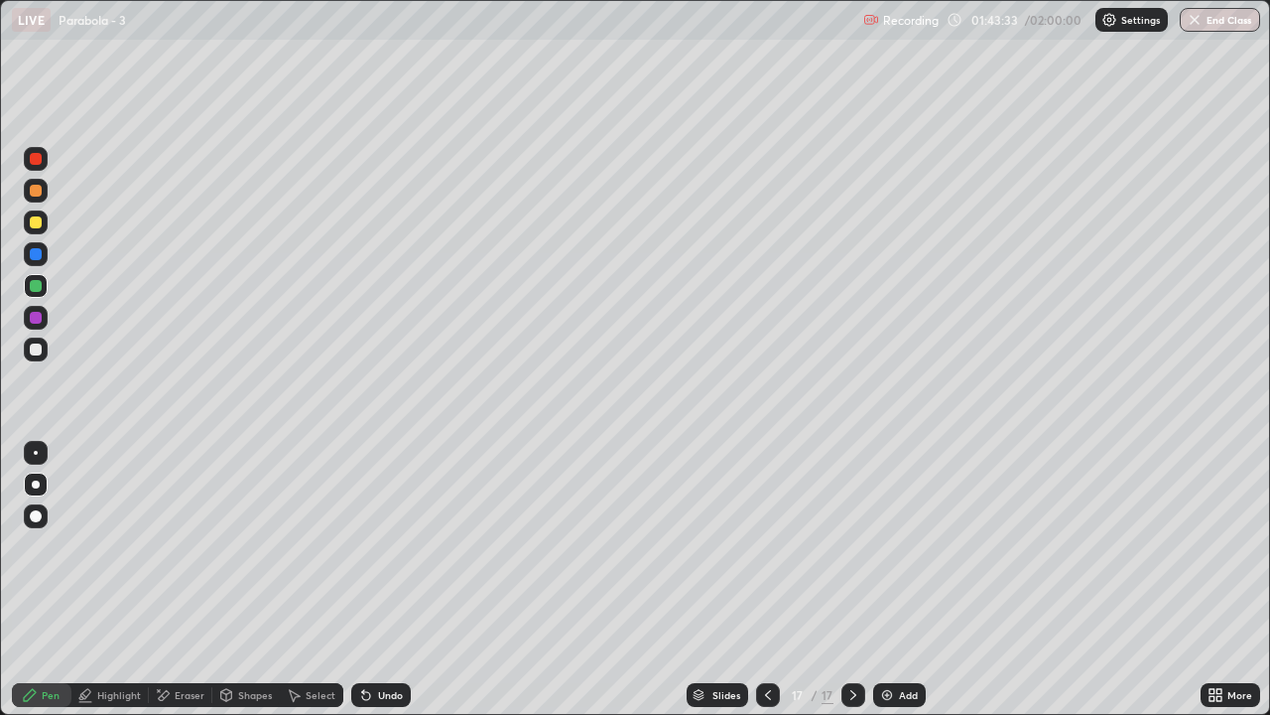
click at [34, 347] on div at bounding box center [36, 349] width 12 height 12
click at [241, 588] on div "Shapes" at bounding box center [245, 695] width 67 height 24
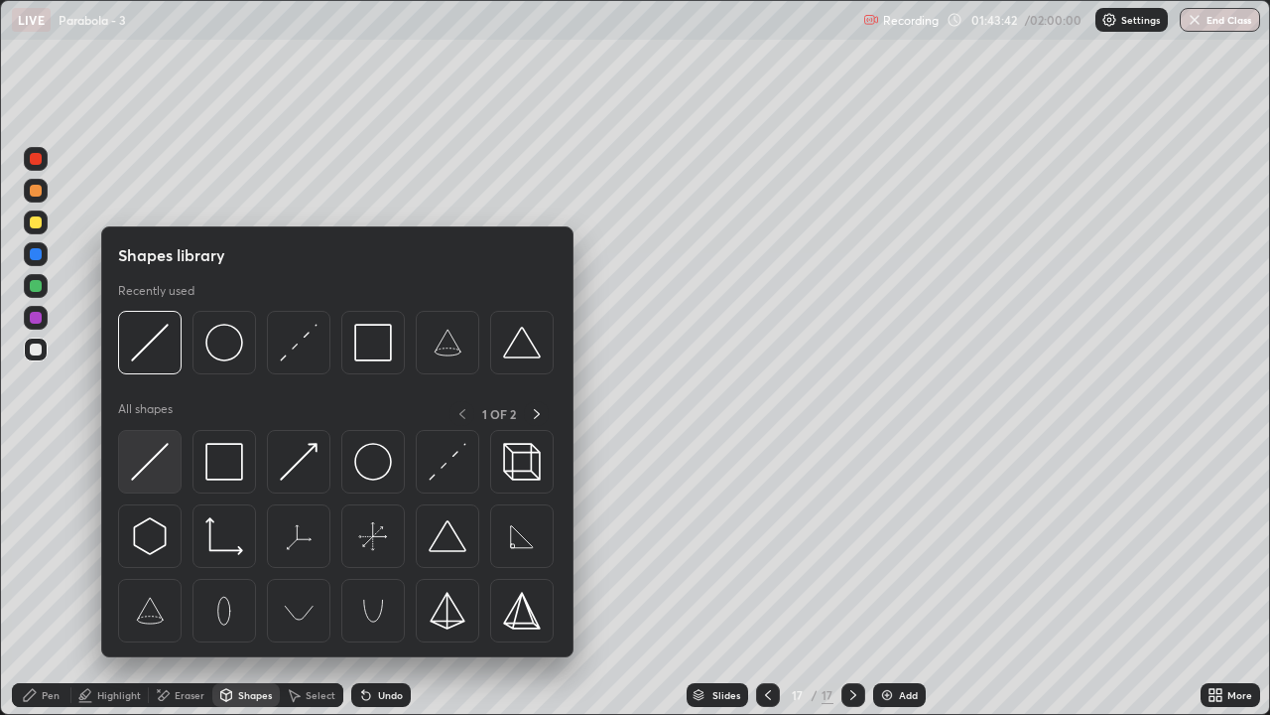
click at [154, 462] on img at bounding box center [150, 462] width 38 height 38
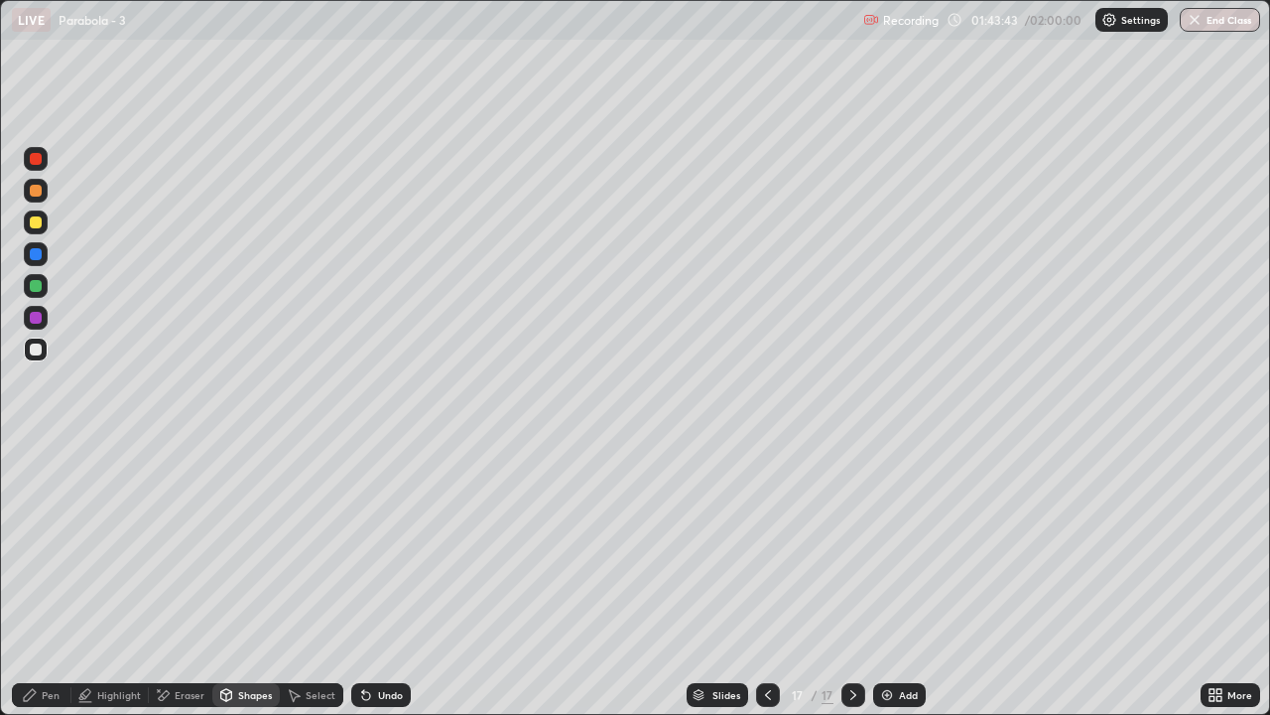
click at [247, 588] on div "Shapes" at bounding box center [255, 695] width 34 height 10
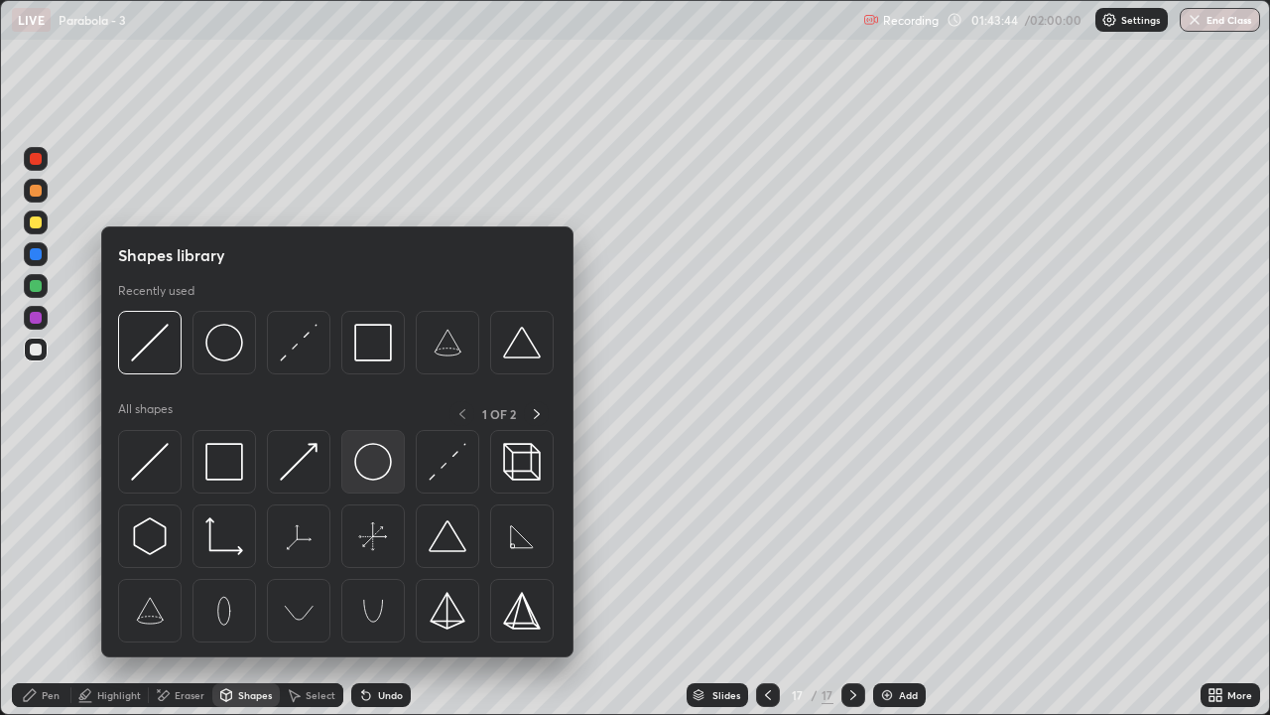
click at [376, 464] on img at bounding box center [373, 462] width 38 height 38
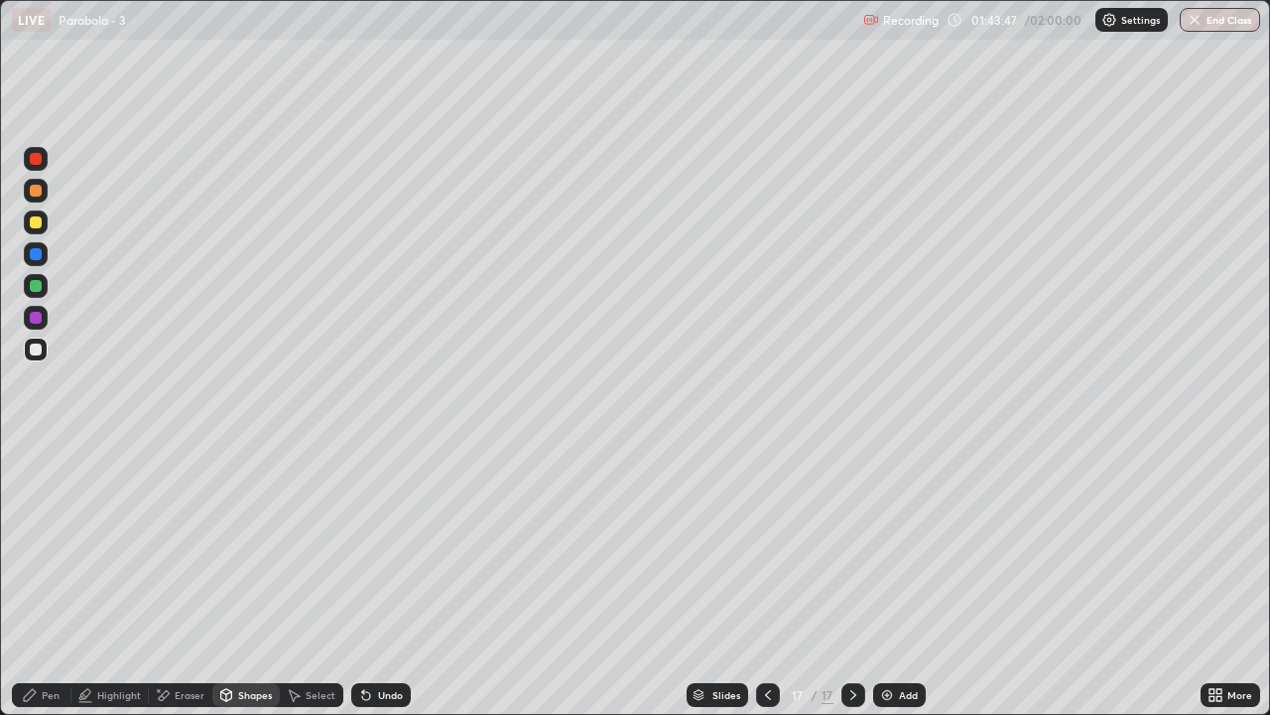
click at [248, 588] on div "Shapes" at bounding box center [255, 695] width 34 height 10
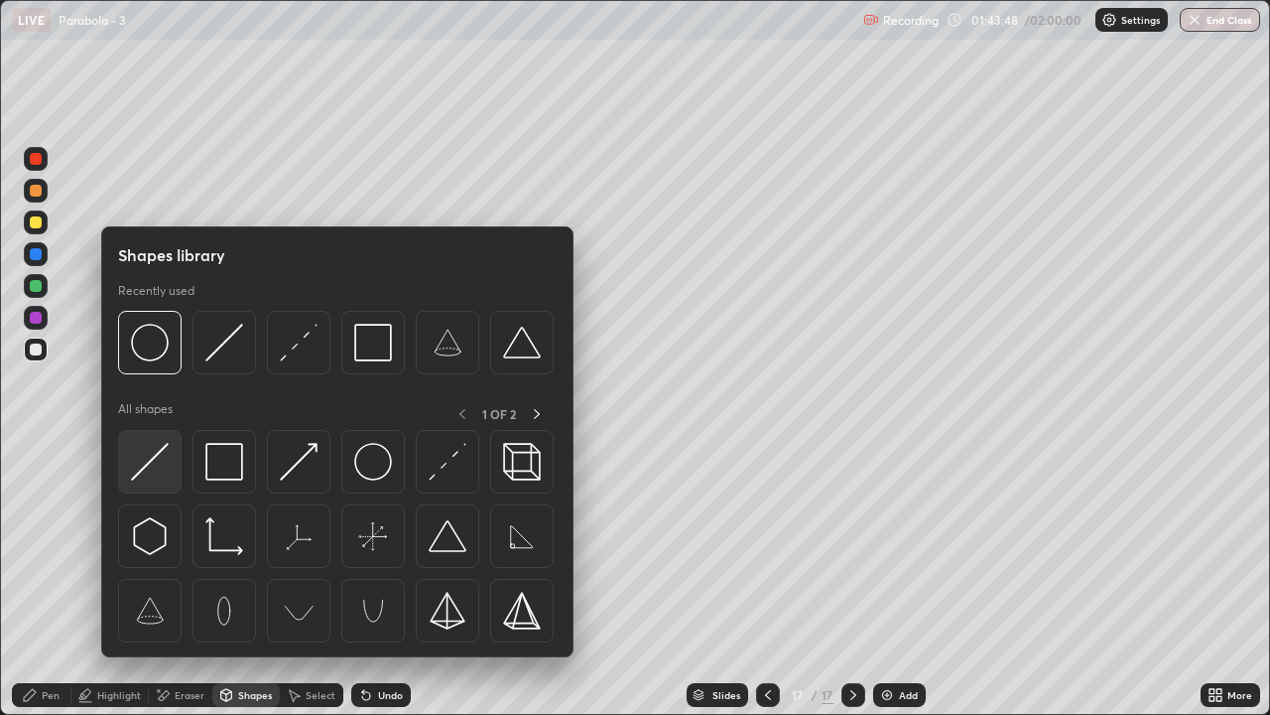
click at [147, 460] on img at bounding box center [150, 462] width 38 height 38
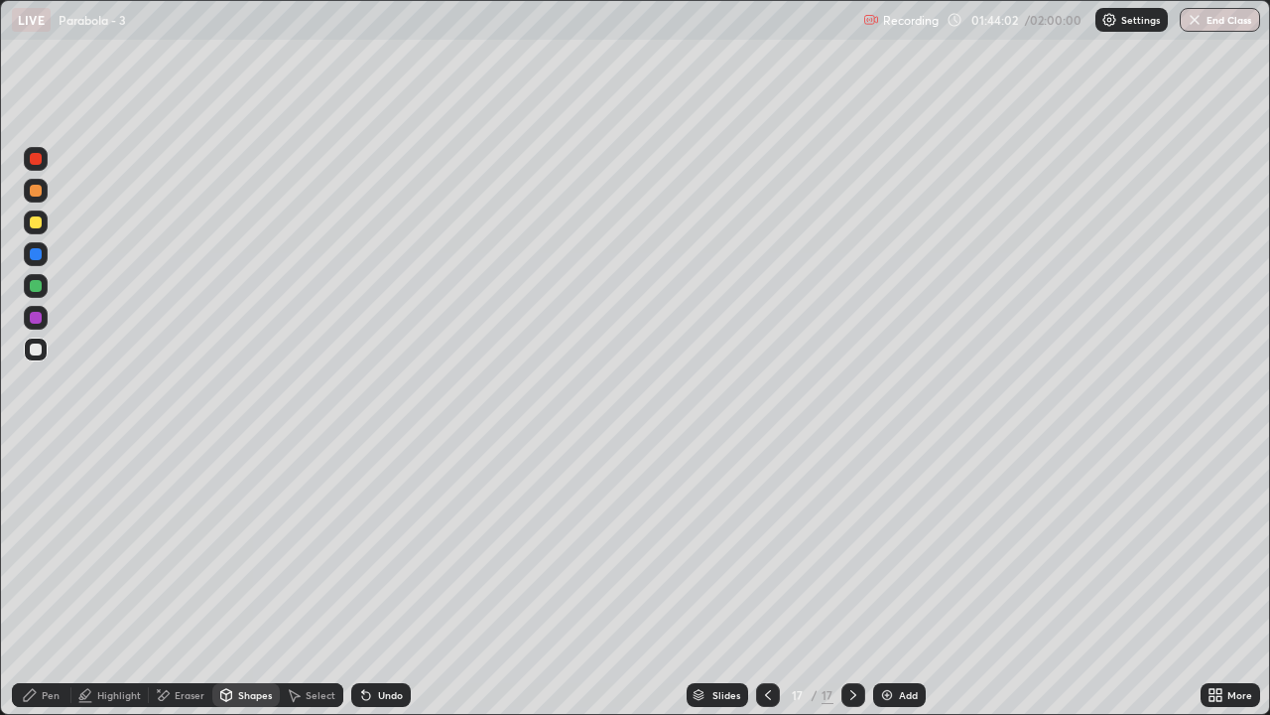
click at [31, 227] on div at bounding box center [36, 222] width 24 height 24
click at [384, 588] on div "Undo" at bounding box center [390, 695] width 25 height 10
click at [44, 588] on div "Pen" at bounding box center [42, 695] width 60 height 24
click at [249, 588] on div "Shapes" at bounding box center [245, 695] width 67 height 24
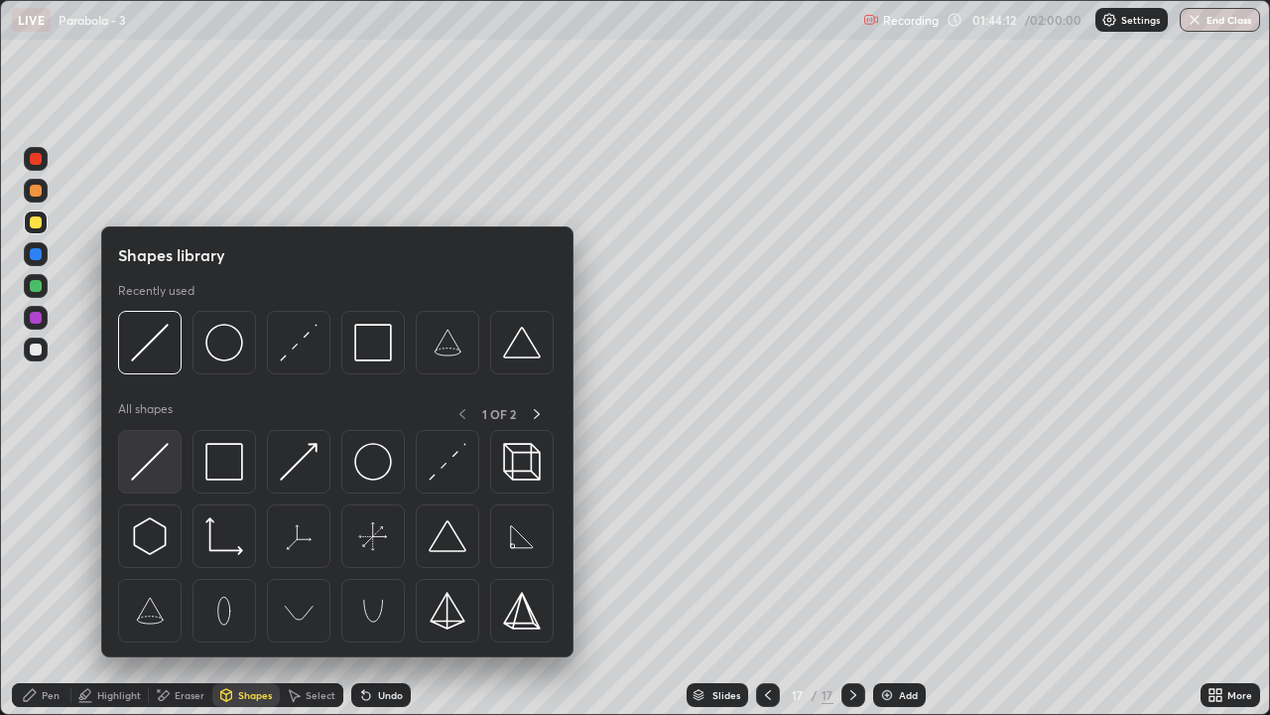
click at [151, 449] on img at bounding box center [150, 462] width 38 height 38
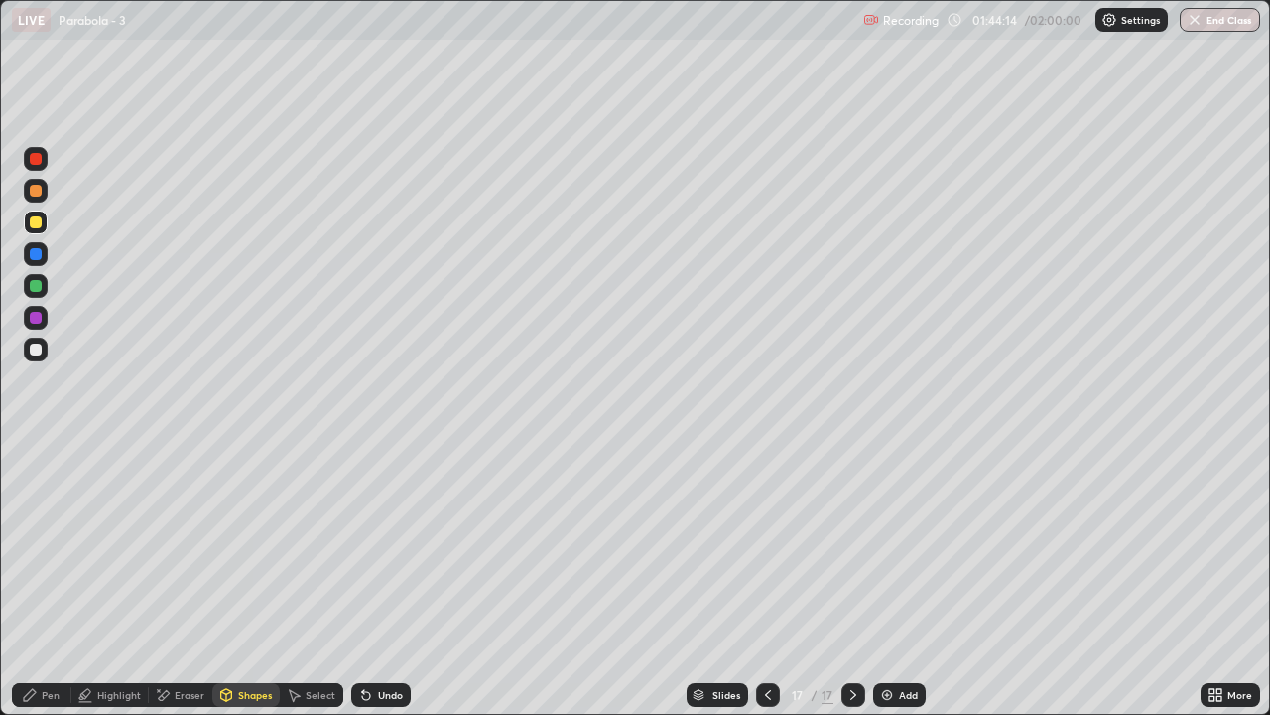
click at [30, 189] on div at bounding box center [36, 191] width 12 height 12
click at [383, 588] on div "Undo" at bounding box center [390, 695] width 25 height 10
click at [392, 588] on div "Undo" at bounding box center [381, 695] width 60 height 24
click at [388, 588] on div "Undo" at bounding box center [390, 695] width 25 height 10
click at [39, 588] on div "Pen" at bounding box center [42, 695] width 60 height 24
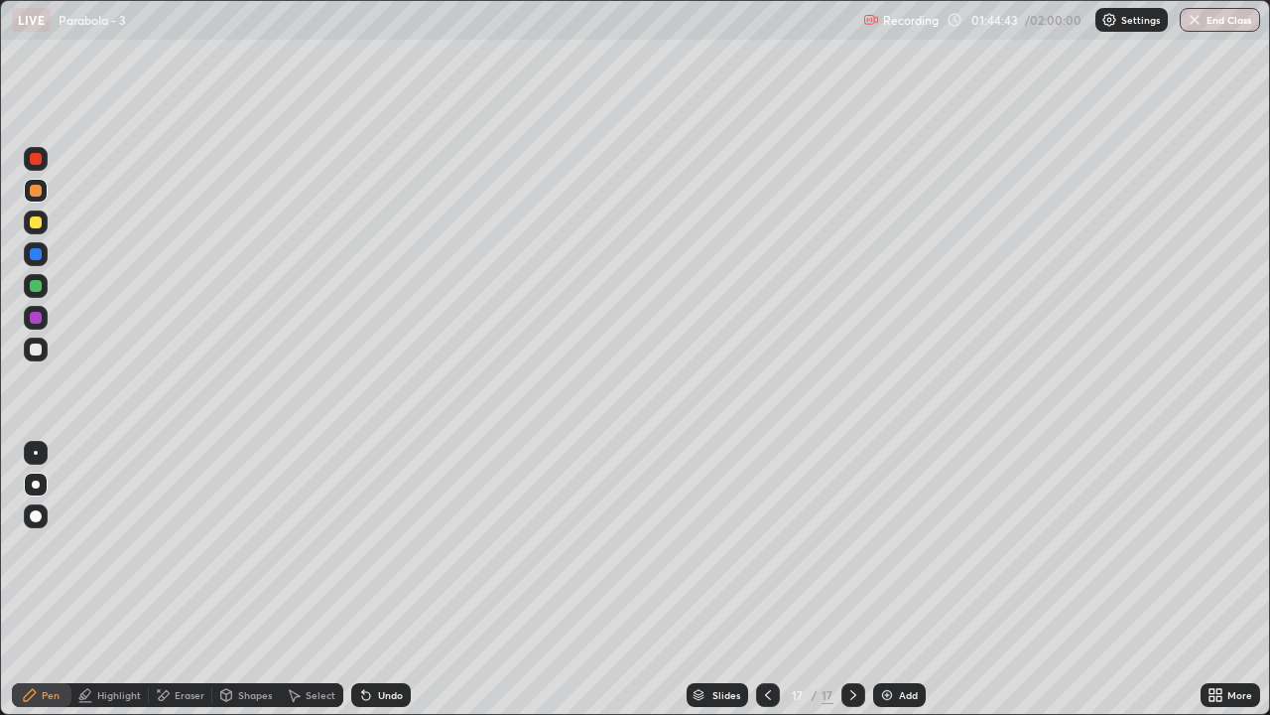
click at [31, 344] on div at bounding box center [36, 349] width 12 height 12
click at [378, 588] on div "Undo" at bounding box center [381, 695] width 60 height 24
click at [388, 588] on div "Undo" at bounding box center [390, 695] width 25 height 10
click at [379, 588] on div "Undo" at bounding box center [390, 695] width 25 height 10
click at [34, 155] on div at bounding box center [36, 159] width 12 height 12
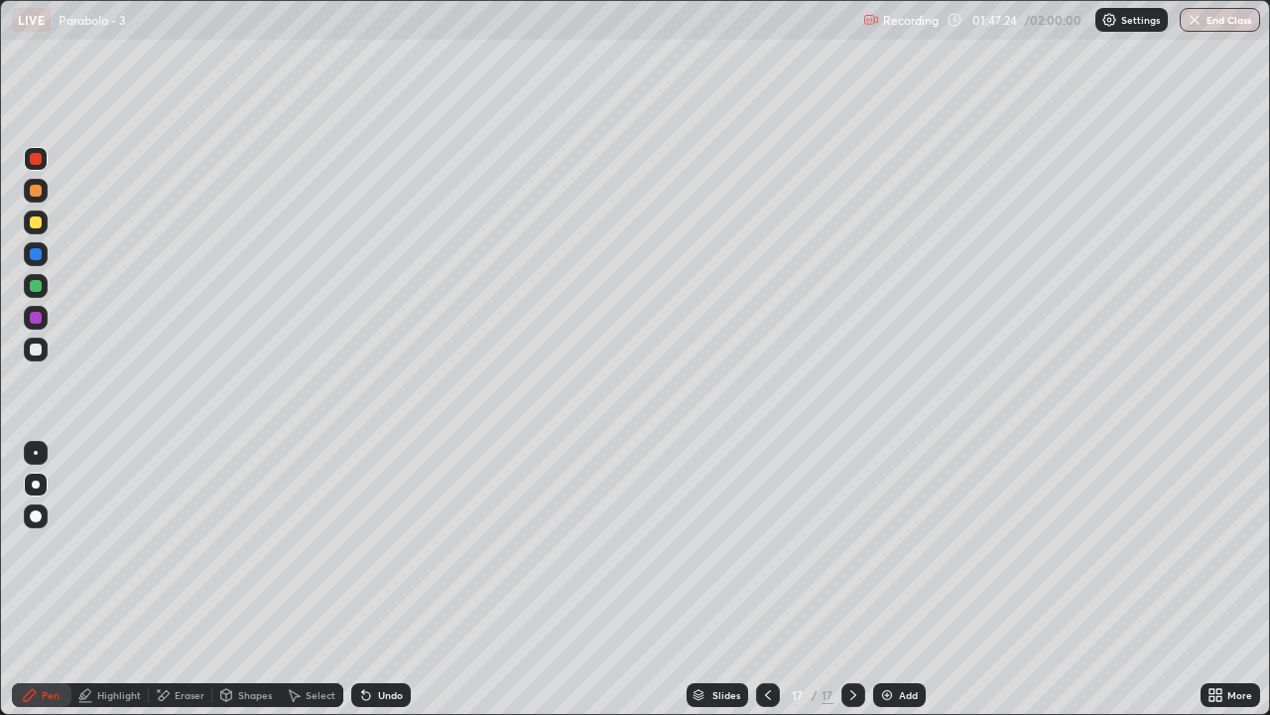
click at [39, 193] on div at bounding box center [36, 191] width 12 height 12
click at [226, 588] on icon at bounding box center [226, 697] width 0 height 7
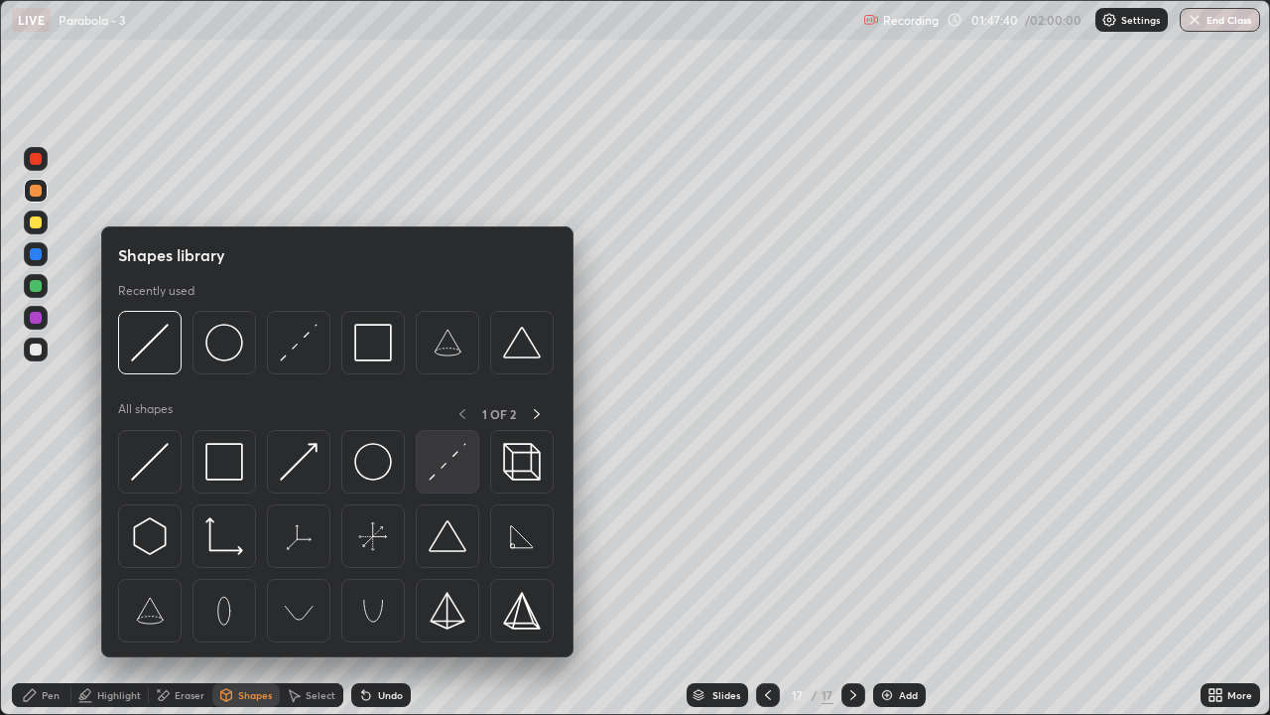
click at [437, 467] on img at bounding box center [448, 462] width 38 height 38
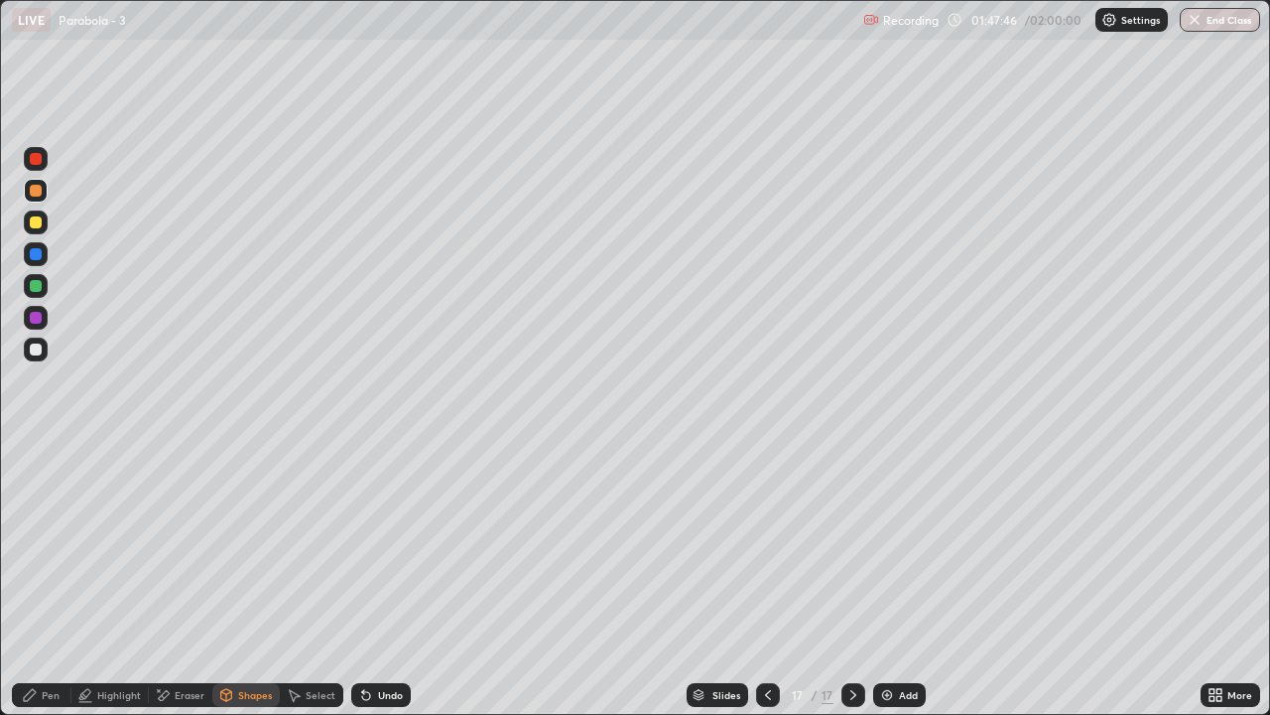
click at [55, 588] on div "Pen" at bounding box center [42, 695] width 60 height 24
click at [181, 588] on div "Eraser" at bounding box center [181, 695] width 64 height 24
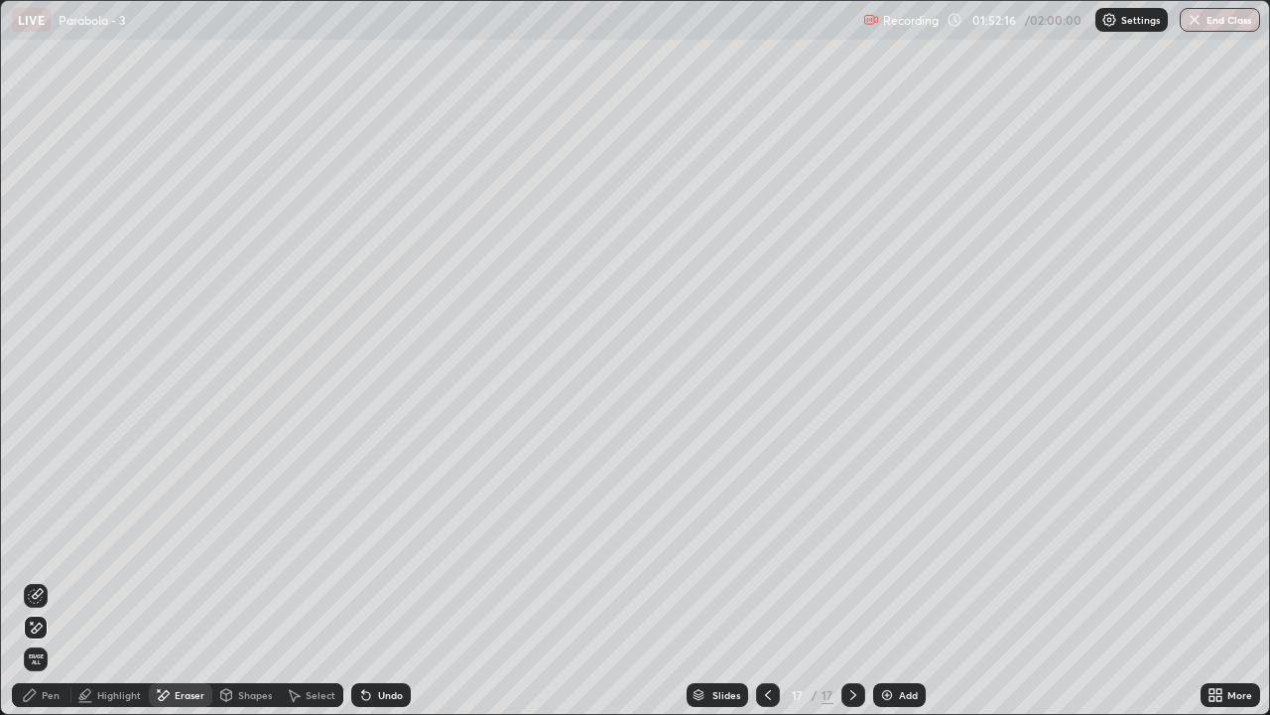
click at [38, 588] on icon at bounding box center [36, 596] width 16 height 16
click at [37, 588] on icon at bounding box center [30, 695] width 16 height 16
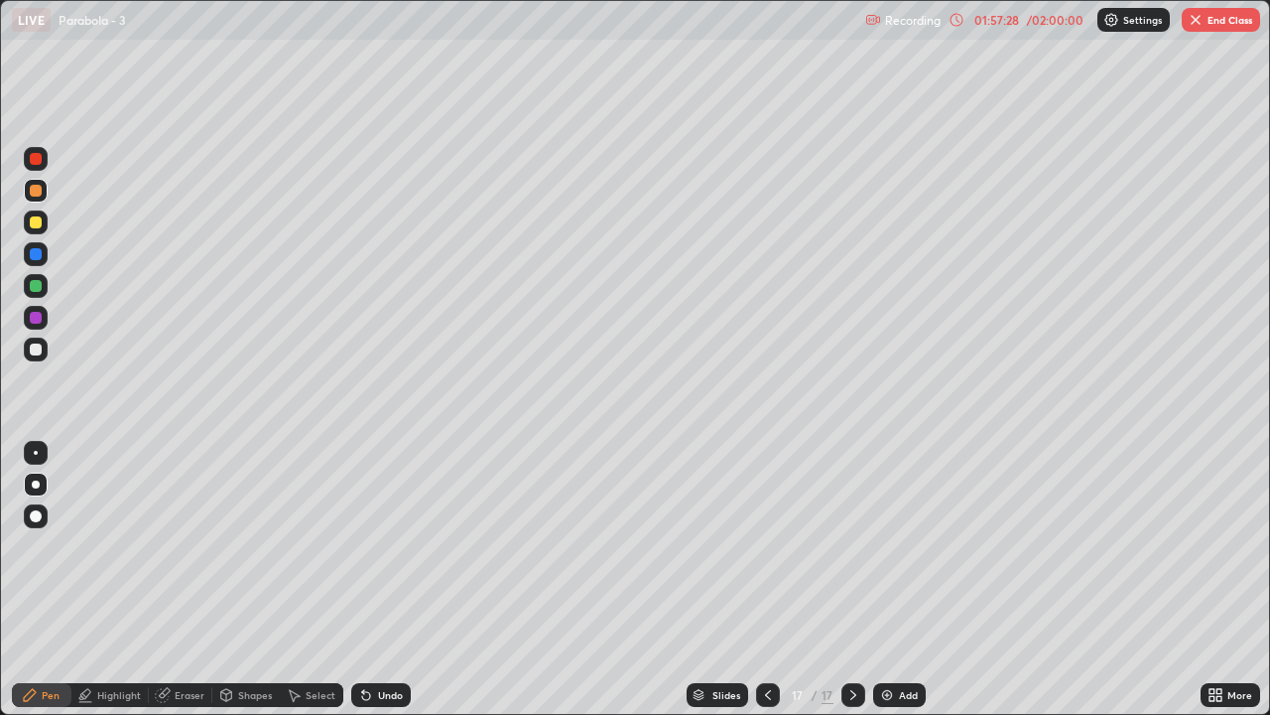
click at [909, 588] on div "Add" at bounding box center [899, 695] width 53 height 24
click at [253, 588] on div "Shapes" at bounding box center [245, 695] width 67 height 24
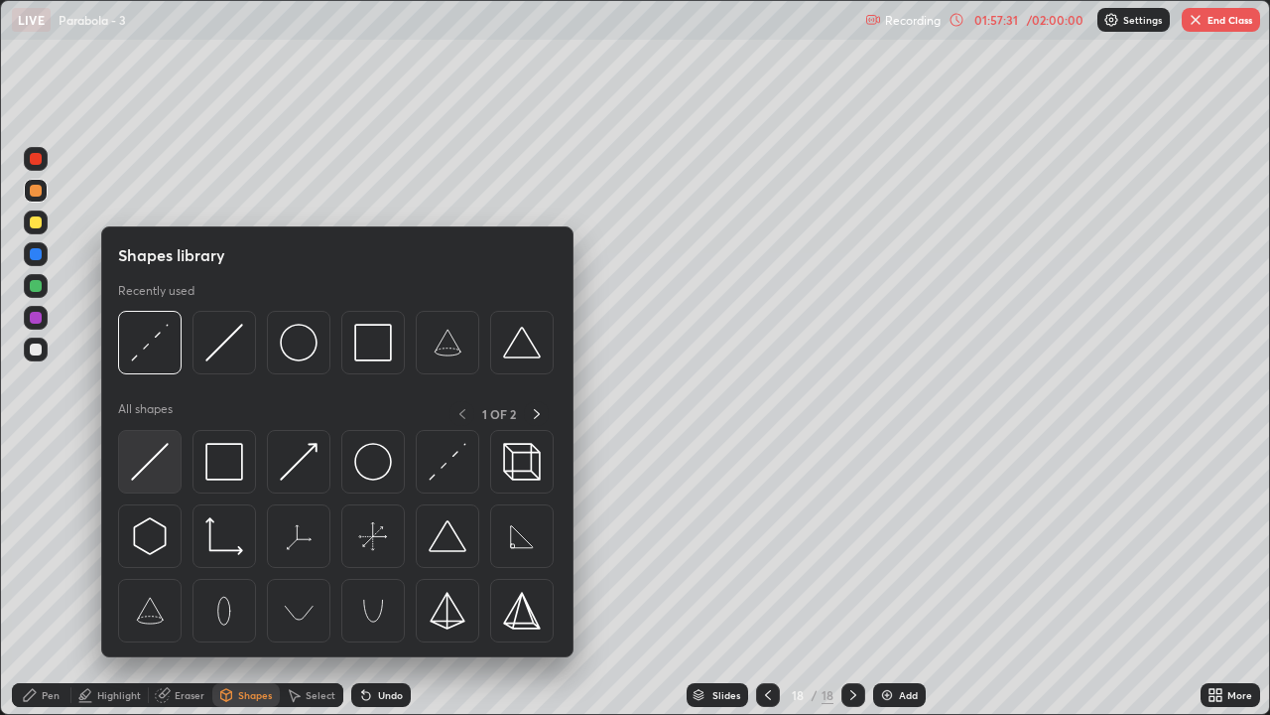
click at [156, 462] on img at bounding box center [150, 462] width 38 height 38
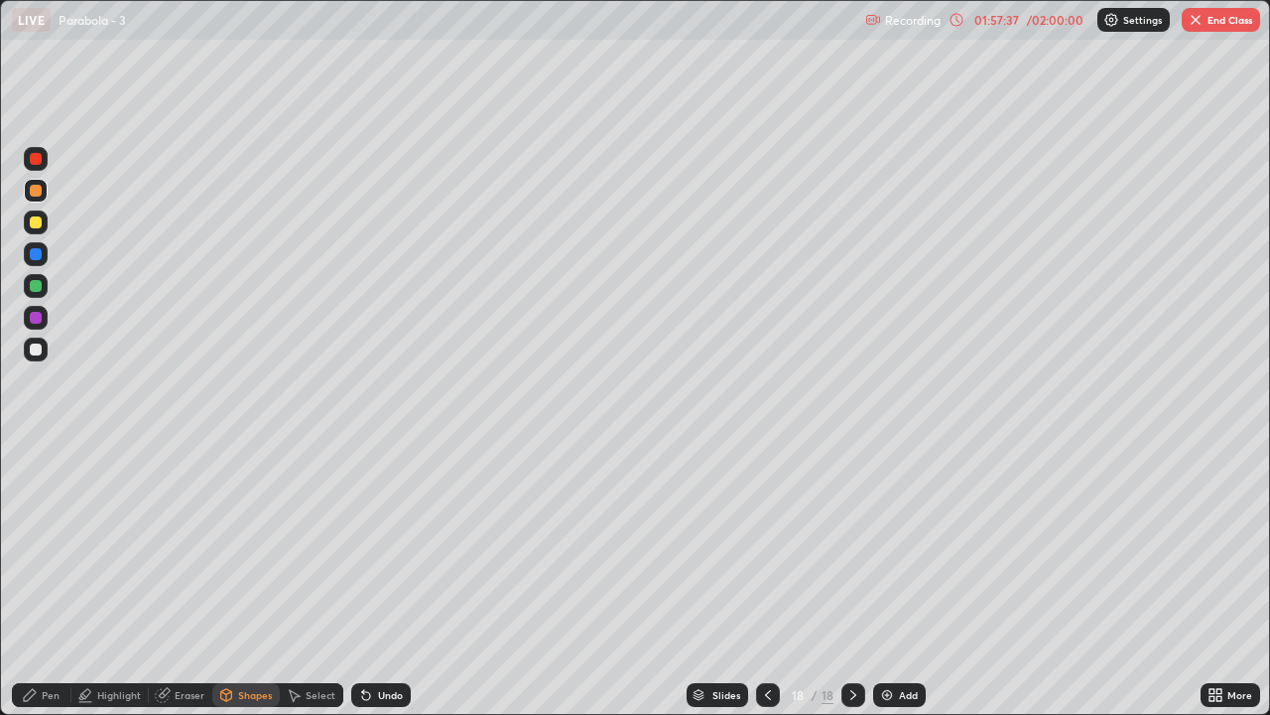
click at [41, 347] on div at bounding box center [36, 349] width 12 height 12
click at [41, 588] on div "Pen" at bounding box center [42, 695] width 60 height 24
click at [242, 588] on div "Shapes" at bounding box center [245, 695] width 67 height 24
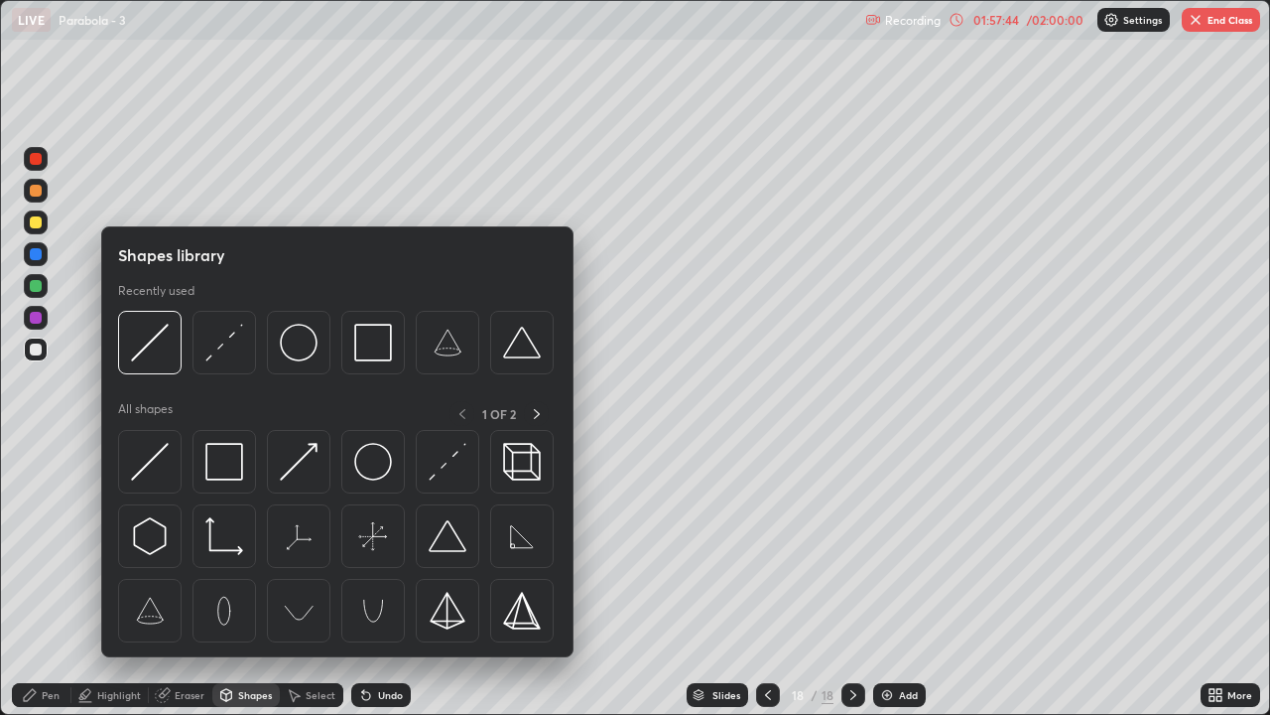
click at [155, 460] on img at bounding box center [150, 462] width 38 height 38
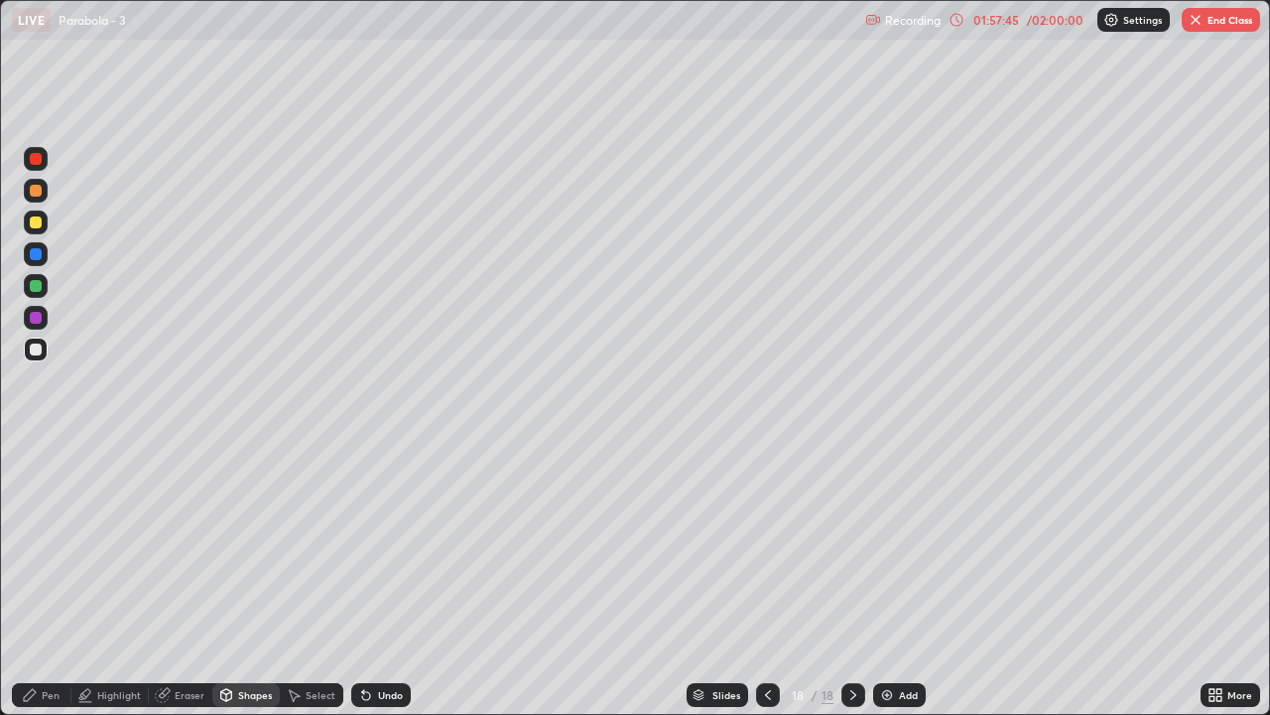
click at [248, 588] on div "Shapes" at bounding box center [245, 695] width 67 height 24
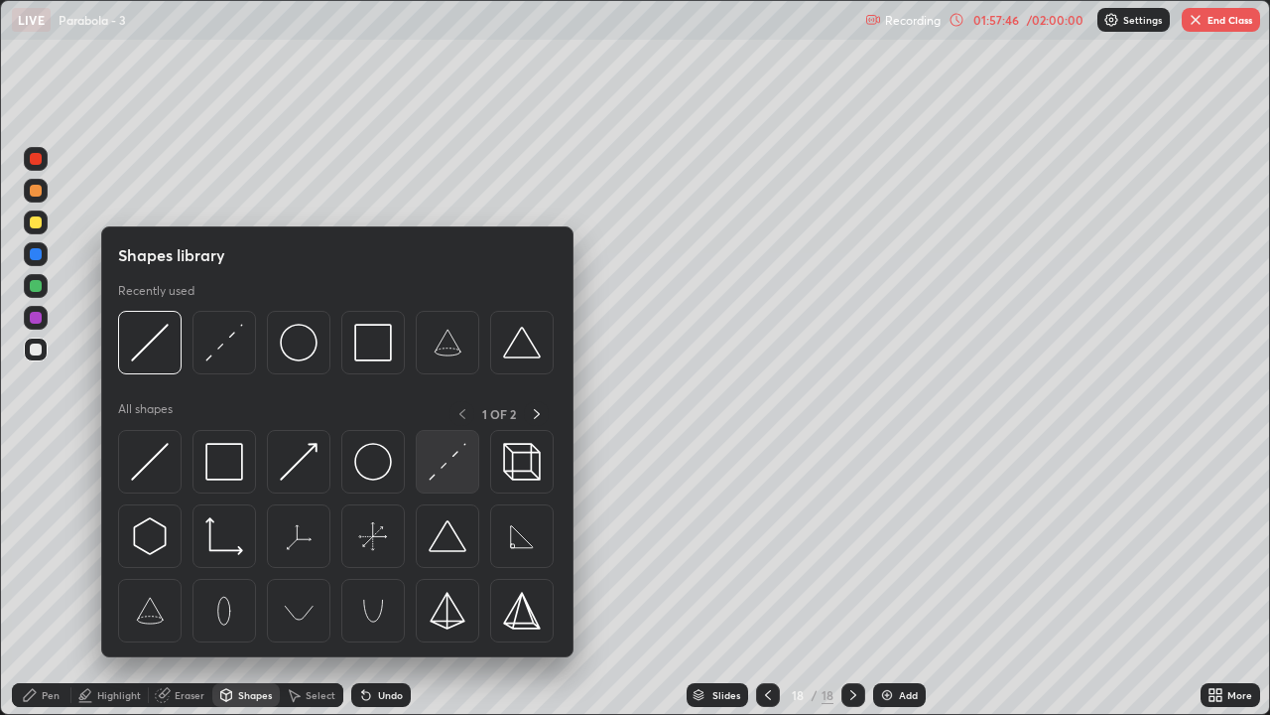
click at [457, 466] on img at bounding box center [448, 462] width 38 height 38
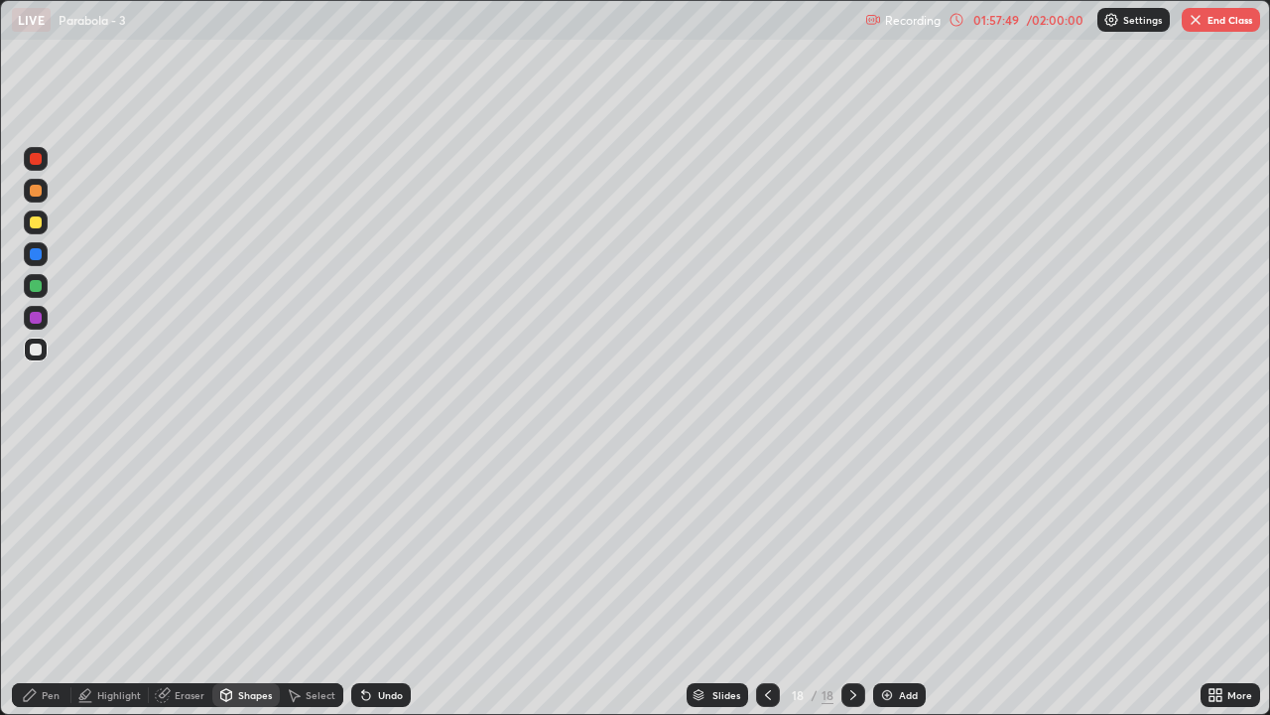
click at [254, 588] on div "Shapes" at bounding box center [245, 695] width 67 height 24
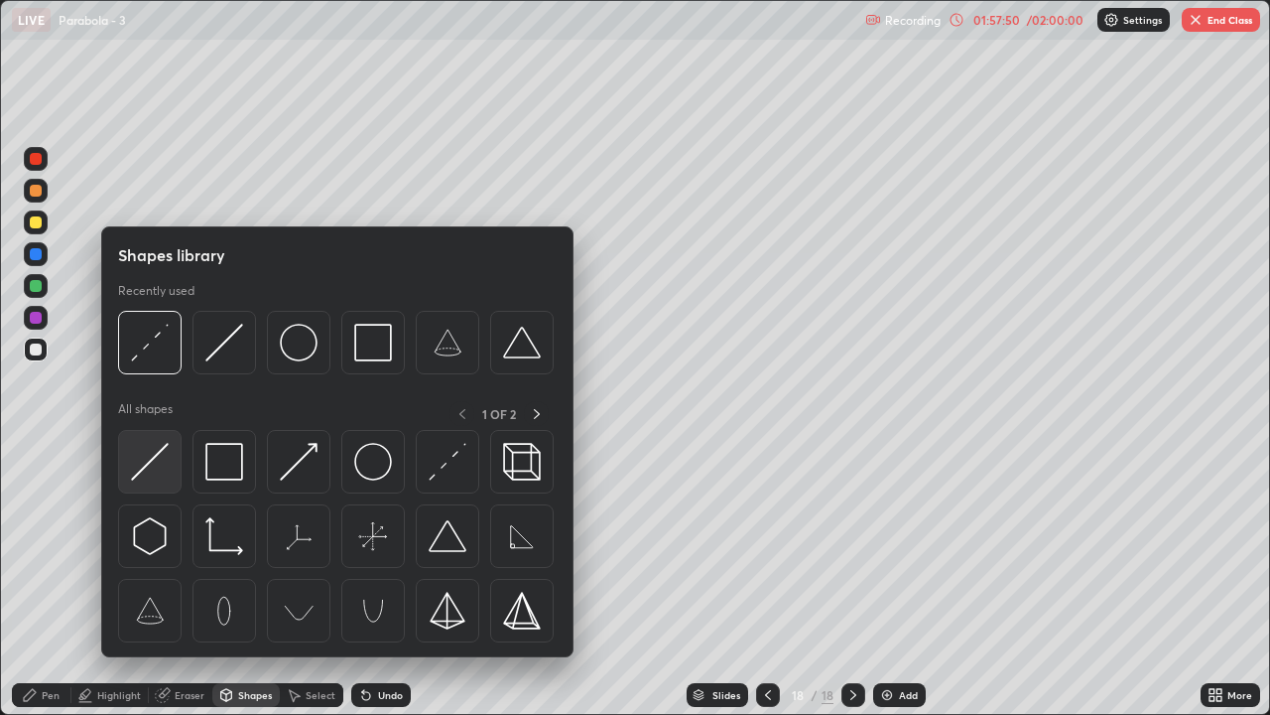
click at [156, 458] on img at bounding box center [150, 462] width 38 height 38
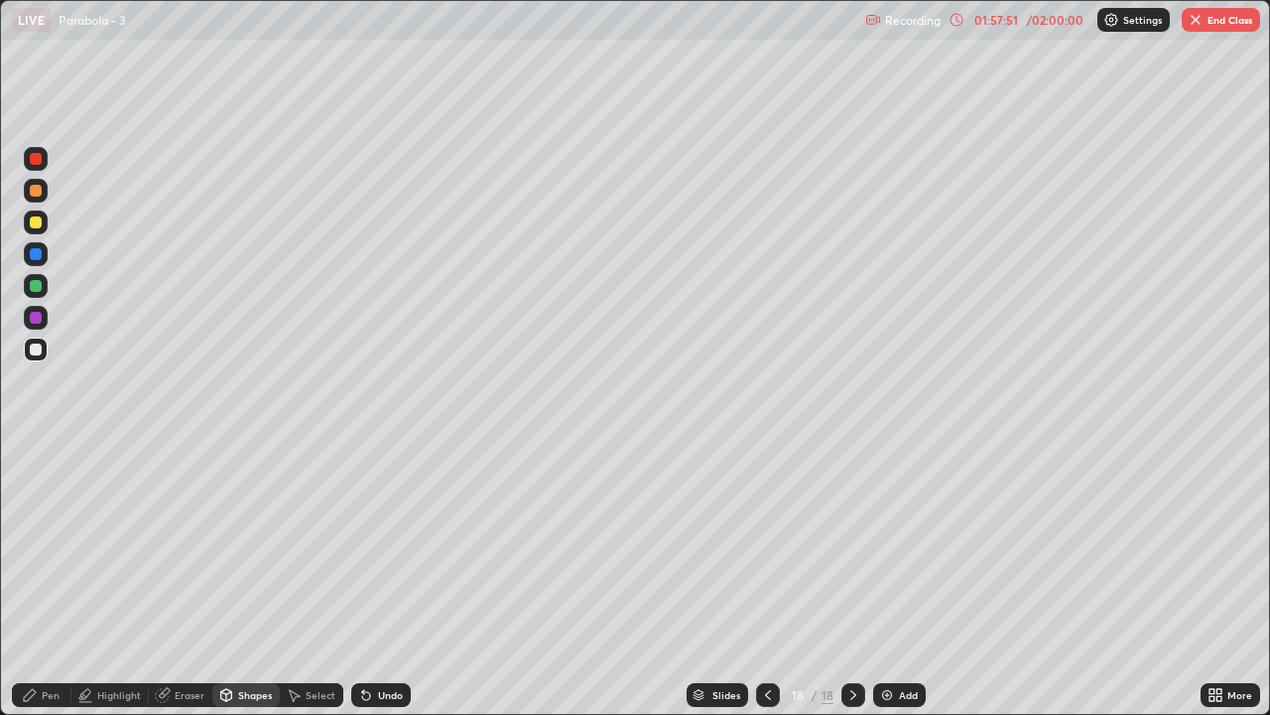
click at [36, 280] on div at bounding box center [36, 286] width 12 height 12
click at [43, 588] on div "Pen" at bounding box center [42, 695] width 60 height 24
click at [175, 588] on div "Eraser" at bounding box center [190, 695] width 30 height 10
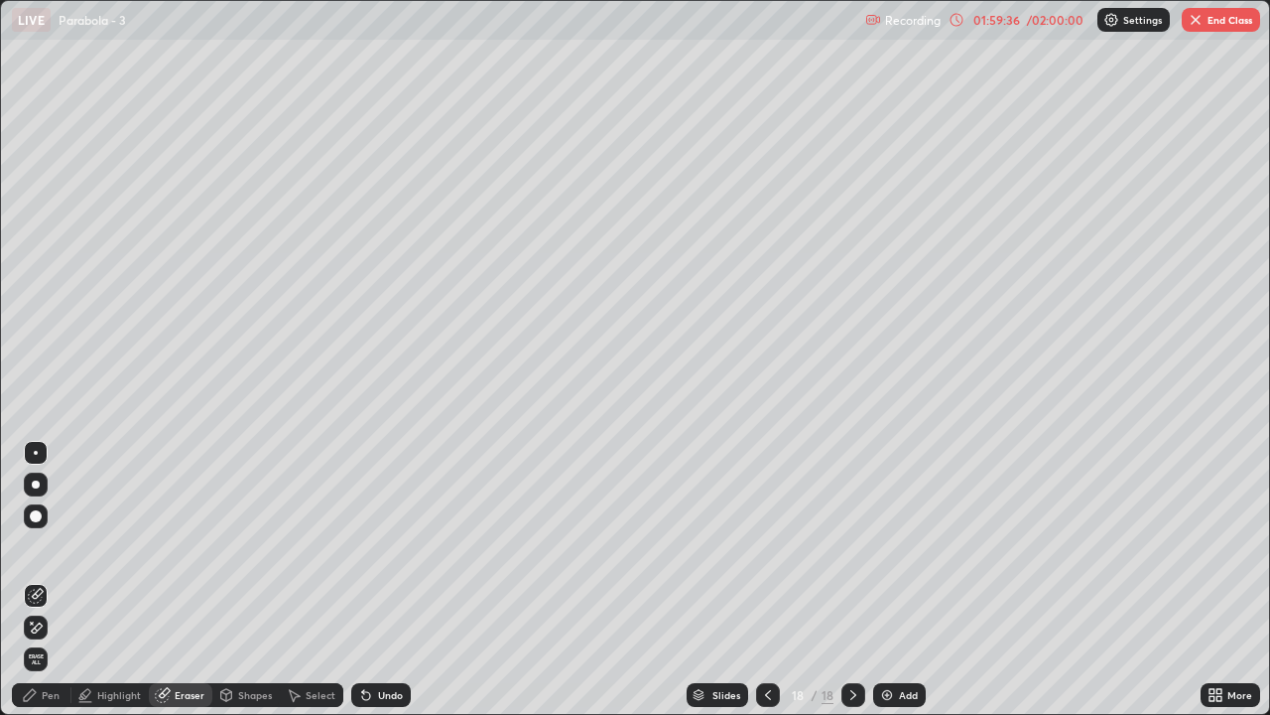
click at [51, 588] on div "Pen" at bounding box center [42, 695] width 60 height 24
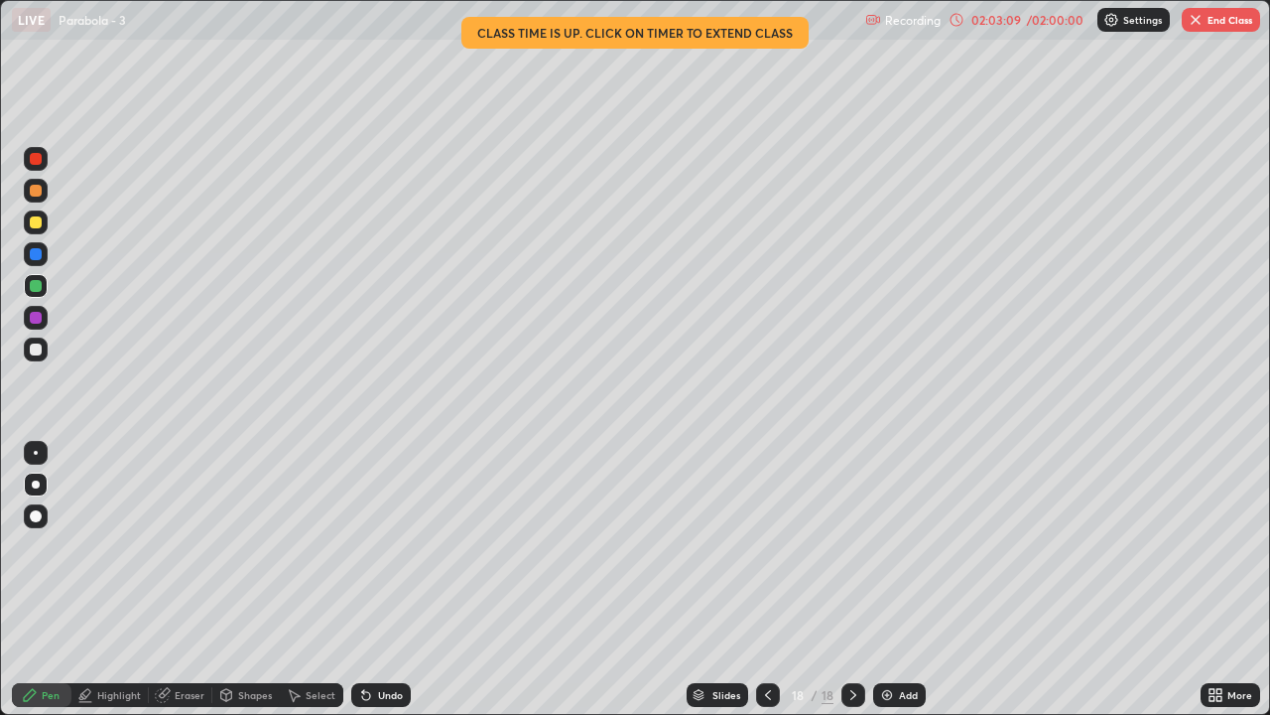
click at [903, 588] on div "Add" at bounding box center [899, 695] width 53 height 24
click at [244, 588] on div "Shapes" at bounding box center [245, 695] width 67 height 24
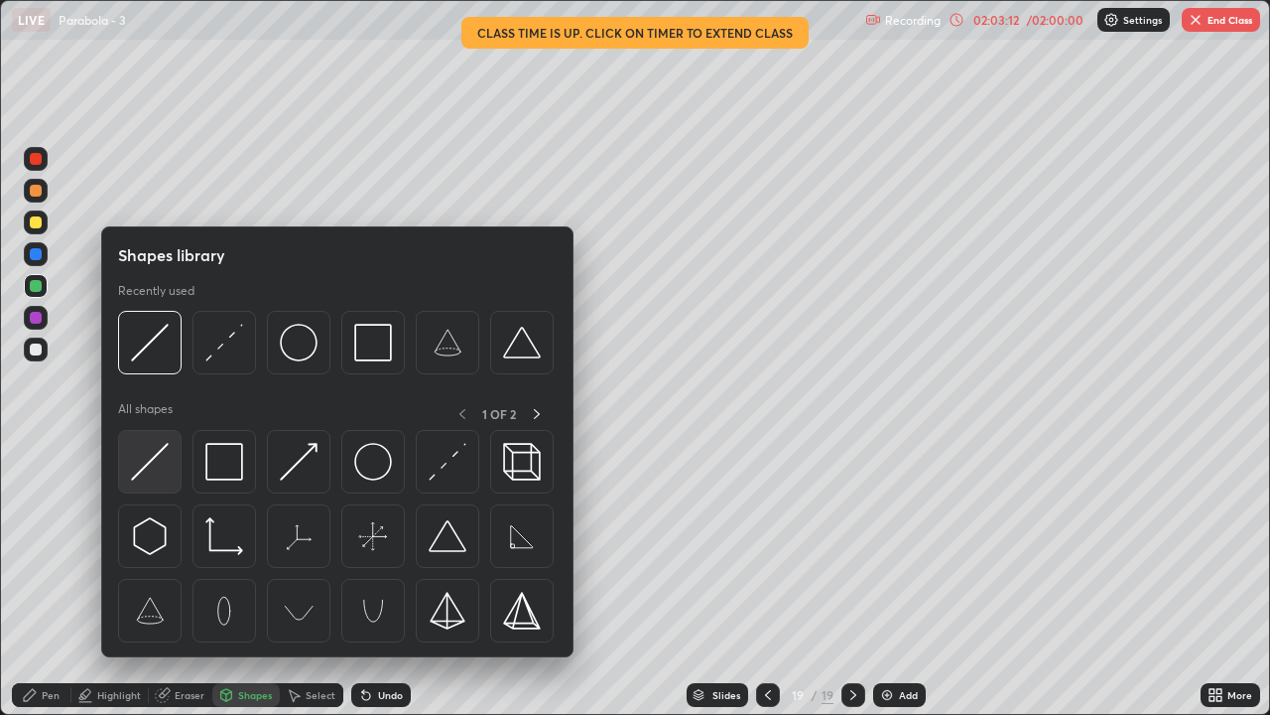
click at [155, 474] on img at bounding box center [150, 462] width 38 height 38
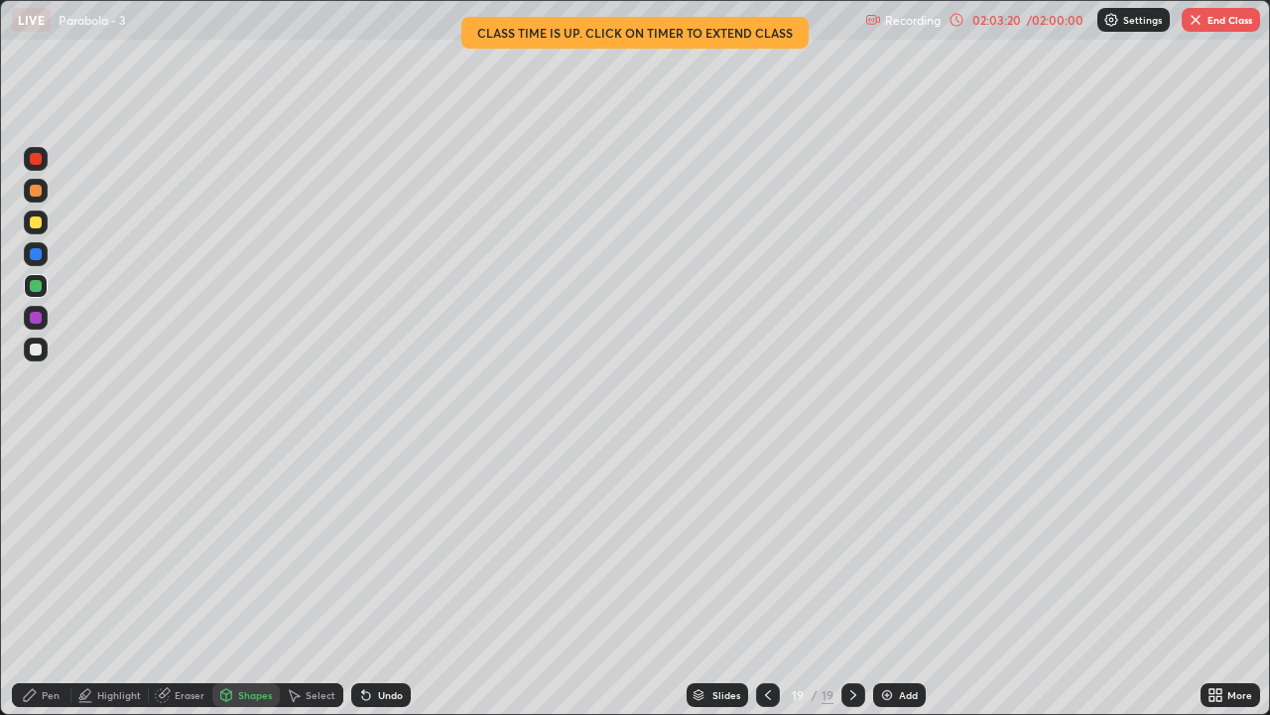
click at [46, 588] on div "Pen" at bounding box center [42, 695] width 60 height 24
click at [37, 352] on div at bounding box center [36, 349] width 12 height 12
click at [245, 588] on div "Shapes" at bounding box center [255, 695] width 34 height 10
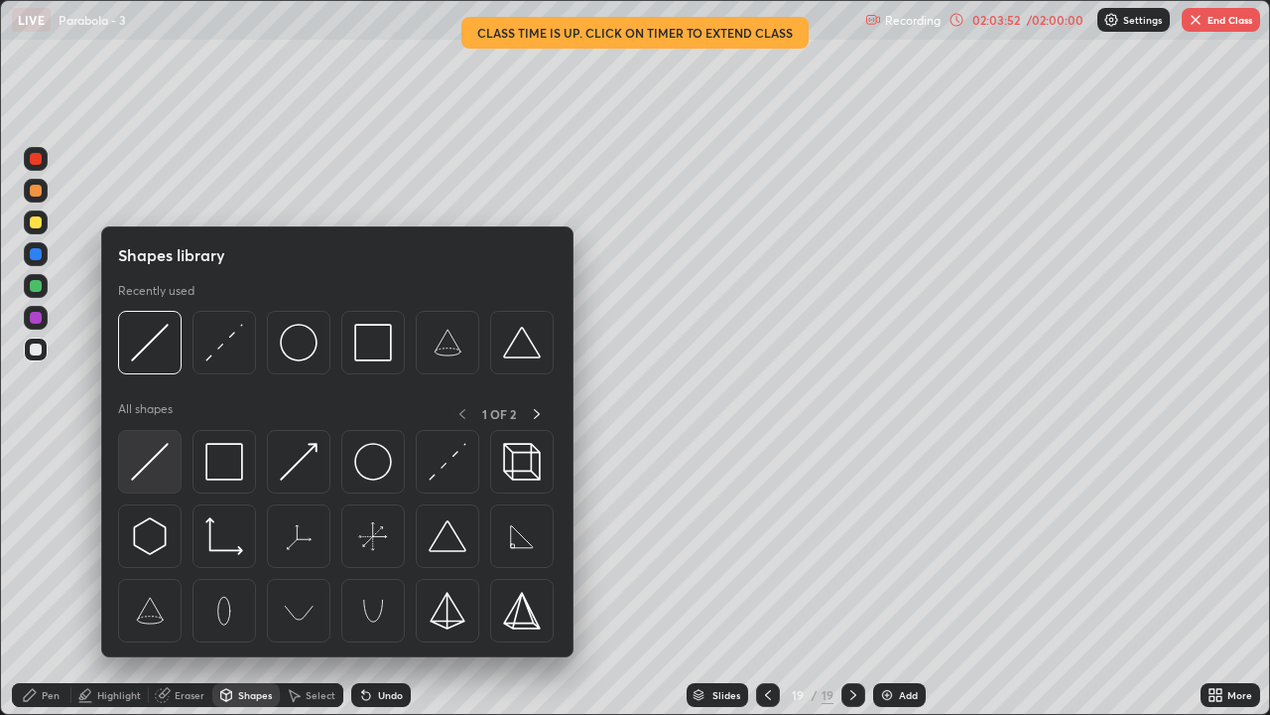
click at [155, 472] on img at bounding box center [150, 462] width 38 height 38
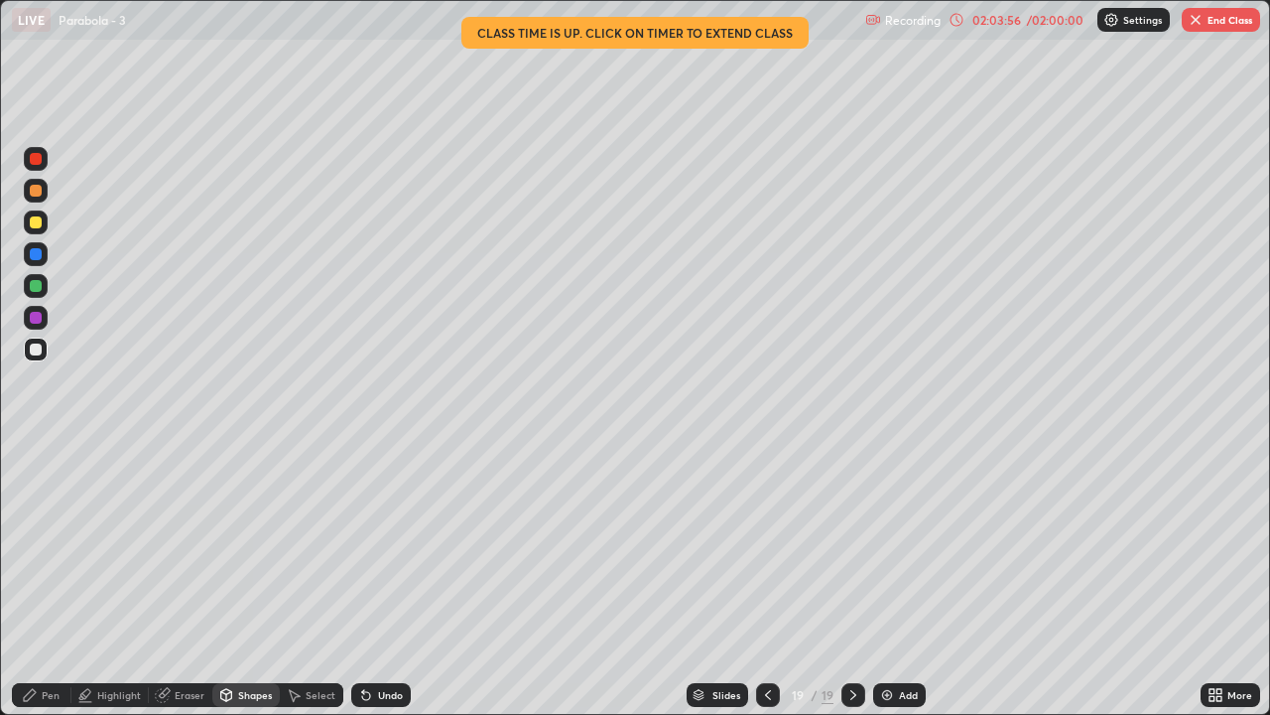
click at [33, 220] on div at bounding box center [36, 222] width 12 height 12
click at [33, 588] on icon at bounding box center [30, 695] width 16 height 16
click at [386, 588] on div "Undo" at bounding box center [390, 695] width 25 height 10
click at [762, 588] on div at bounding box center [768, 695] width 24 height 24
click at [855, 588] on icon at bounding box center [854, 695] width 16 height 16
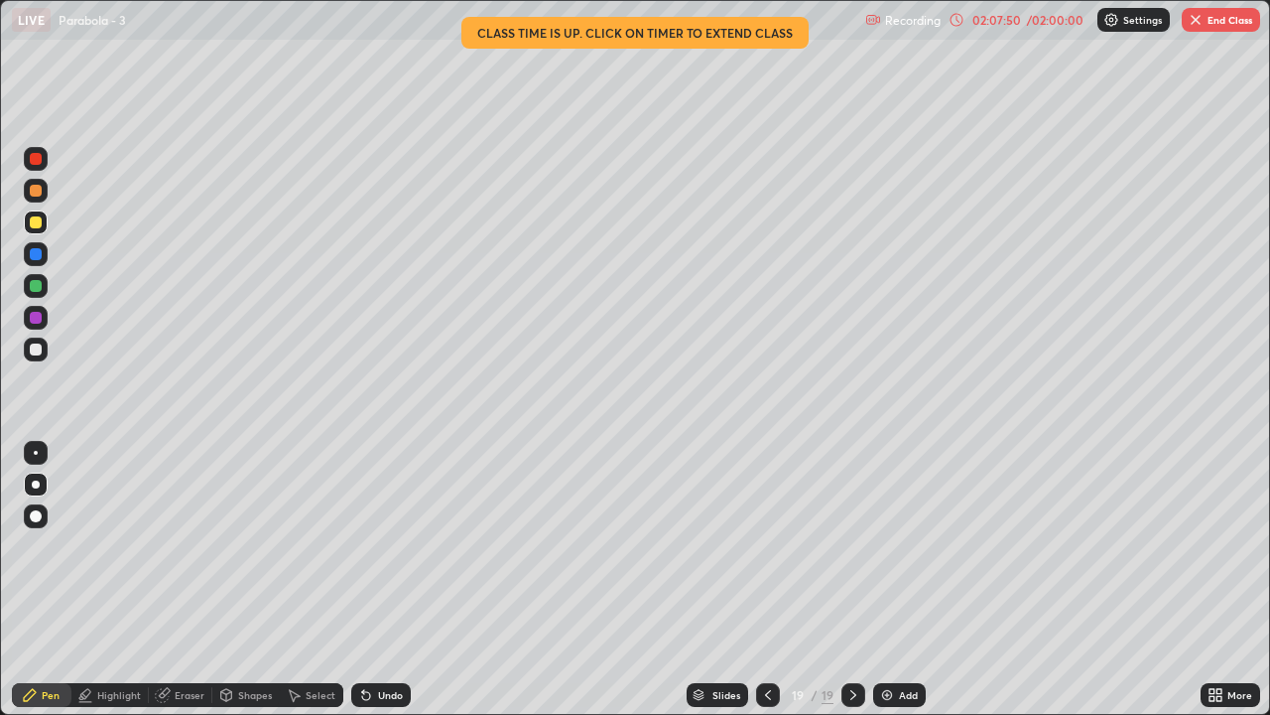
click at [1206, 10] on button "End Class" at bounding box center [1221, 20] width 78 height 24
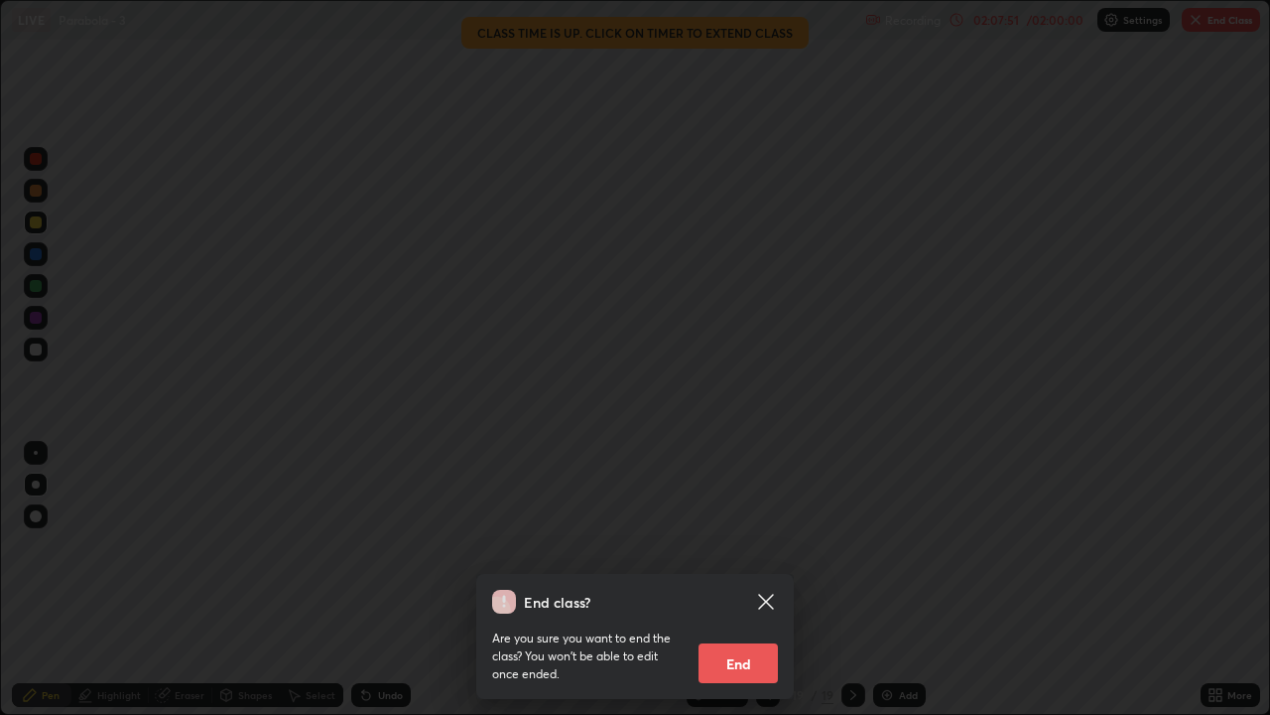
click at [731, 588] on button "End" at bounding box center [738, 663] width 79 height 40
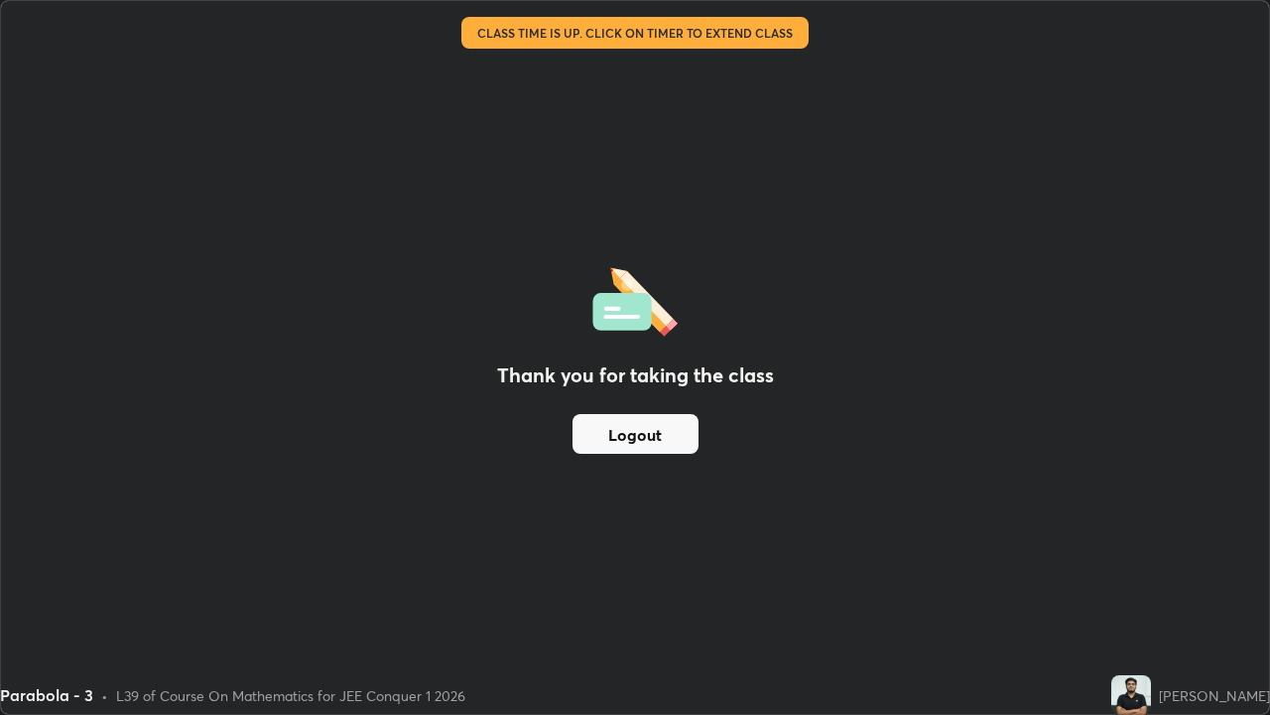
click at [645, 443] on button "Logout" at bounding box center [636, 434] width 126 height 40
